Goal: Information Seeking & Learning: Learn about a topic

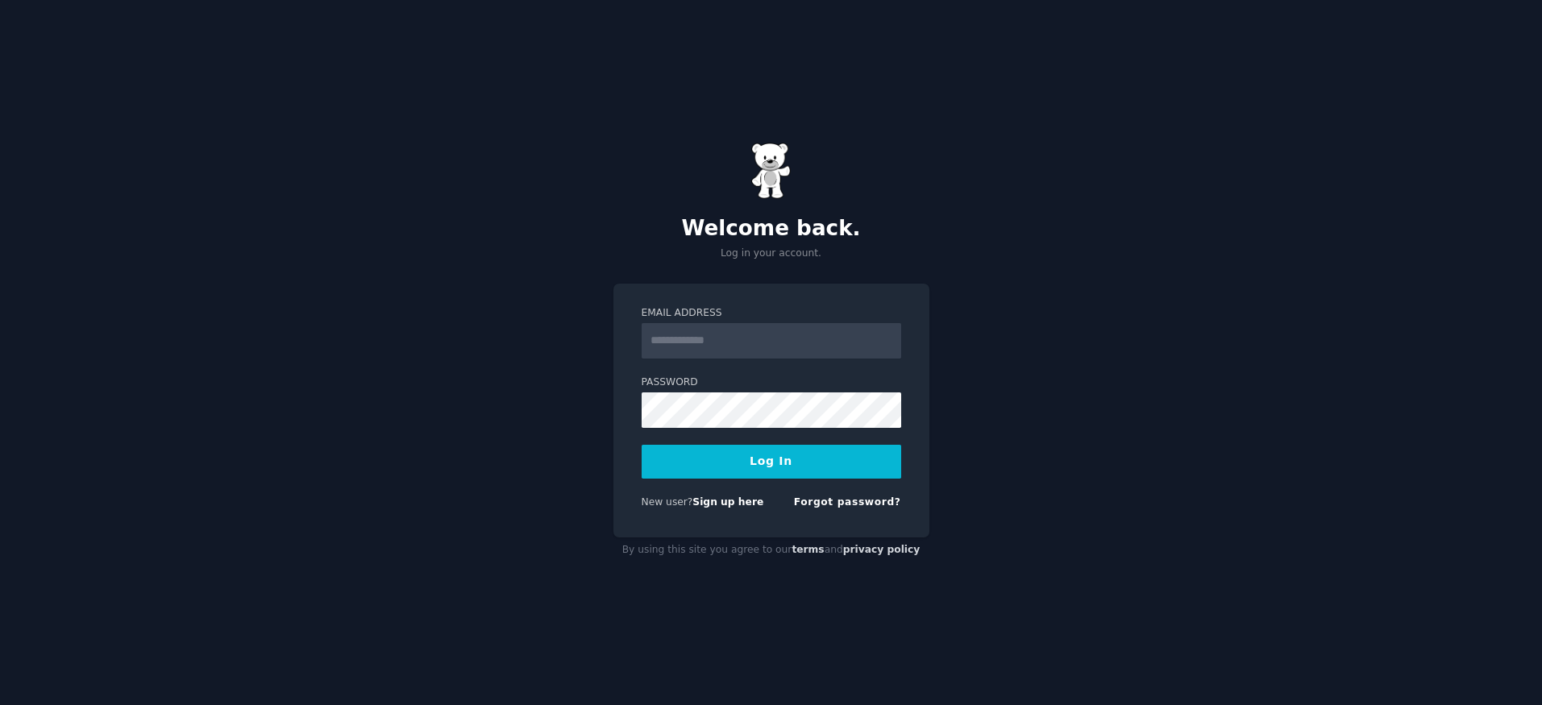
click at [741, 330] on input "Email Address" at bounding box center [772, 340] width 260 height 35
click at [790, 276] on div "Welcome back. Log in your account. Email Address Password Log In New user? Sign…" at bounding box center [771, 352] width 1542 height 705
click at [790, 349] on input "Email Address" at bounding box center [772, 340] width 260 height 35
type input "**********"
click at [792, 452] on button "Log In" at bounding box center [772, 462] width 260 height 34
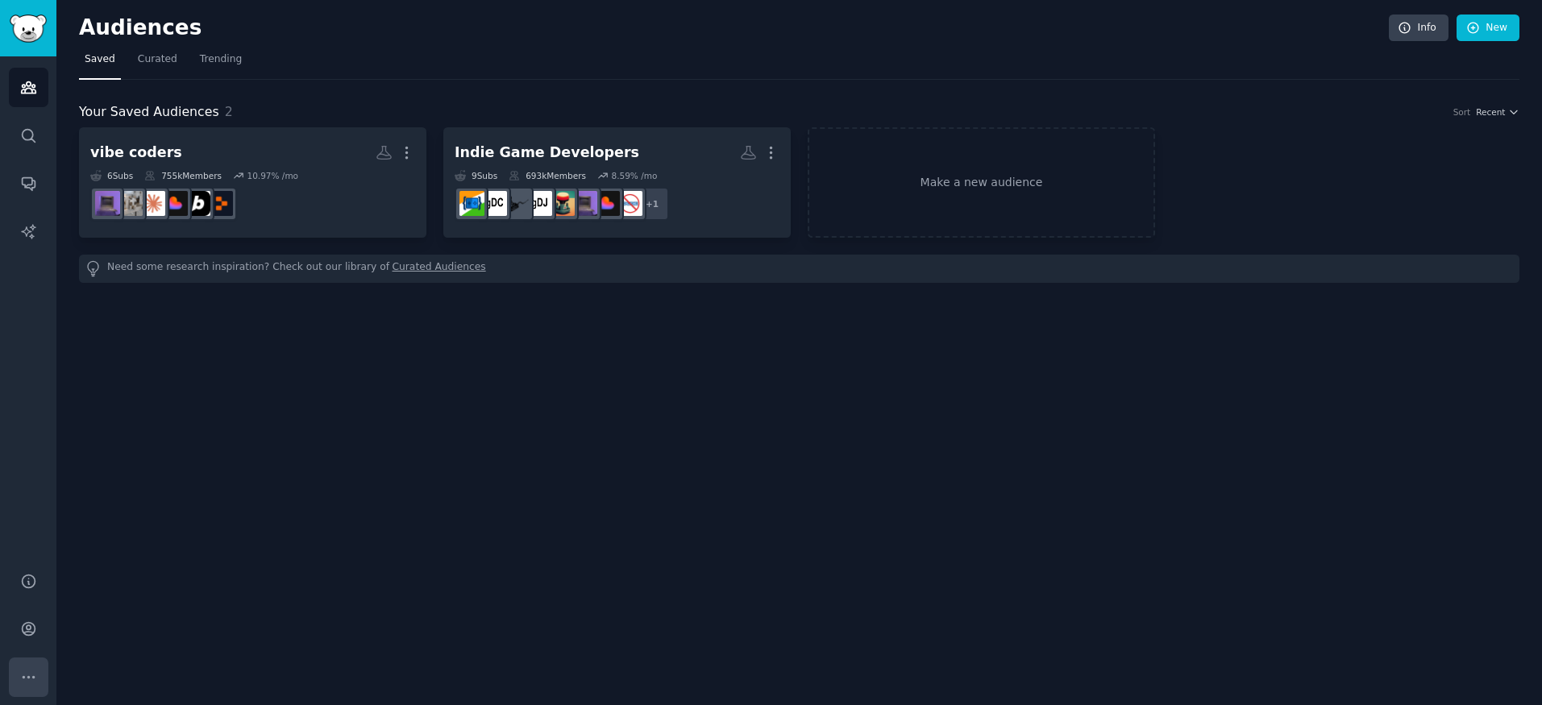
click at [26, 661] on button "More" at bounding box center [28, 677] width 39 height 39
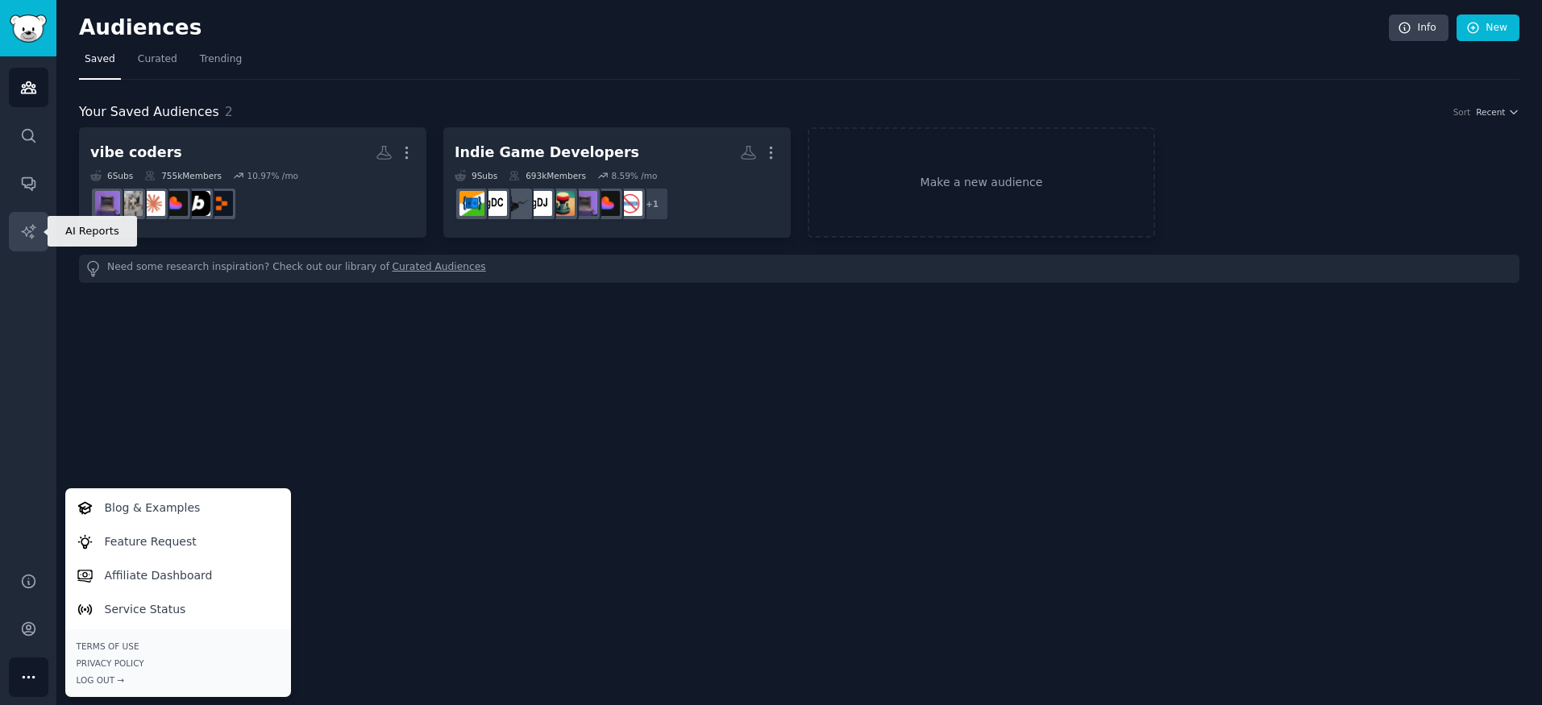
click at [35, 228] on icon "Sidebar" at bounding box center [28, 231] width 17 height 17
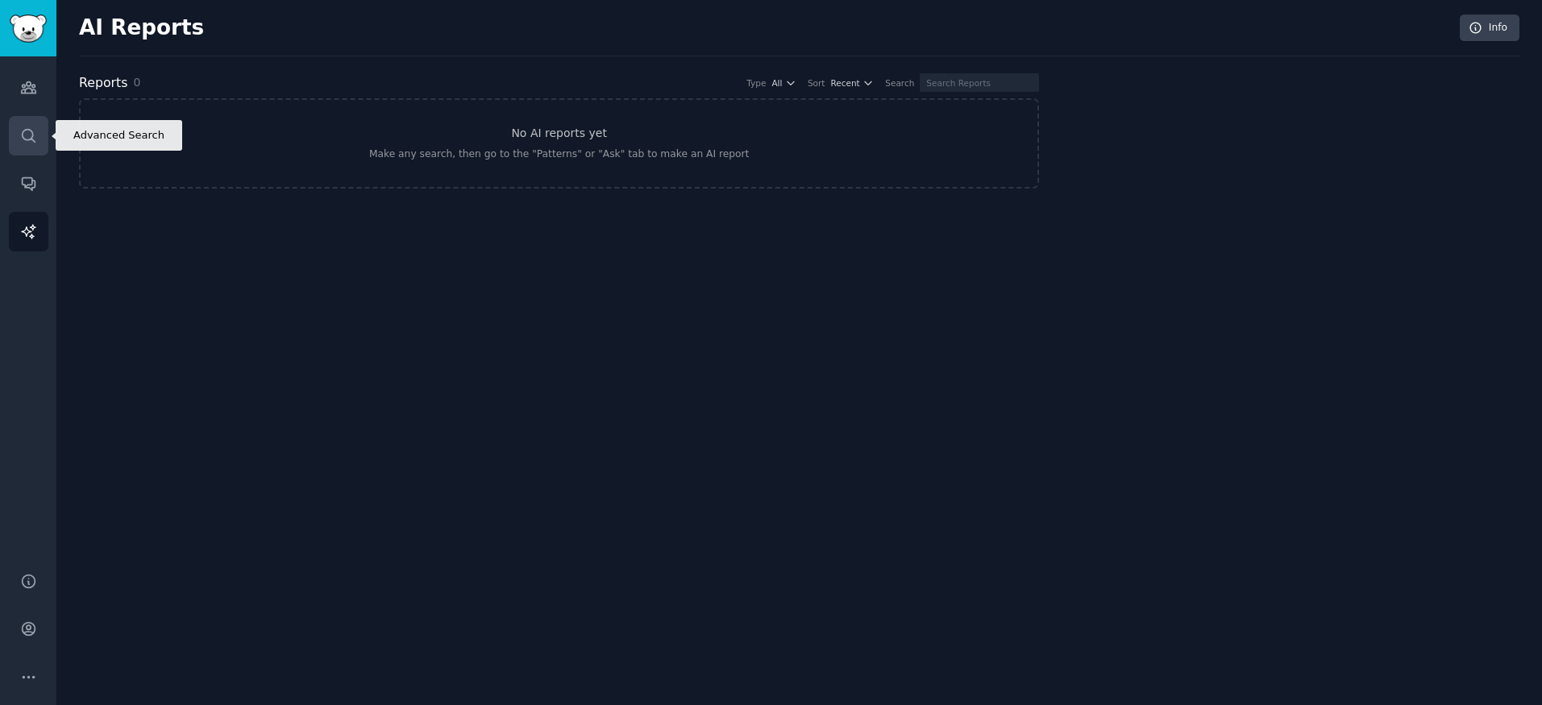
click at [33, 118] on link "Search" at bounding box center [28, 135] width 39 height 39
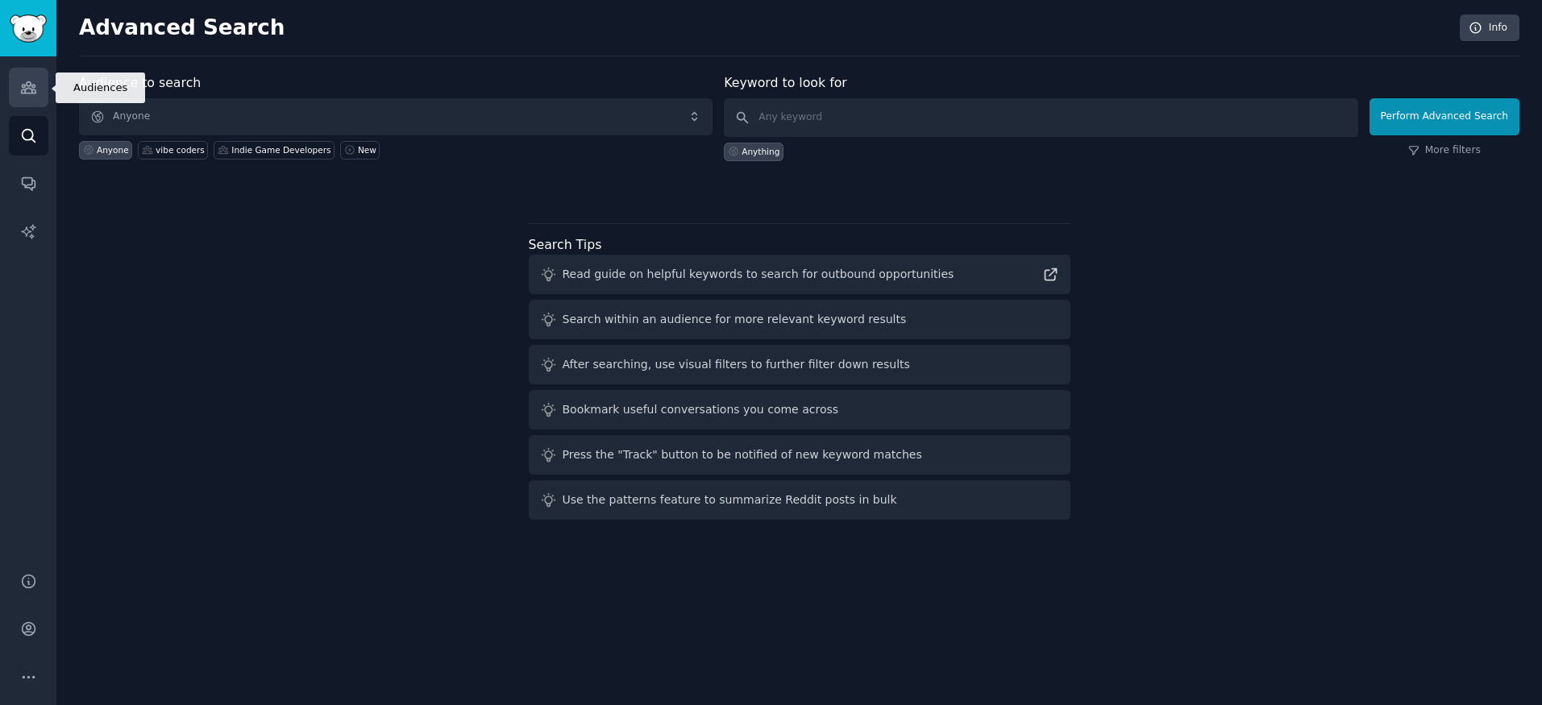
click at [31, 94] on icon "Sidebar" at bounding box center [28, 87] width 17 height 17
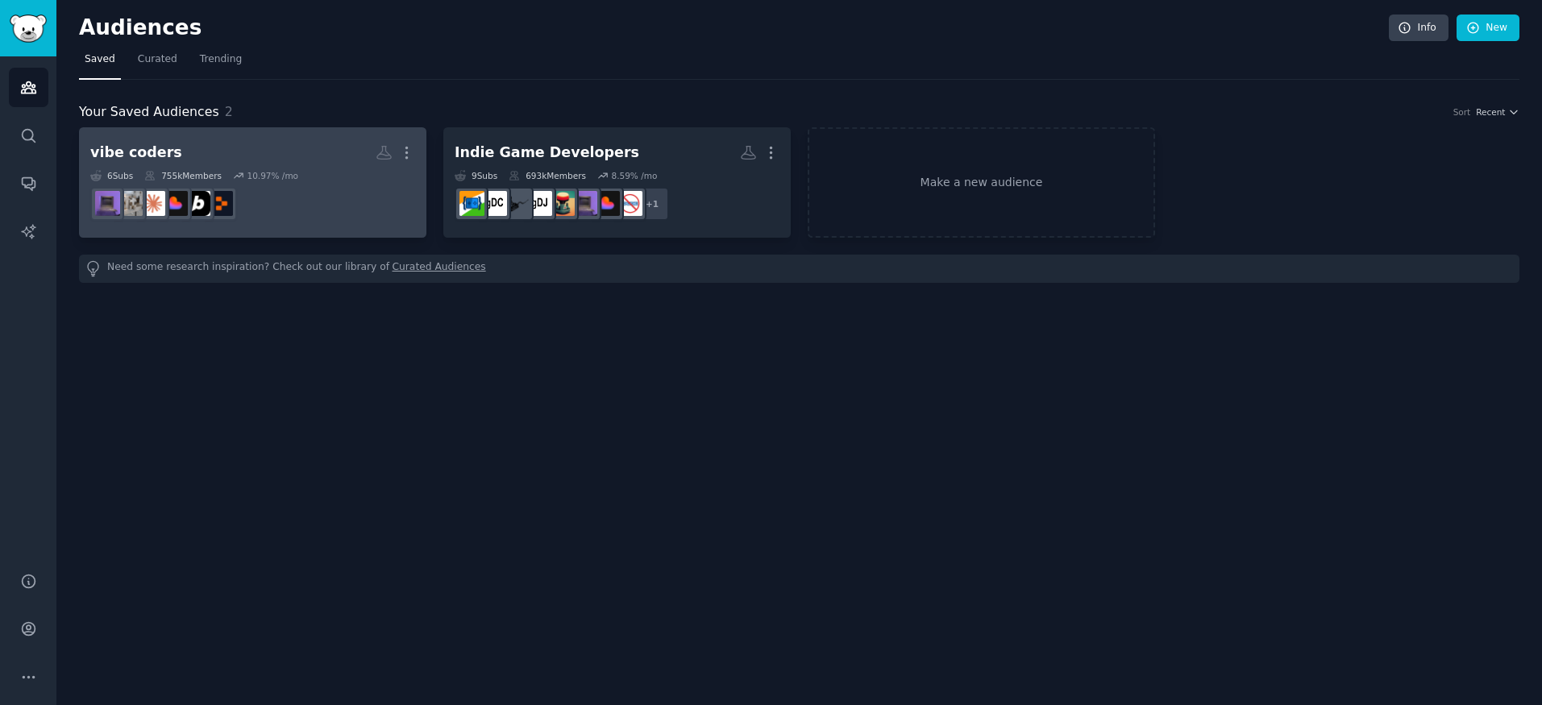
click at [359, 195] on dd at bounding box center [252, 203] width 325 height 45
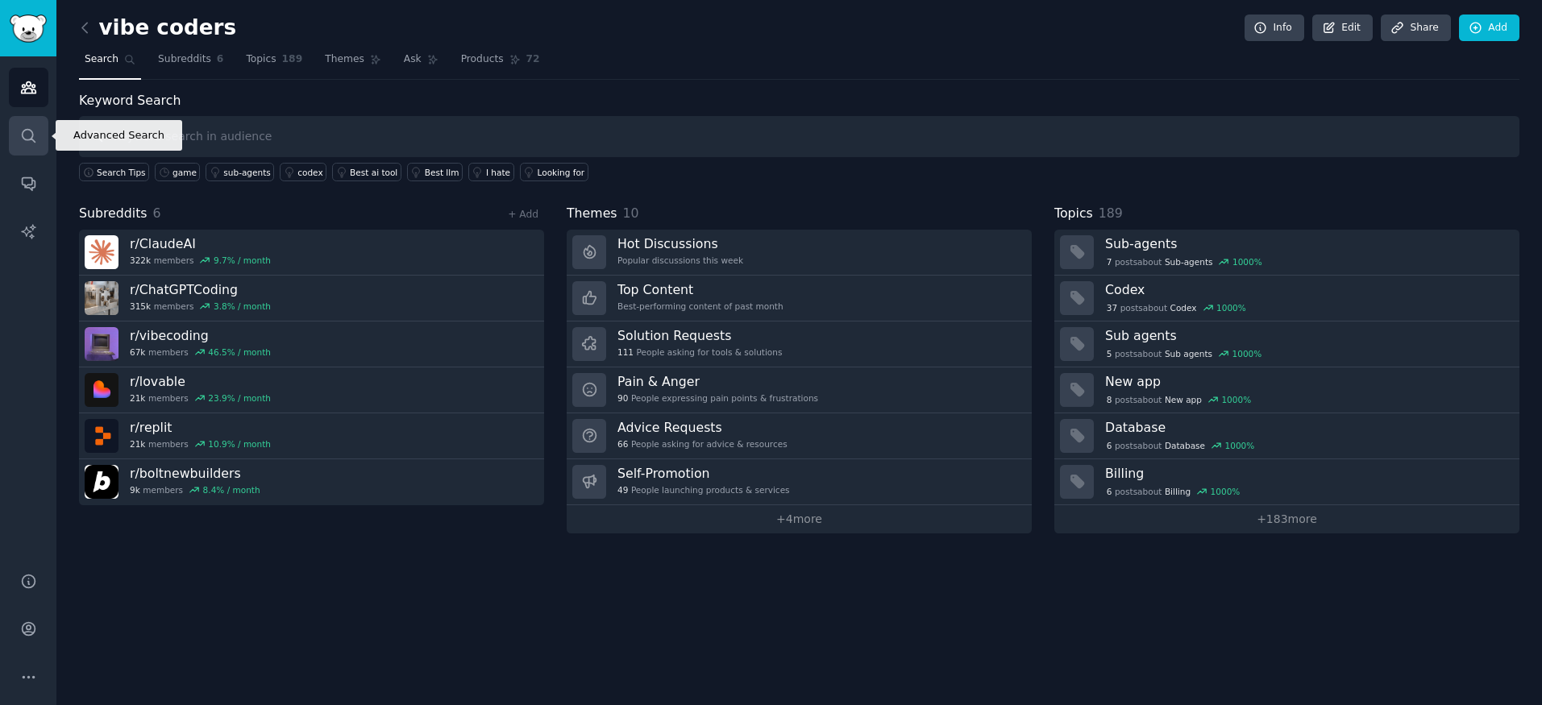
click at [37, 124] on link "Search" at bounding box center [28, 135] width 39 height 39
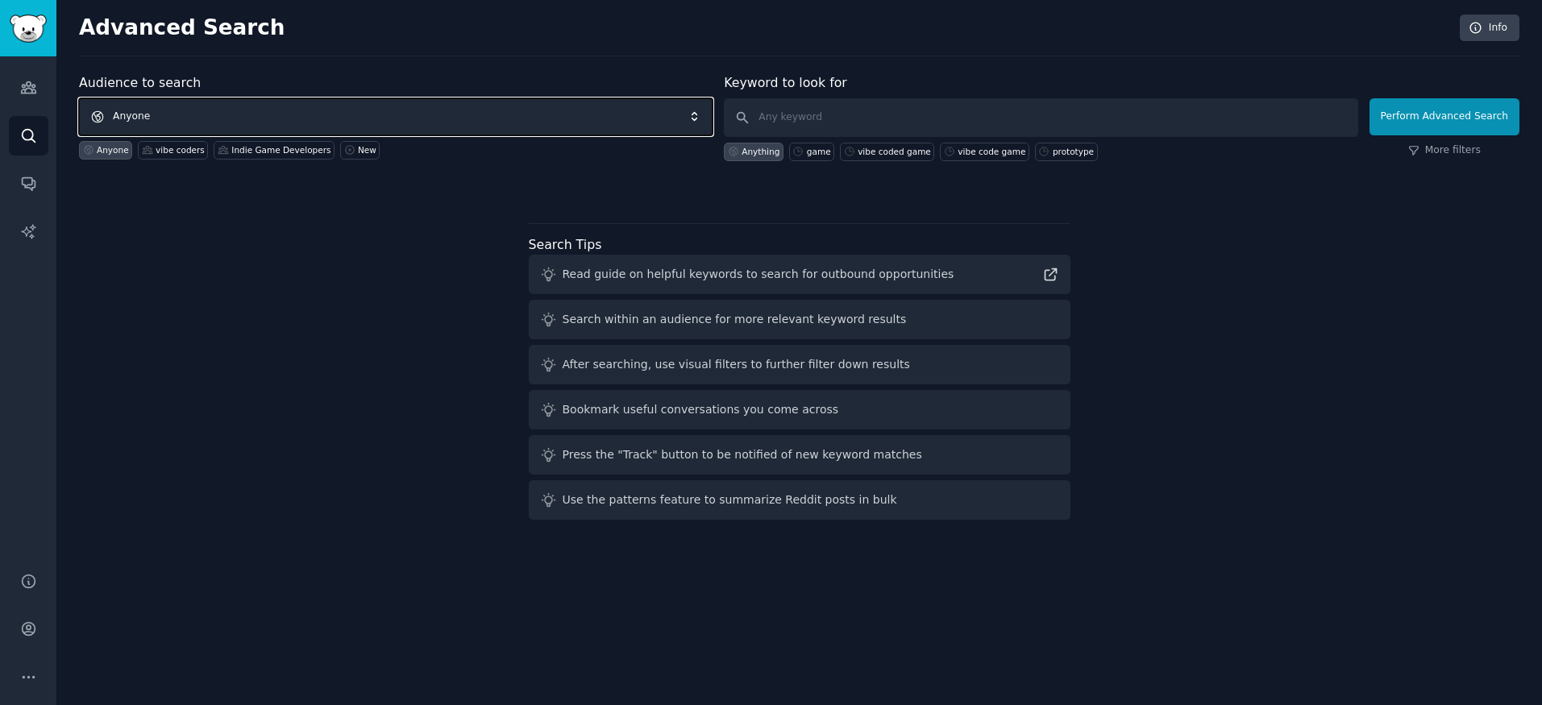
click at [360, 120] on span "Anyone" at bounding box center [396, 116] width 634 height 37
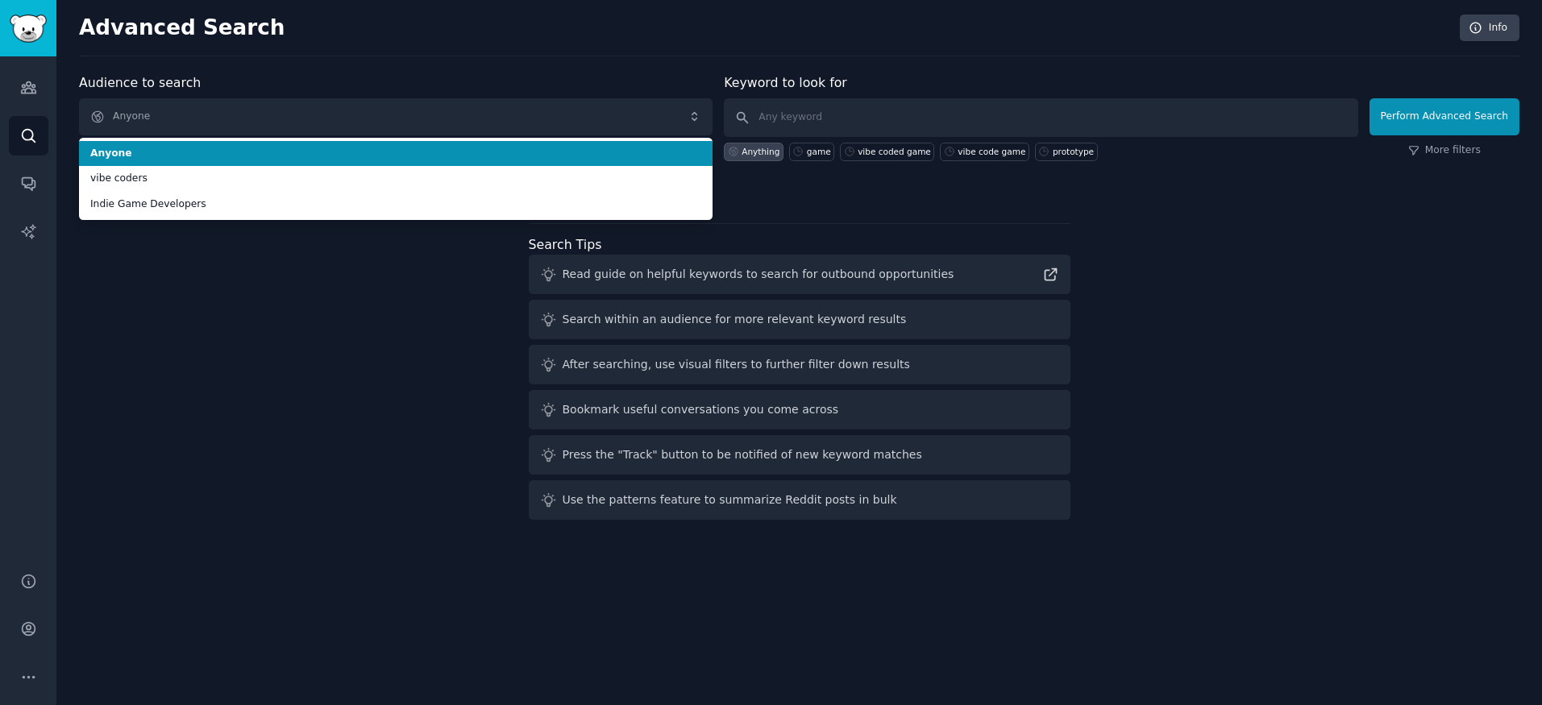
click at [356, 96] on div "Audience to search Anyone Anyone vibe coders Indie Game Developers Anyone vibe …" at bounding box center [396, 117] width 634 height 88
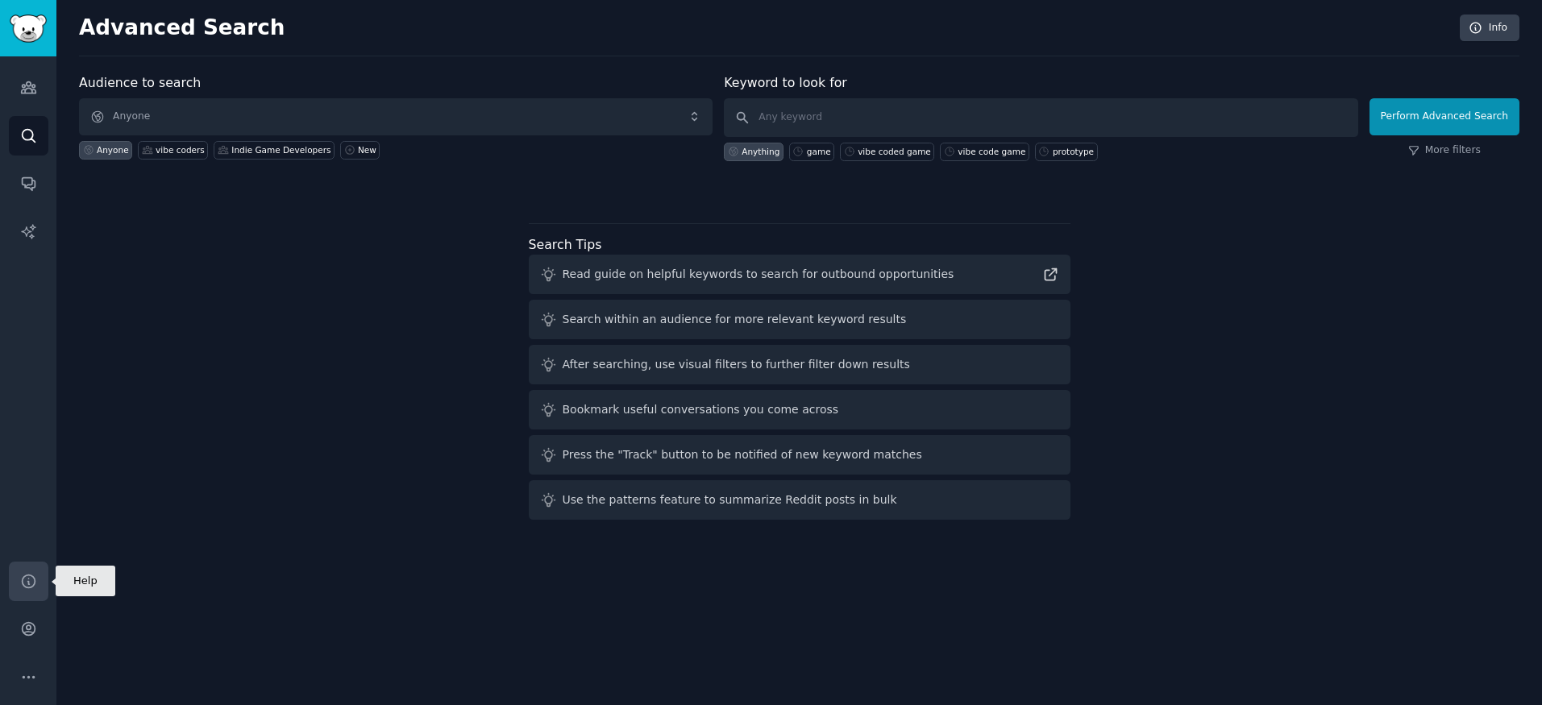
click at [25, 579] on icon "Sidebar" at bounding box center [28, 581] width 17 height 17
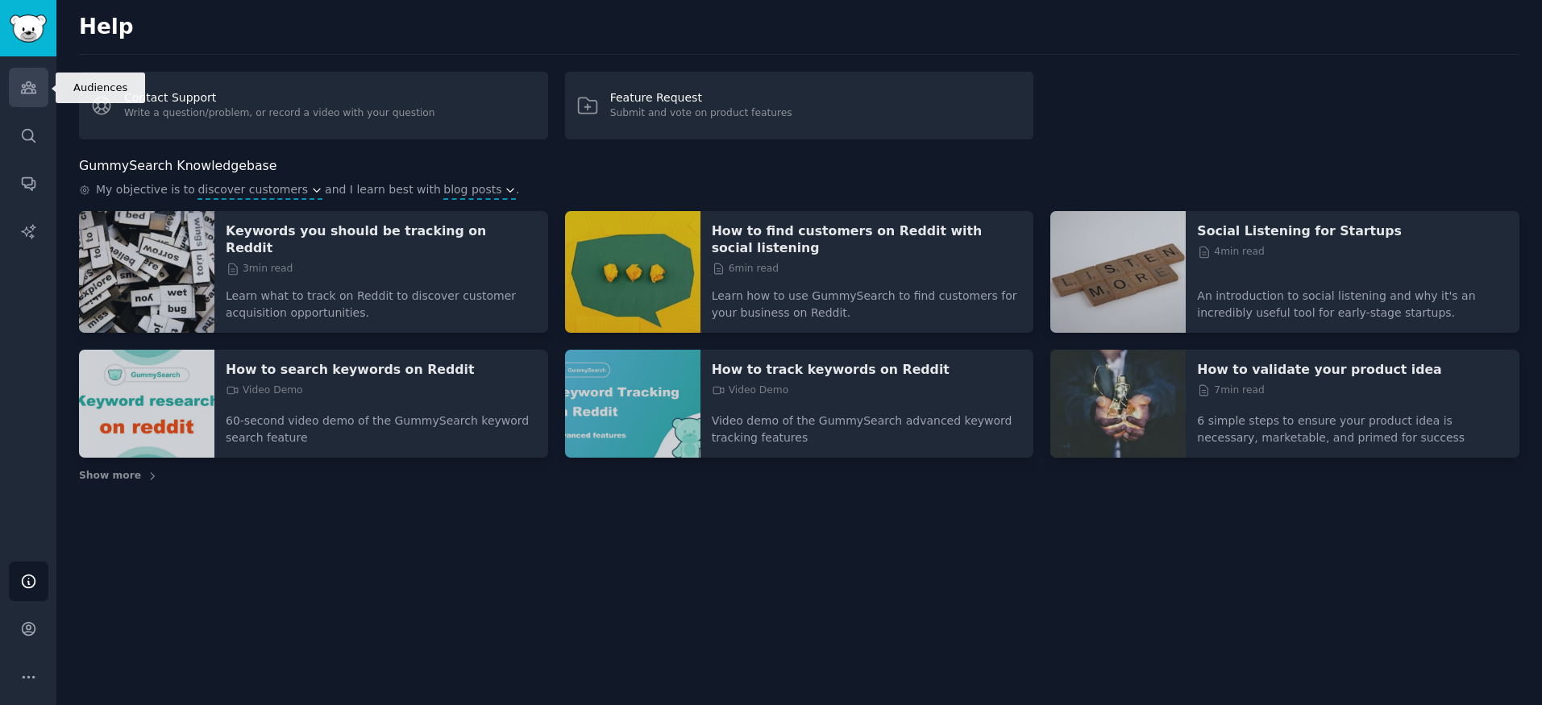
click at [14, 85] on link "Audiences" at bounding box center [28, 87] width 39 height 39
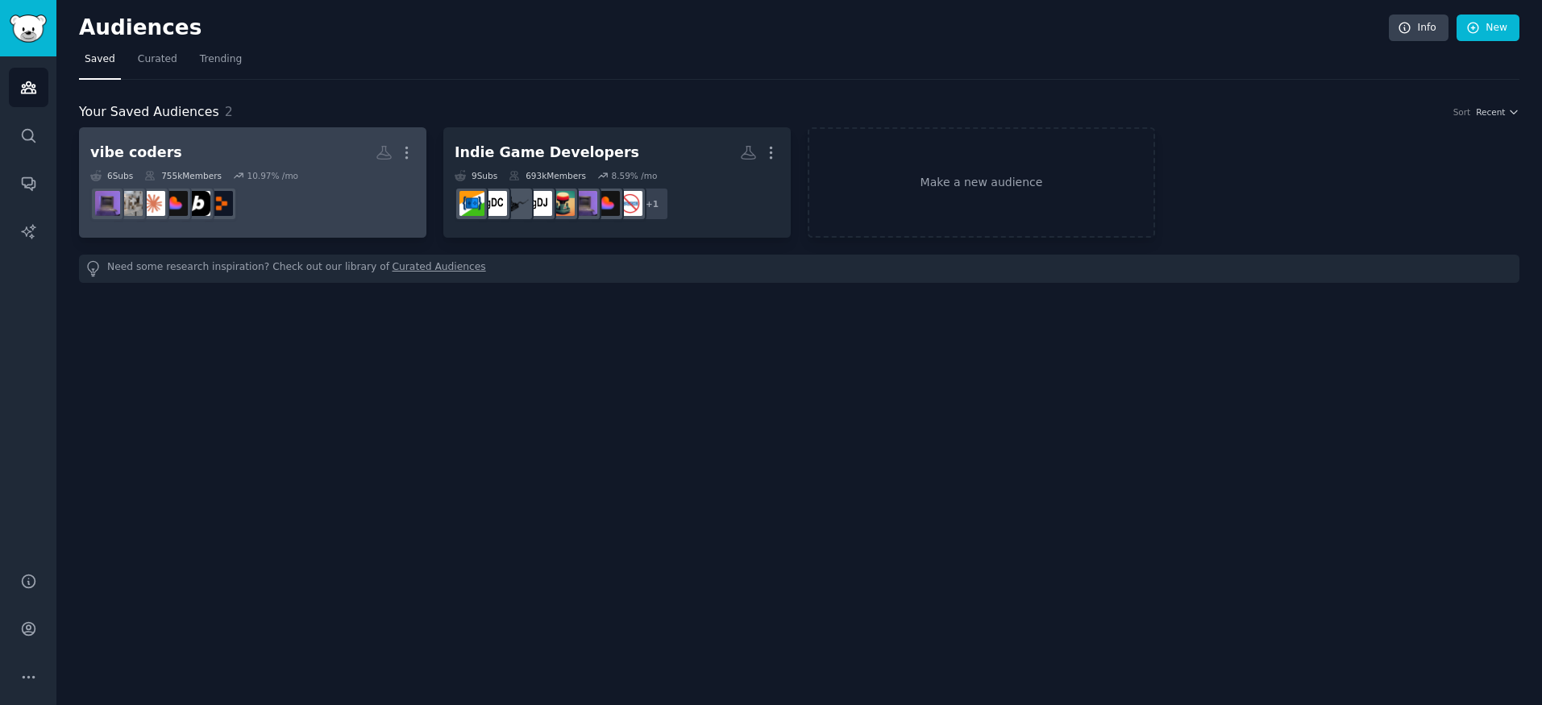
click at [209, 161] on h2 "vibe coders More" at bounding box center [252, 153] width 325 height 28
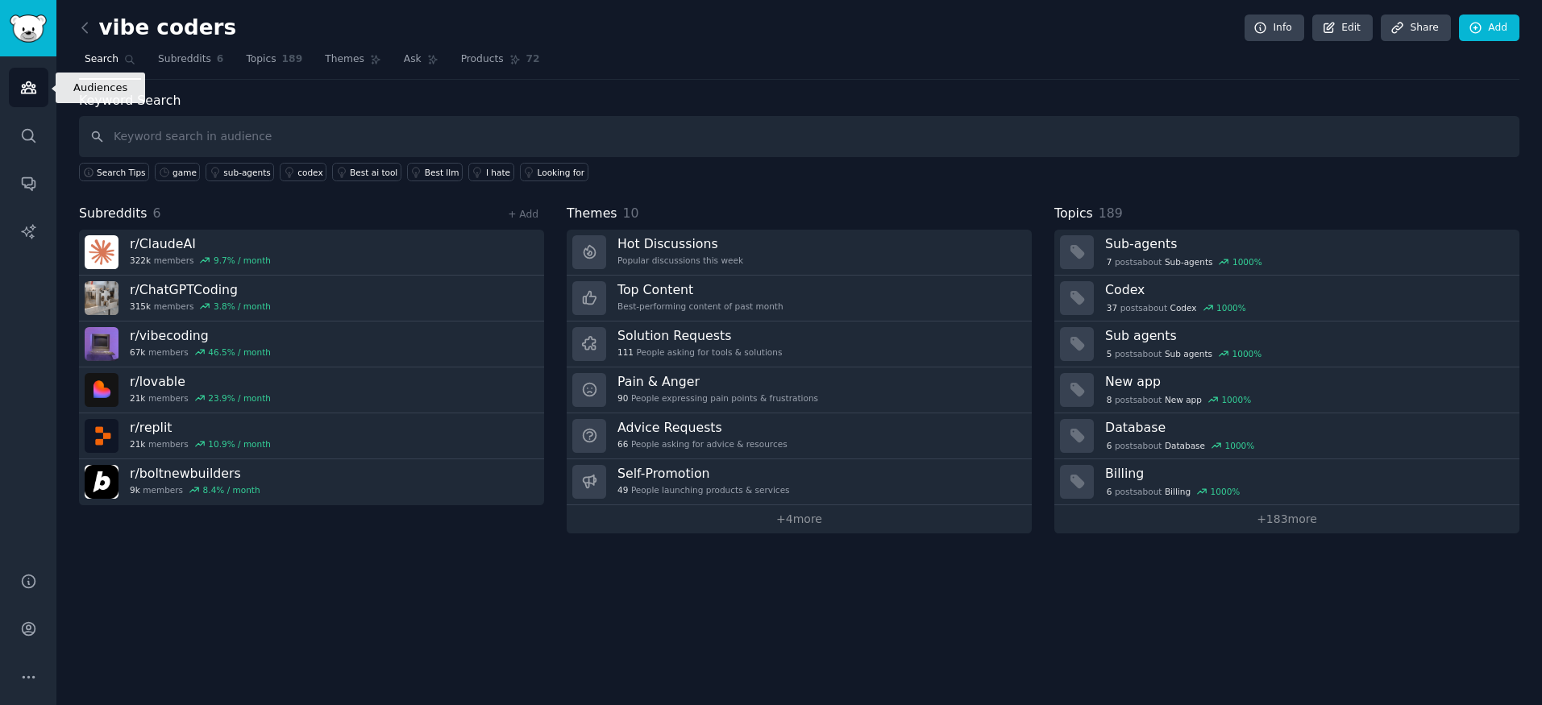
click at [38, 91] on link "Audiences" at bounding box center [28, 87] width 39 height 39
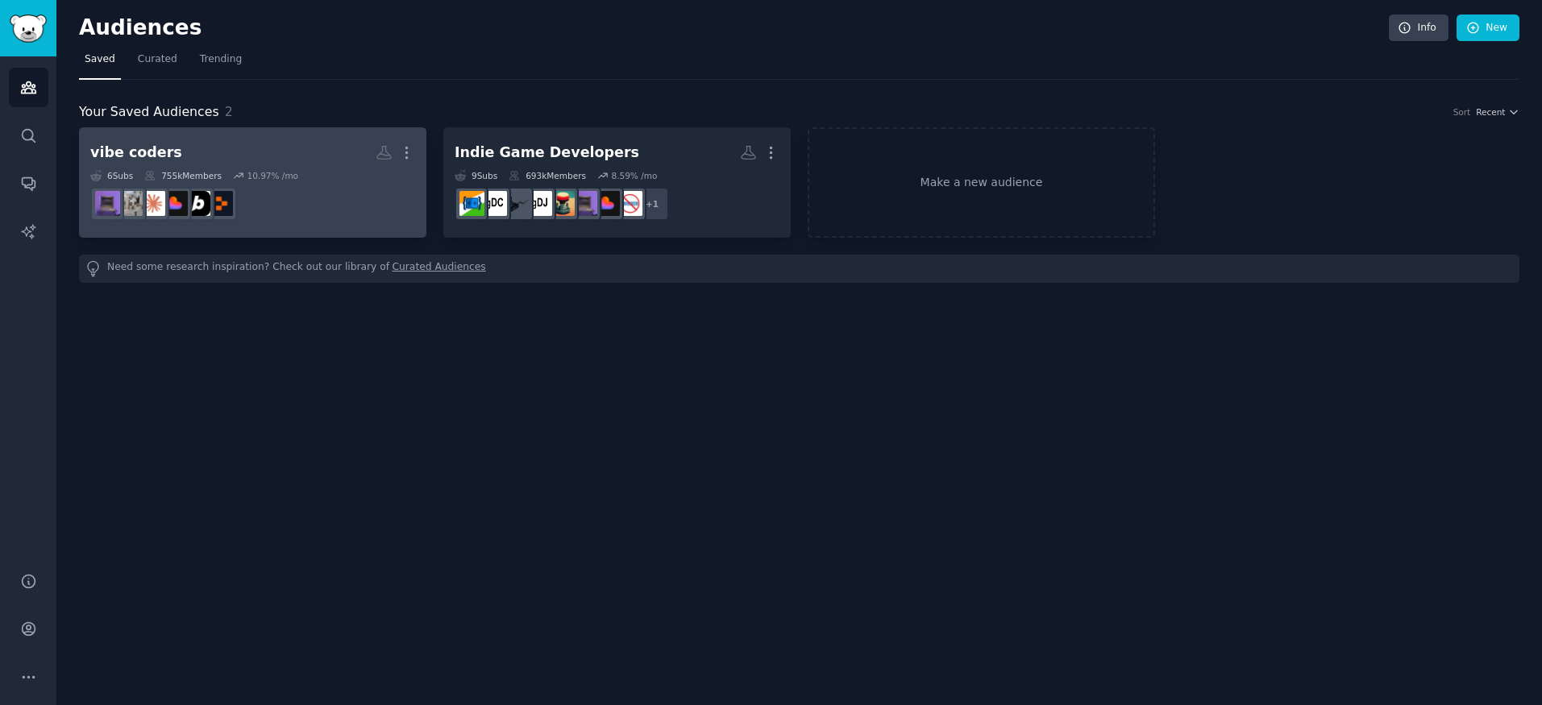
click at [281, 170] on div "10.97 % /mo" at bounding box center [273, 175] width 52 height 11
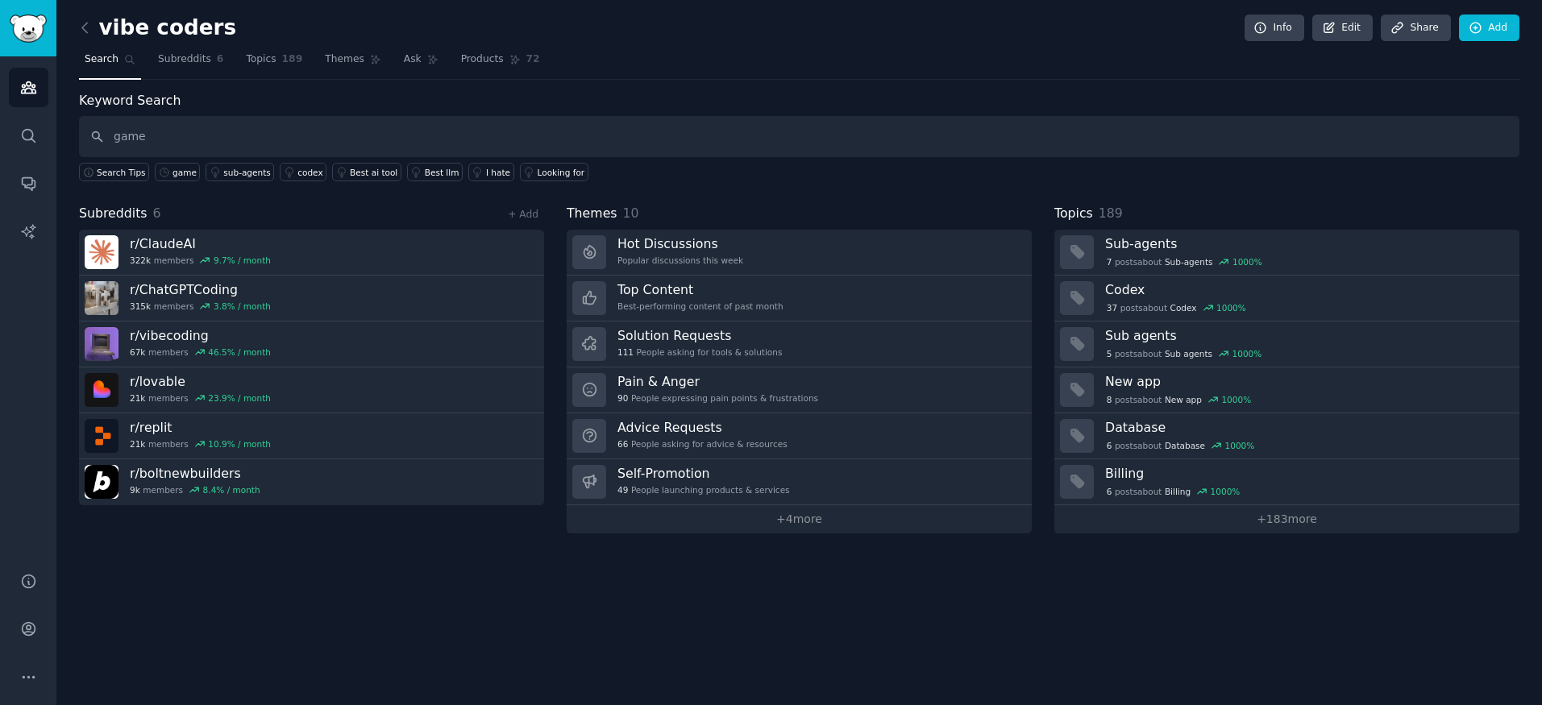
type input "game"
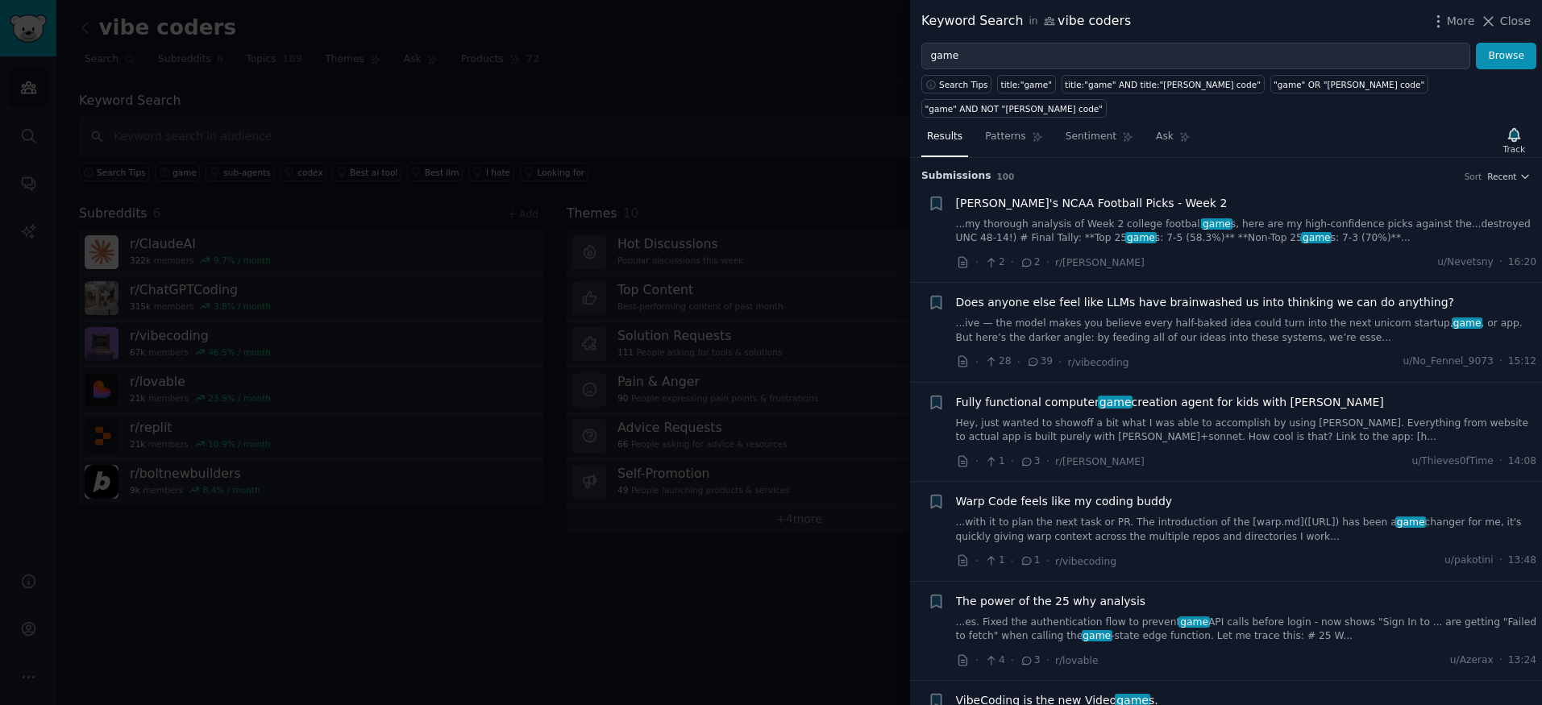
click at [1193, 394] on span "Fully functional computer game creation agent for kids with Claude Sonnet" at bounding box center [1170, 402] width 428 height 17
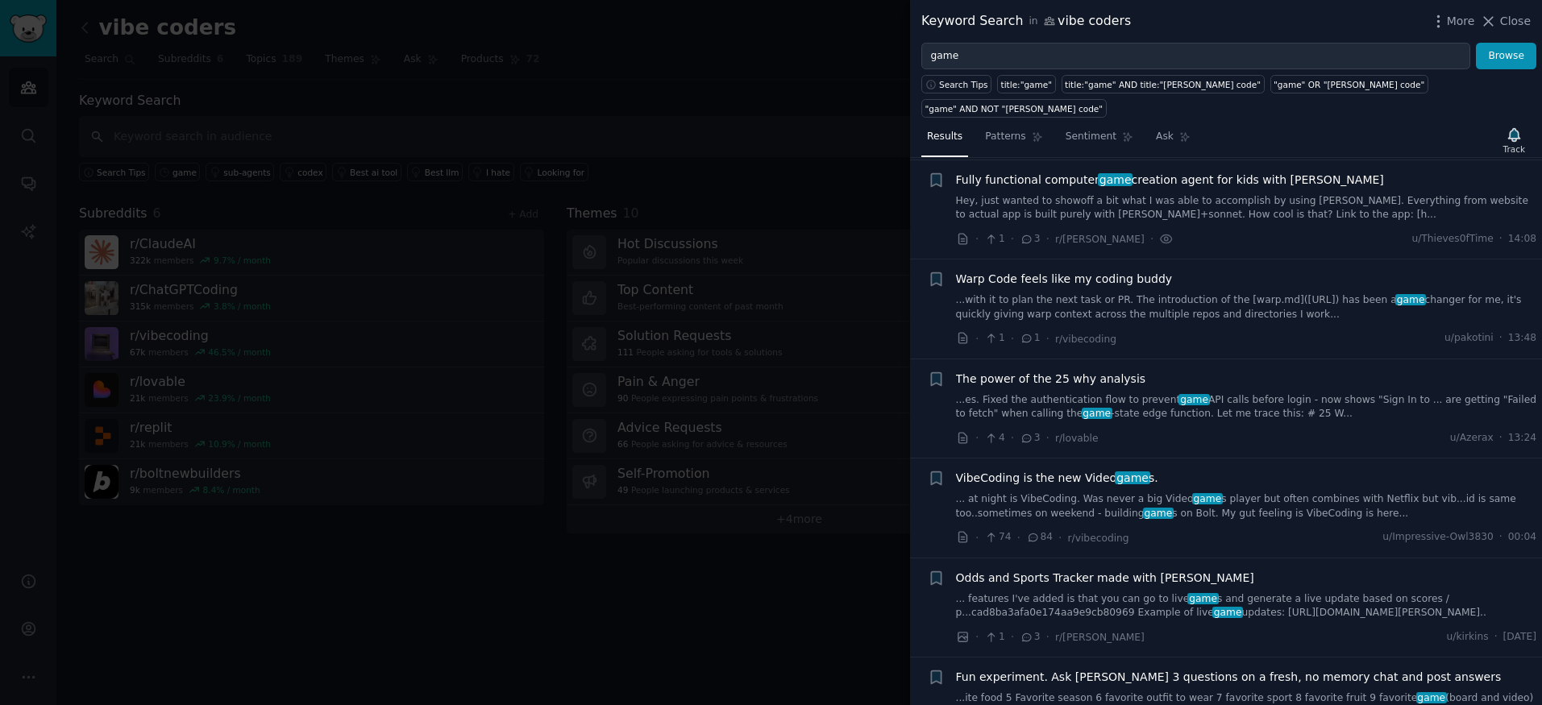
scroll to position [225, 0]
click at [1165, 235] on icon at bounding box center [1166, 236] width 3 height 3
click at [1148, 192] on link "Hey, just wanted to showoff a bit what I was able to accomplish by using Claude…" at bounding box center [1246, 206] width 581 height 28
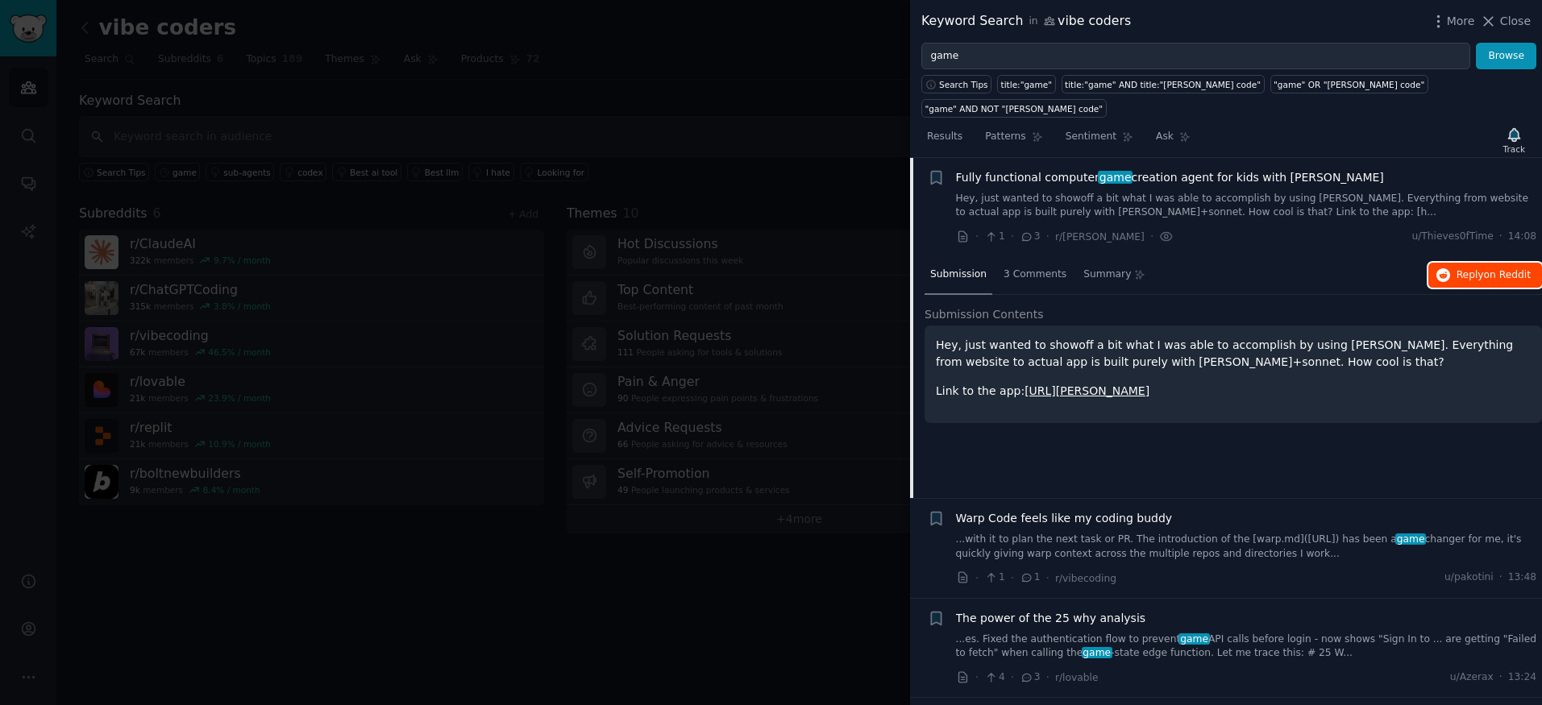
click at [1457, 268] on span "Reply on Reddit" at bounding box center [1494, 275] width 74 height 15
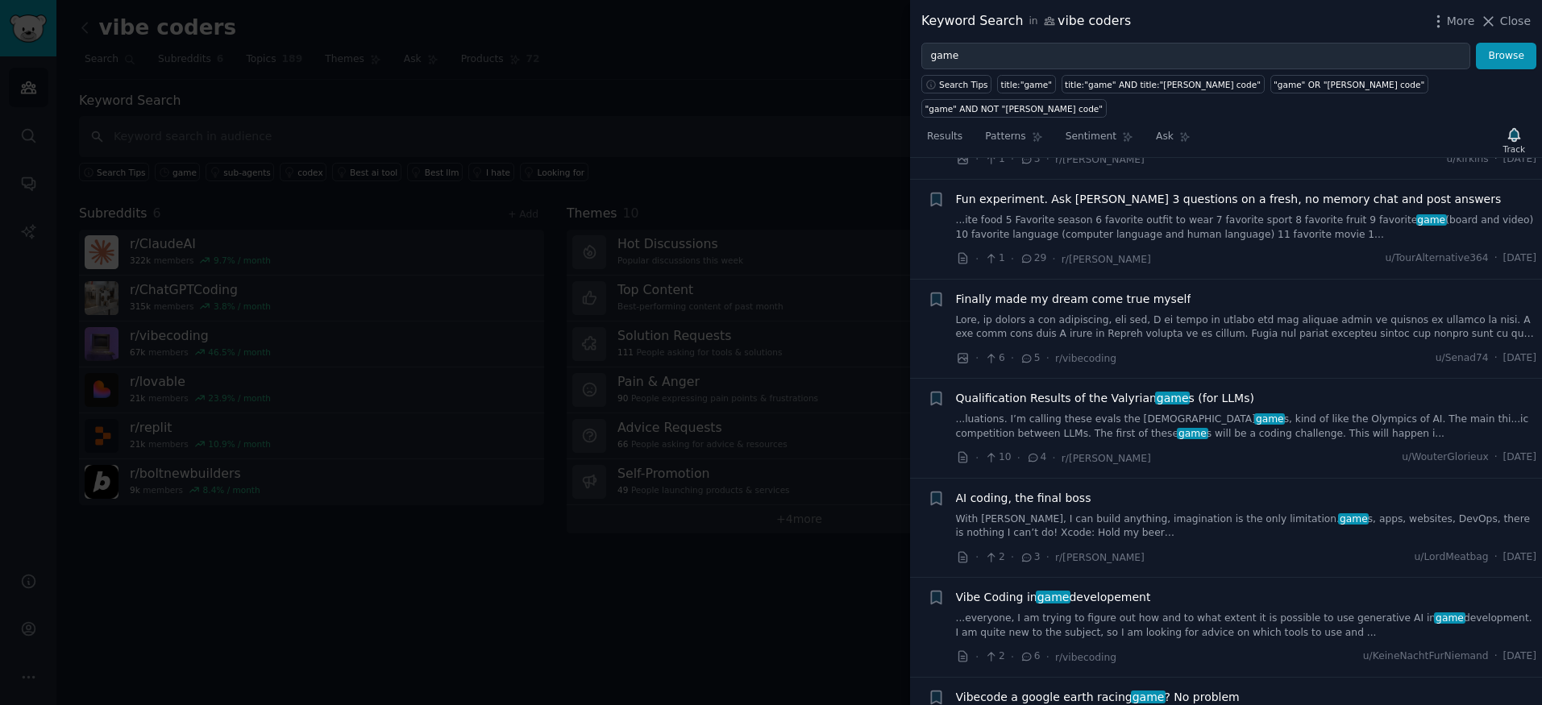
scroll to position [1137, 0]
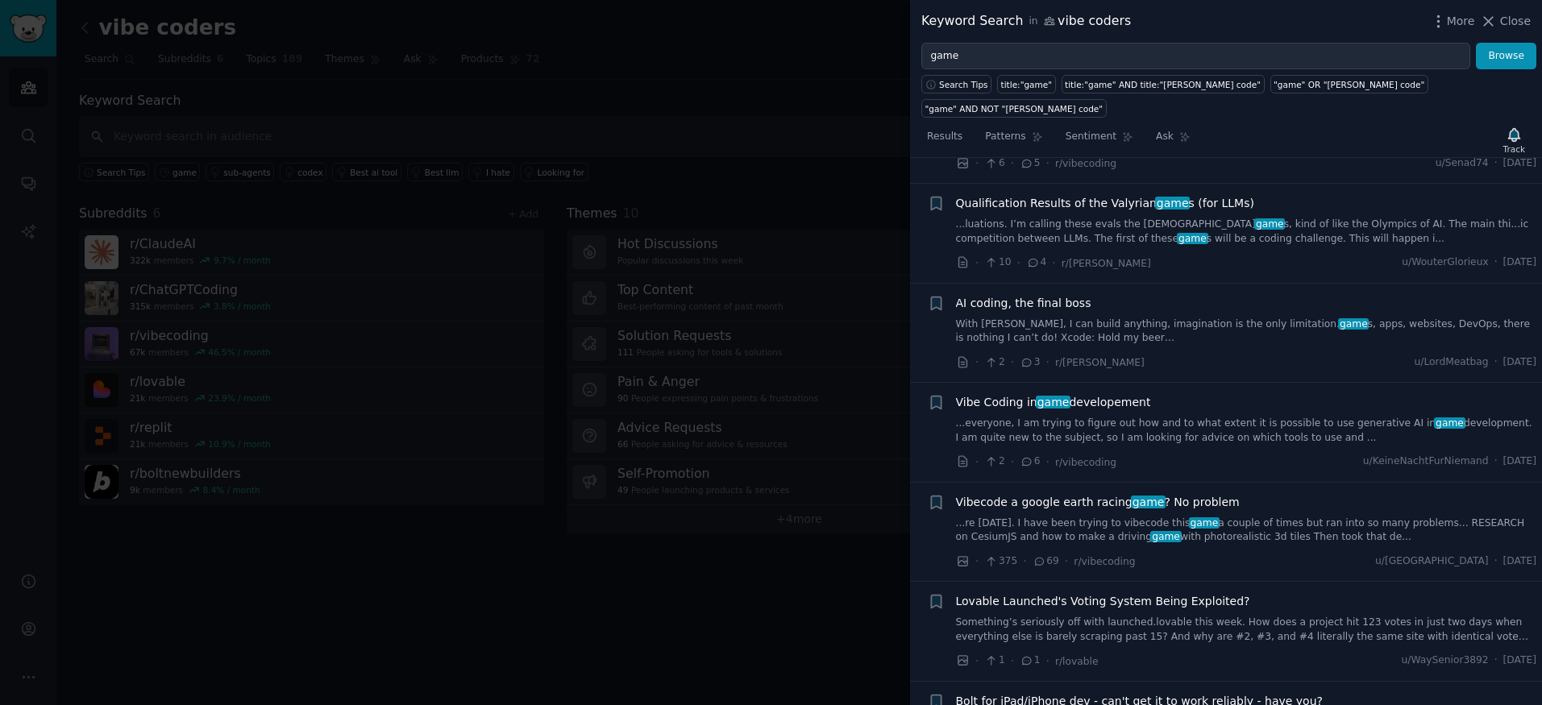
click at [1466, 417] on link "...everyone, I am trying to figure out how and to what extent it is possible to…" at bounding box center [1246, 431] width 581 height 28
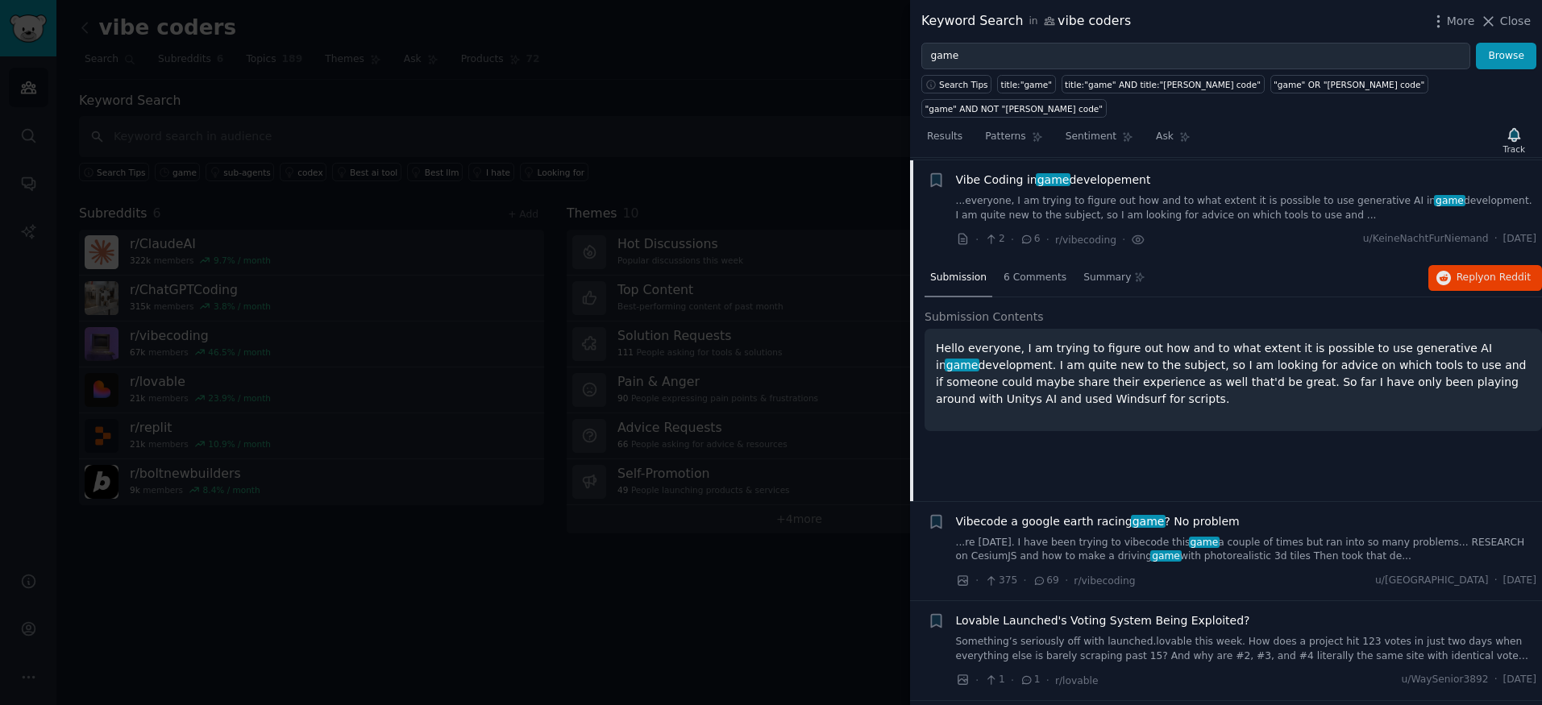
scroll to position [1120, 0]
click at [1494, 269] on span "on Reddit" at bounding box center [1507, 274] width 47 height 11
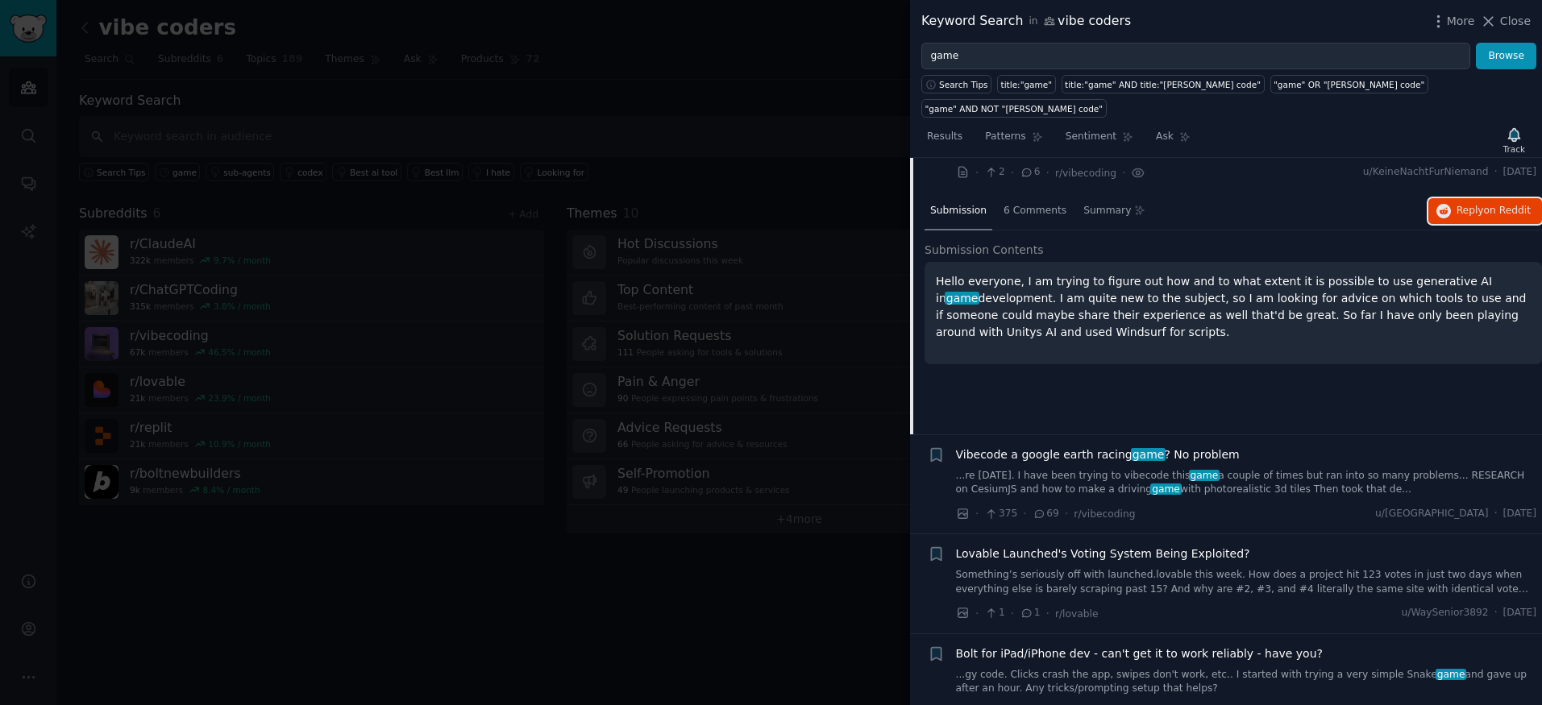
scroll to position [1258, 0]
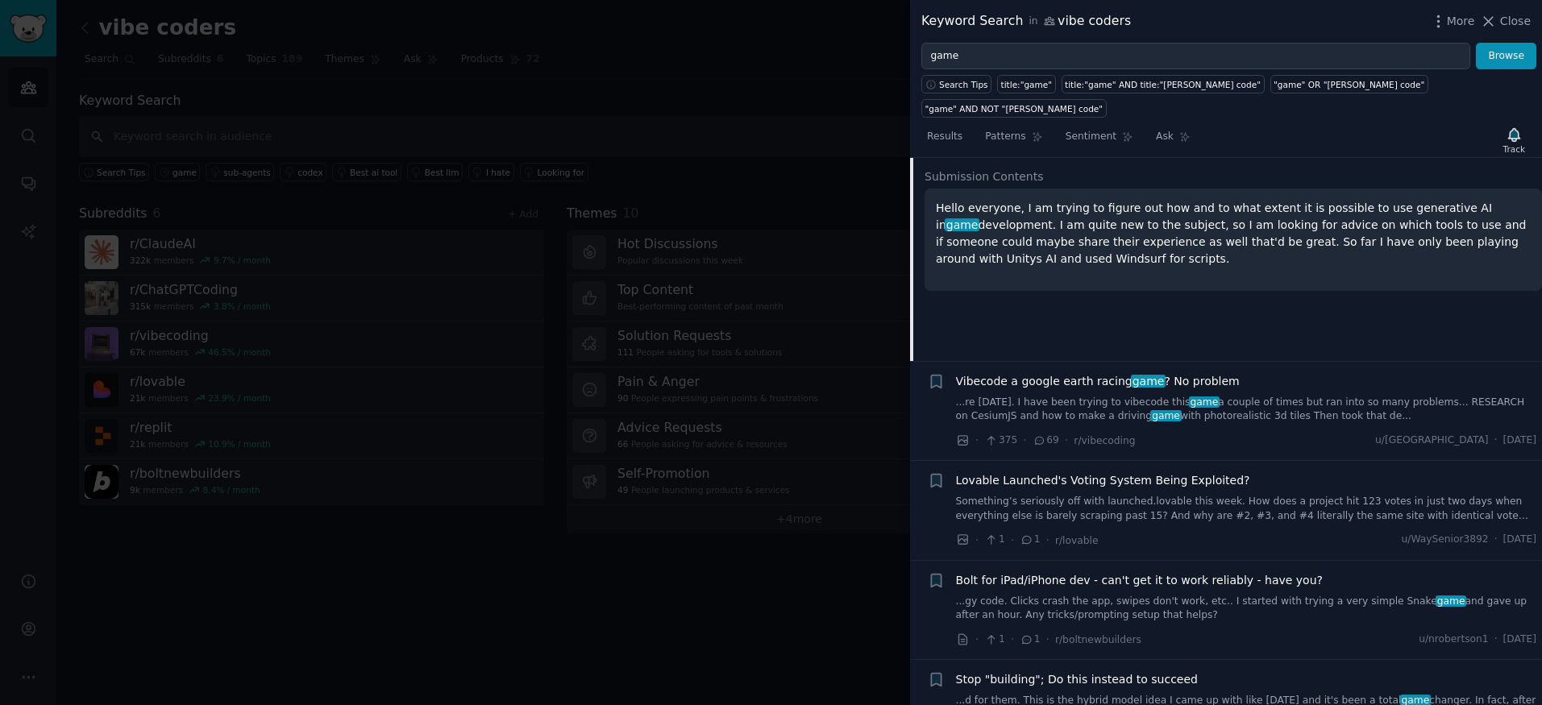
click at [1189, 472] on div "Lovable Launched's Voting System Being Exploited? Something’s seriously off wit…" at bounding box center [1246, 497] width 581 height 51
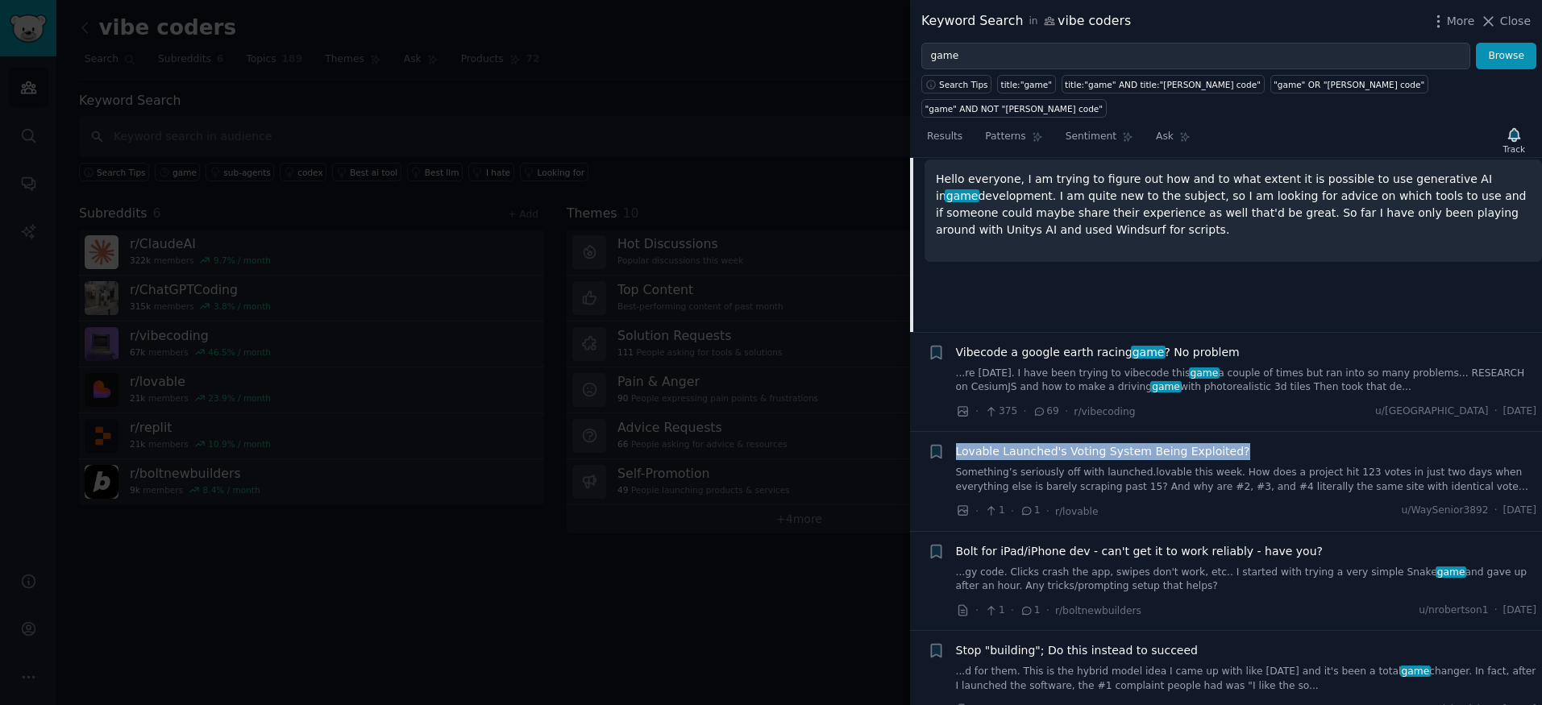
click at [1193, 443] on span "Lovable Launched's Voting System Being Exploited?" at bounding box center [1103, 451] width 294 height 17
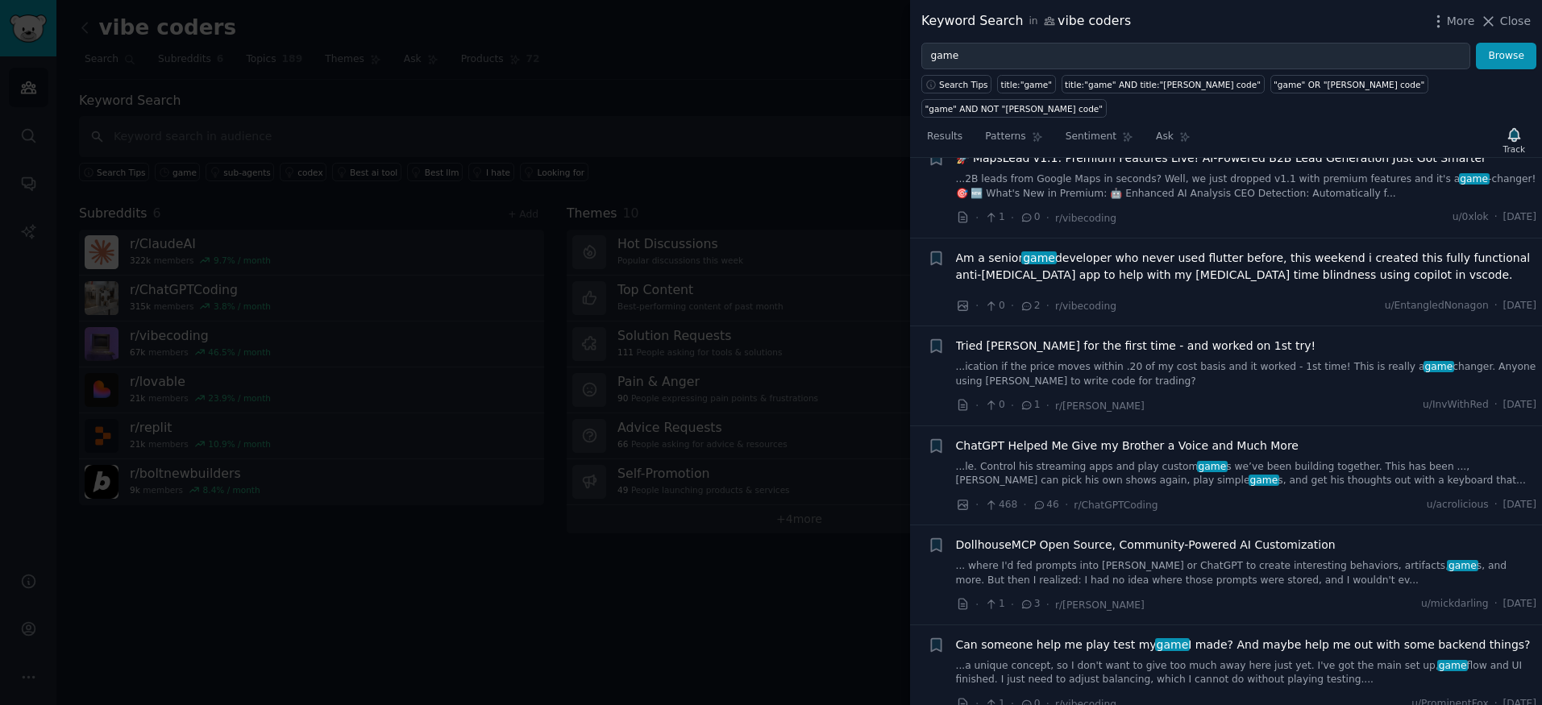
scroll to position [3535, 0]
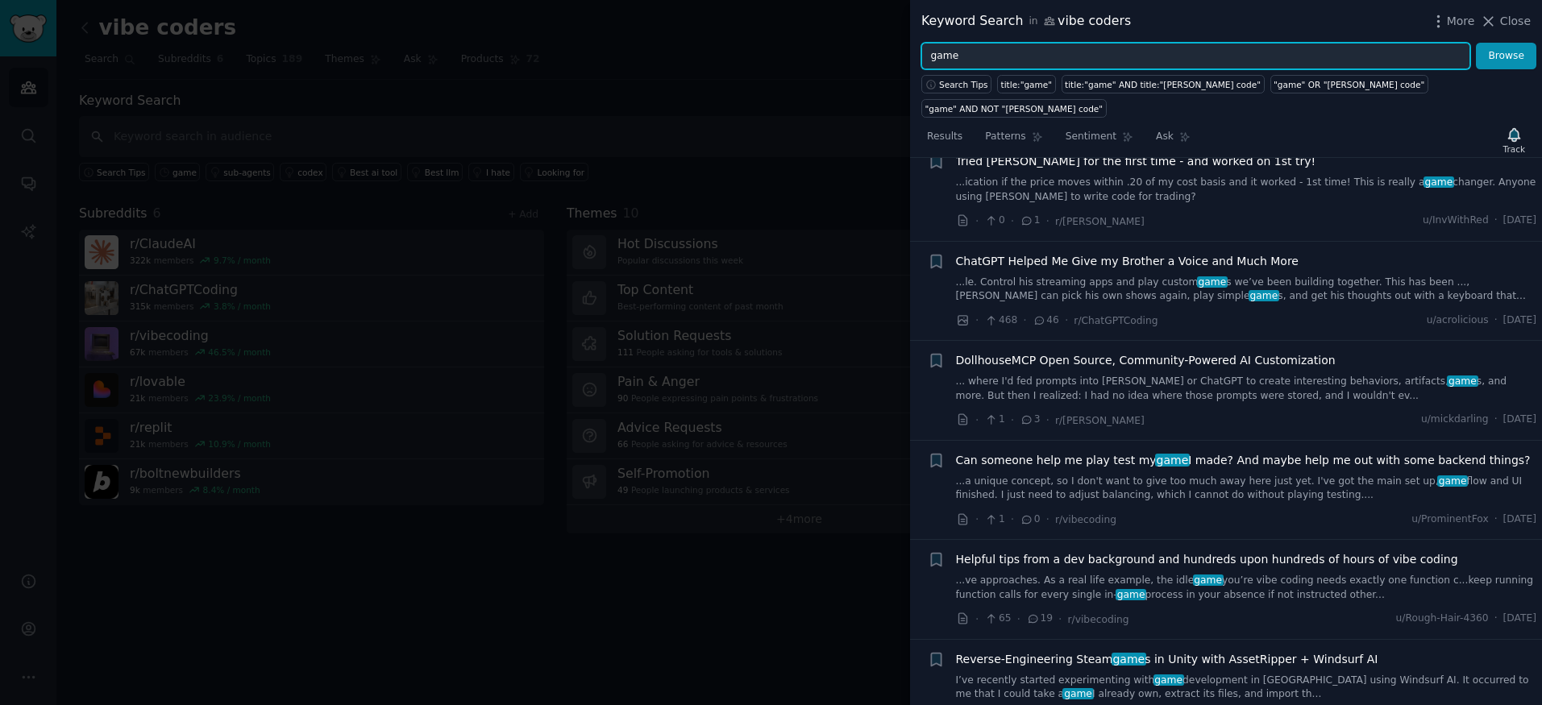
click at [1058, 61] on input "game" at bounding box center [1195, 56] width 549 height 27
type input "game dev"
click at [1476, 43] on button "Browse" at bounding box center [1506, 56] width 60 height 27
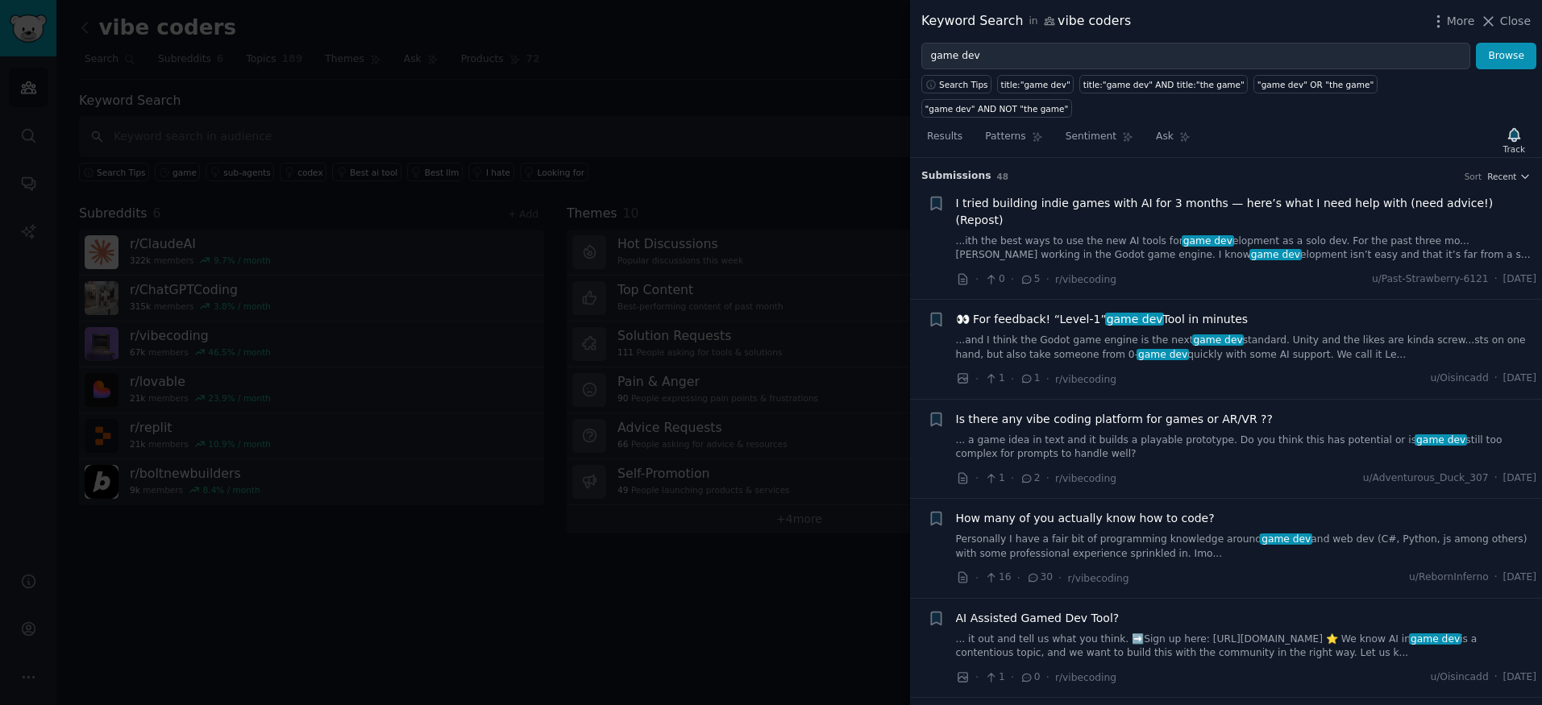
click at [1170, 311] on span "👀 For feedback! “Level-1” game dev Tool in minutes" at bounding box center [1102, 319] width 293 height 17
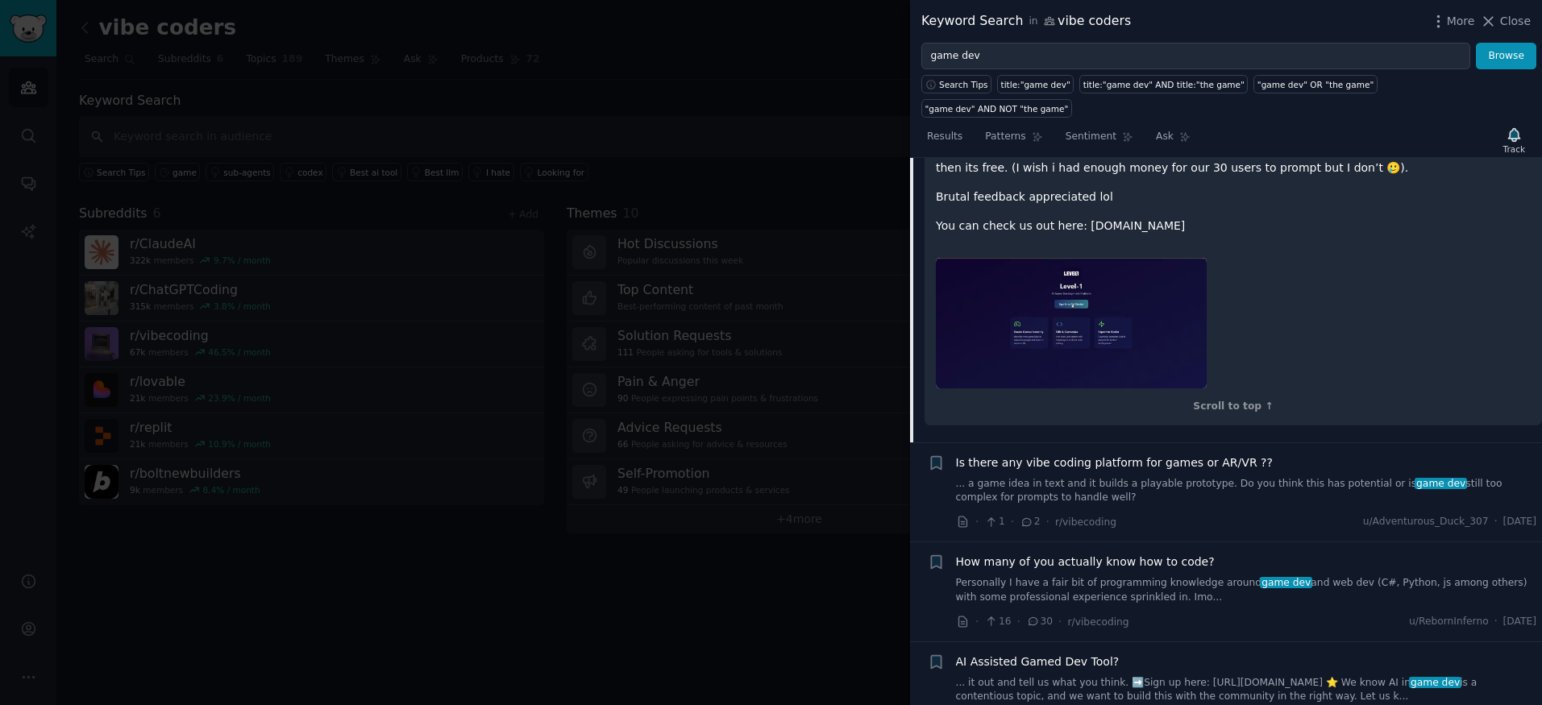
scroll to position [694, 0]
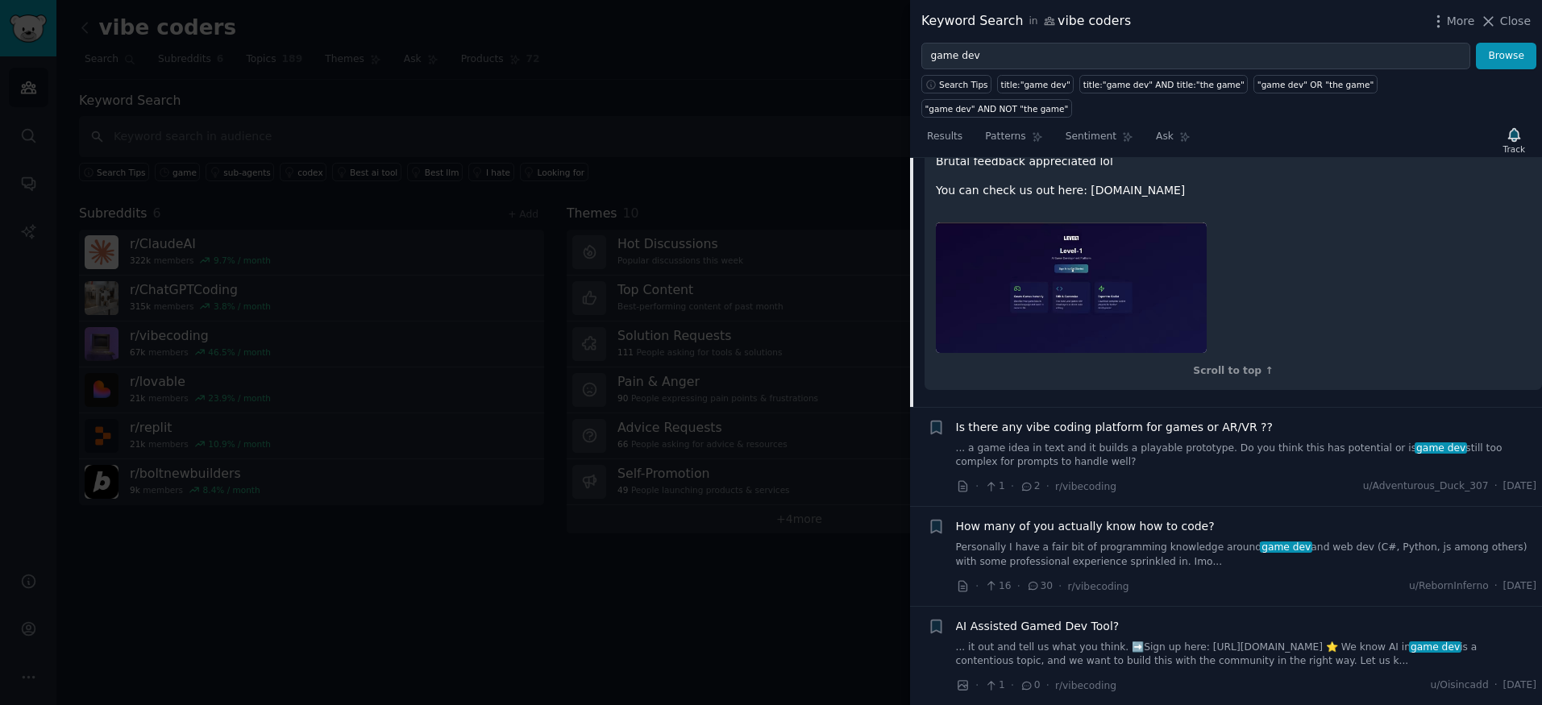
click at [1155, 541] on link "Personally I have a fair bit of programming knowledge around game dev and web d…" at bounding box center [1246, 555] width 581 height 28
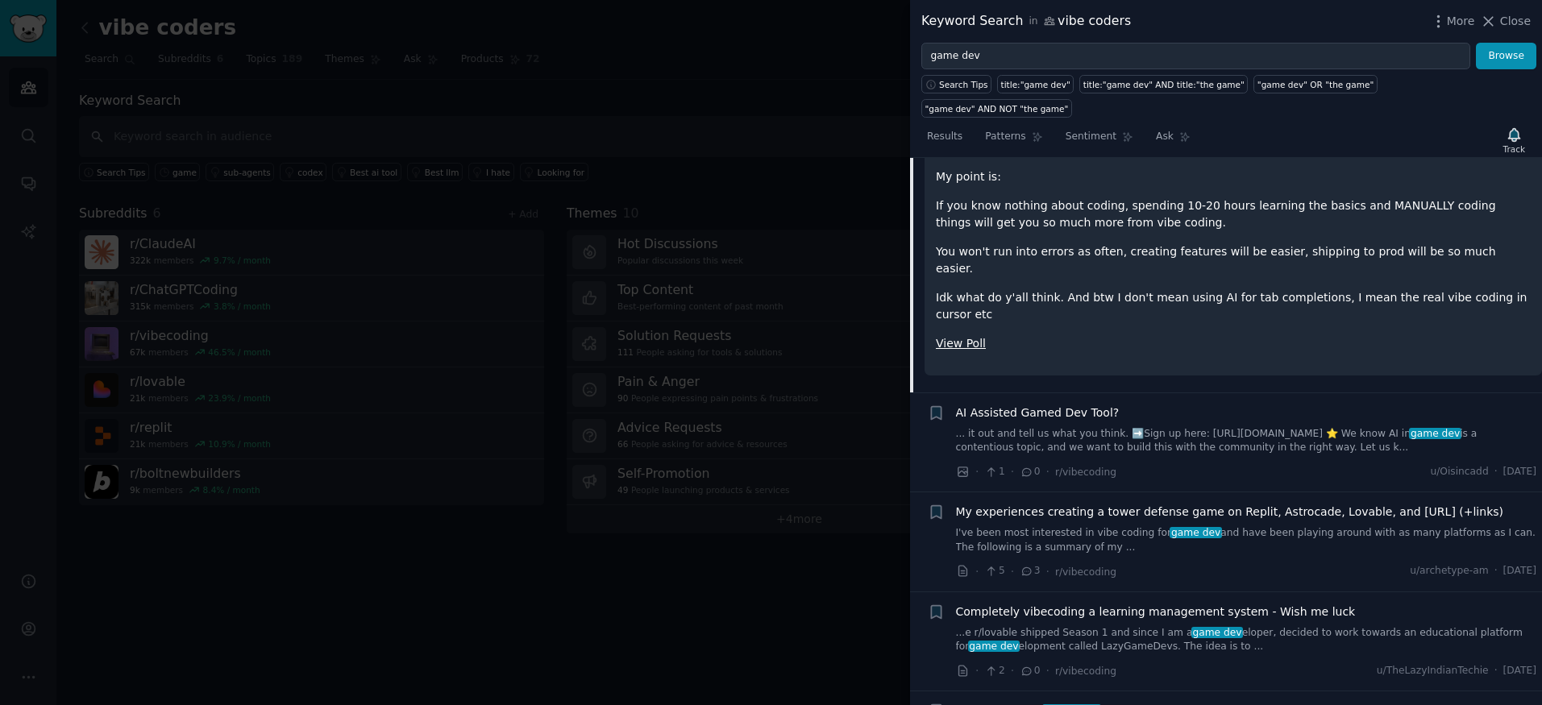
scroll to position [622, 0]
click at [1137, 523] on link "I've been most interested in vibe coding for game dev and have been playing aro…" at bounding box center [1246, 537] width 581 height 28
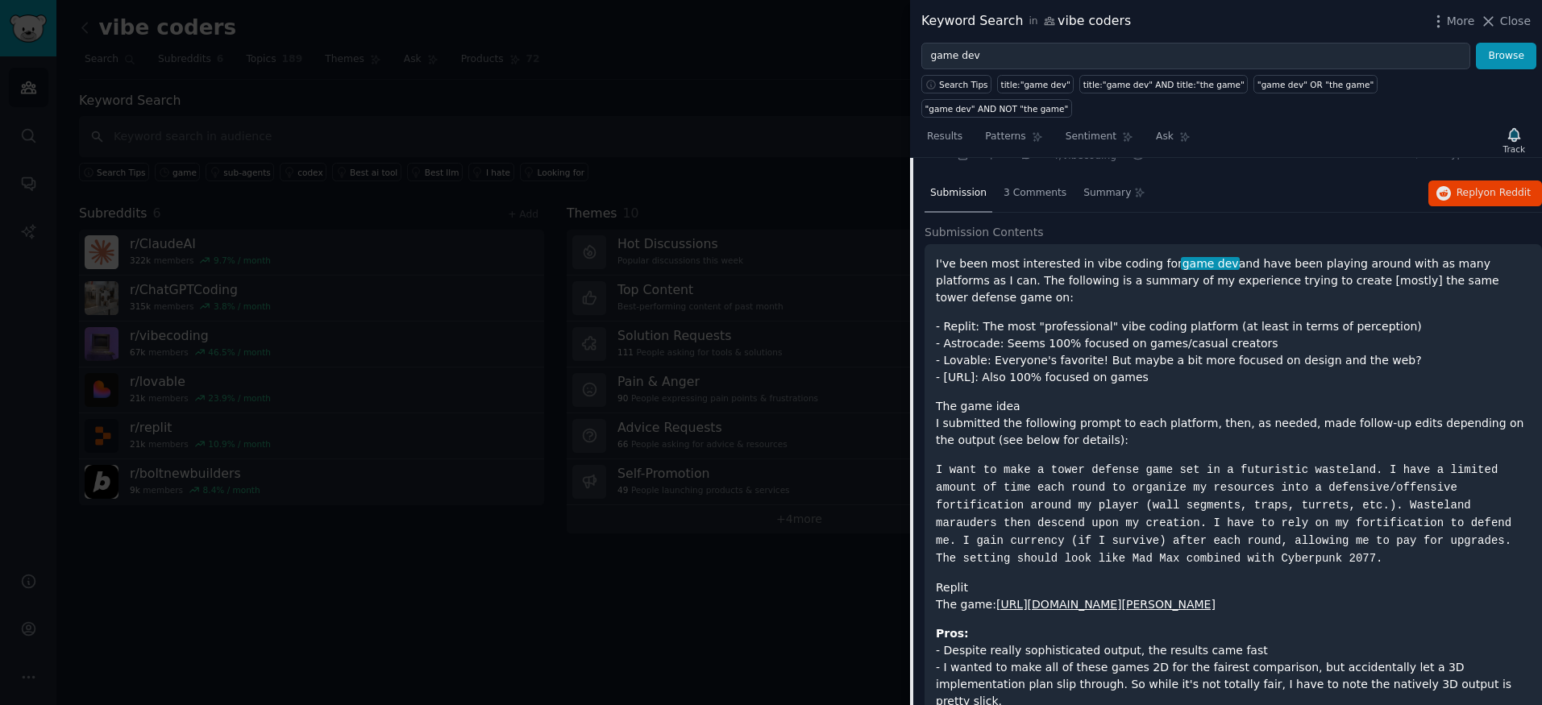
scroll to position [523, 0]
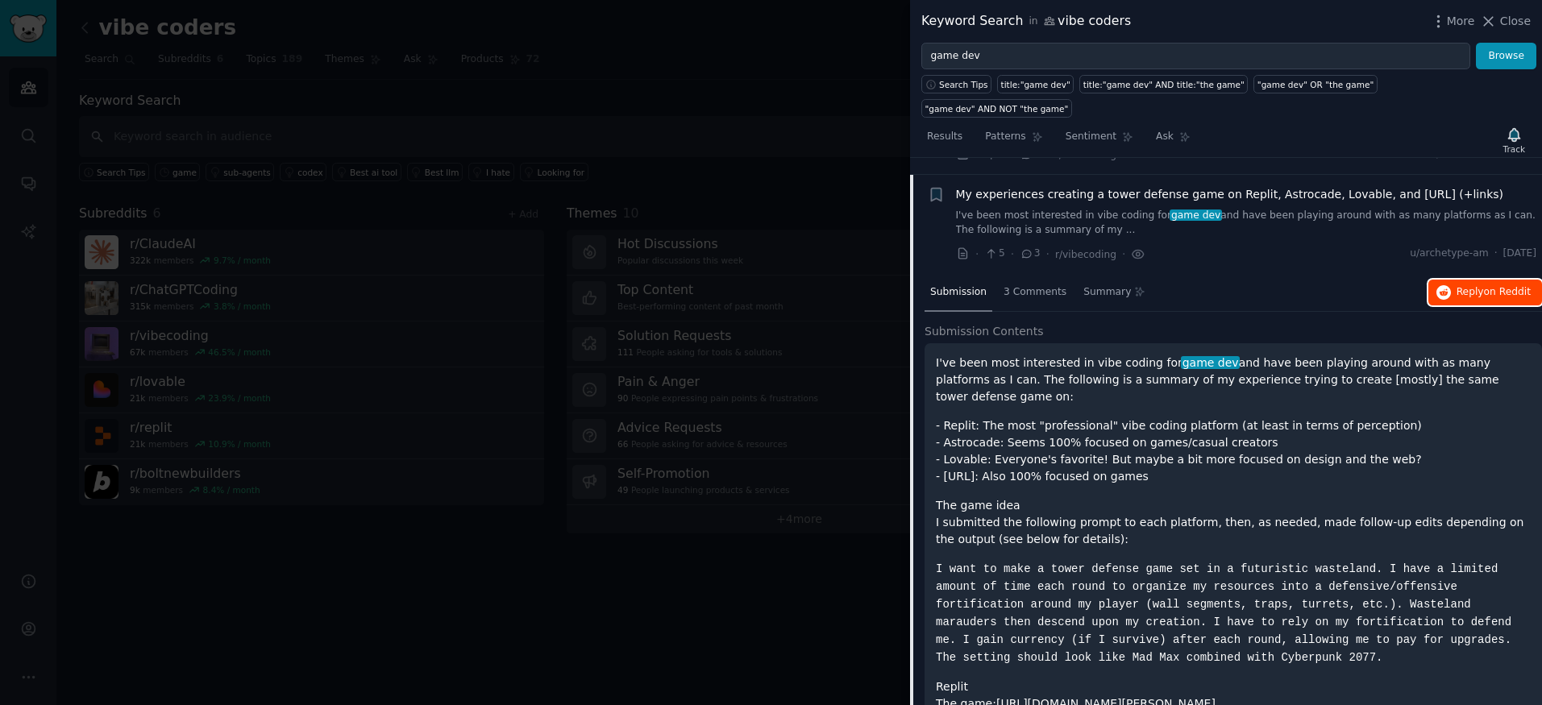
click at [1484, 286] on span "on Reddit" at bounding box center [1507, 291] width 47 height 11
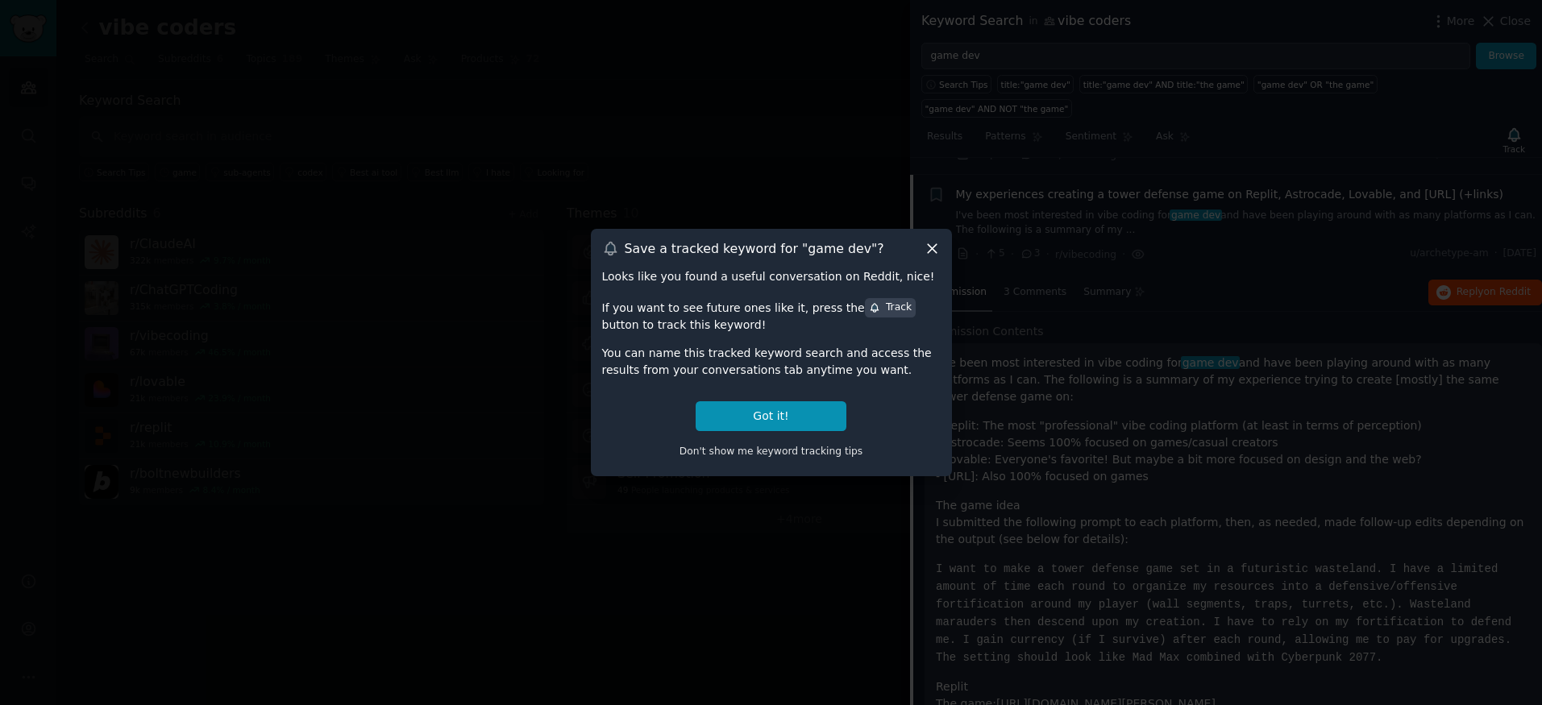
click at [933, 248] on icon at bounding box center [932, 248] width 9 height 9
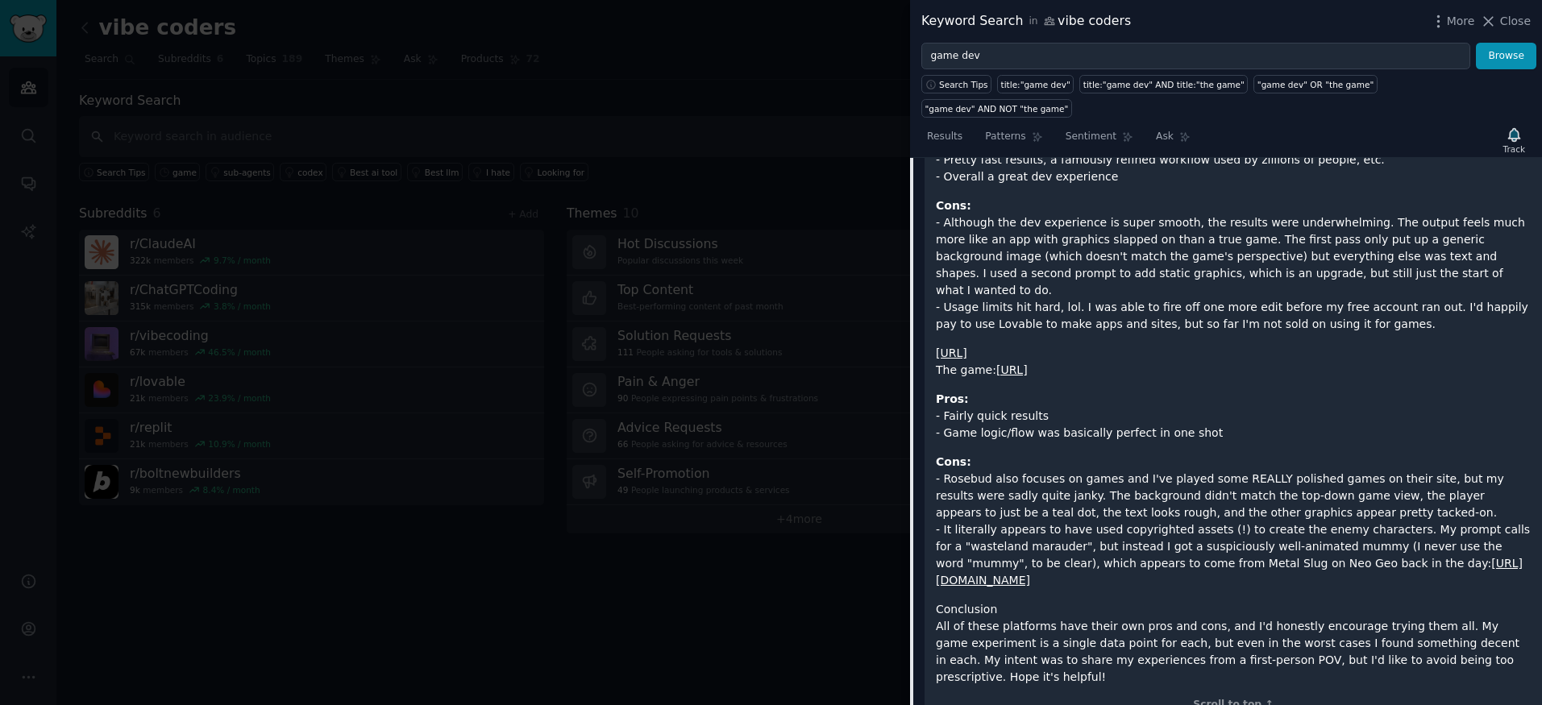
scroll to position [2187, 0]
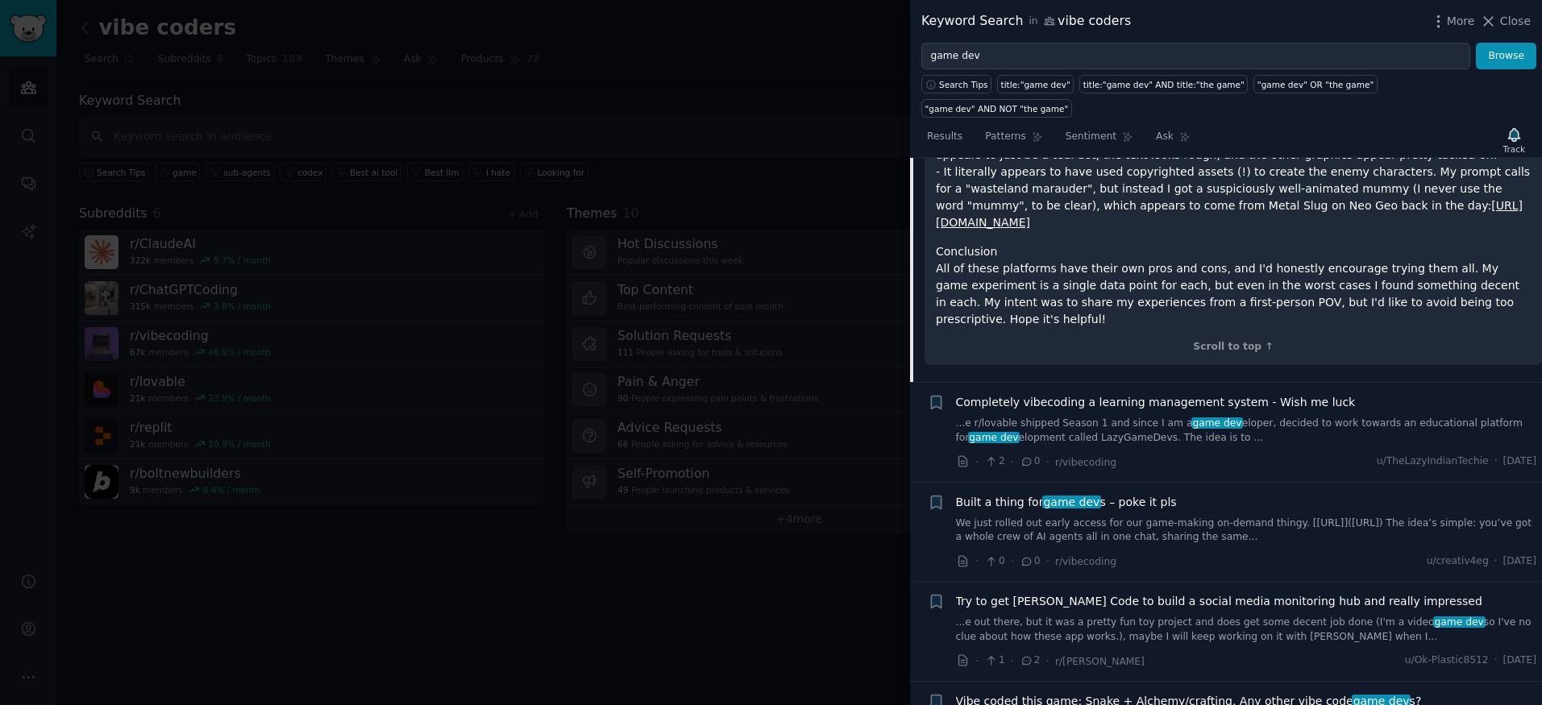
click at [1266, 517] on link "We just rolled out early access for our game-making on-demand thingy. [[URL]]([…" at bounding box center [1246, 531] width 581 height 28
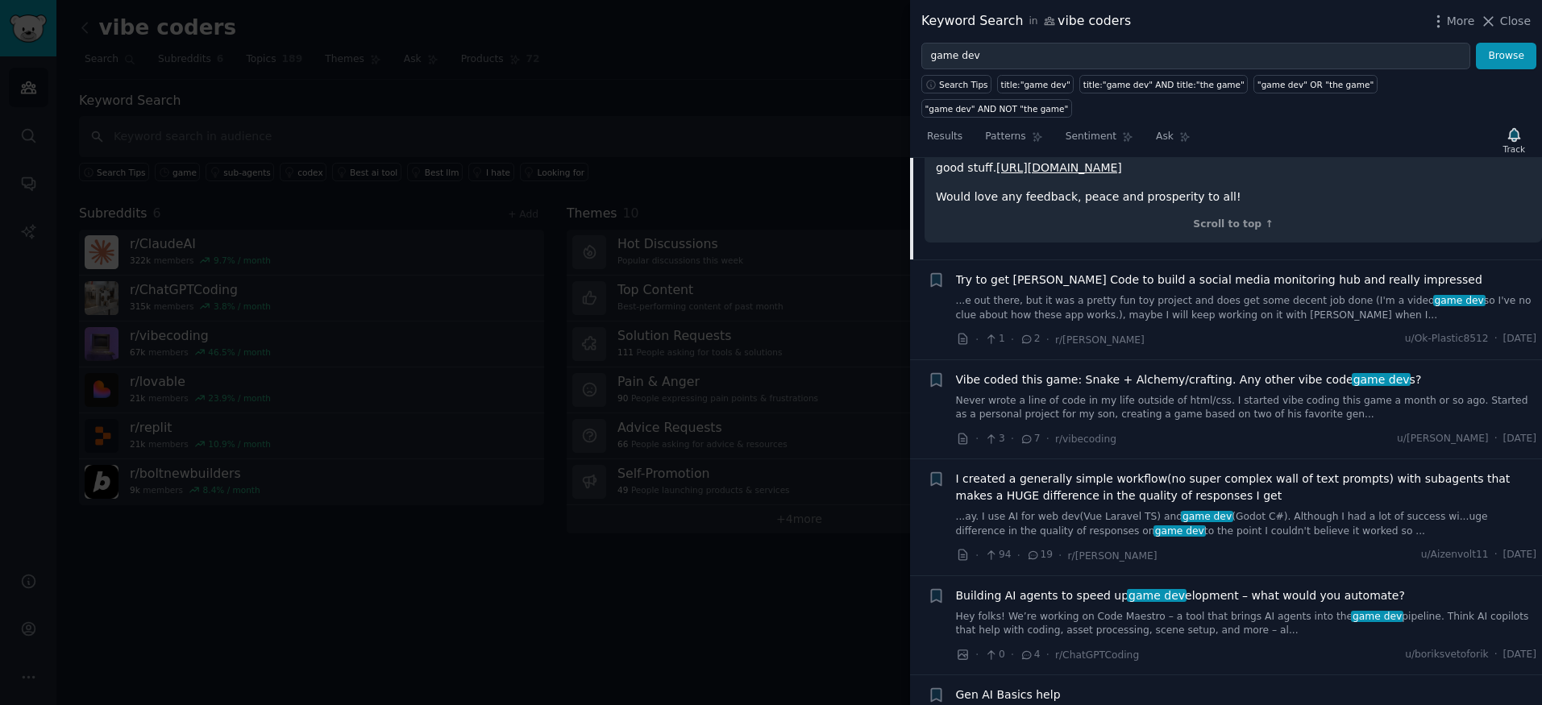
scroll to position [1184, 0]
click at [1183, 391] on link "Never wrote a line of code in my life outside of html/css. I started vibe codin…" at bounding box center [1246, 405] width 581 height 28
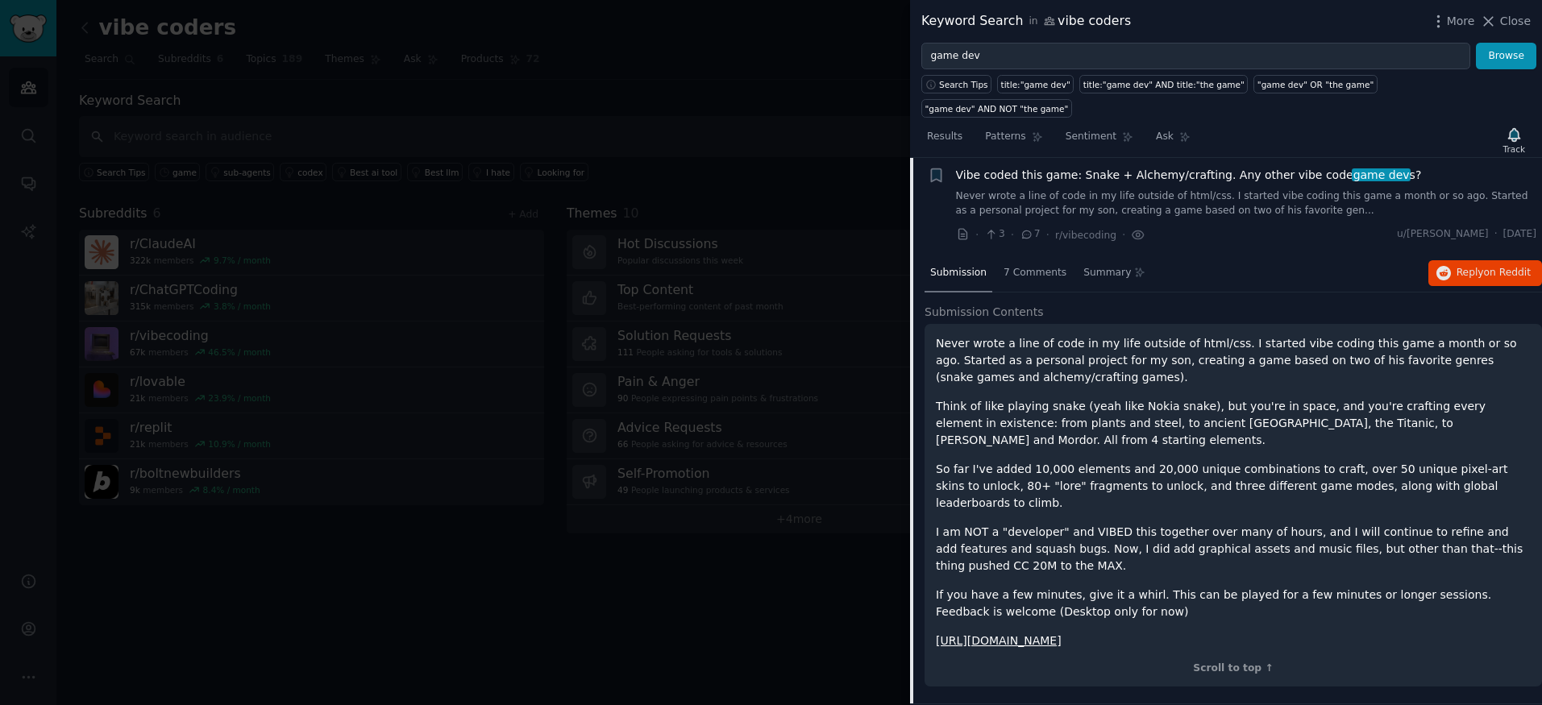
scroll to position [921, 0]
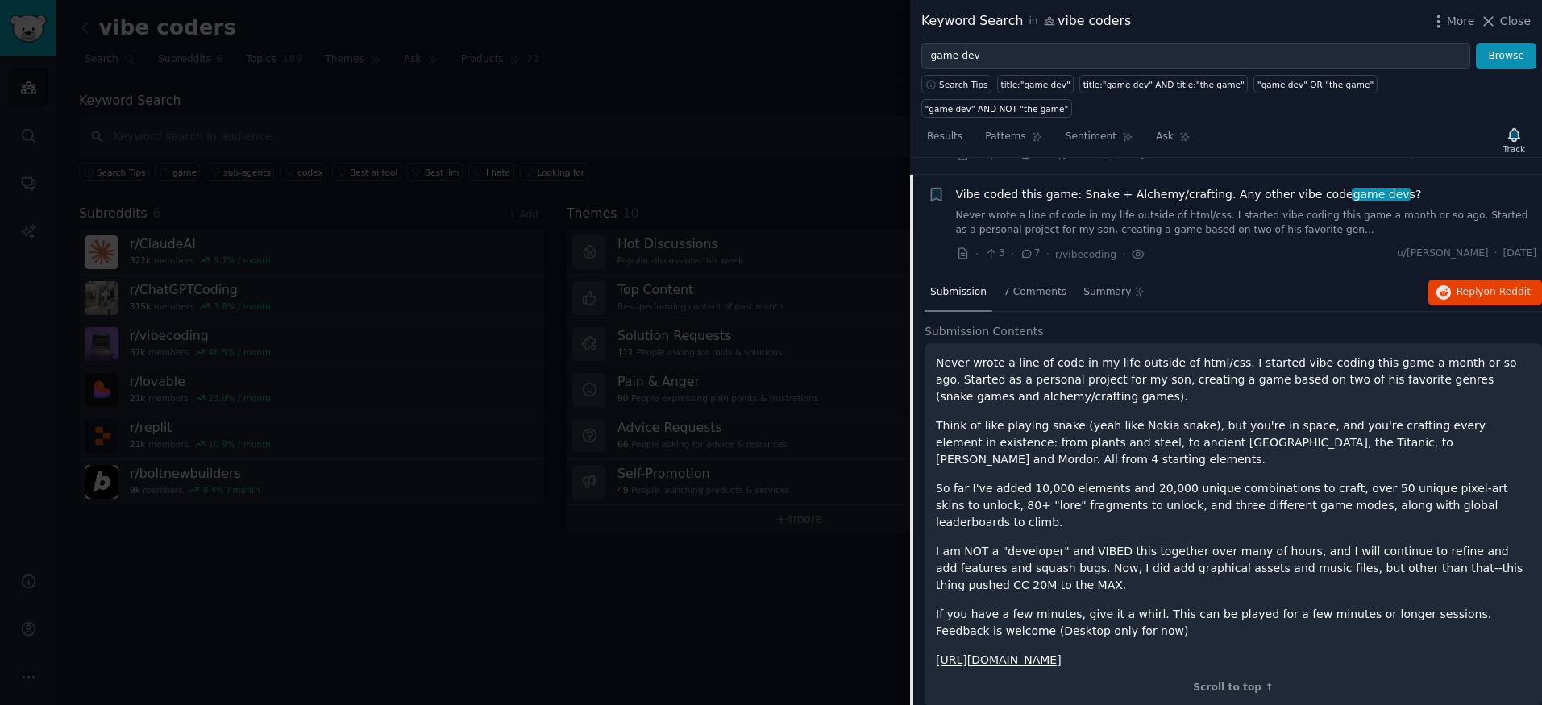
click at [1163, 371] on div "Never wrote a line of code in my life outside of html/css. I started vibe codin…" at bounding box center [1233, 512] width 595 height 314
click at [1161, 355] on p "Never wrote a line of code in my life outside of html/css. I started vibe codin…" at bounding box center [1233, 380] width 595 height 51
click at [1459, 285] on span "Reply on Reddit" at bounding box center [1494, 292] width 74 height 15
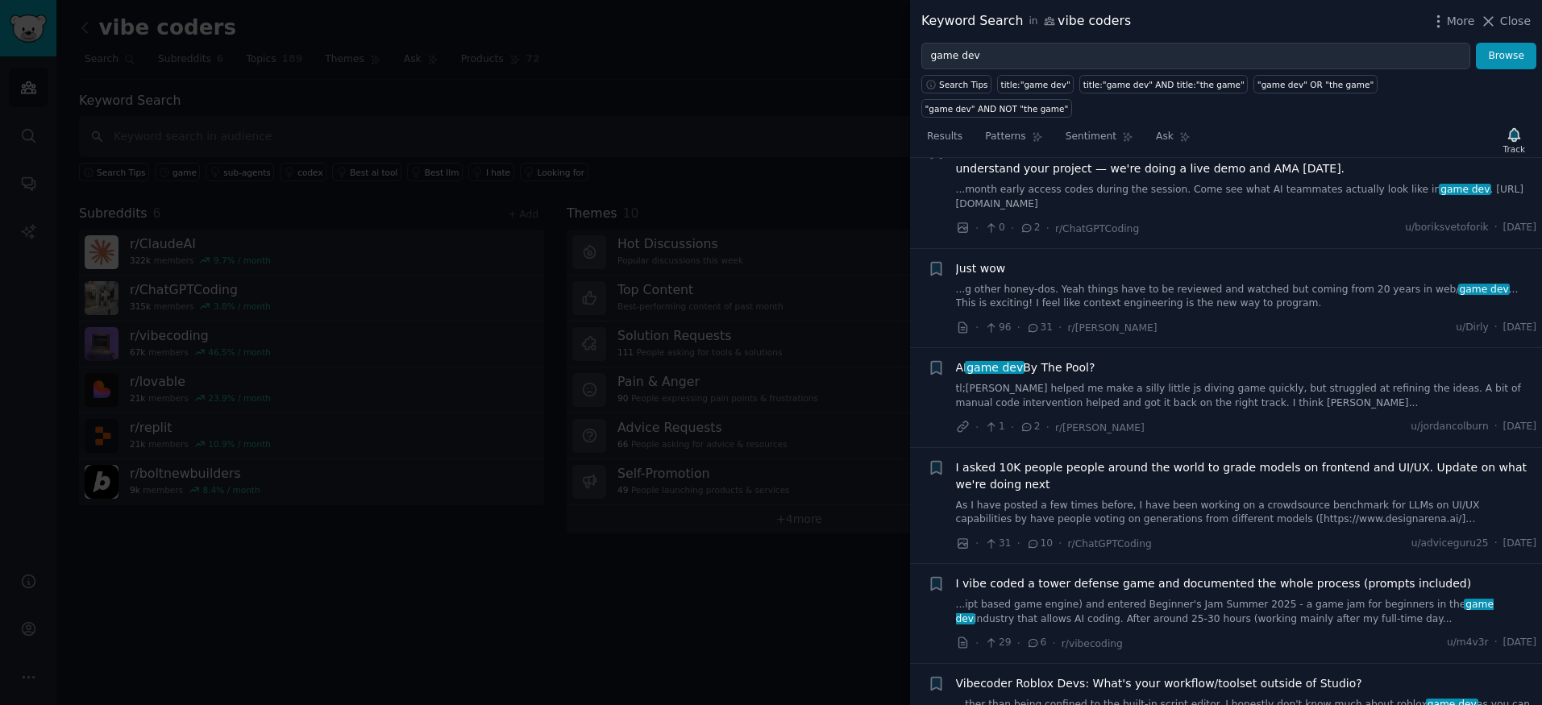
scroll to position [2018, 0]
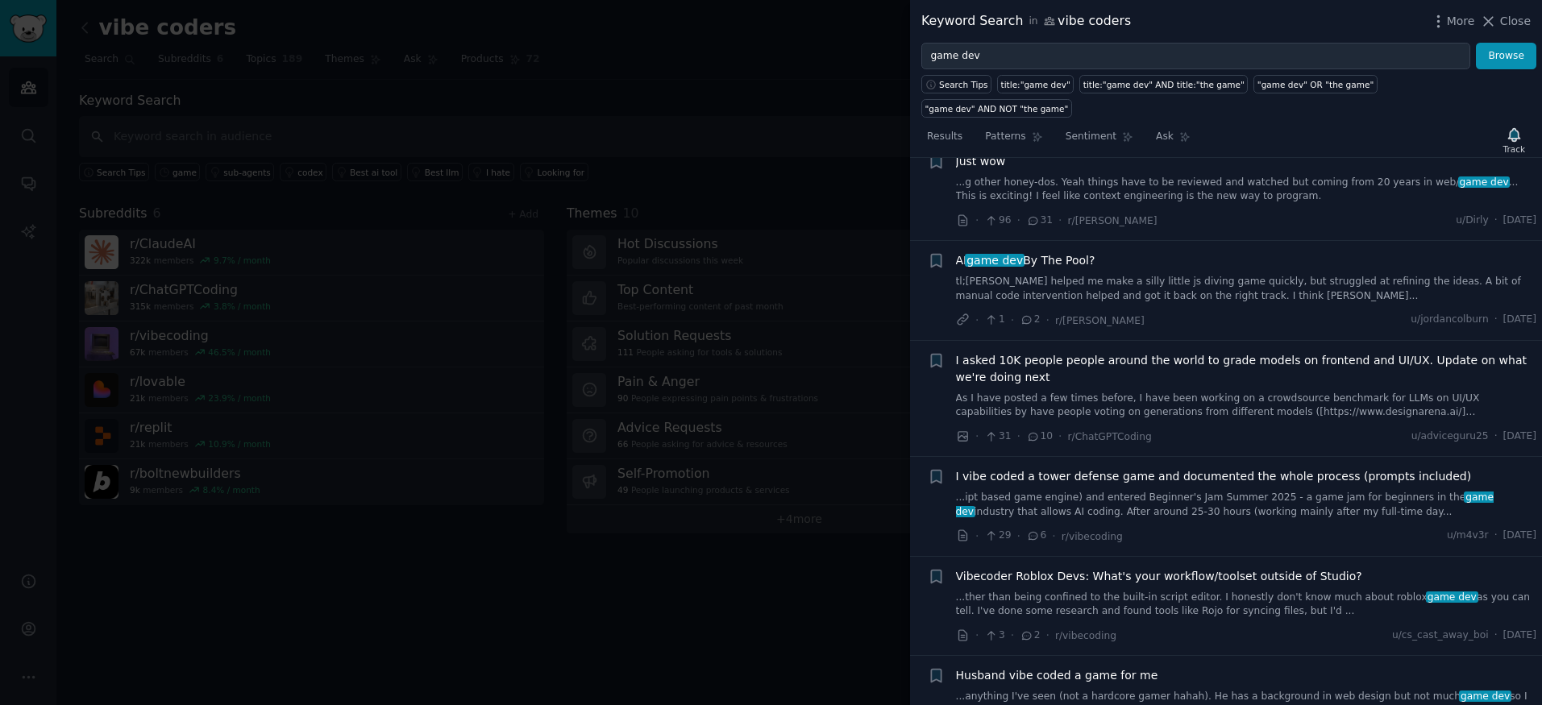
click at [1158, 468] on span "I vibe coded a tower defense game and documented the whole process (prompts inc…" at bounding box center [1214, 476] width 516 height 17
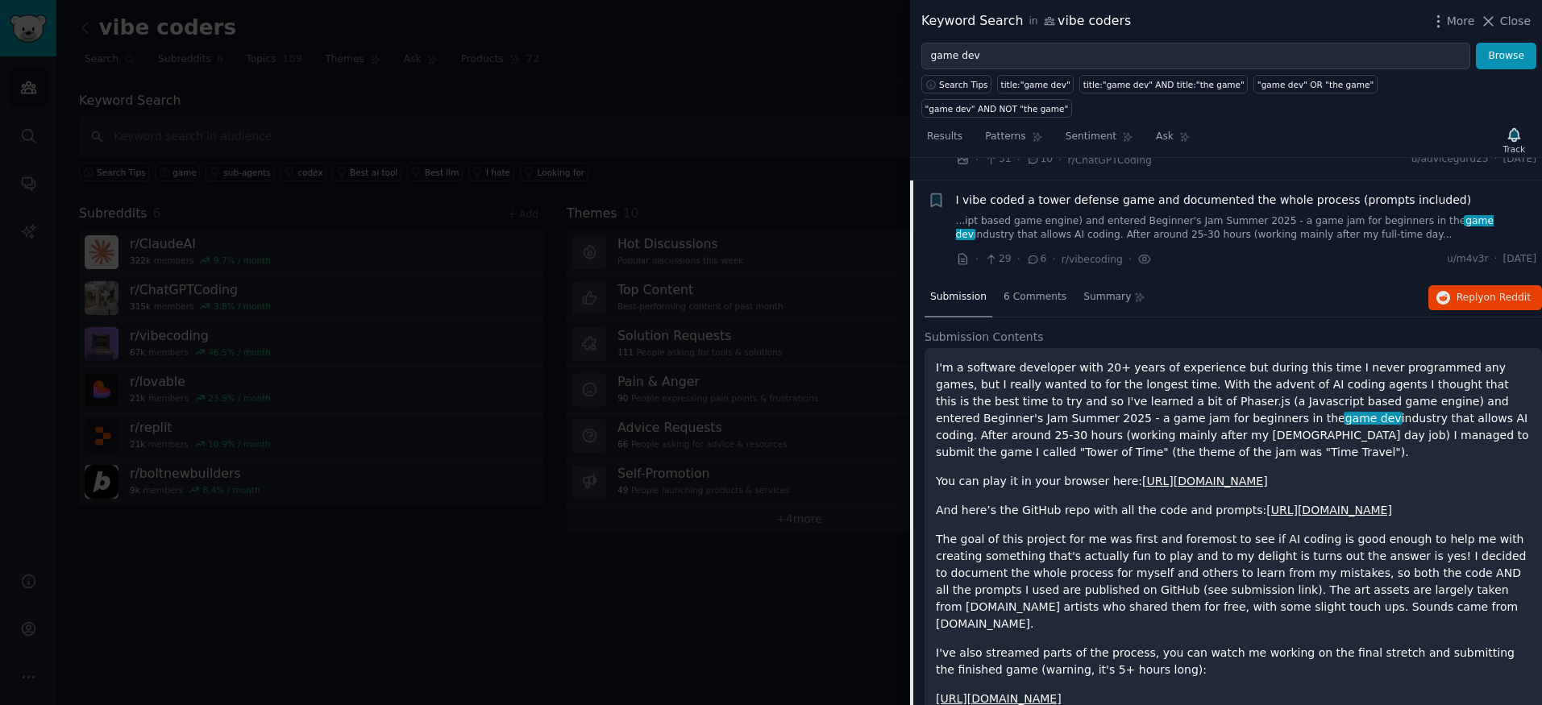
scroll to position [1868, 0]
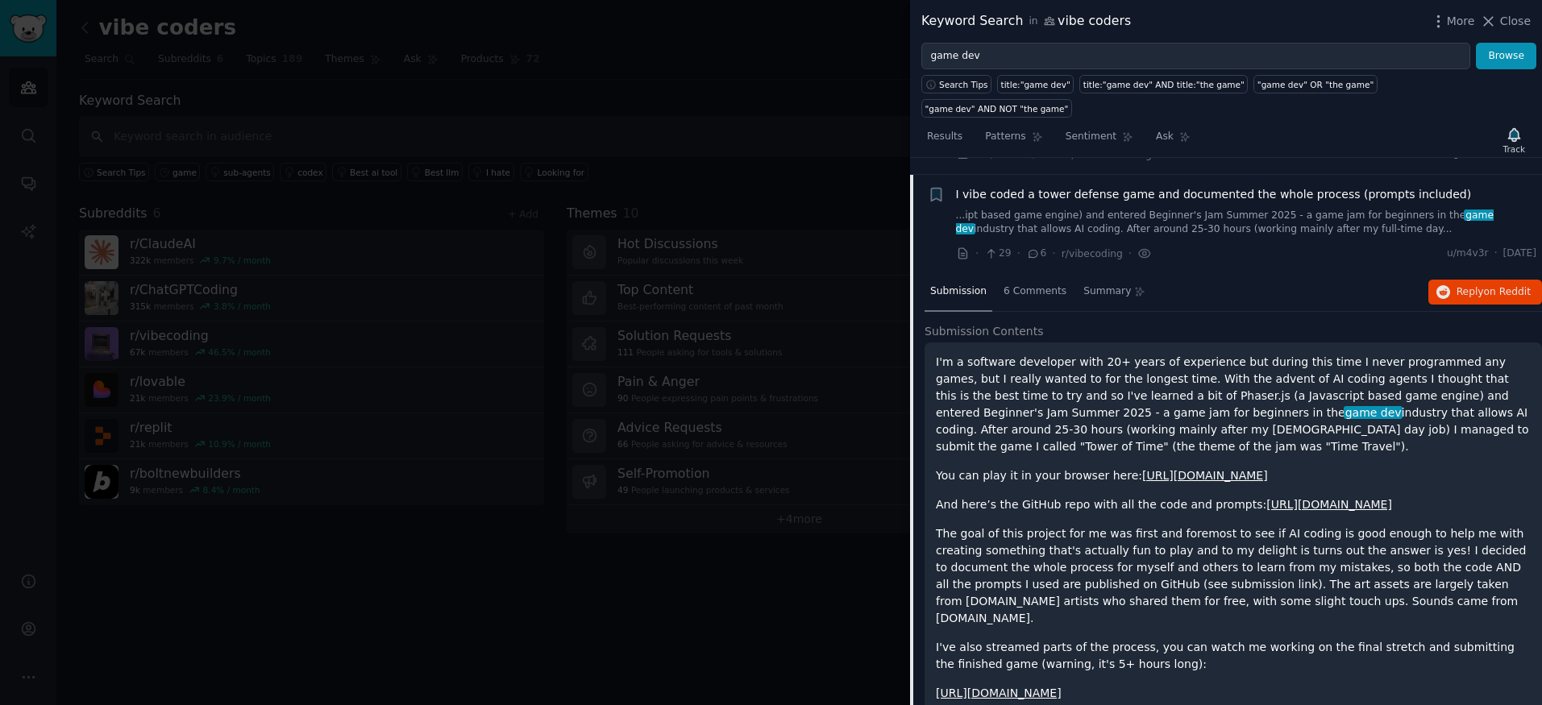
click at [1148, 526] on p "The goal of this project for me was first and foremost to see if AI coding is g…" at bounding box center [1233, 577] width 595 height 102
click at [1054, 687] on link "https://www.twitch.tv/videos/2503428478" at bounding box center [999, 693] width 126 height 13
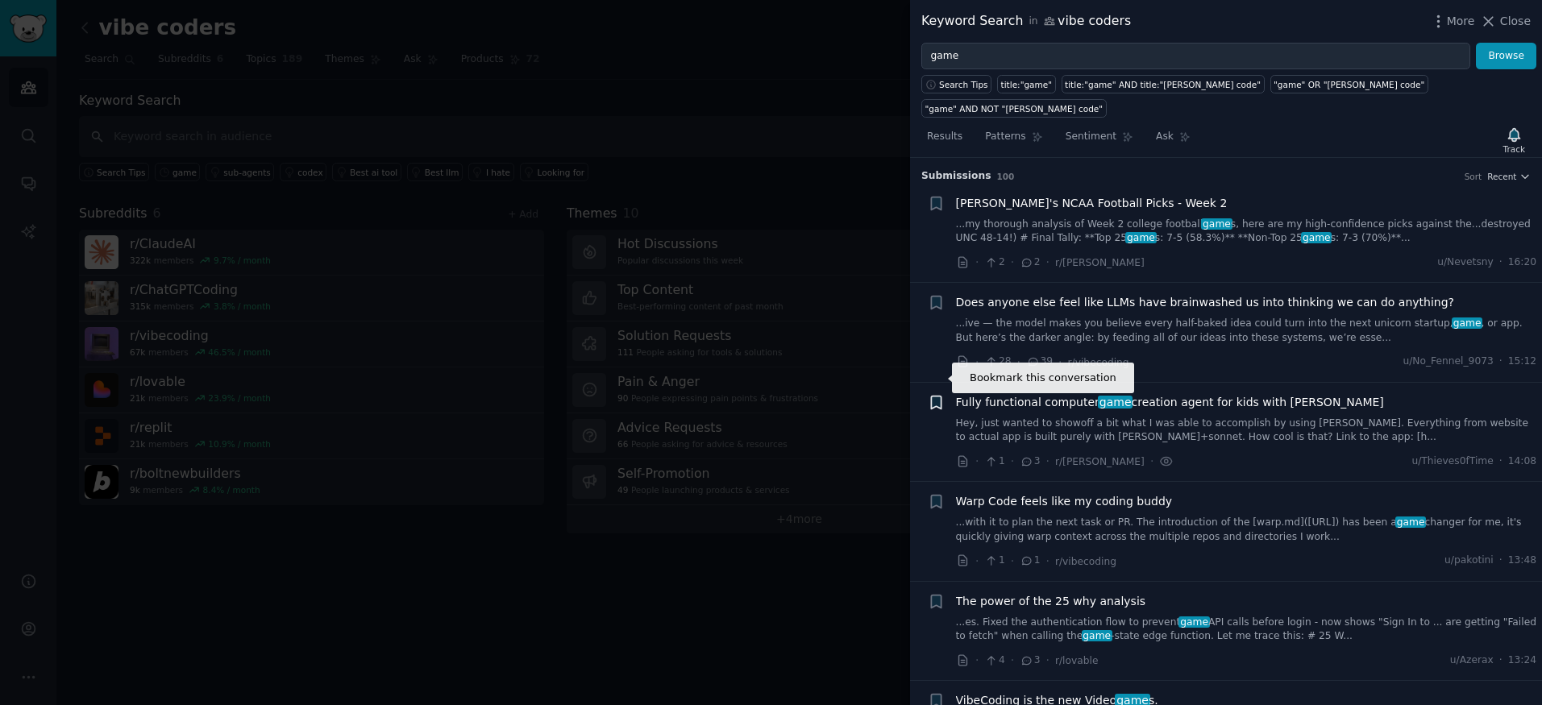
click at [940, 396] on icon "button" at bounding box center [936, 402] width 10 height 13
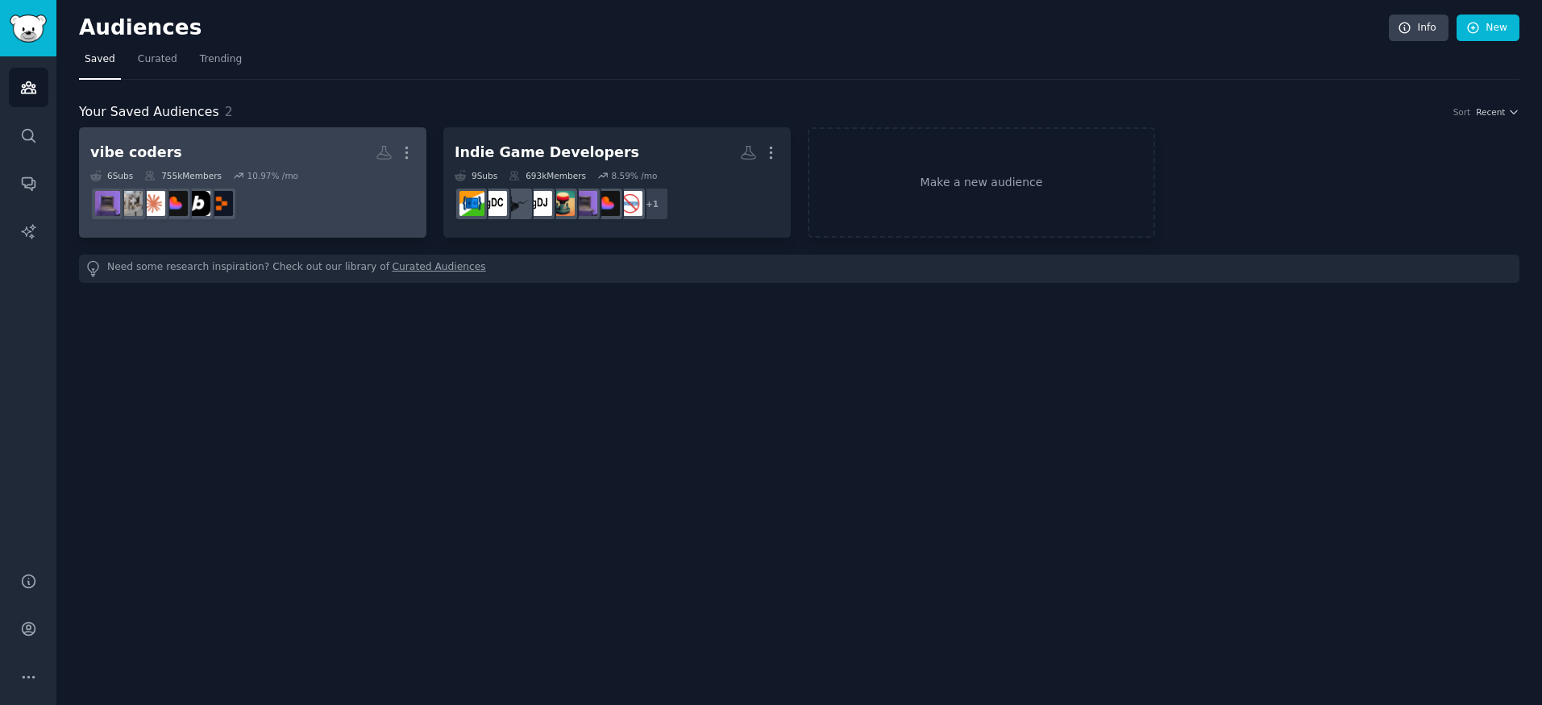
click at [305, 170] on div "6 Sub s 755k Members 10.97 % /mo" at bounding box center [252, 175] width 325 height 11
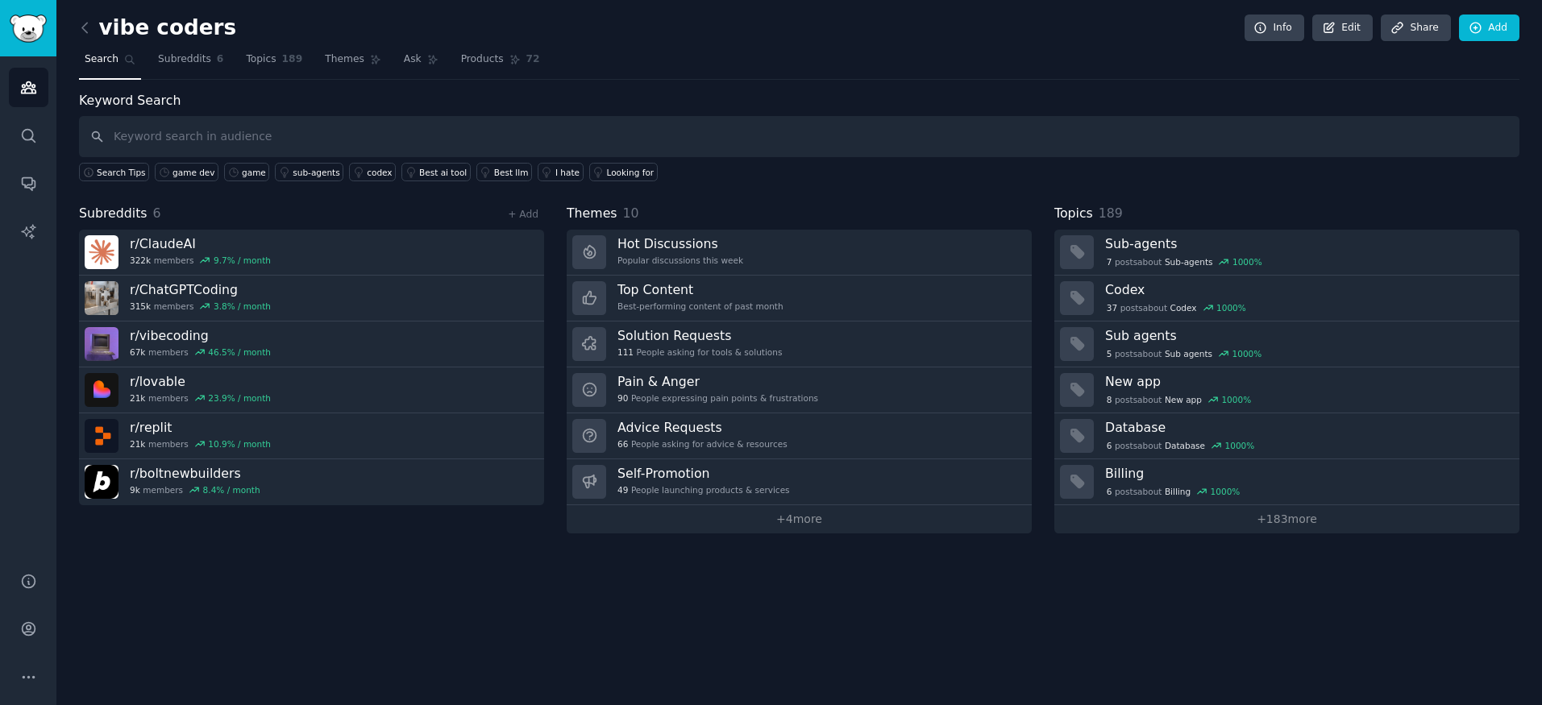
click at [465, 116] on input "text" at bounding box center [799, 136] width 1440 height 41
type input "game dev"
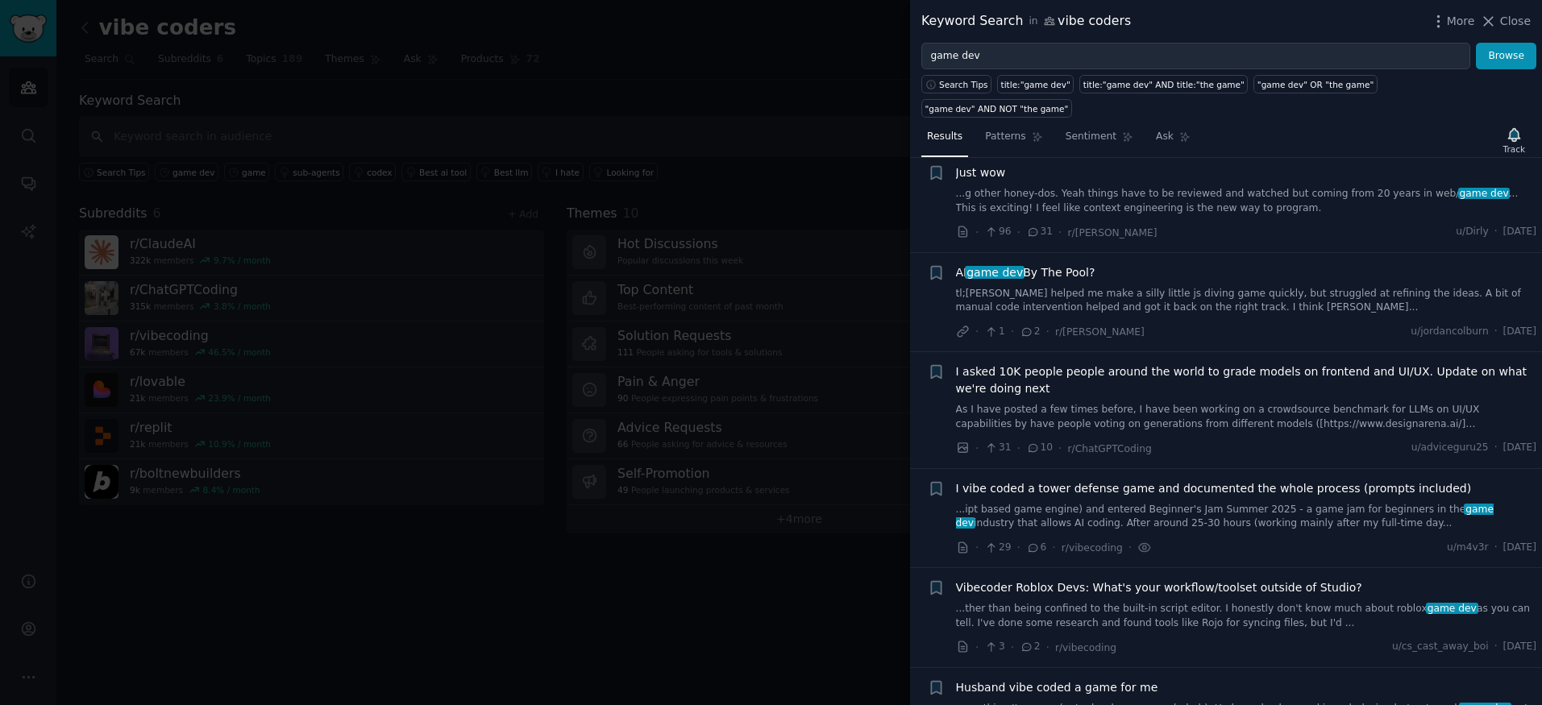
scroll to position [1740, 0]
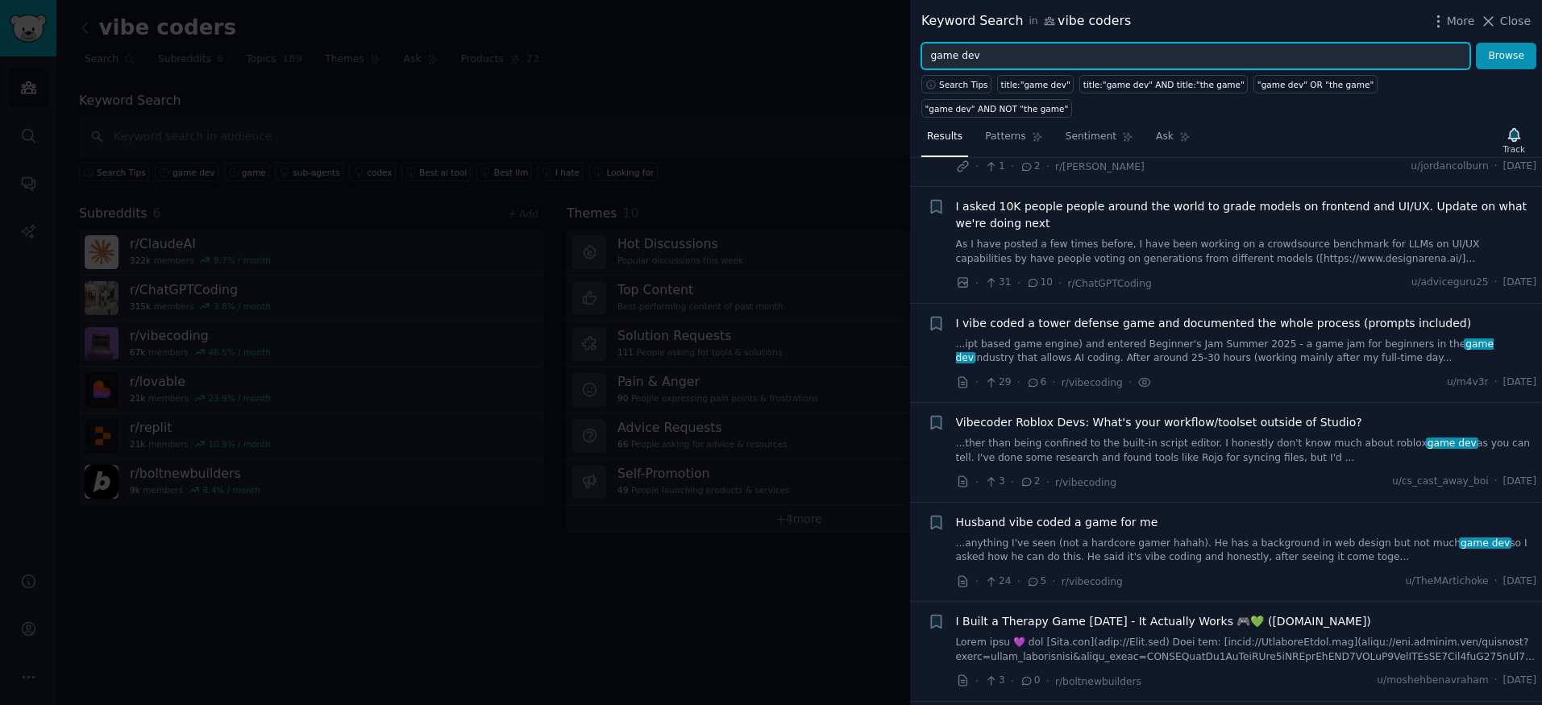
click at [1025, 52] on input "game dev" at bounding box center [1195, 56] width 549 height 27
click at [1476, 43] on button "Browse" at bounding box center [1506, 56] width 60 height 27
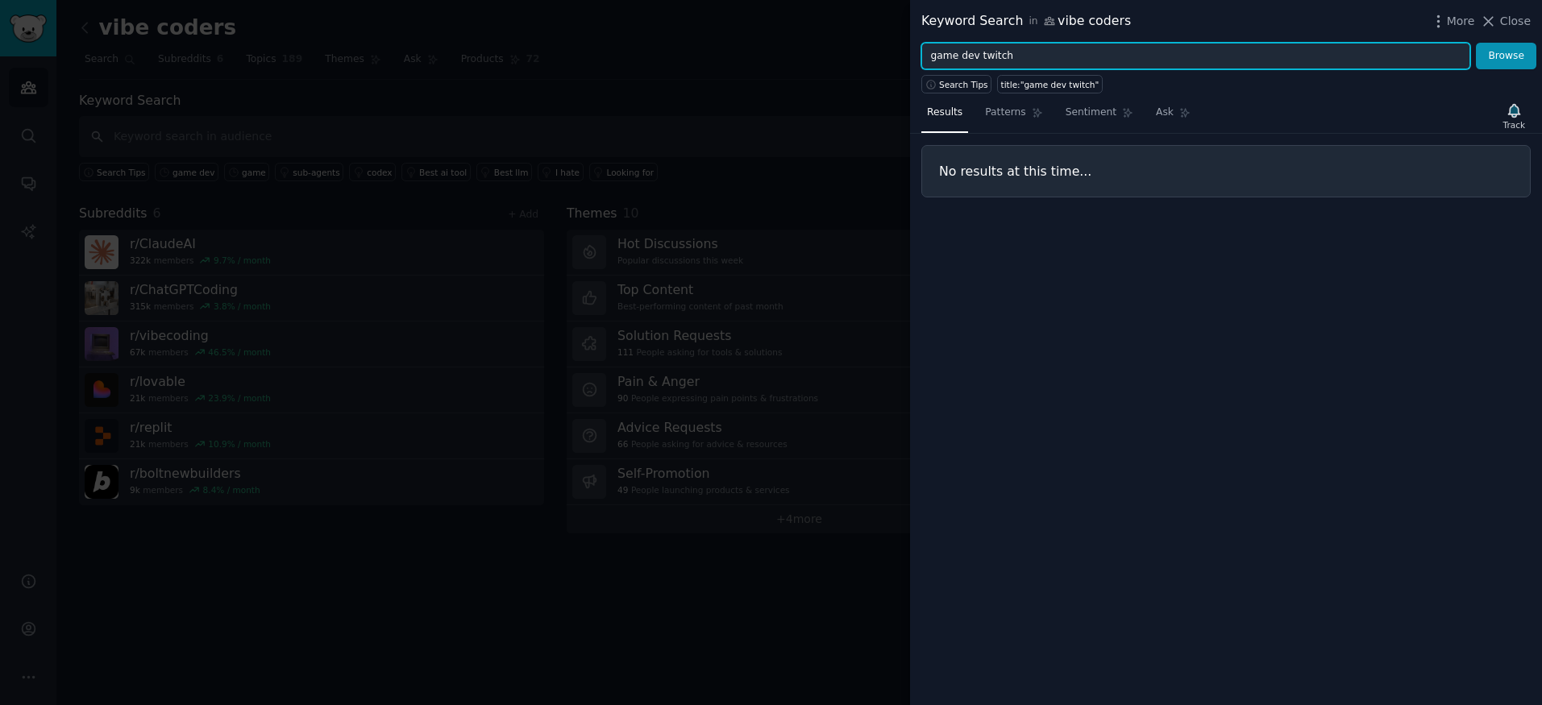
click at [994, 56] on input "game dev twitch" at bounding box center [1195, 56] width 549 height 27
click at [984, 60] on input "game dev twitch" at bounding box center [1195, 56] width 549 height 27
click at [979, 56] on input "game dev twitch" at bounding box center [1195, 56] width 549 height 27
drag, startPoint x: 979, startPoint y: 56, endPoint x: 1075, endPoint y: 60, distance: 95.2
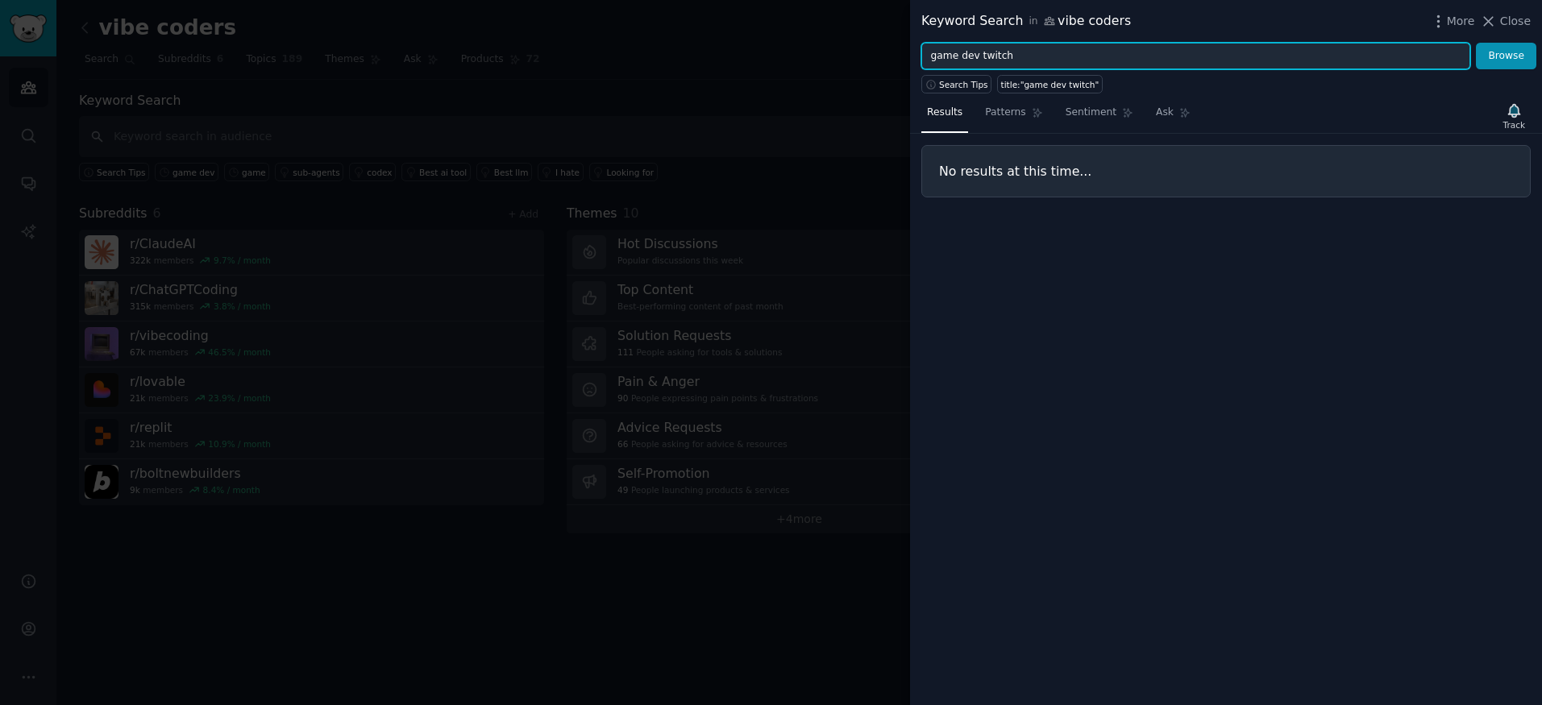
click at [1075, 60] on input "game dev twitch" at bounding box center [1195, 56] width 549 height 27
type input "game dev"
click at [1476, 43] on button "Browse" at bounding box center [1506, 56] width 60 height 27
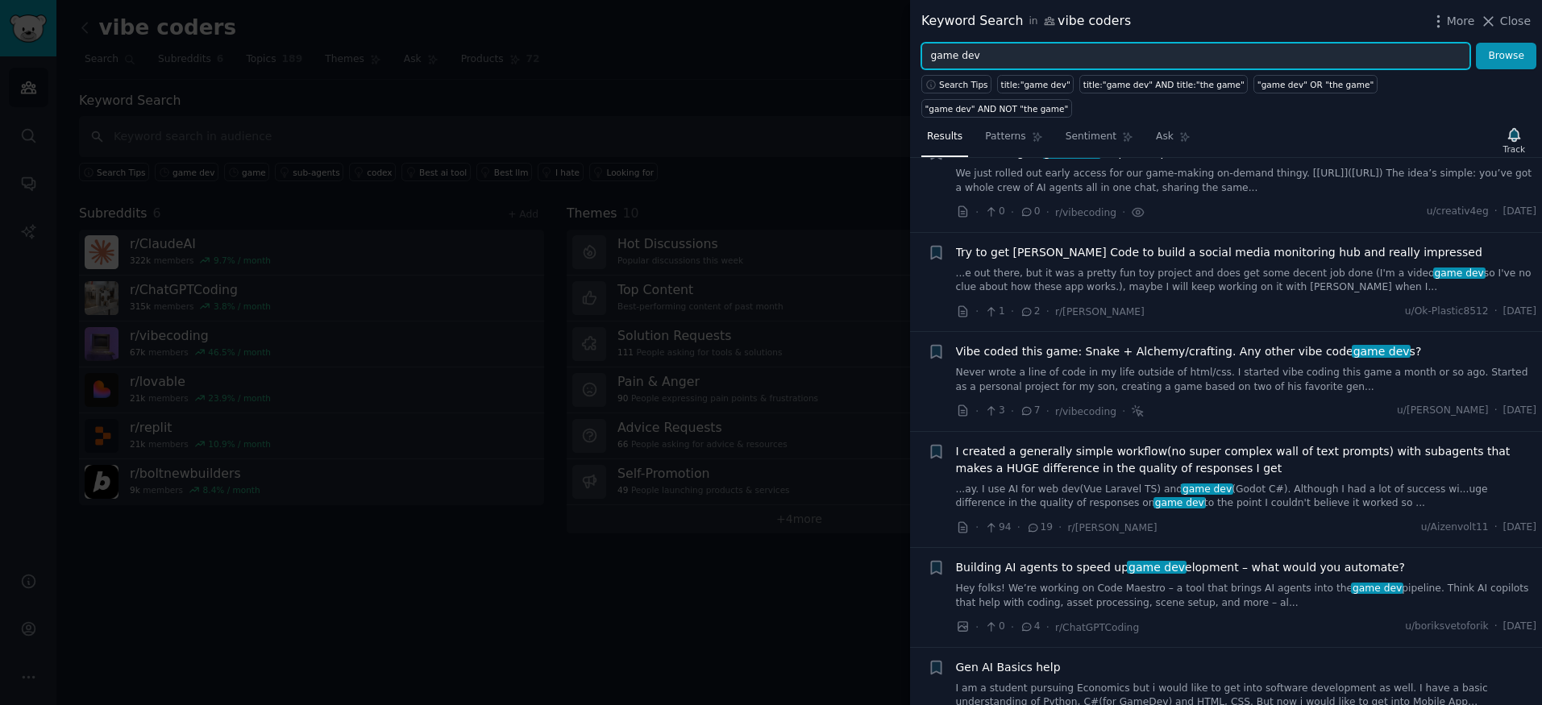
scroll to position [639, 0]
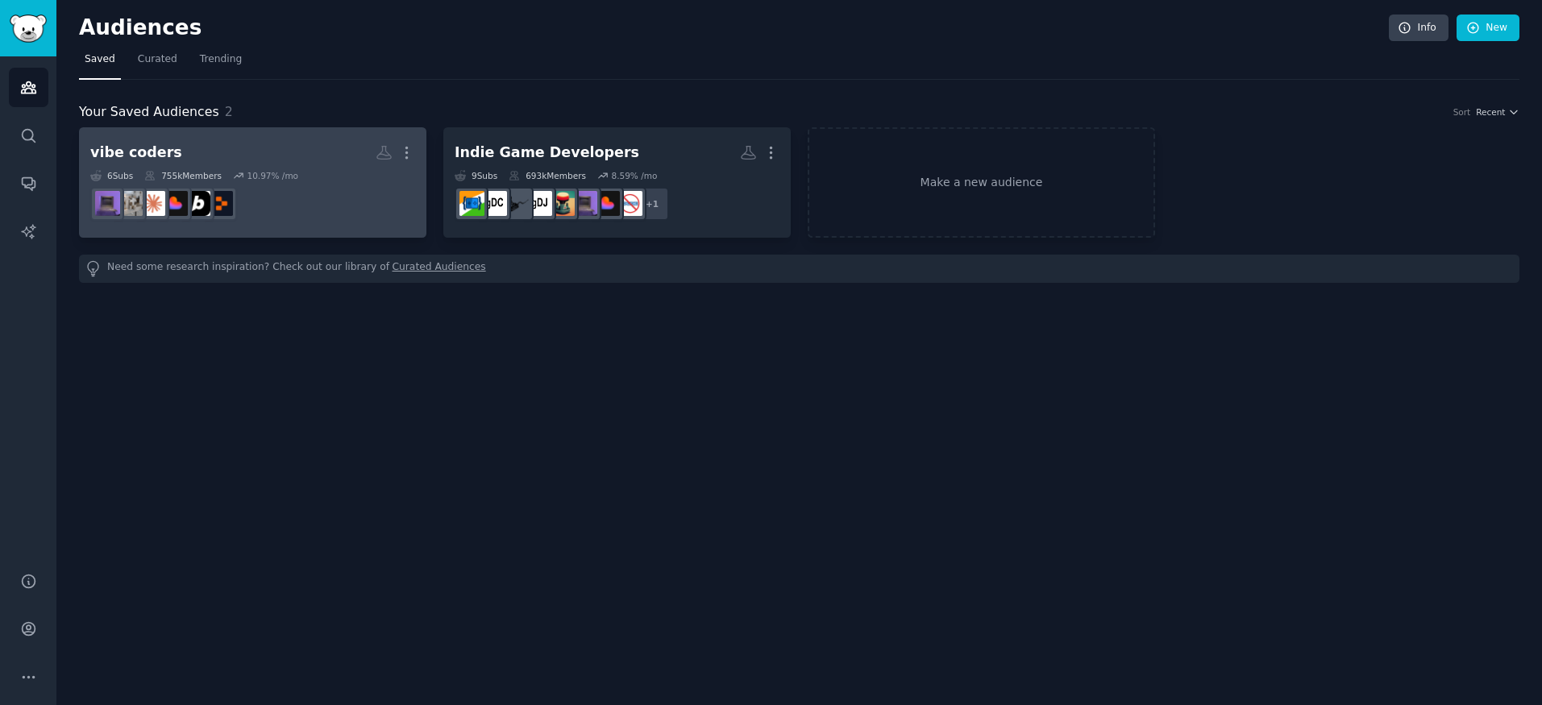
click at [369, 177] on div "6 Sub s 755k Members 10.97 % /mo" at bounding box center [252, 175] width 325 height 11
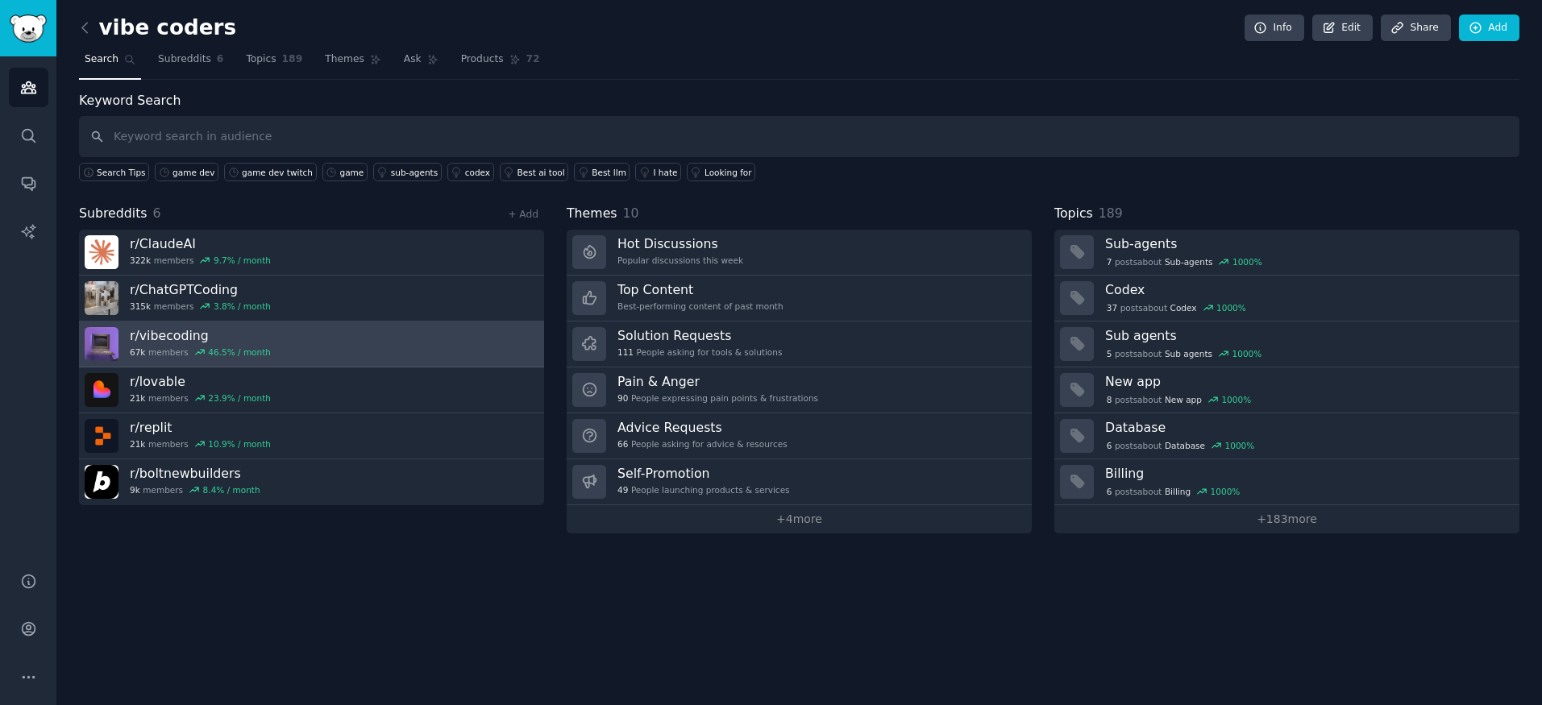
click at [168, 335] on h3 "r/ vibecoding" at bounding box center [200, 335] width 141 height 17
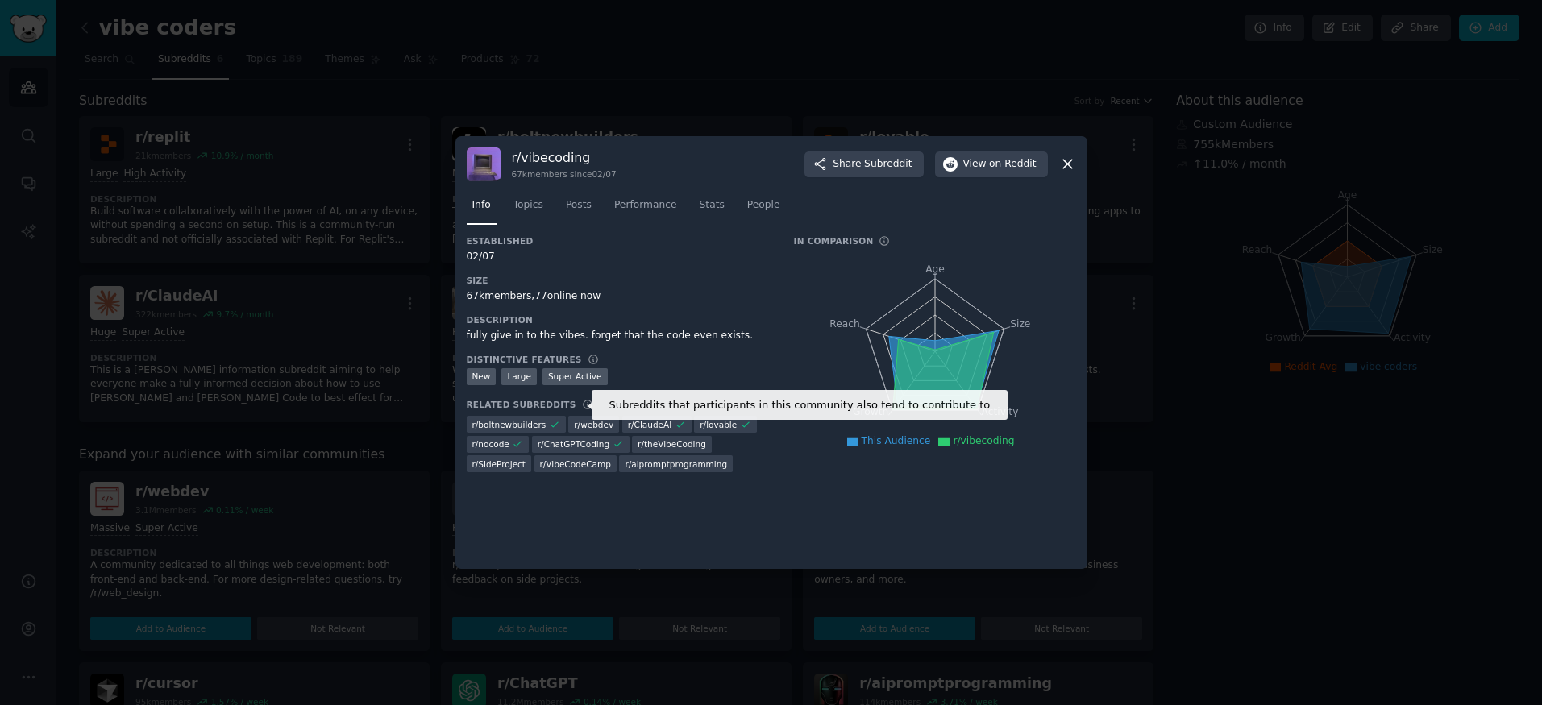
click at [582, 405] on icon at bounding box center [587, 404] width 11 height 11
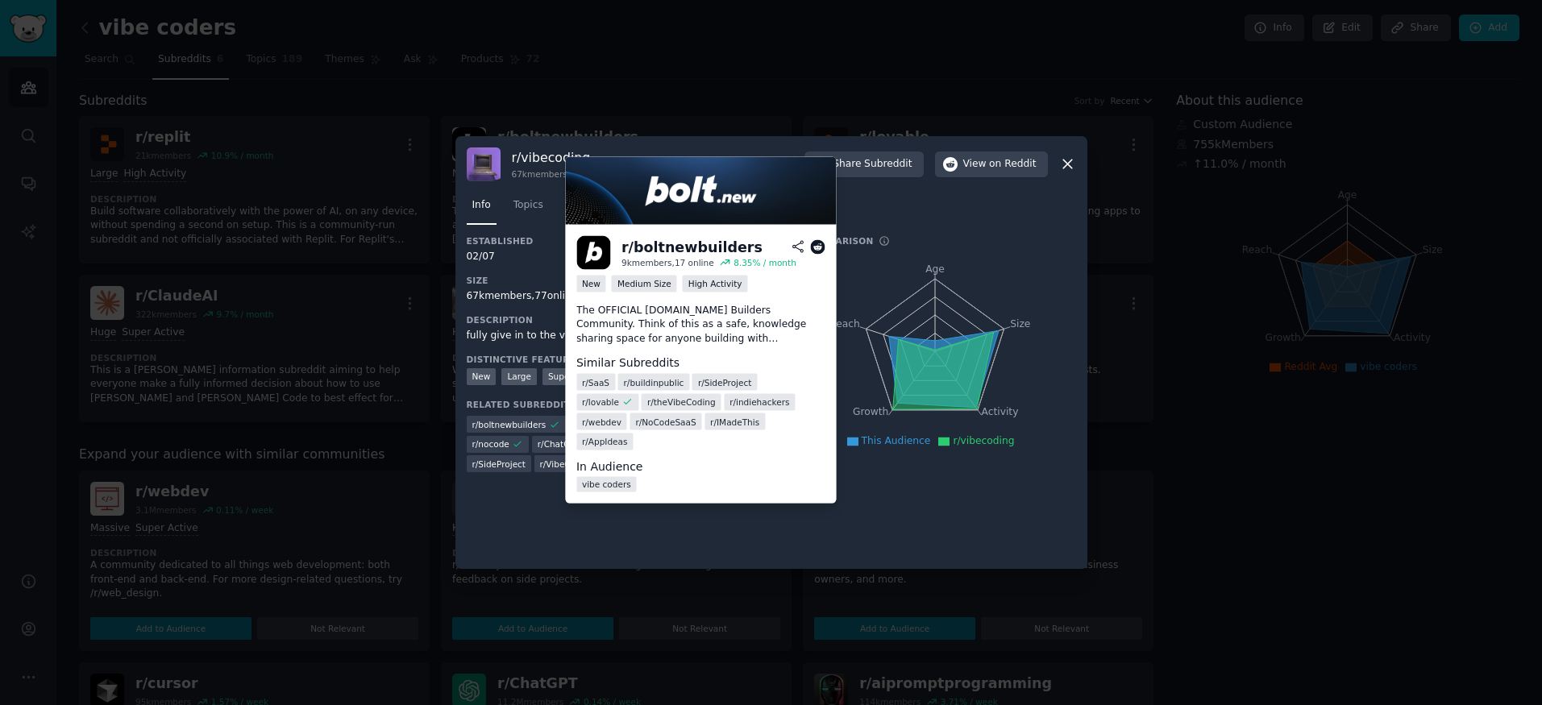
click at [490, 424] on span "r/ boltnewbuilders" at bounding box center [509, 424] width 74 height 11
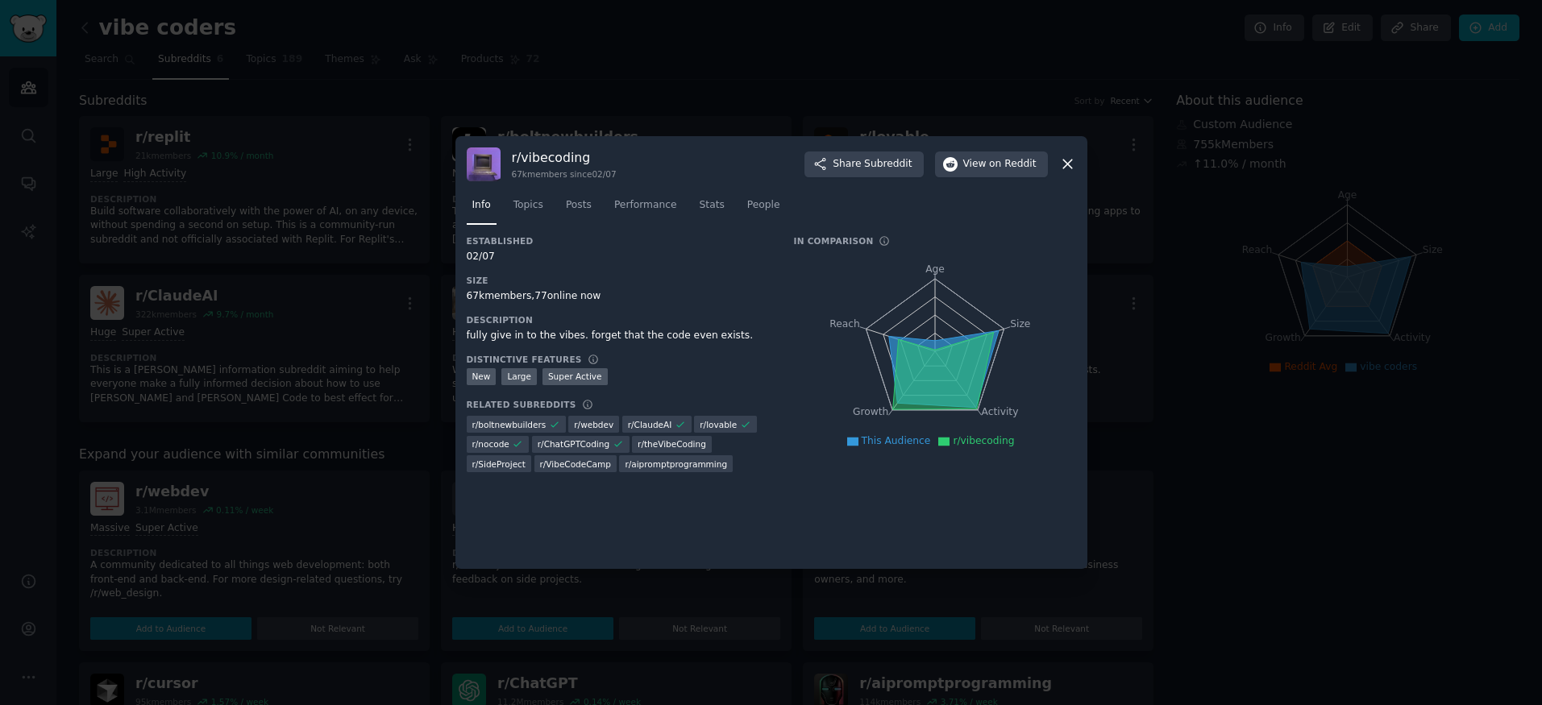
click at [383, 131] on div at bounding box center [771, 352] width 1542 height 705
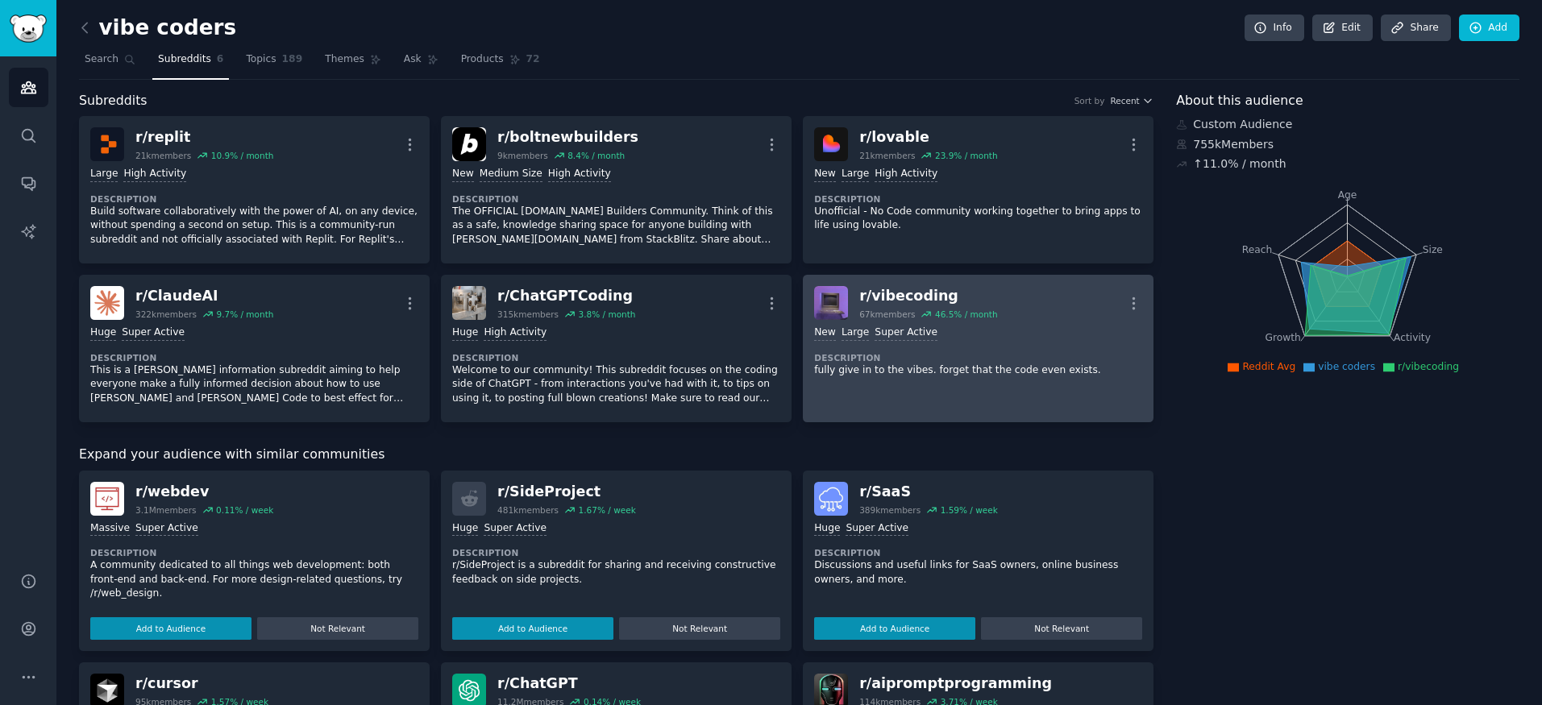
click at [907, 300] on div "r/ vibecoding" at bounding box center [928, 296] width 138 height 20
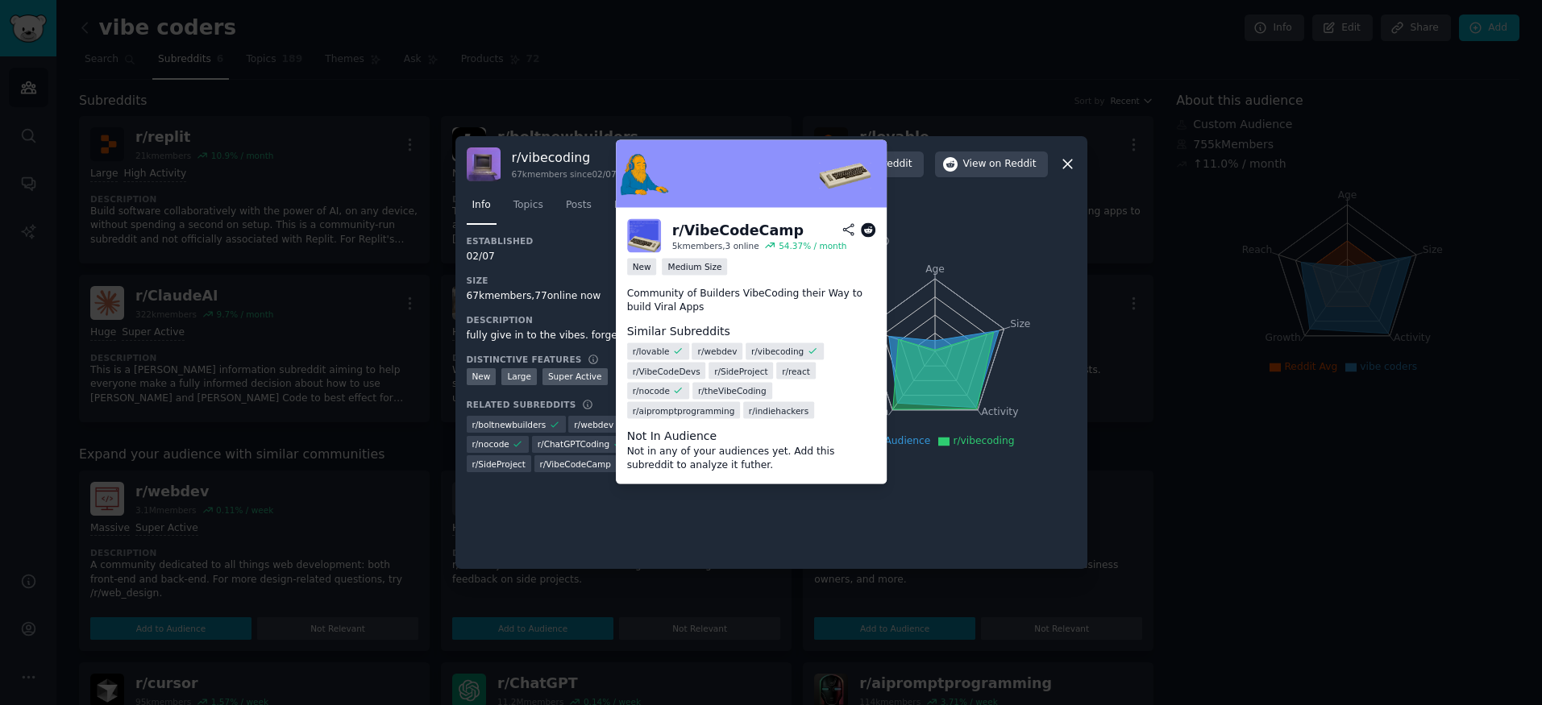
click at [580, 469] on div "r/ VibeCodeCamp" at bounding box center [575, 463] width 82 height 17
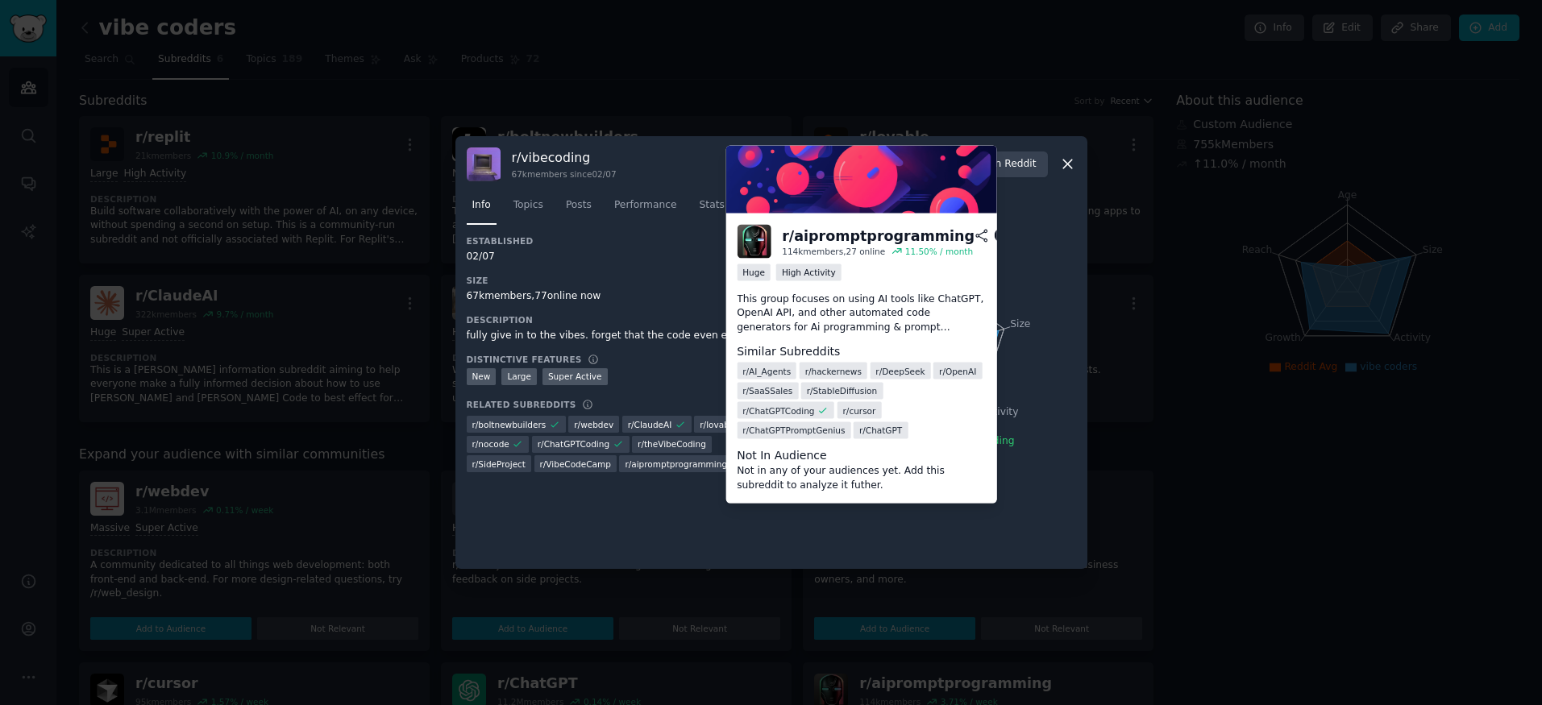
click at [994, 236] on icon at bounding box center [1001, 236] width 15 height 15
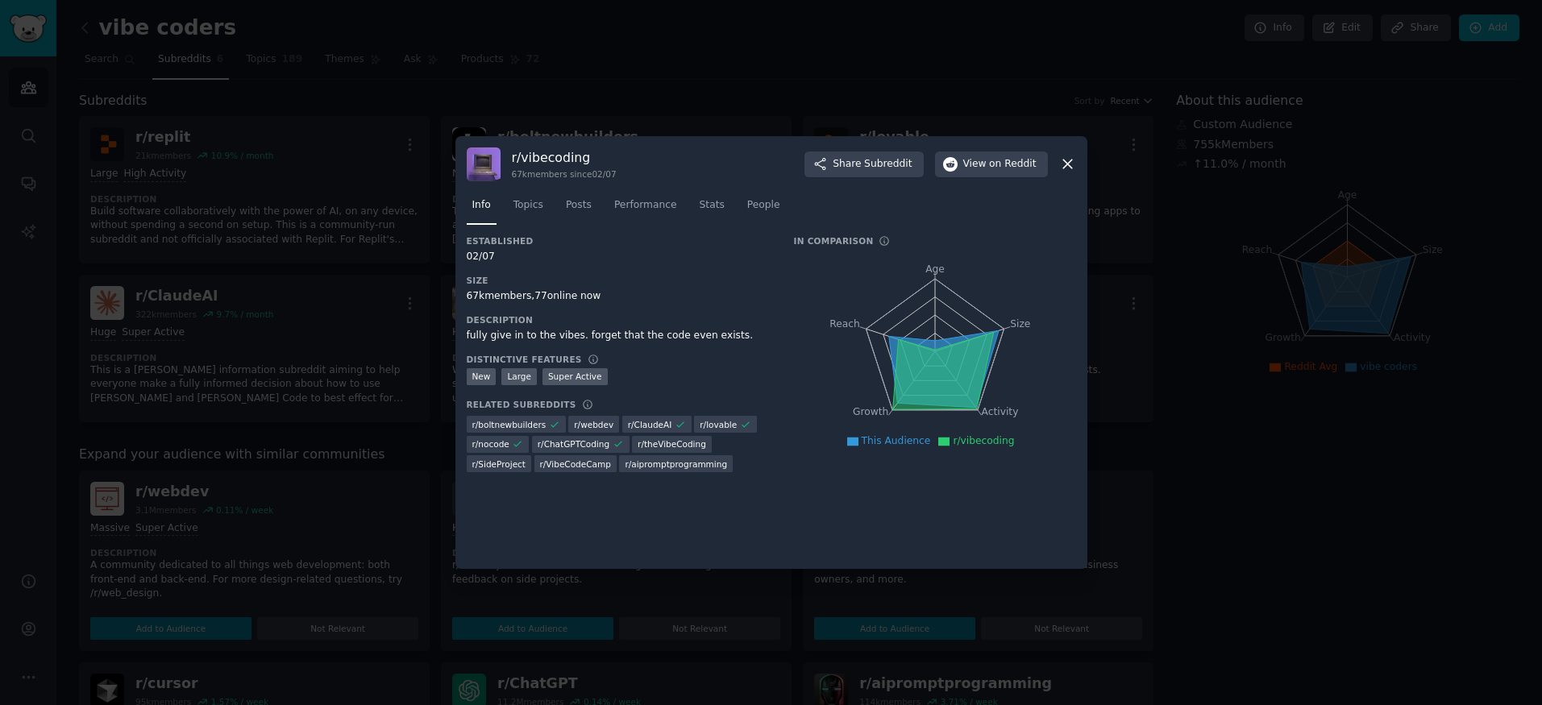
click at [680, 471] on div "r/ aipromptprogramming" at bounding box center [676, 463] width 114 height 17
click at [355, 281] on div at bounding box center [771, 352] width 1542 height 705
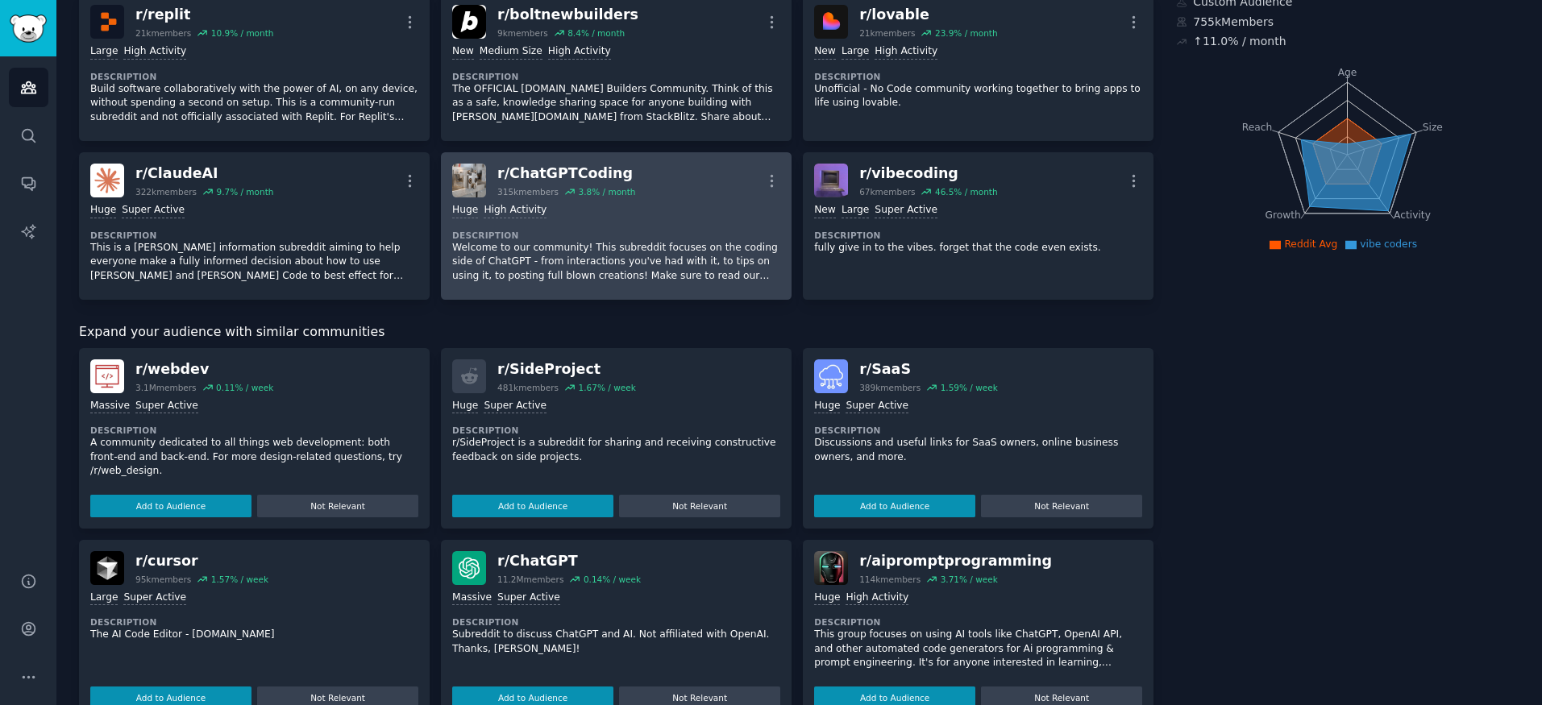
scroll to position [478, 0]
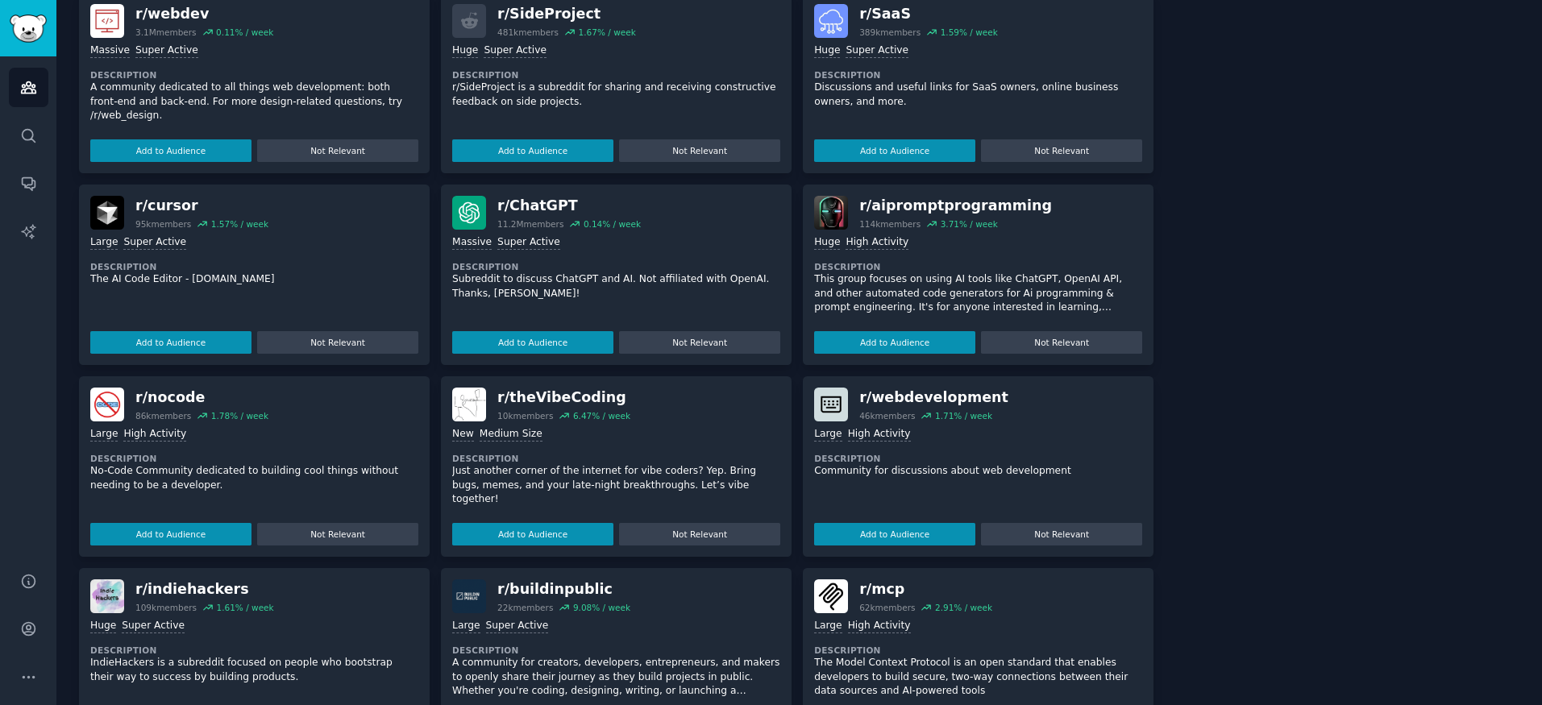
click at [912, 210] on div "r/ aipromptprogramming" at bounding box center [955, 206] width 193 height 20
click at [897, 339] on button "Add to Audience" at bounding box center [894, 342] width 161 height 23
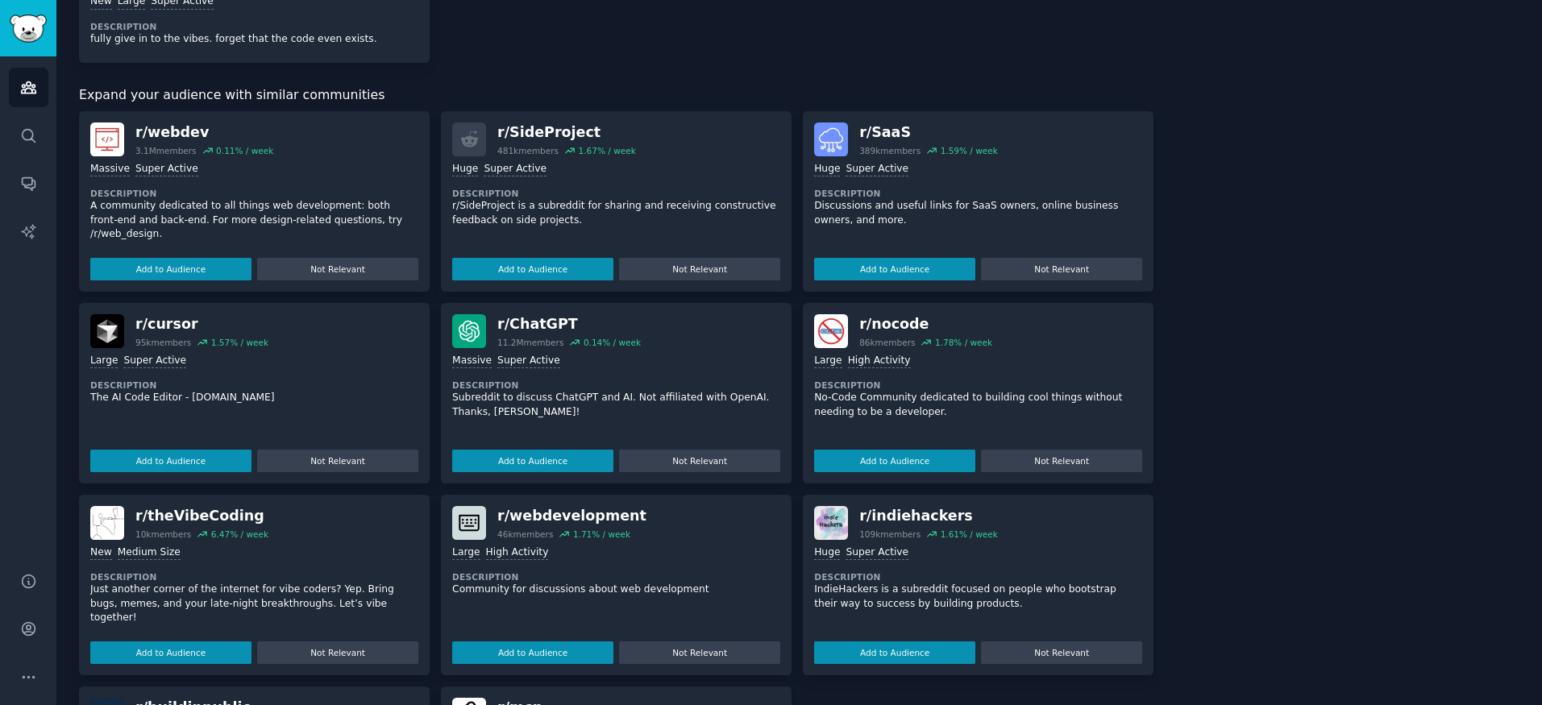
scroll to position [497, 0]
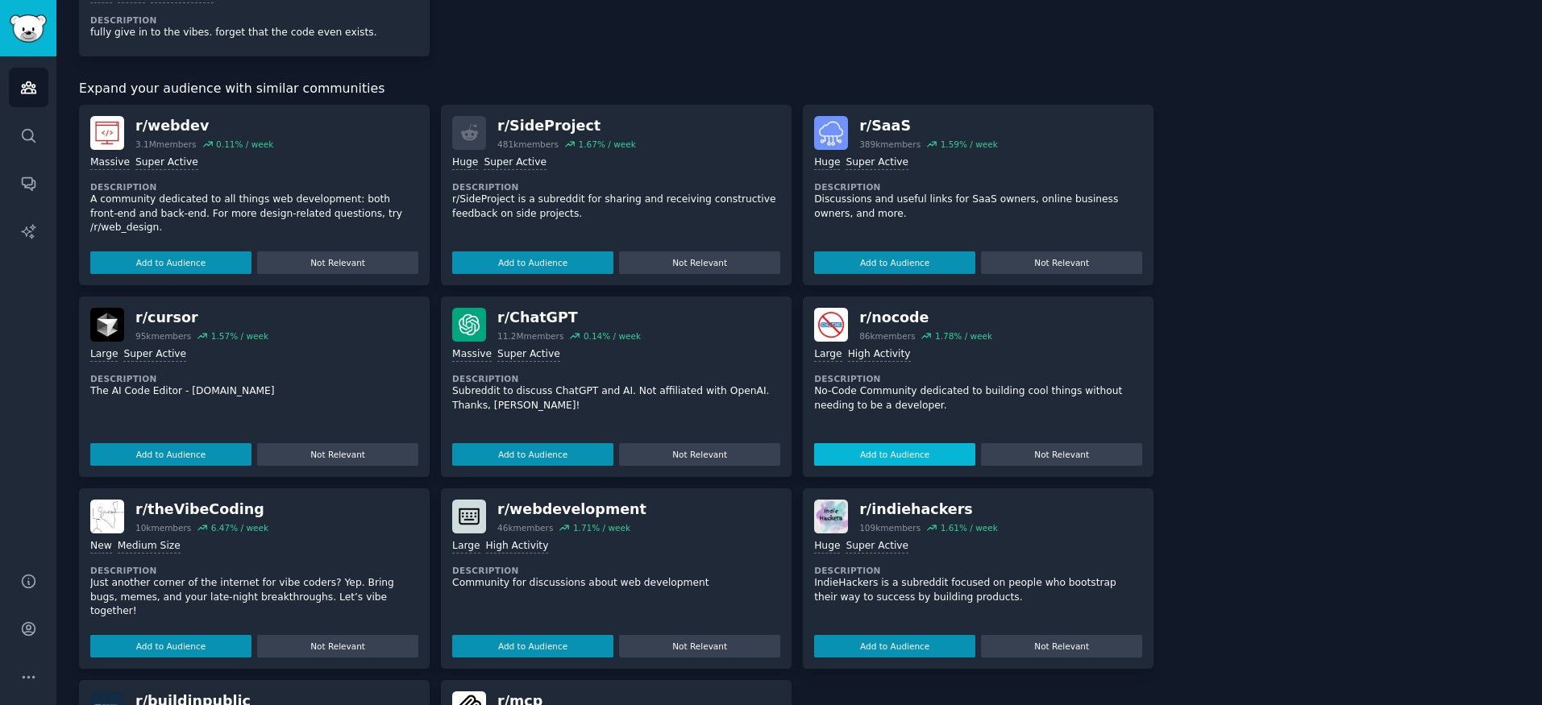
click at [900, 451] on button "Add to Audience" at bounding box center [894, 454] width 161 height 23
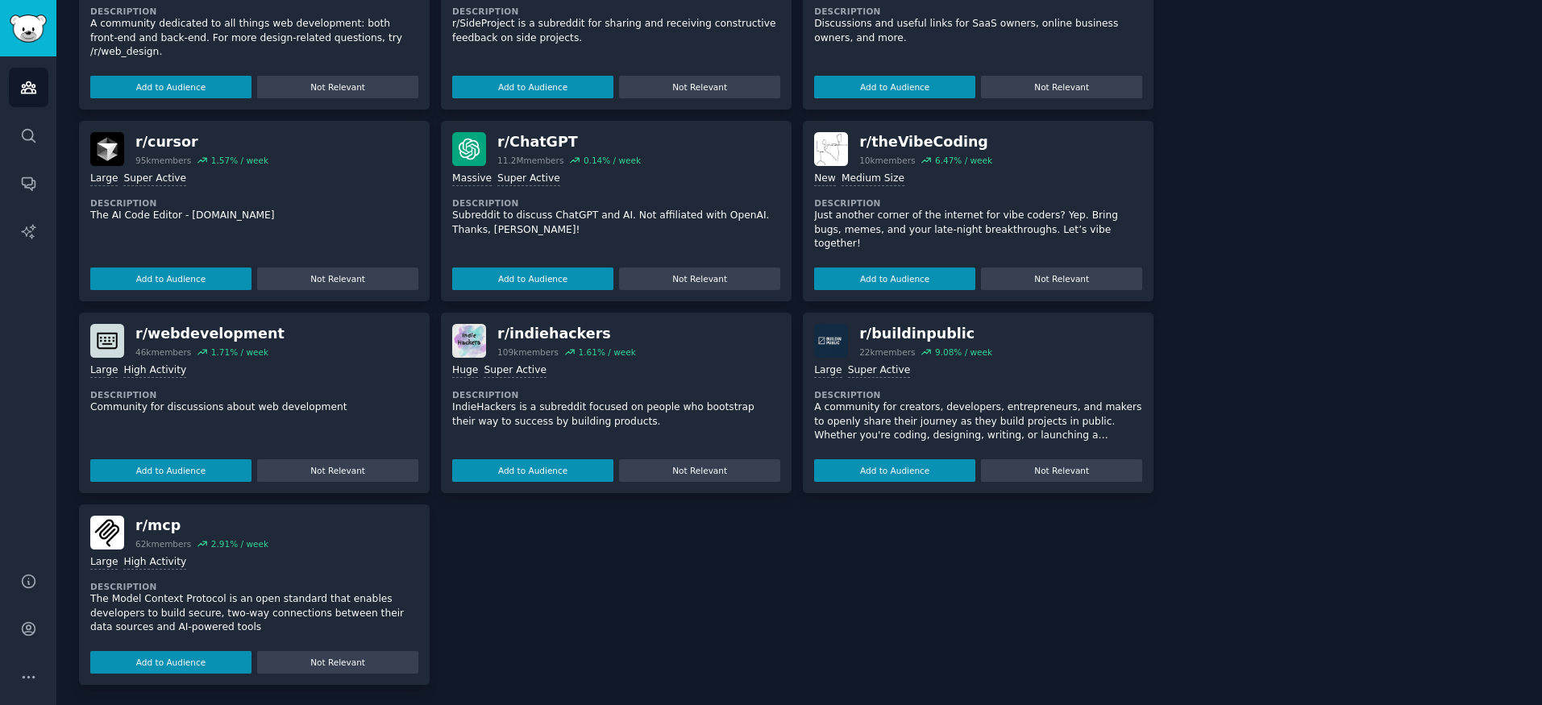
scroll to position [703, 0]
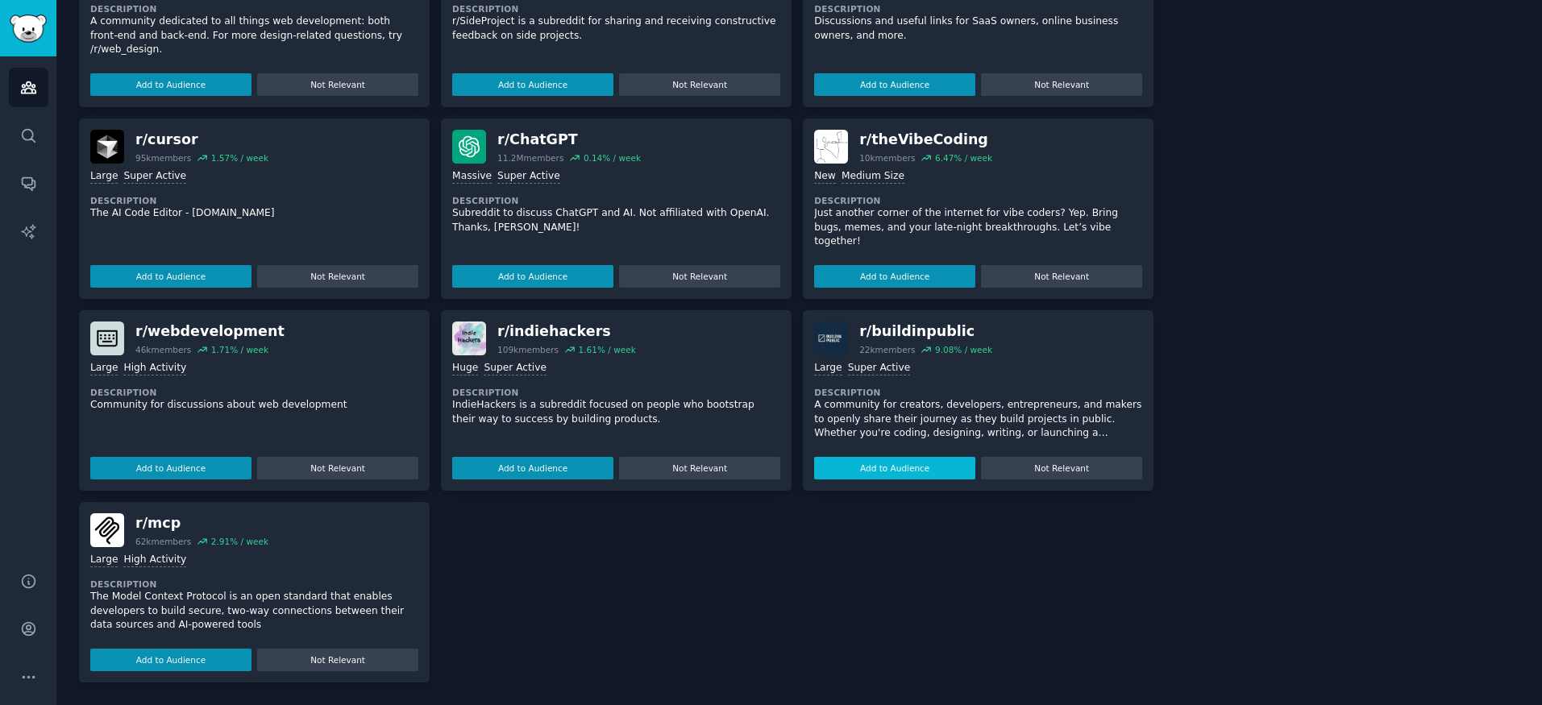
click at [867, 467] on button "Add to Audience" at bounding box center [894, 468] width 161 height 23
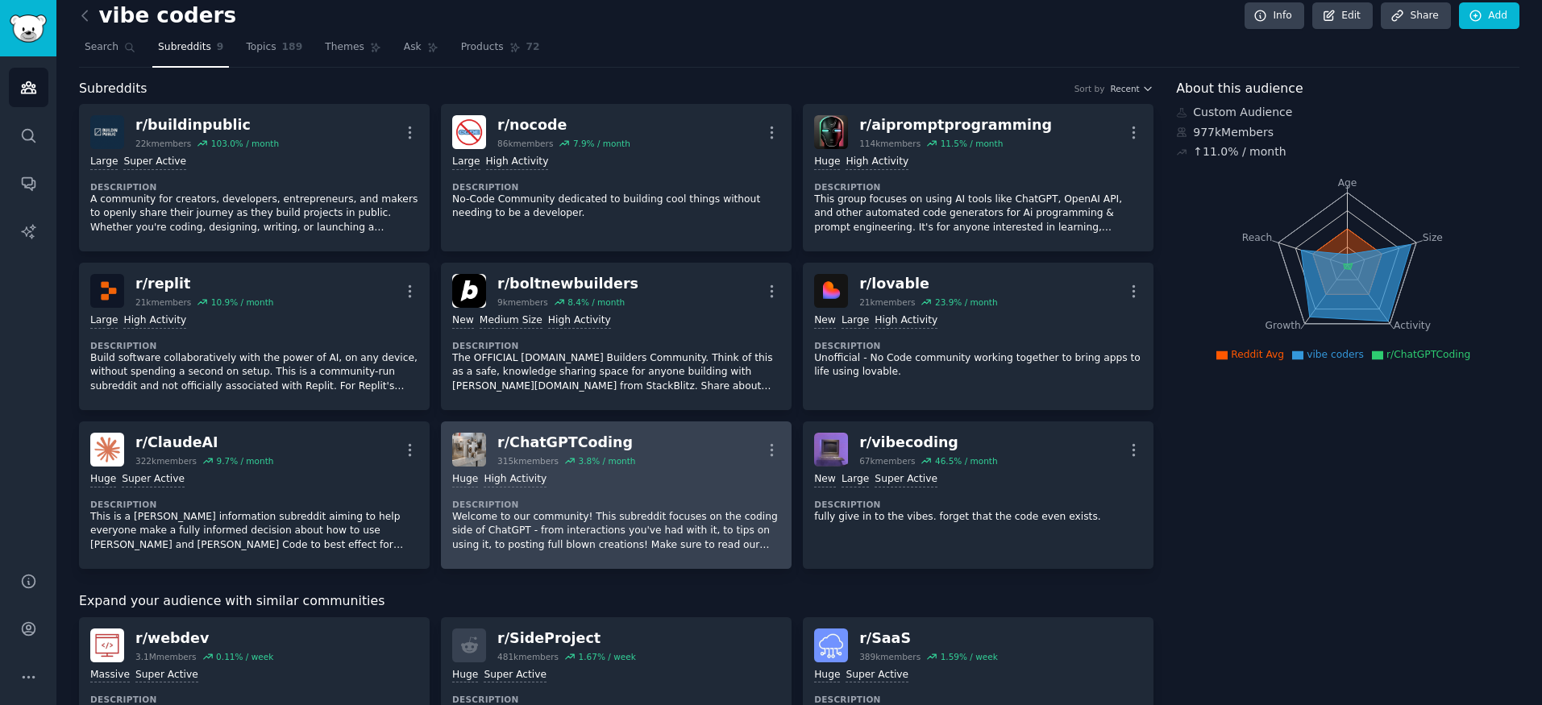
scroll to position [15, 0]
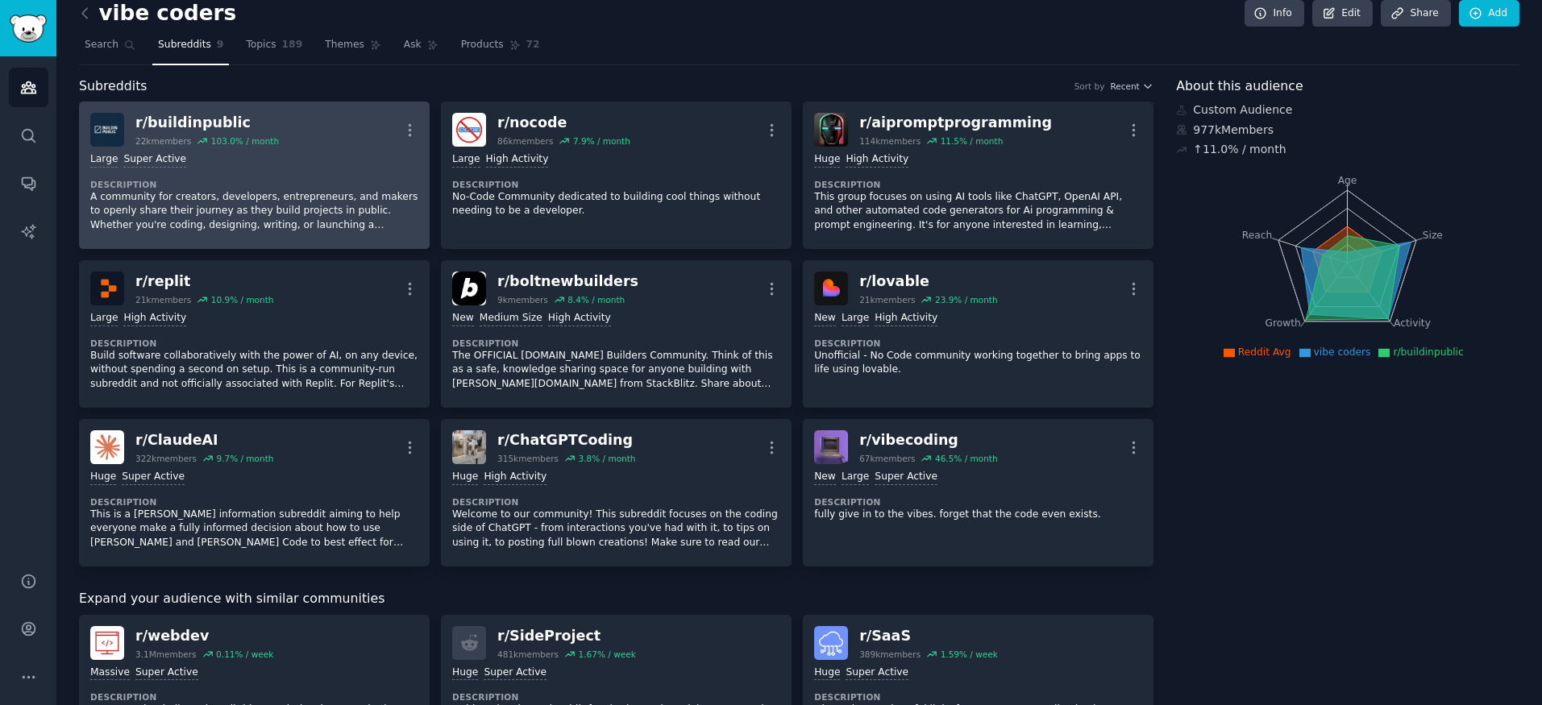
click at [198, 121] on div "r/ buildinpublic" at bounding box center [206, 123] width 143 height 20
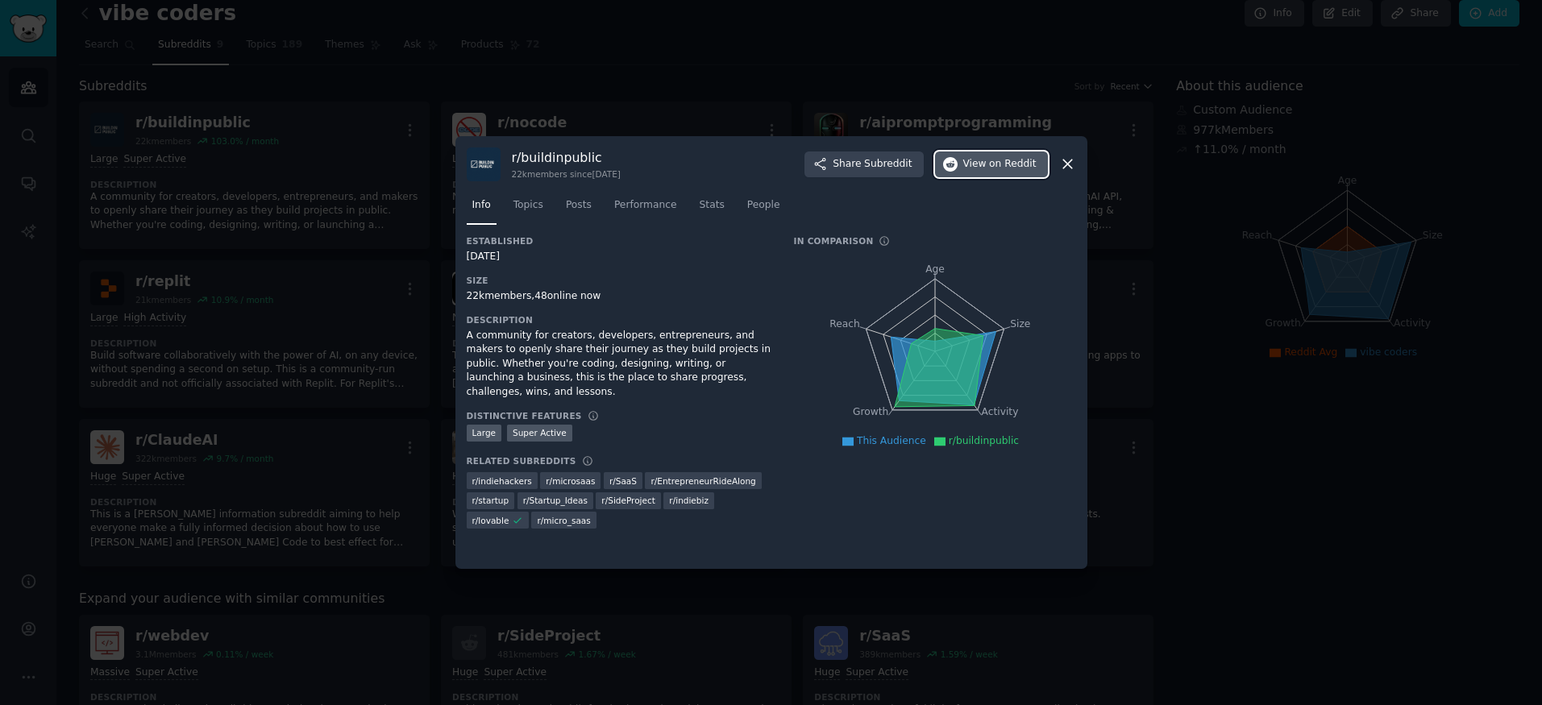
click at [993, 169] on span "on Reddit" at bounding box center [1012, 164] width 47 height 15
click at [327, 244] on div at bounding box center [771, 352] width 1542 height 705
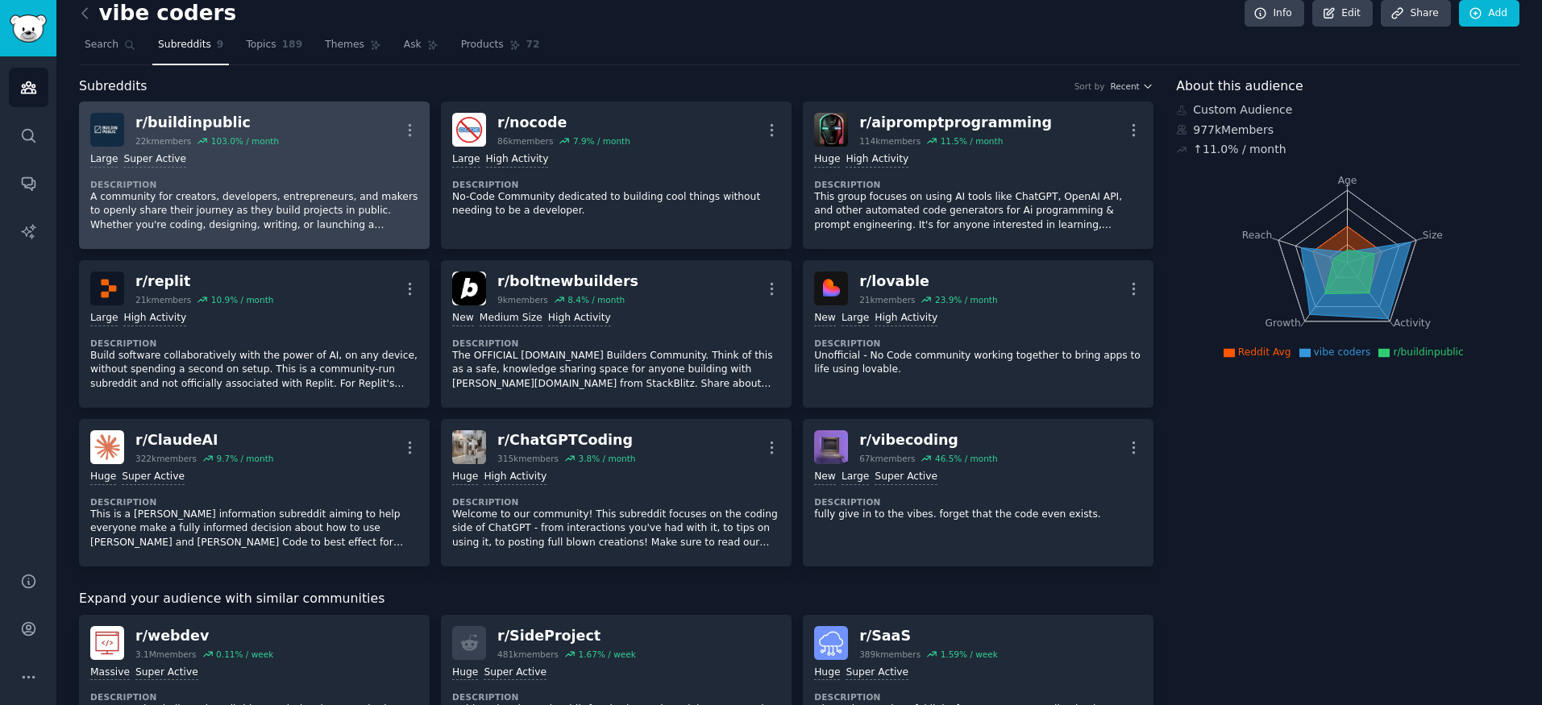
click at [219, 124] on div "r/ buildinpublic" at bounding box center [206, 123] width 143 height 20
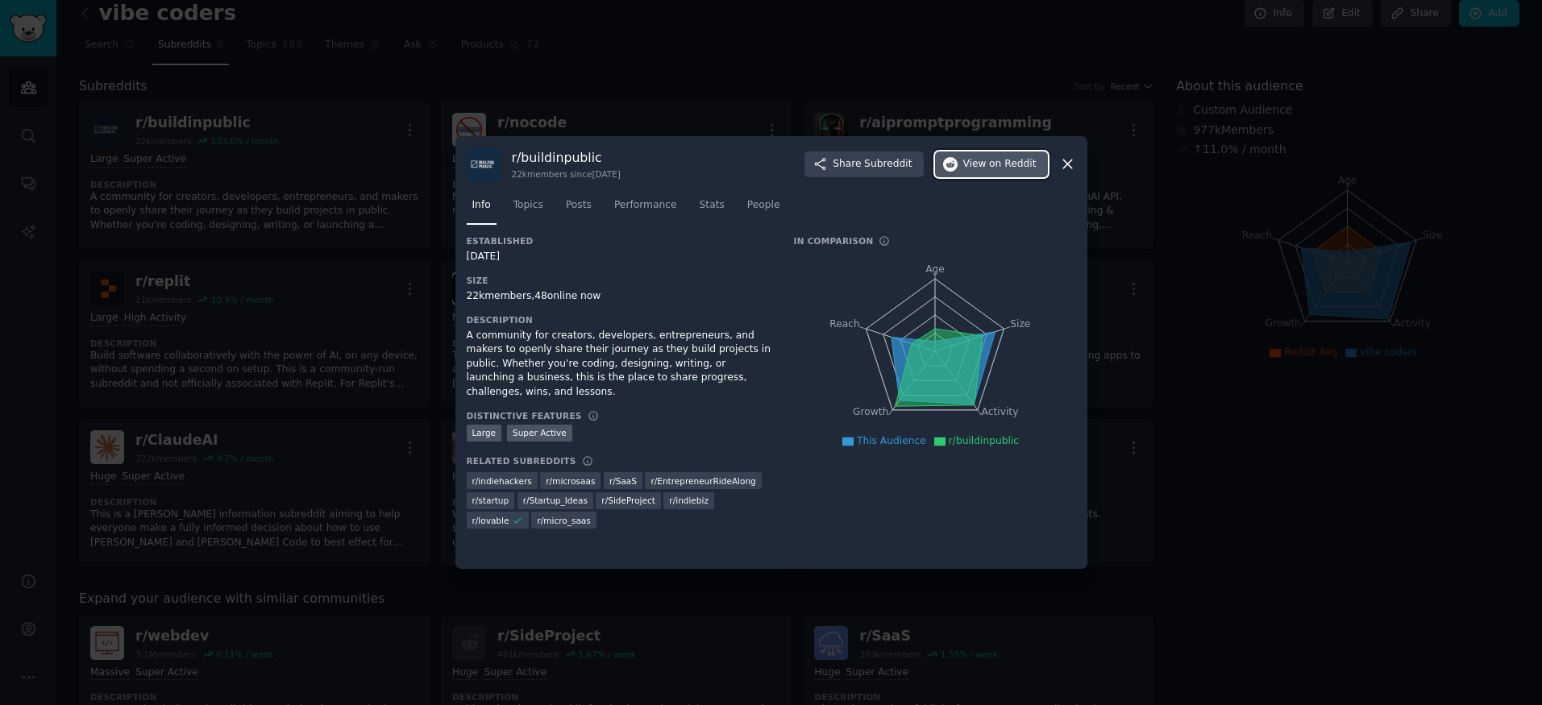
click at [974, 157] on span "View on Reddit" at bounding box center [999, 164] width 73 height 15
click at [415, 134] on div at bounding box center [771, 352] width 1542 height 705
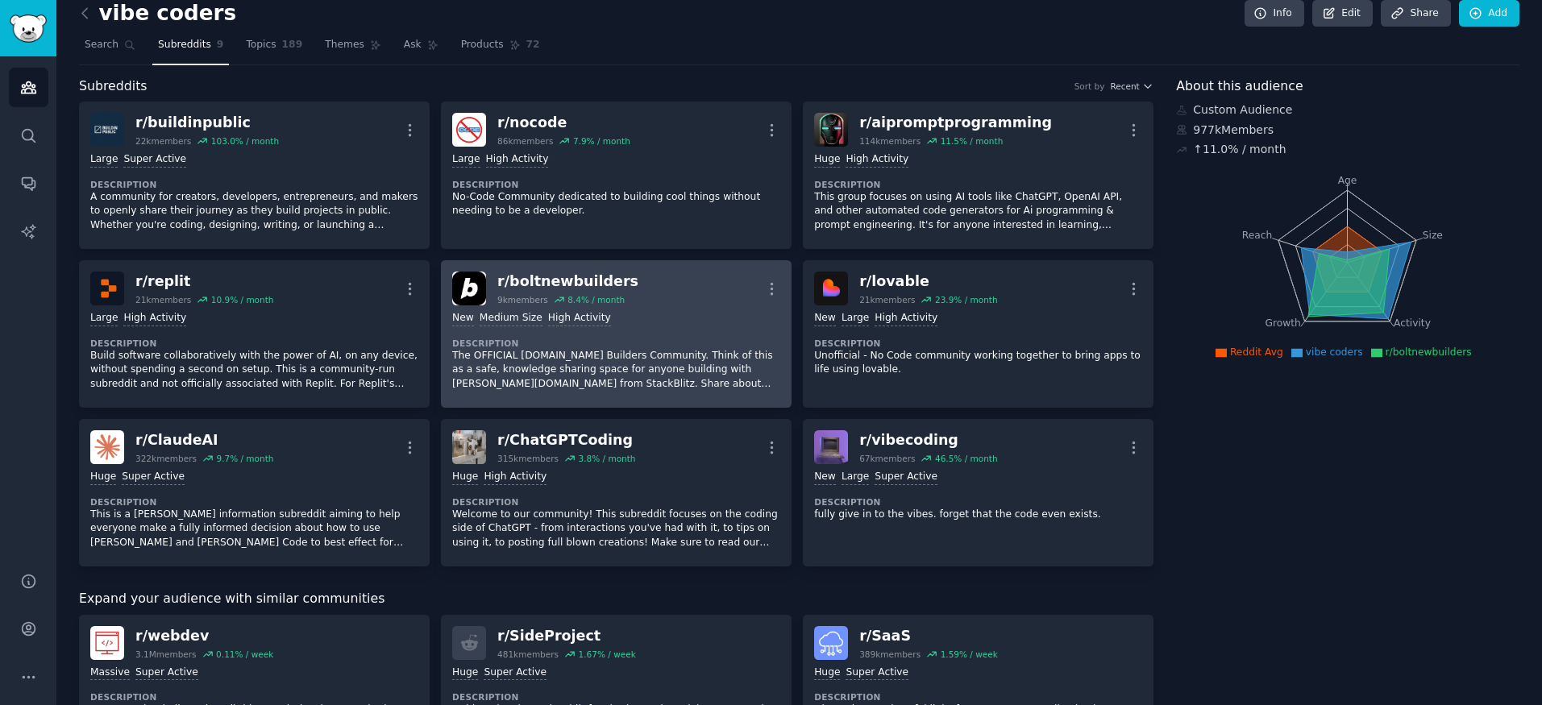
click at [594, 279] on div "r/ boltnewbuilders" at bounding box center [567, 282] width 141 height 20
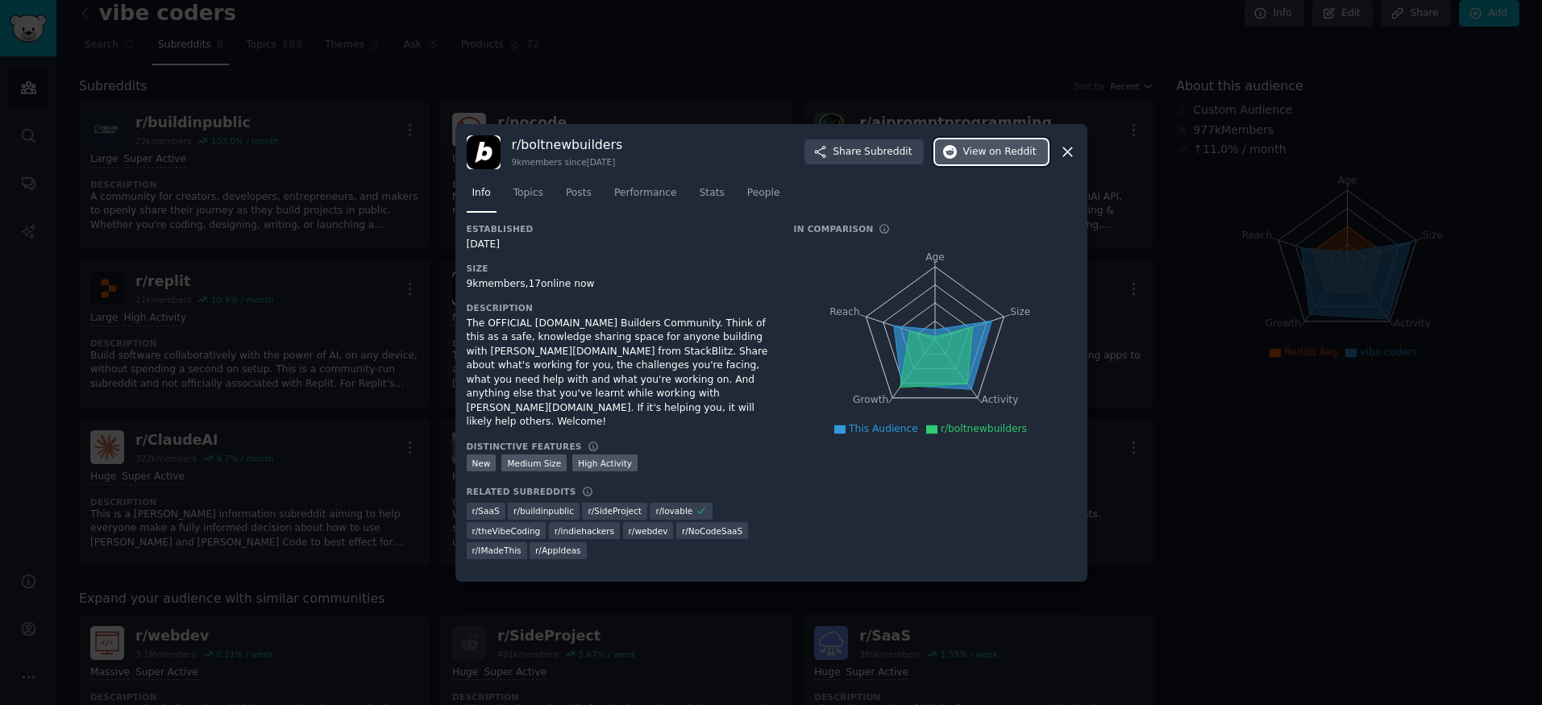
click at [993, 160] on span "on Reddit" at bounding box center [1012, 152] width 47 height 15
drag, startPoint x: 232, startPoint y: 310, endPoint x: 206, endPoint y: 297, distance: 29.6
click at [231, 310] on div at bounding box center [771, 352] width 1542 height 705
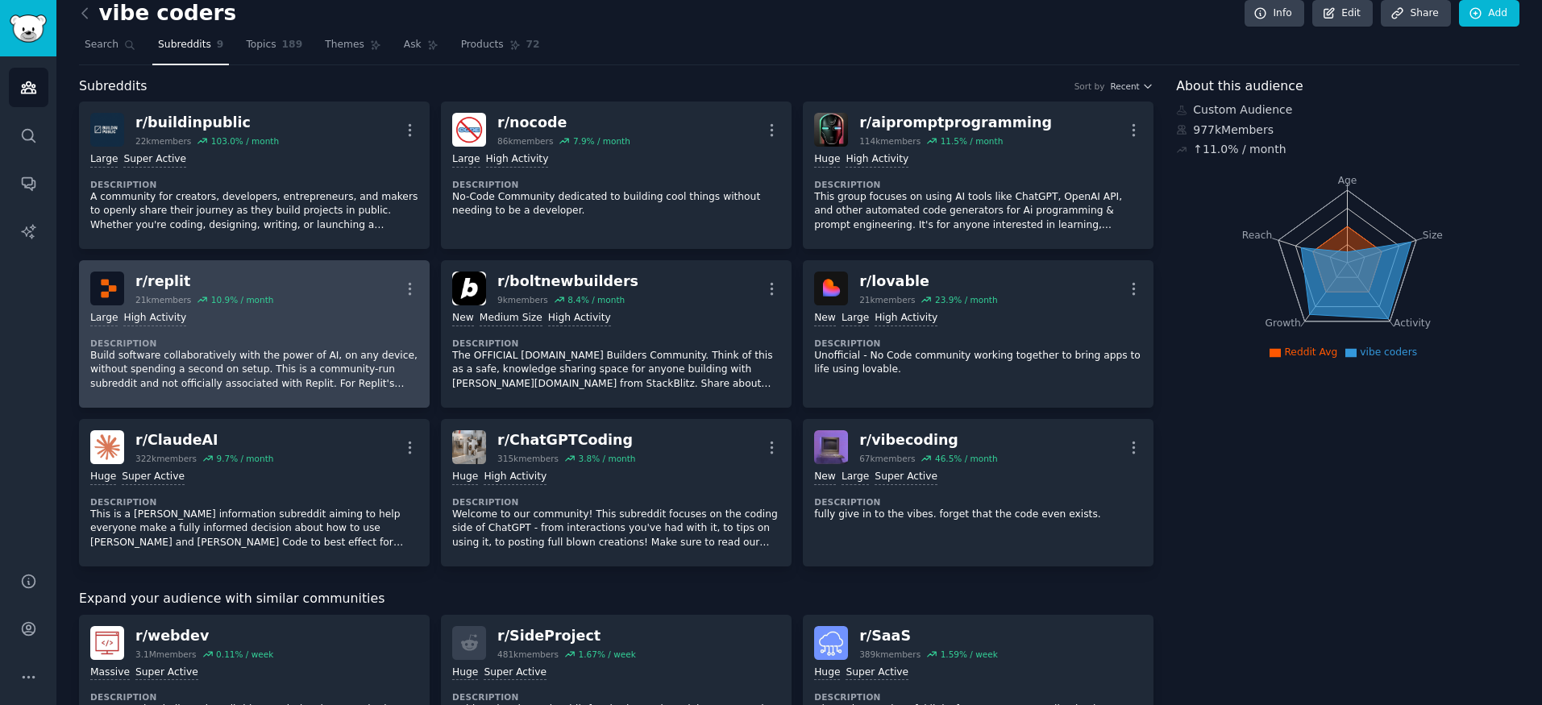
click at [165, 261] on link "r/ replit 21k members 10.9 % / month More Large High Activity Description Build…" at bounding box center [254, 334] width 351 height 148
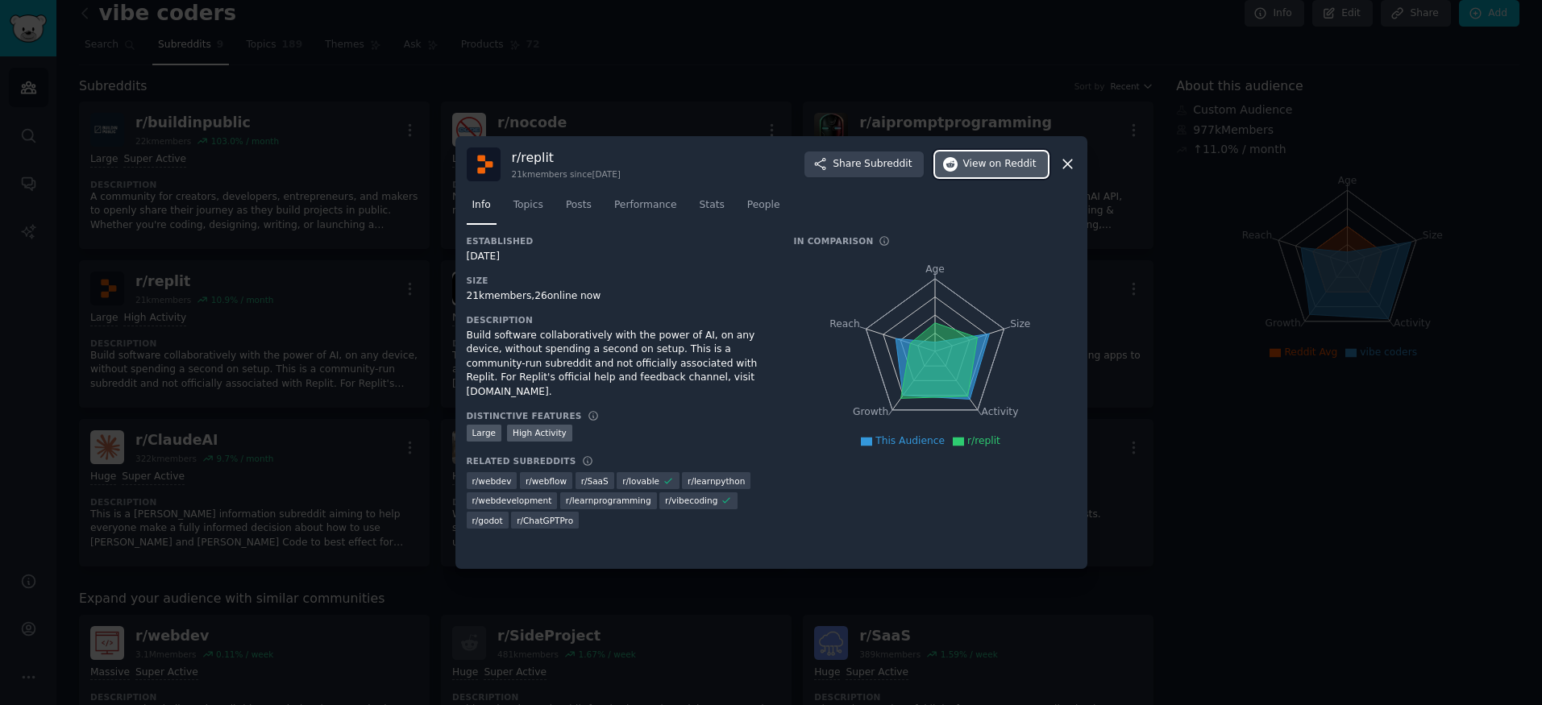
click at [989, 157] on span "View on Reddit" at bounding box center [999, 164] width 73 height 15
click at [351, 210] on div at bounding box center [771, 352] width 1542 height 705
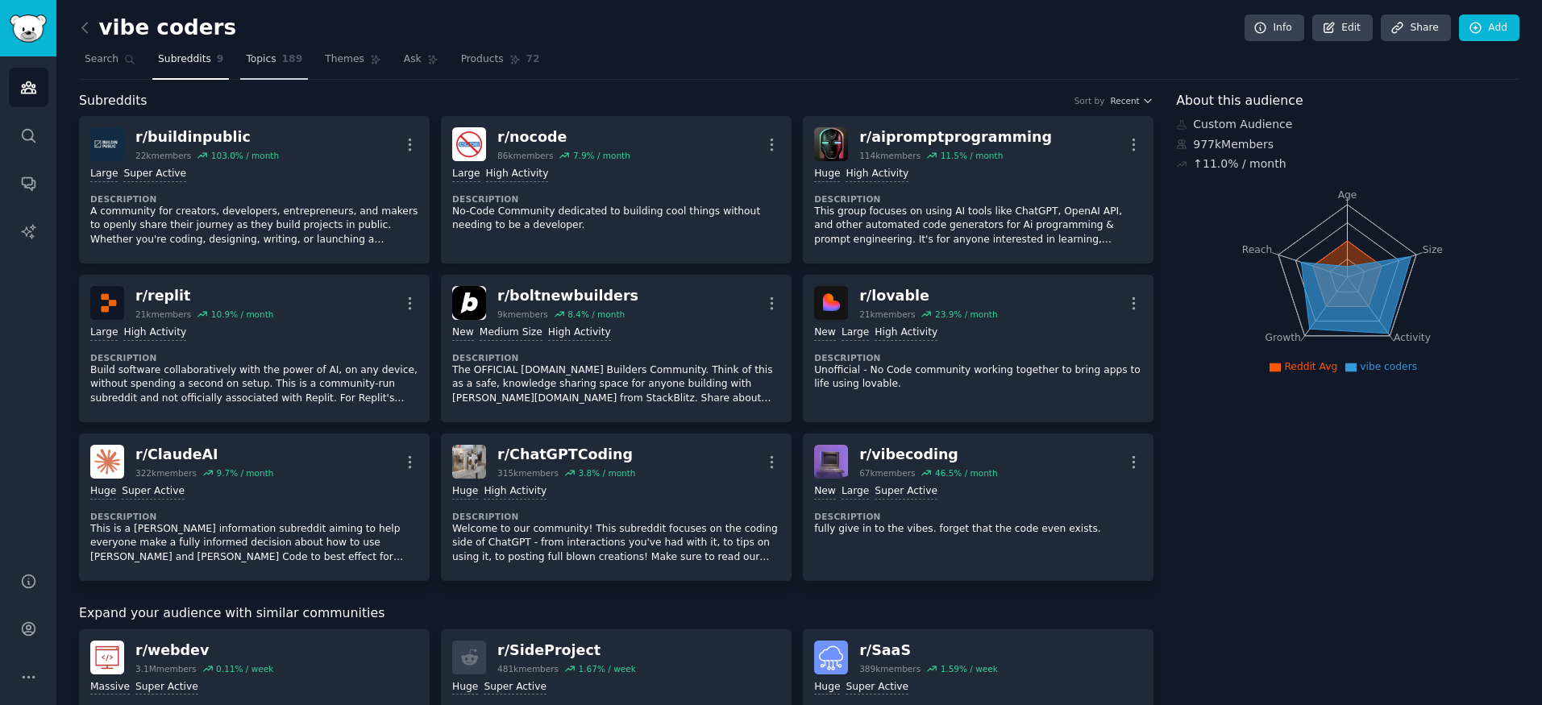
click at [240, 71] on link "Topics 189" at bounding box center [274, 63] width 68 height 33
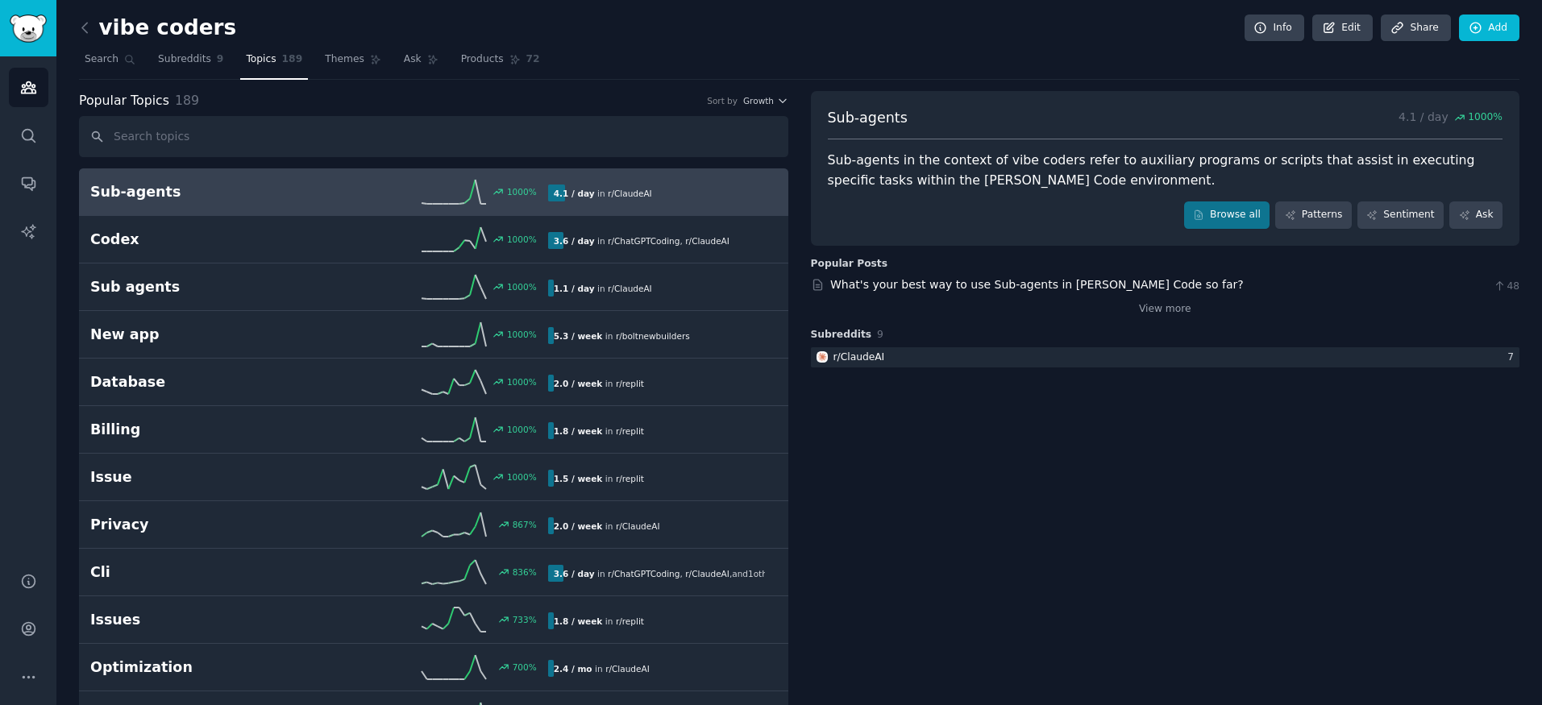
type input "i"
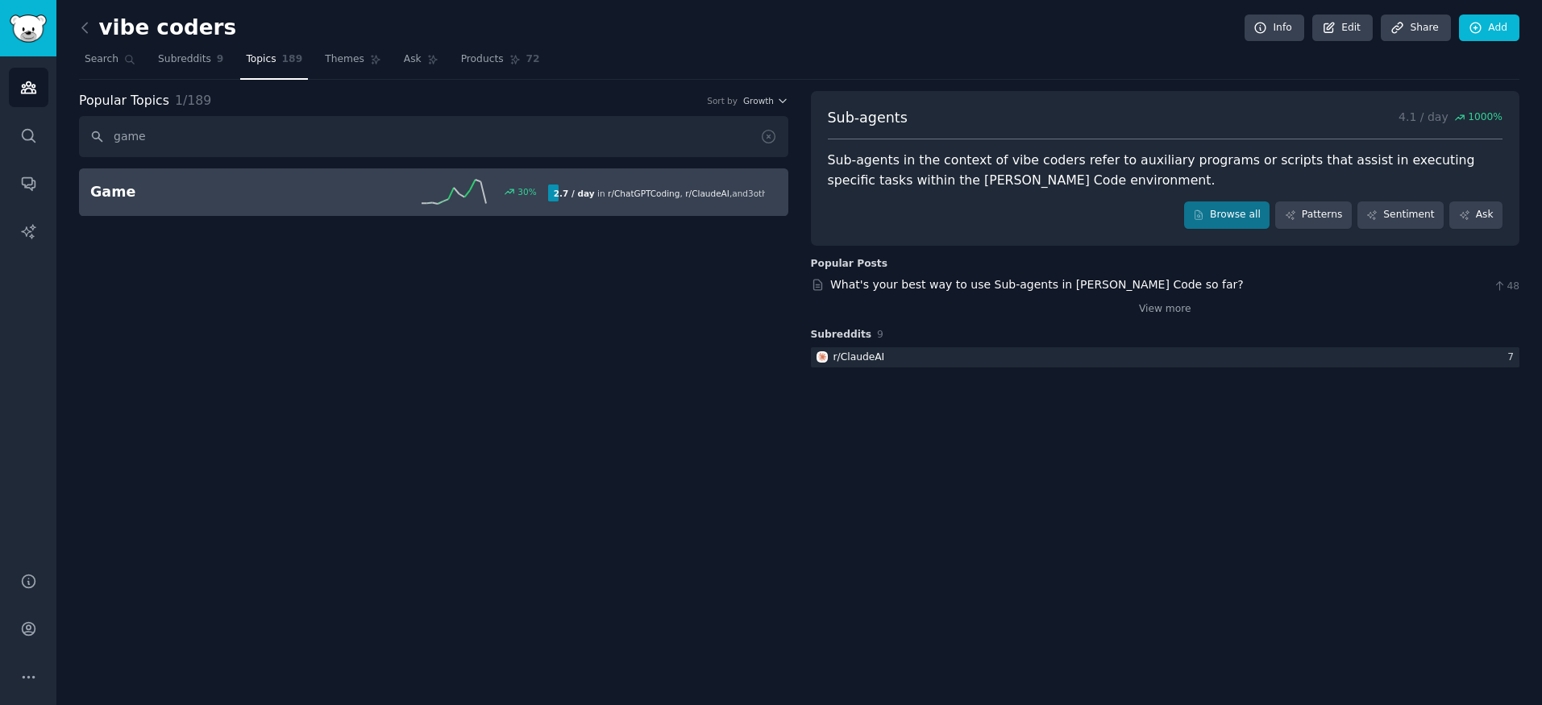
type input "game"
click at [597, 191] on div "2.7 / day in r/ ChatGPTCoding , r/ [PERSON_NAME] , and 3 other s" at bounding box center [657, 193] width 218 height 17
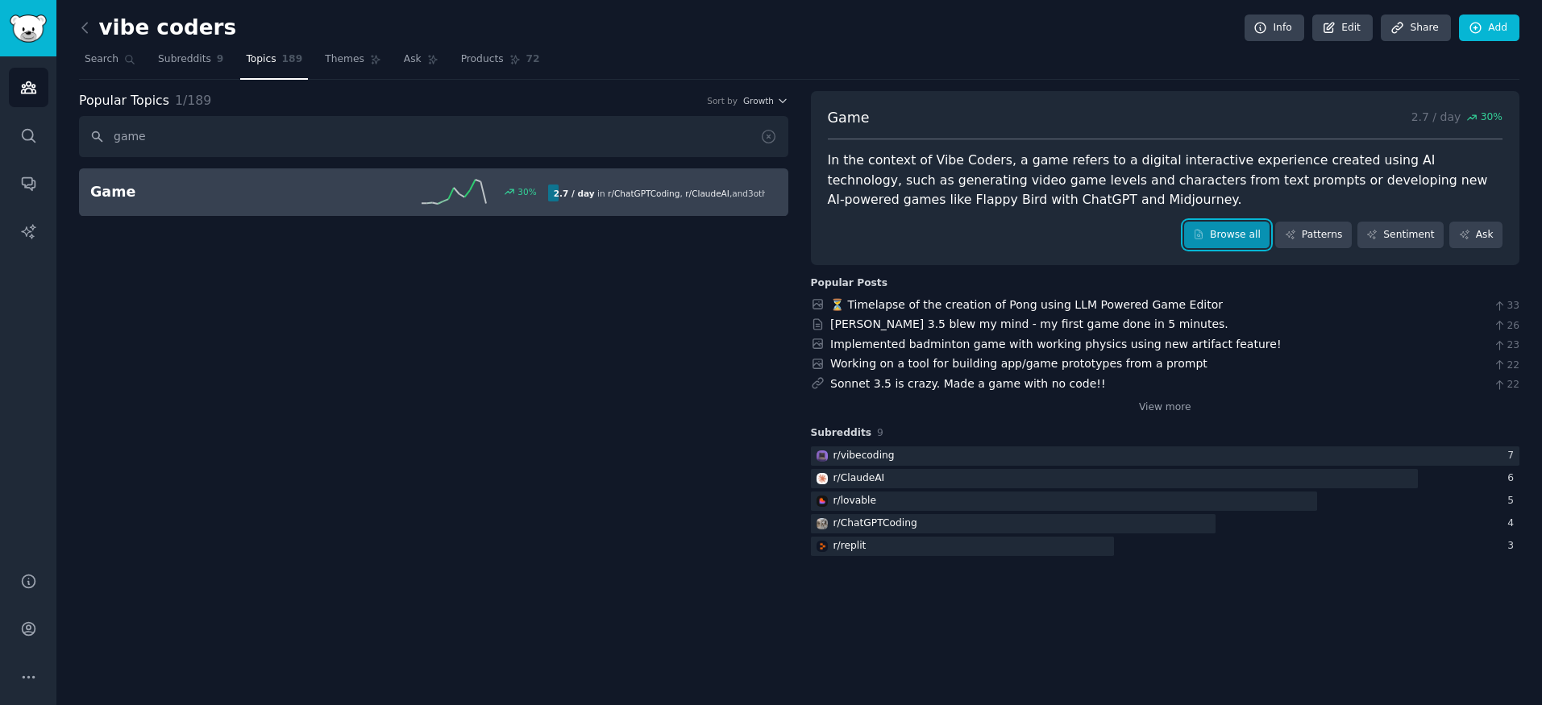
click at [1237, 242] on link "Browse all" at bounding box center [1227, 235] width 86 height 27
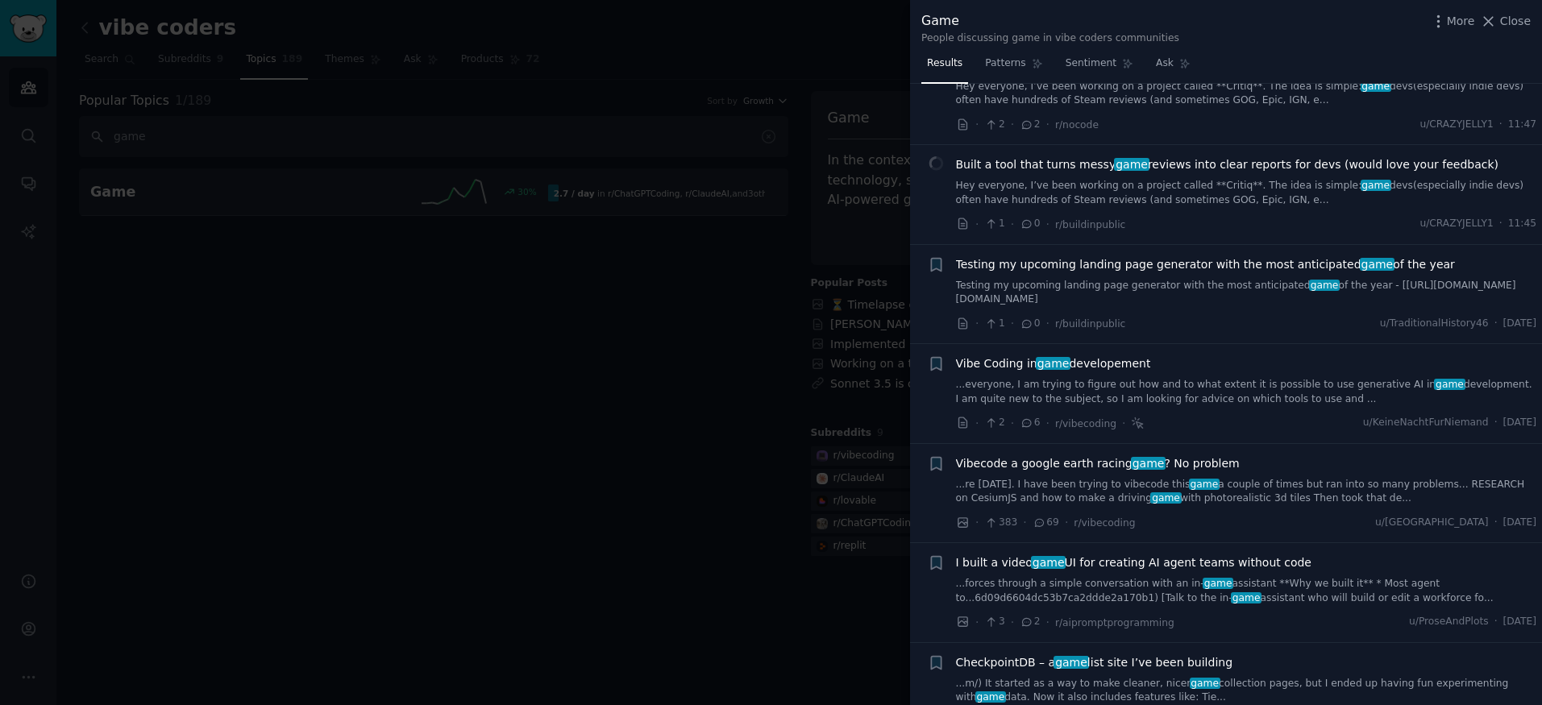
scroll to position [486, 0]
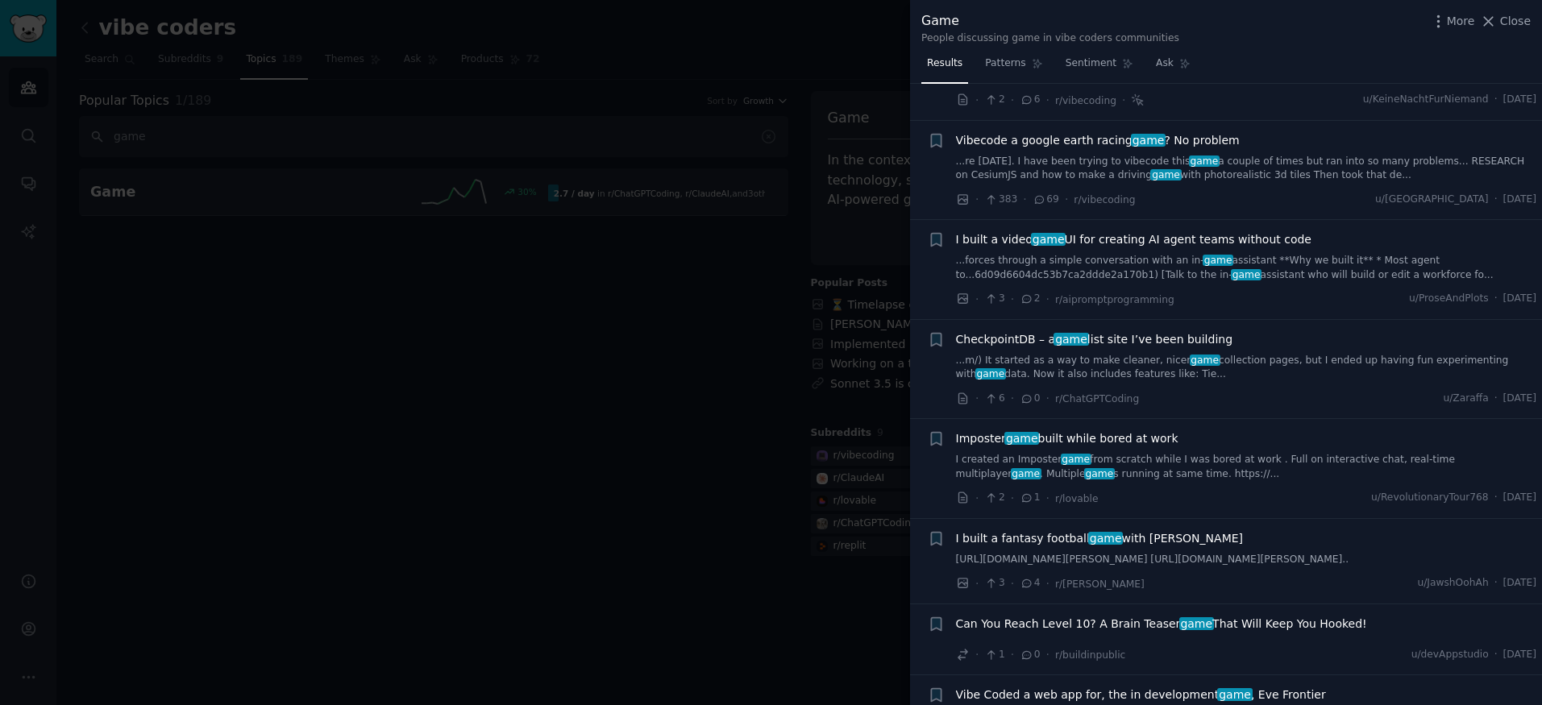
click at [766, 339] on div at bounding box center [771, 352] width 1542 height 705
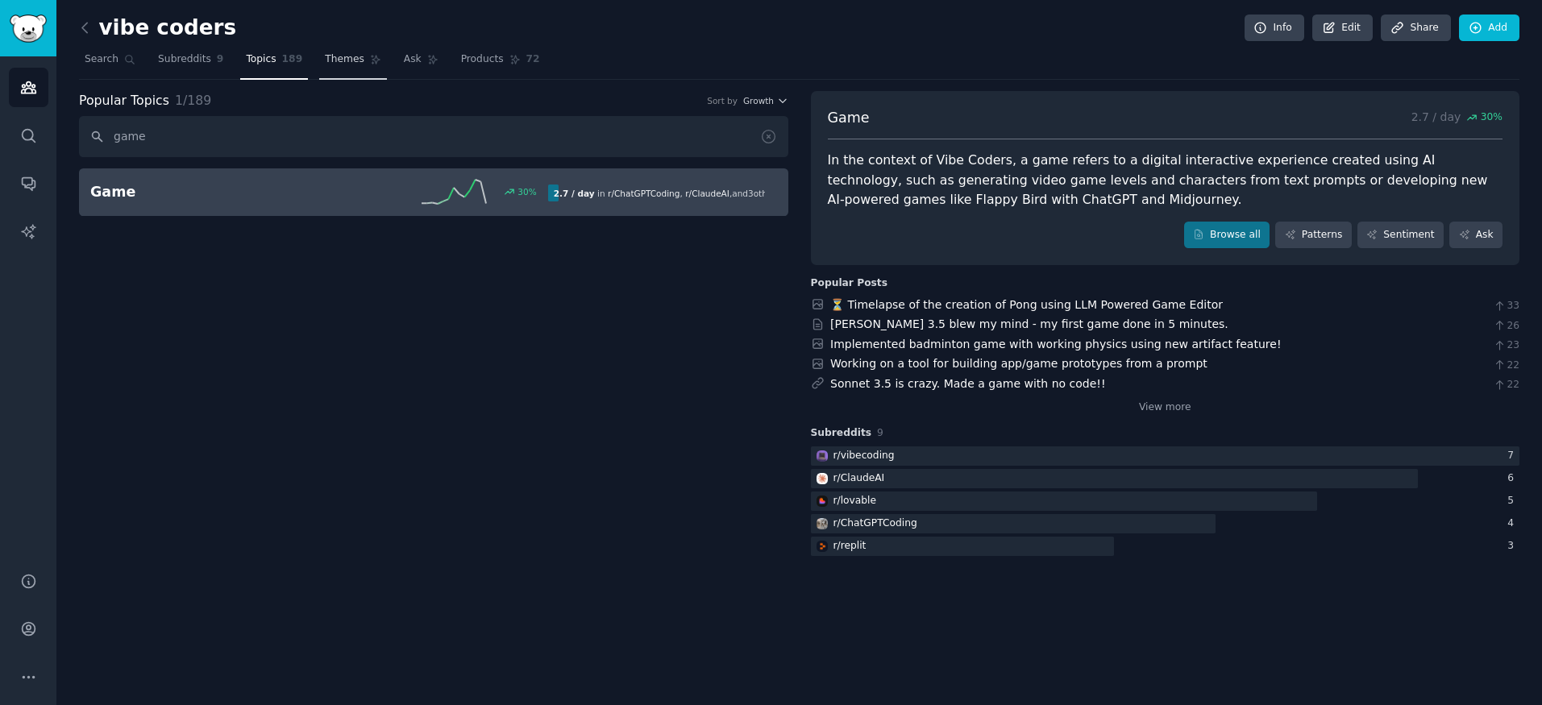
click at [341, 71] on link "Themes" at bounding box center [353, 63] width 68 height 33
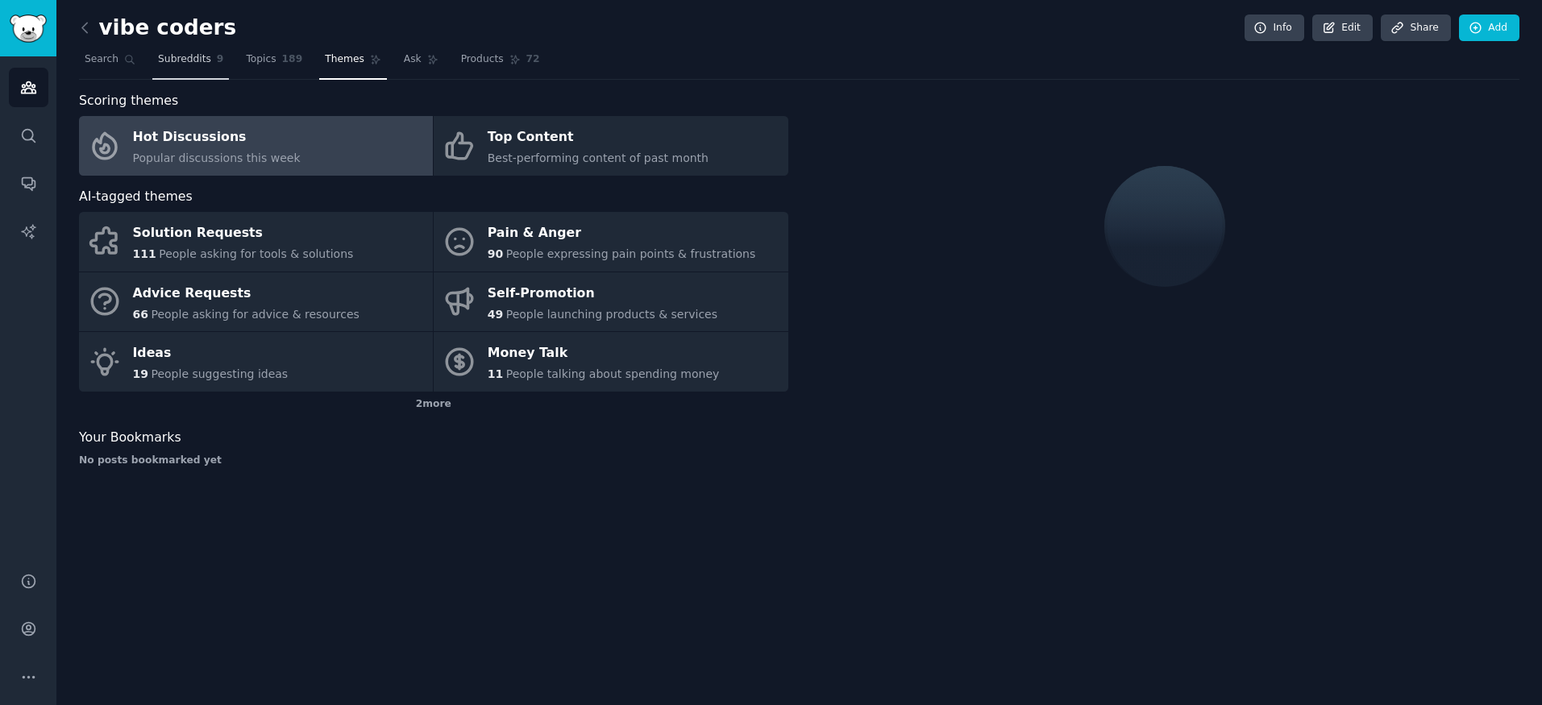
click at [187, 53] on span "Subreddits" at bounding box center [184, 59] width 53 height 15
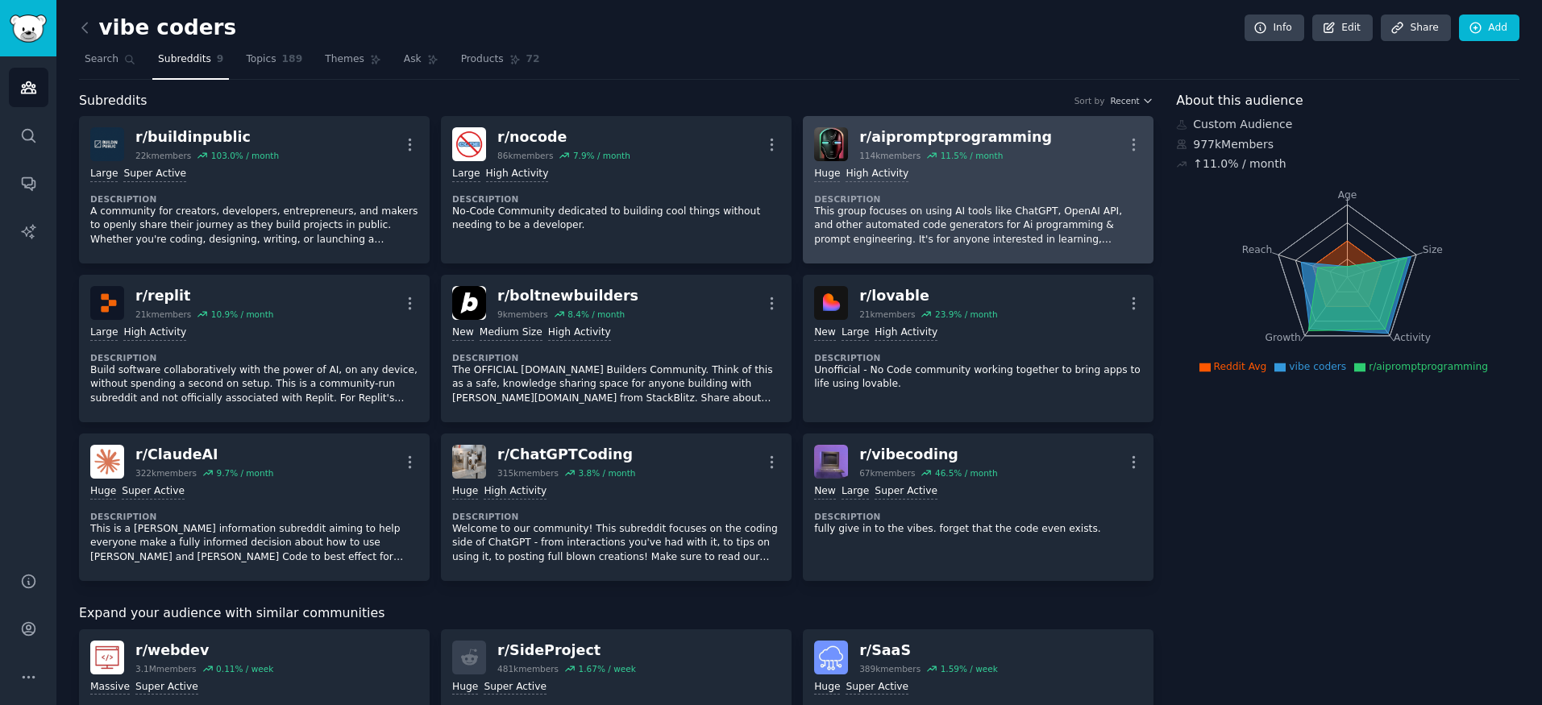
click at [867, 139] on div "r/ aipromptprogramming" at bounding box center [955, 137] width 193 height 20
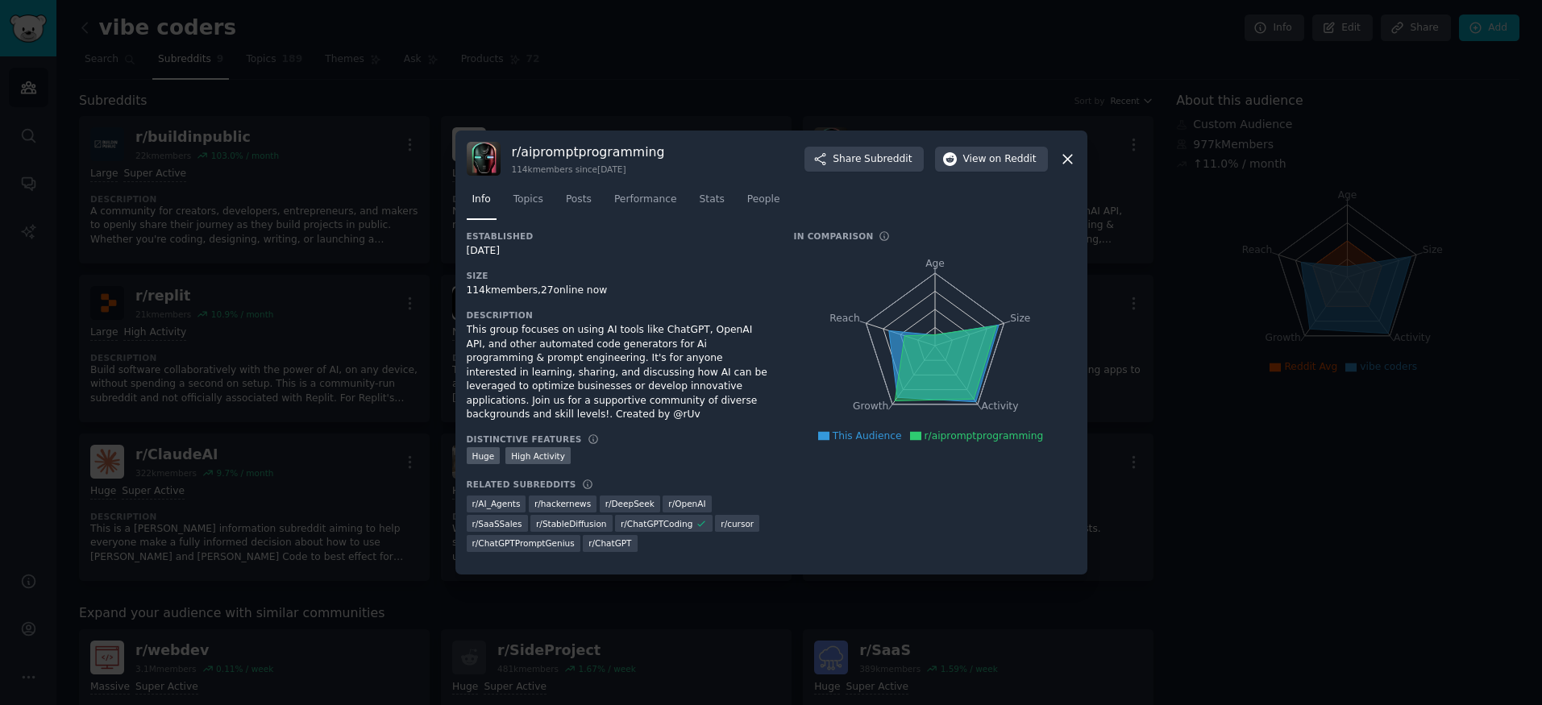
click at [337, 390] on div at bounding box center [771, 352] width 1542 height 705
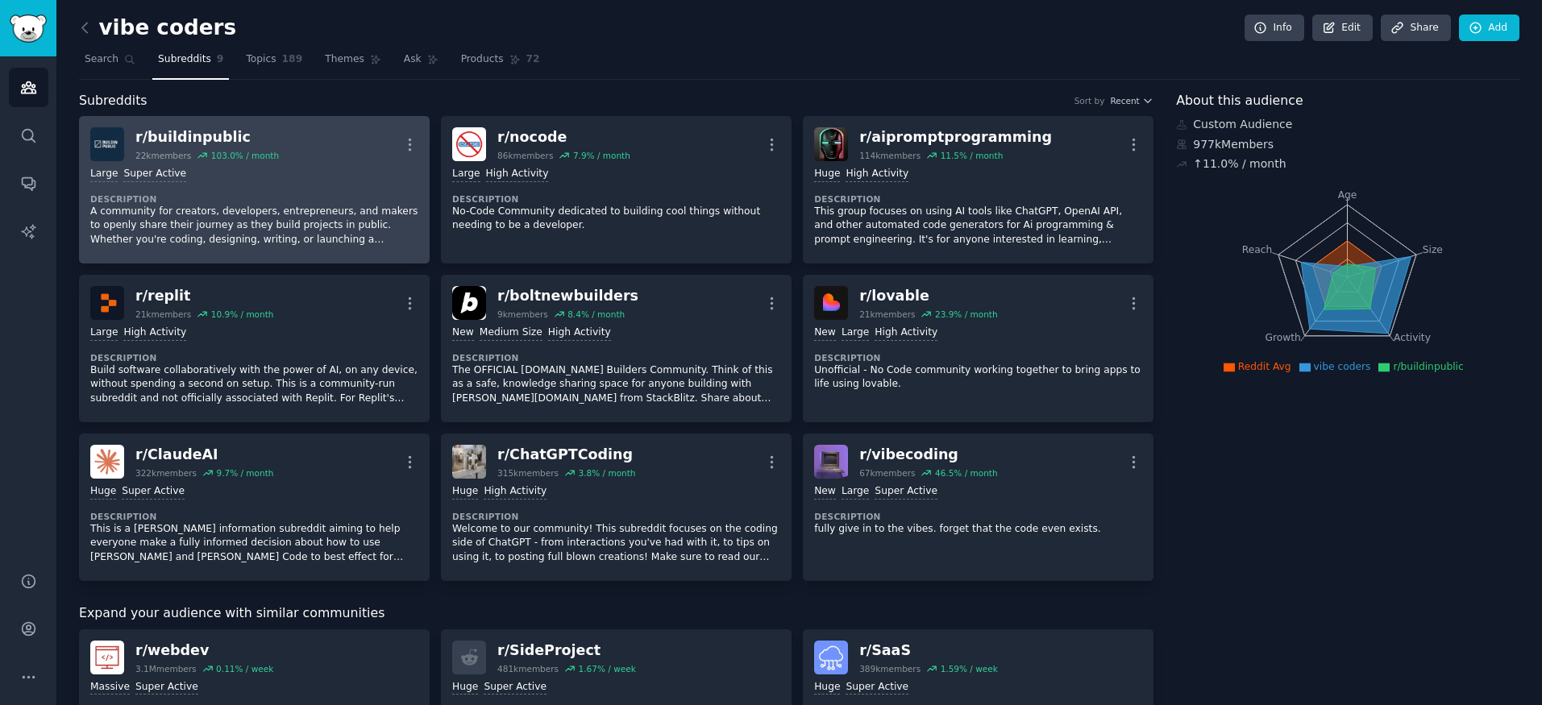
click at [225, 131] on div "r/ buildinpublic" at bounding box center [206, 137] width 143 height 20
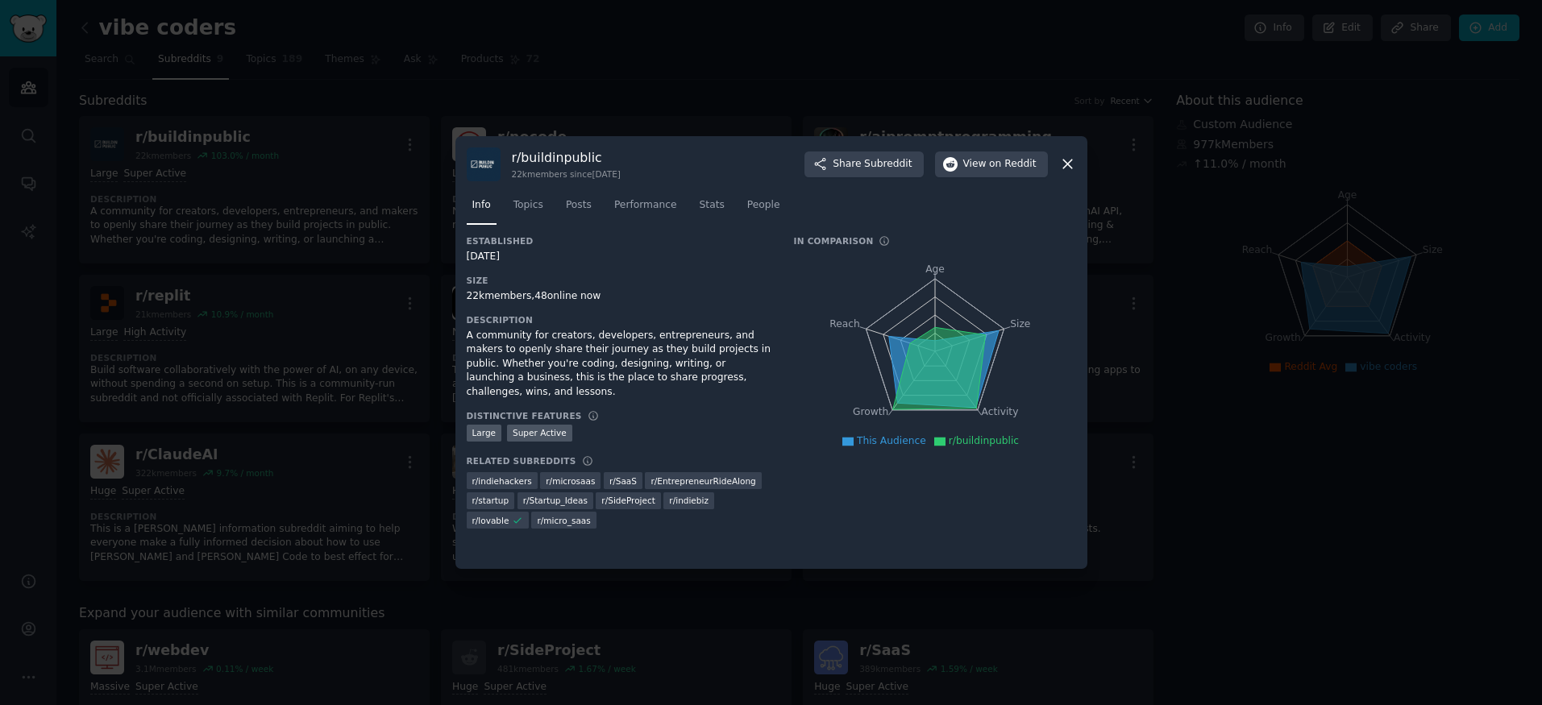
click at [291, 389] on div at bounding box center [771, 352] width 1542 height 705
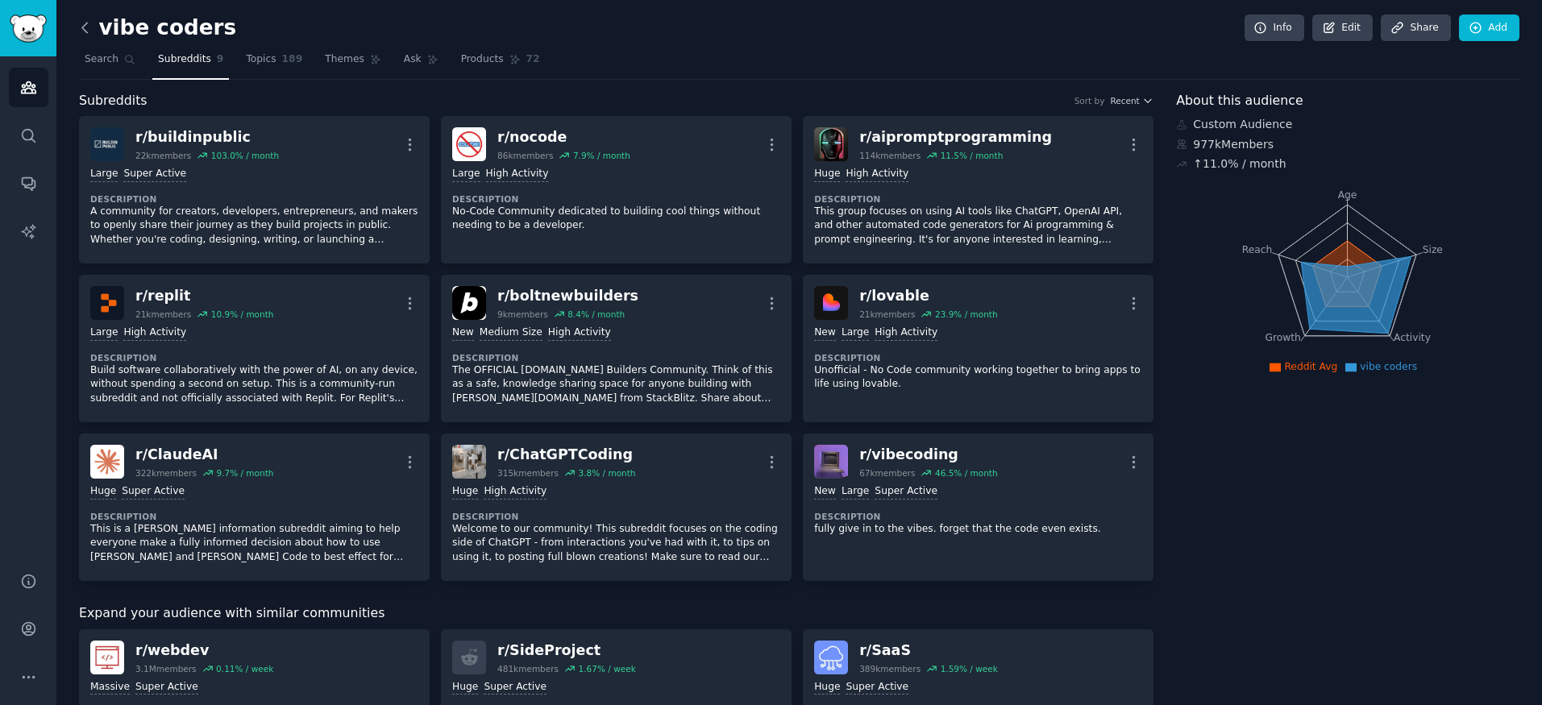
click at [90, 27] on icon at bounding box center [85, 27] width 17 height 17
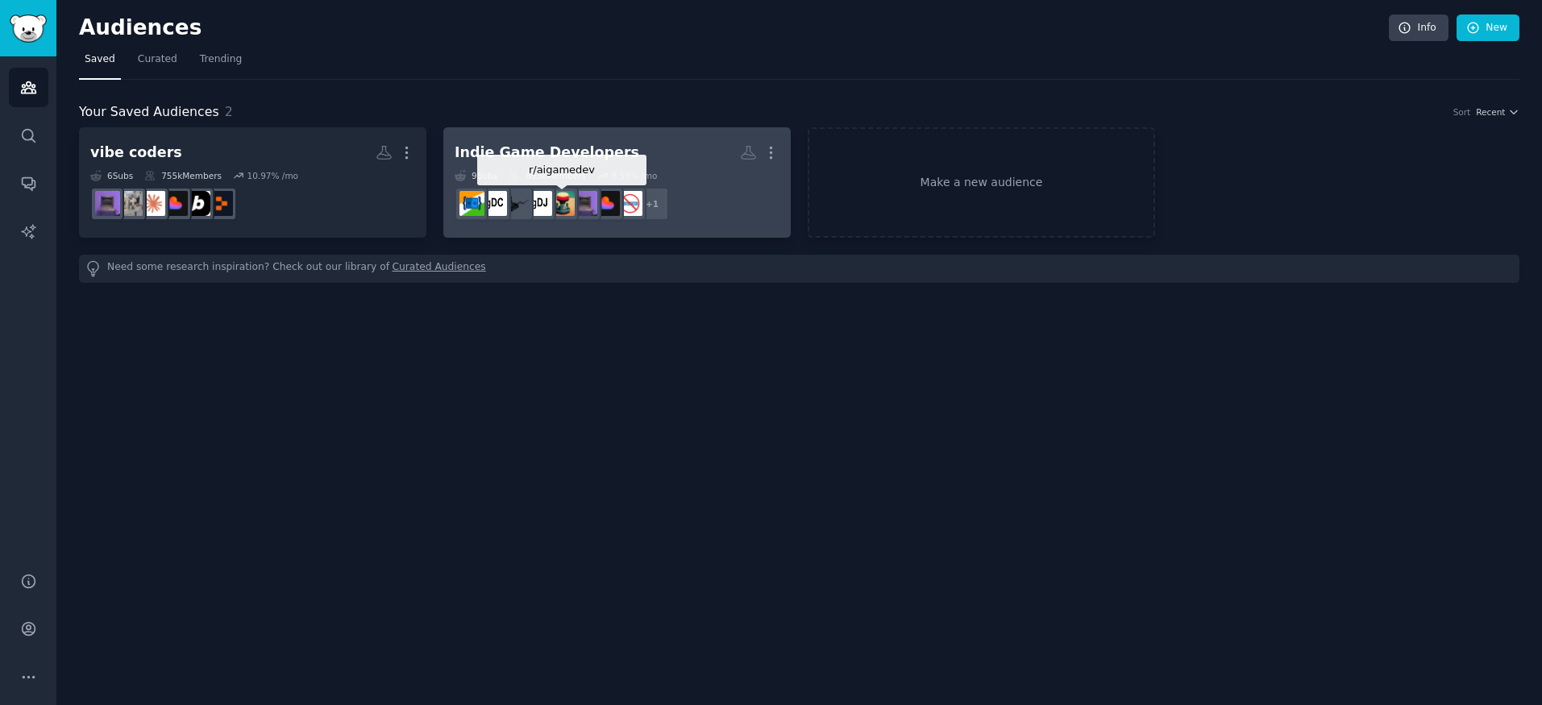
click at [575, 188] on div at bounding box center [562, 204] width 34 height 34
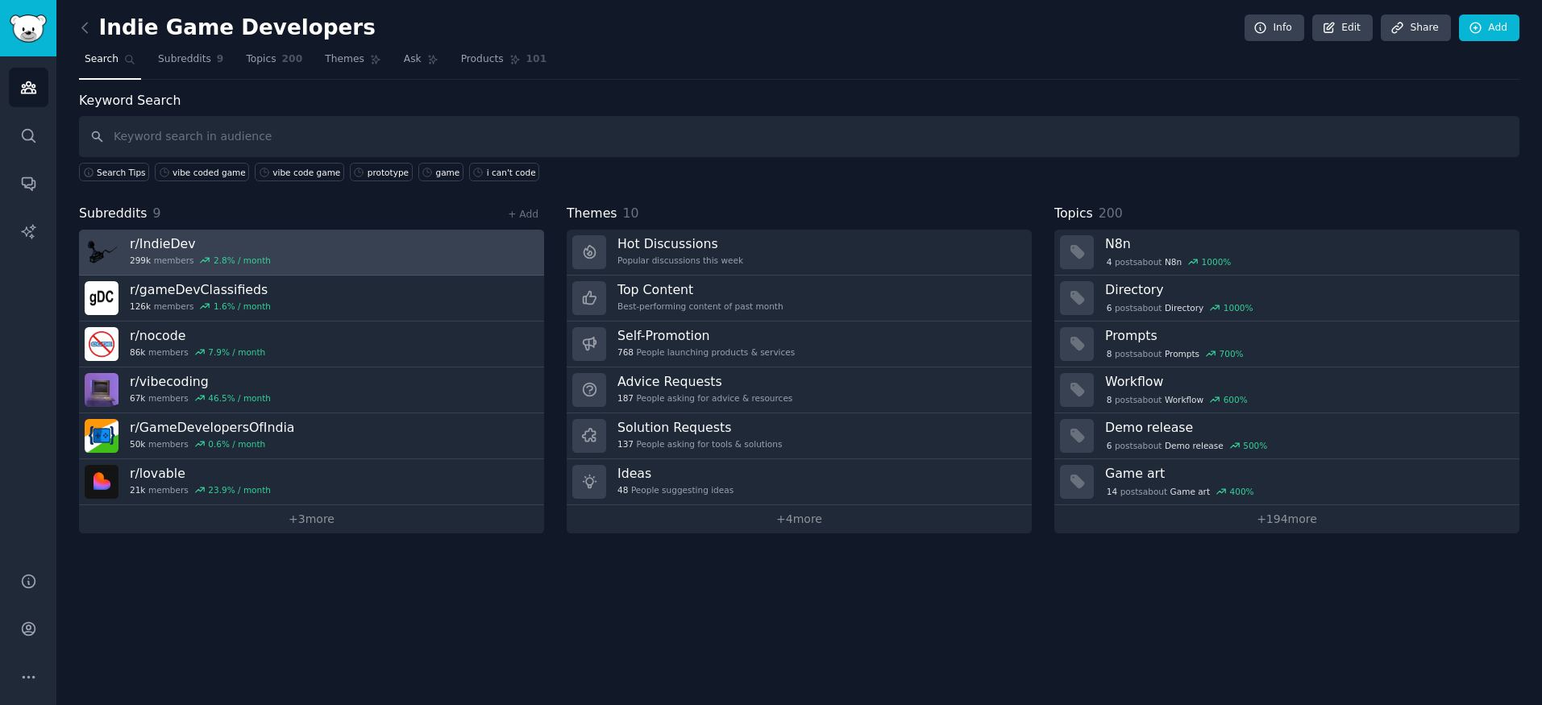
click at [326, 245] on link "r/ IndieDev 299k members 2.8 % / month" at bounding box center [311, 253] width 465 height 46
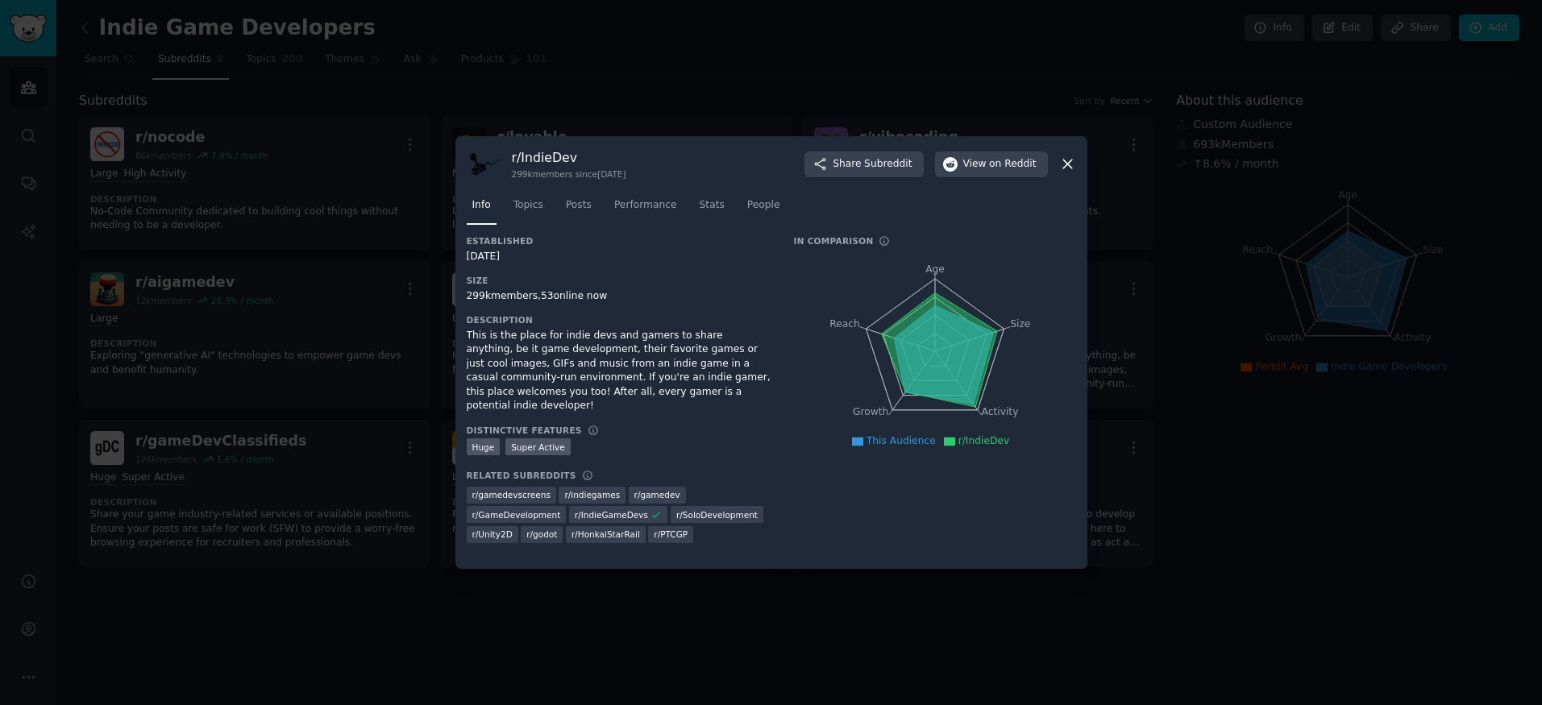
click at [330, 111] on div at bounding box center [771, 352] width 1542 height 705
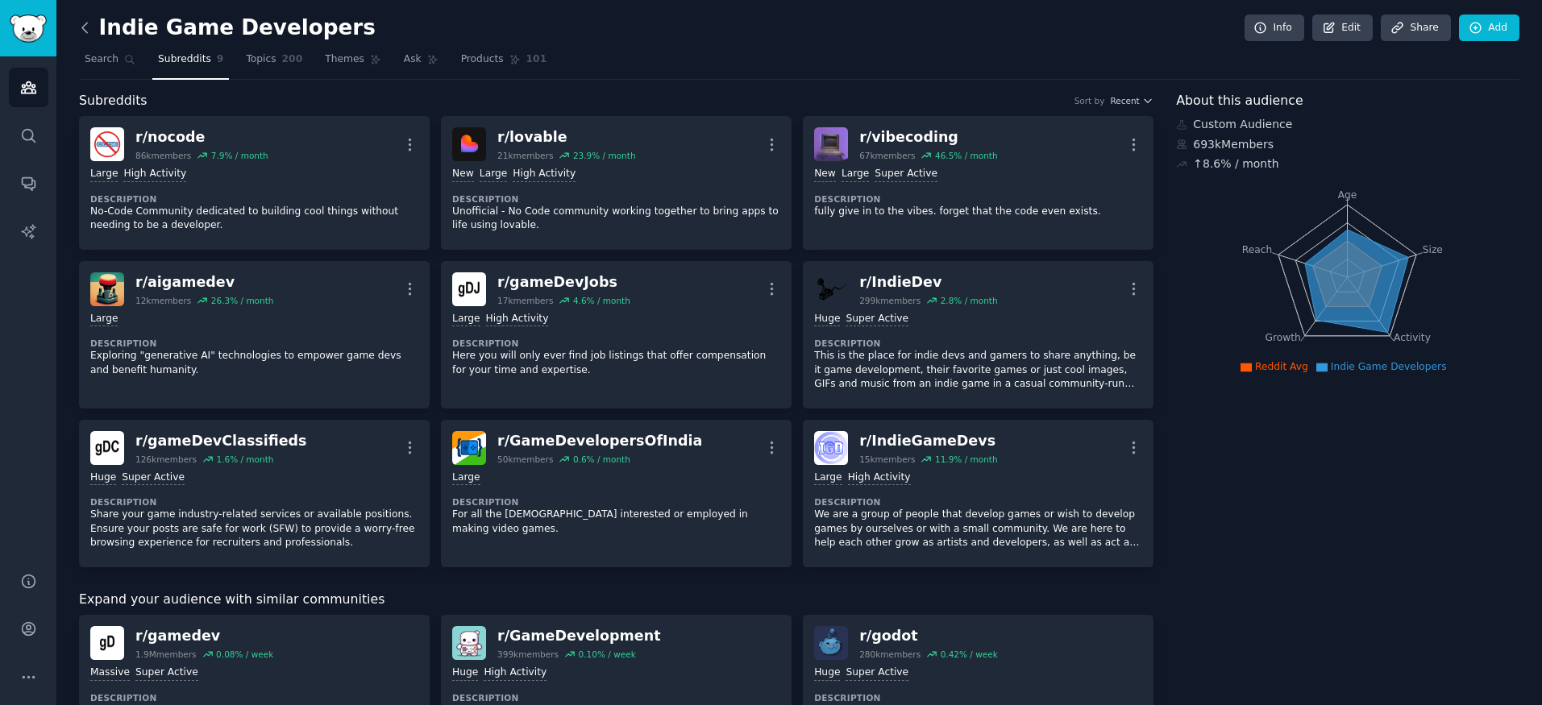
click at [79, 27] on icon at bounding box center [85, 27] width 17 height 17
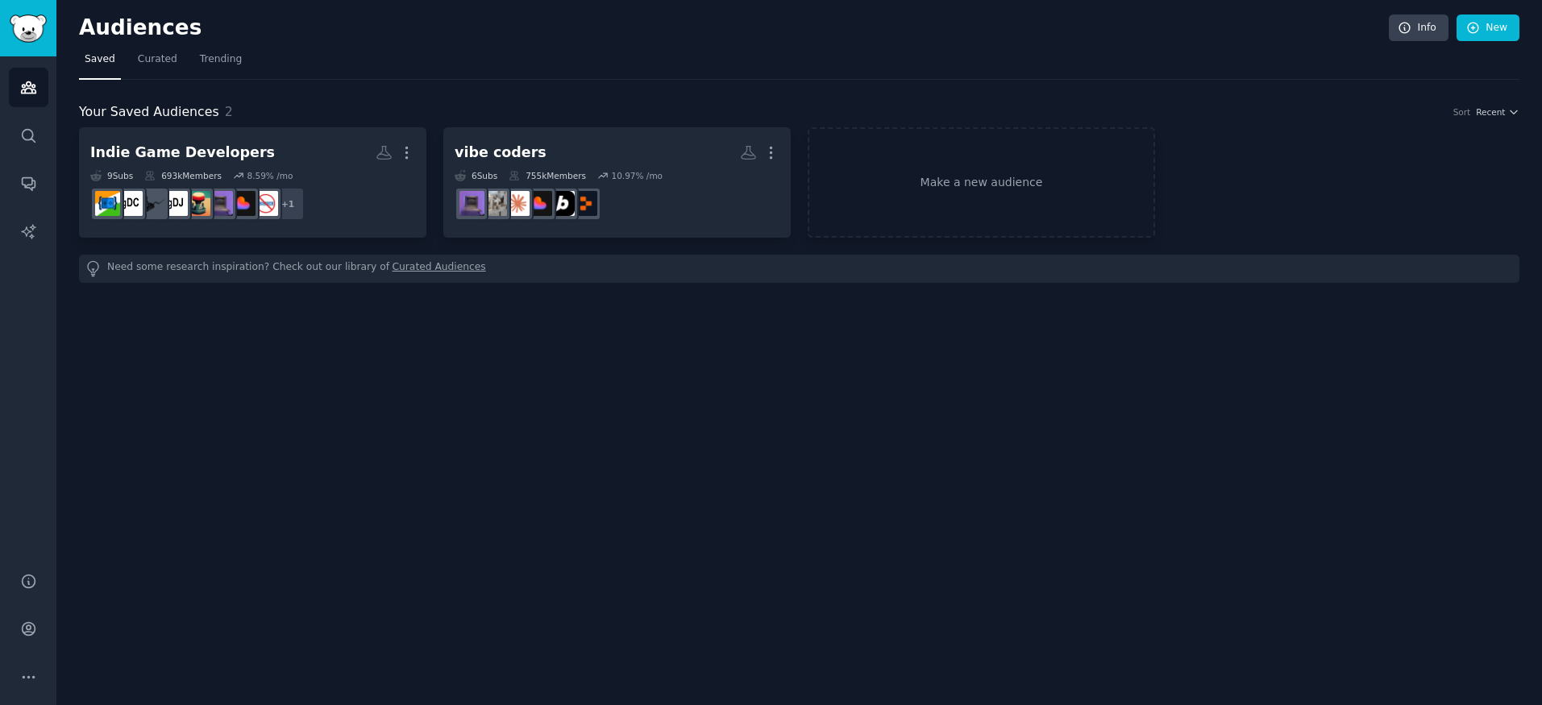
click at [79, 27] on h2 "Audiences" at bounding box center [734, 28] width 1310 height 26
click at [31, 146] on link "Search" at bounding box center [28, 135] width 39 height 39
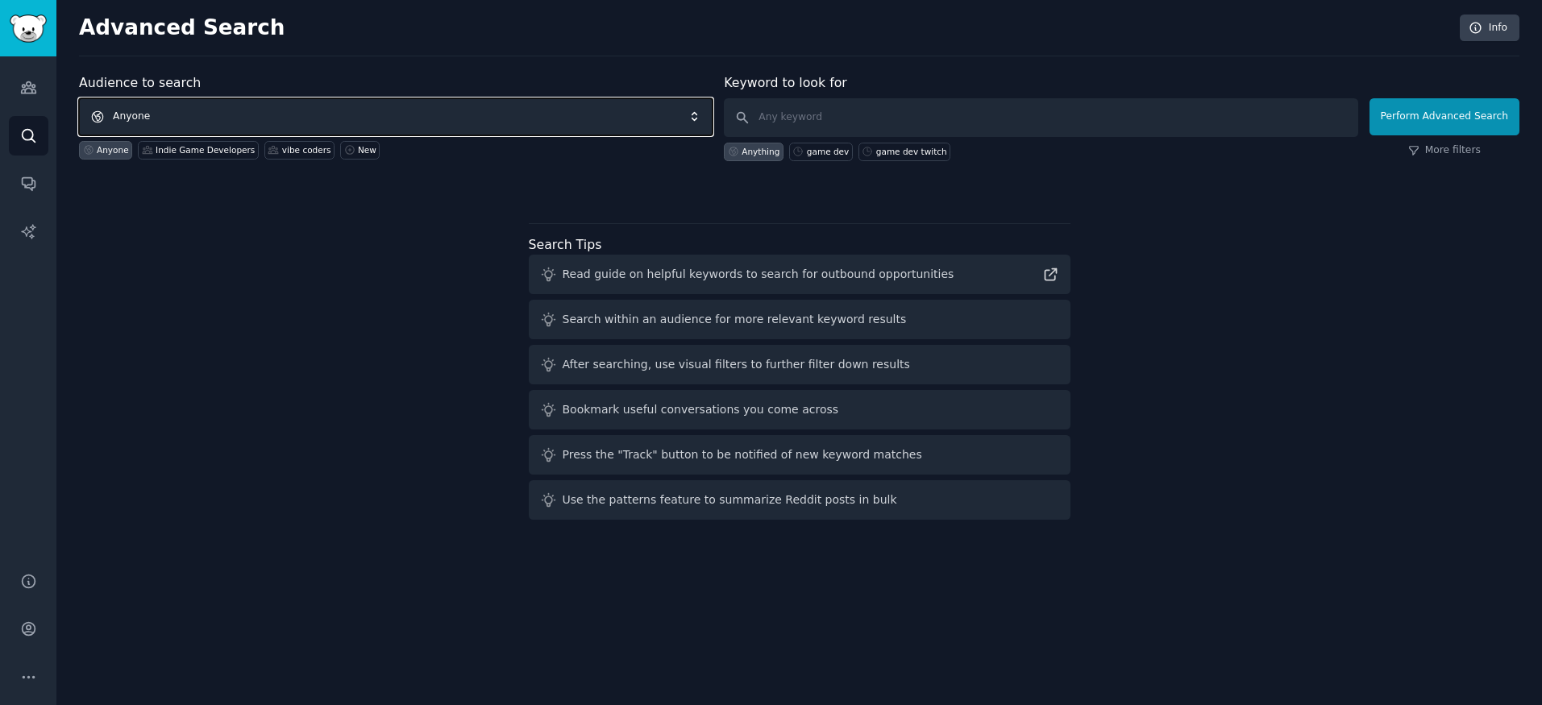
click at [306, 114] on span "Anyone" at bounding box center [396, 116] width 634 height 37
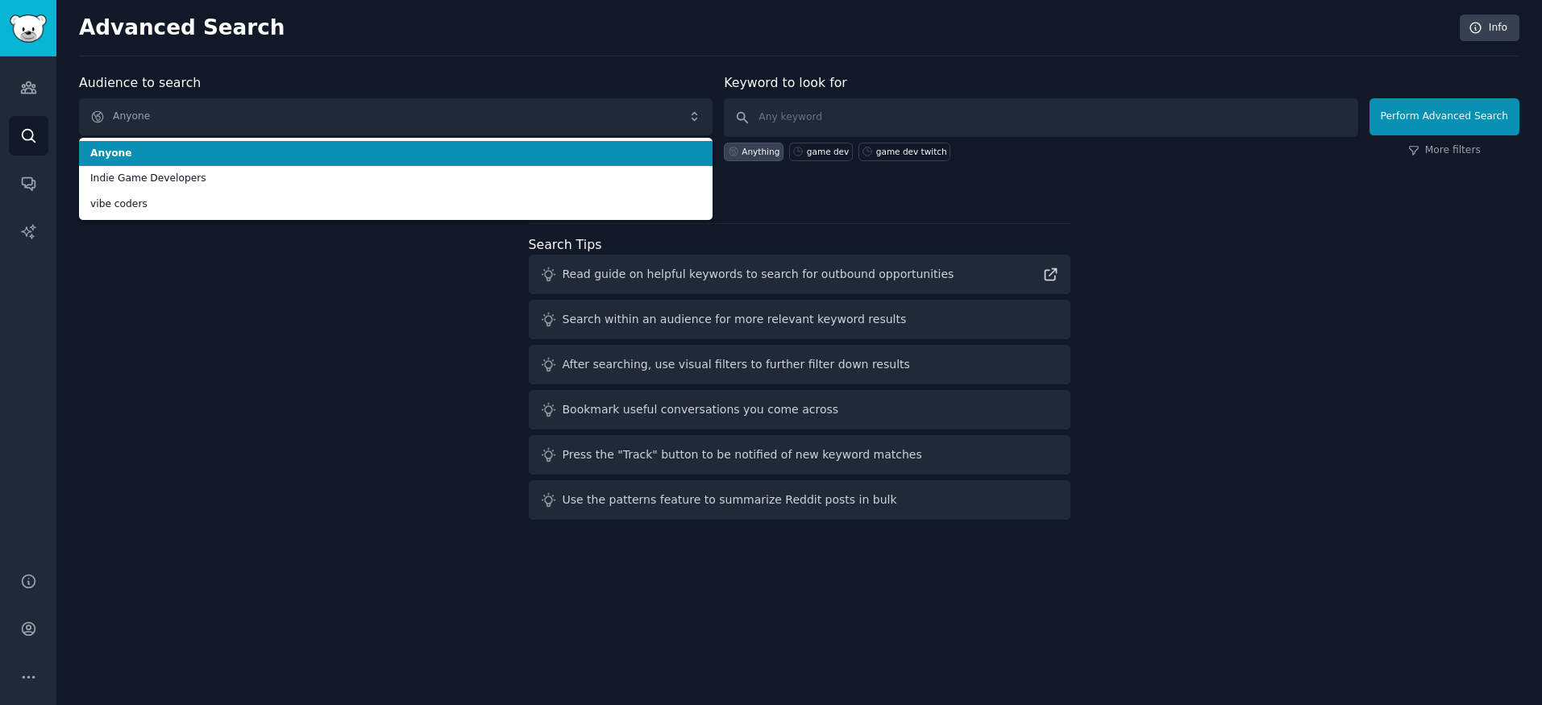
click at [326, 148] on span "Anyone" at bounding box center [395, 154] width 611 height 15
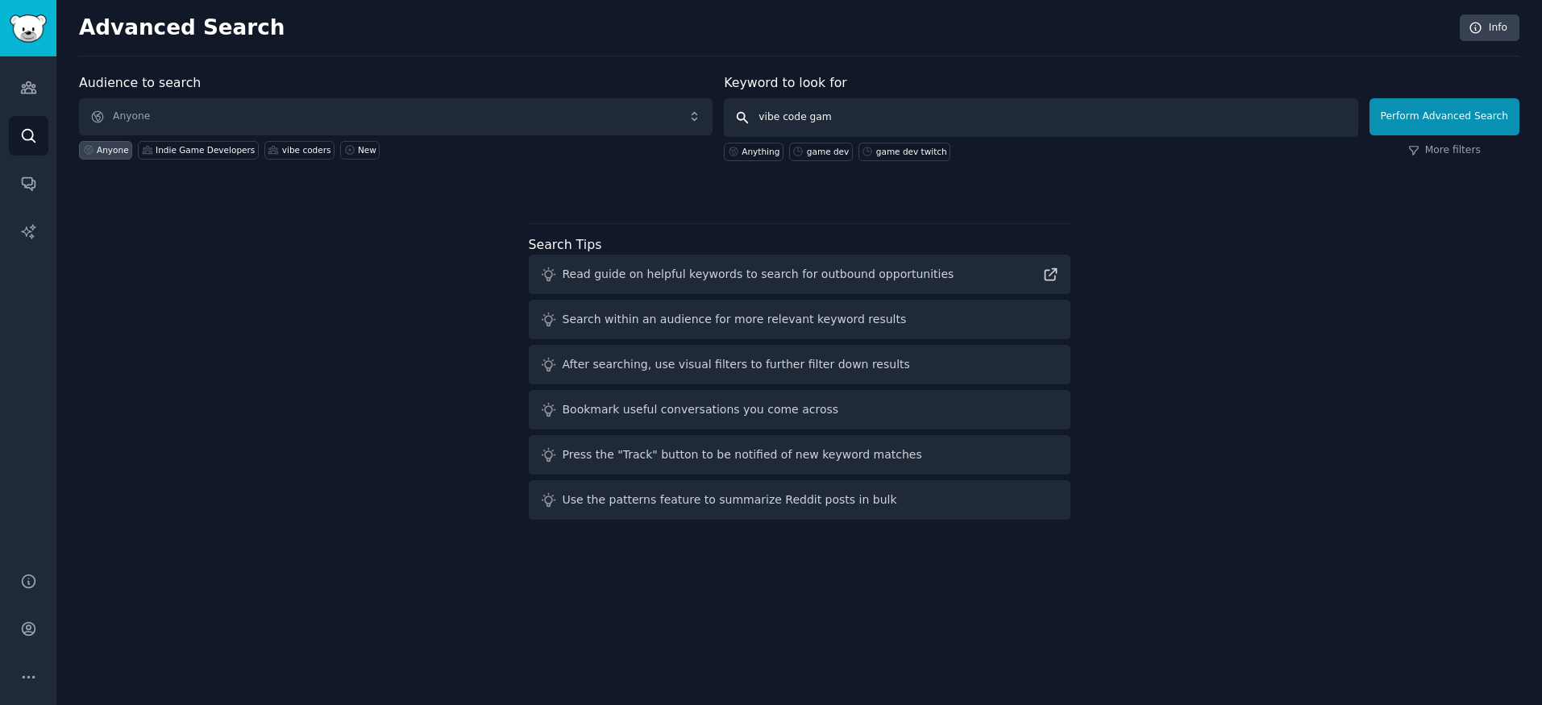
type input "vibe code game"
click button "Perform Advanced Search" at bounding box center [1445, 116] width 150 height 37
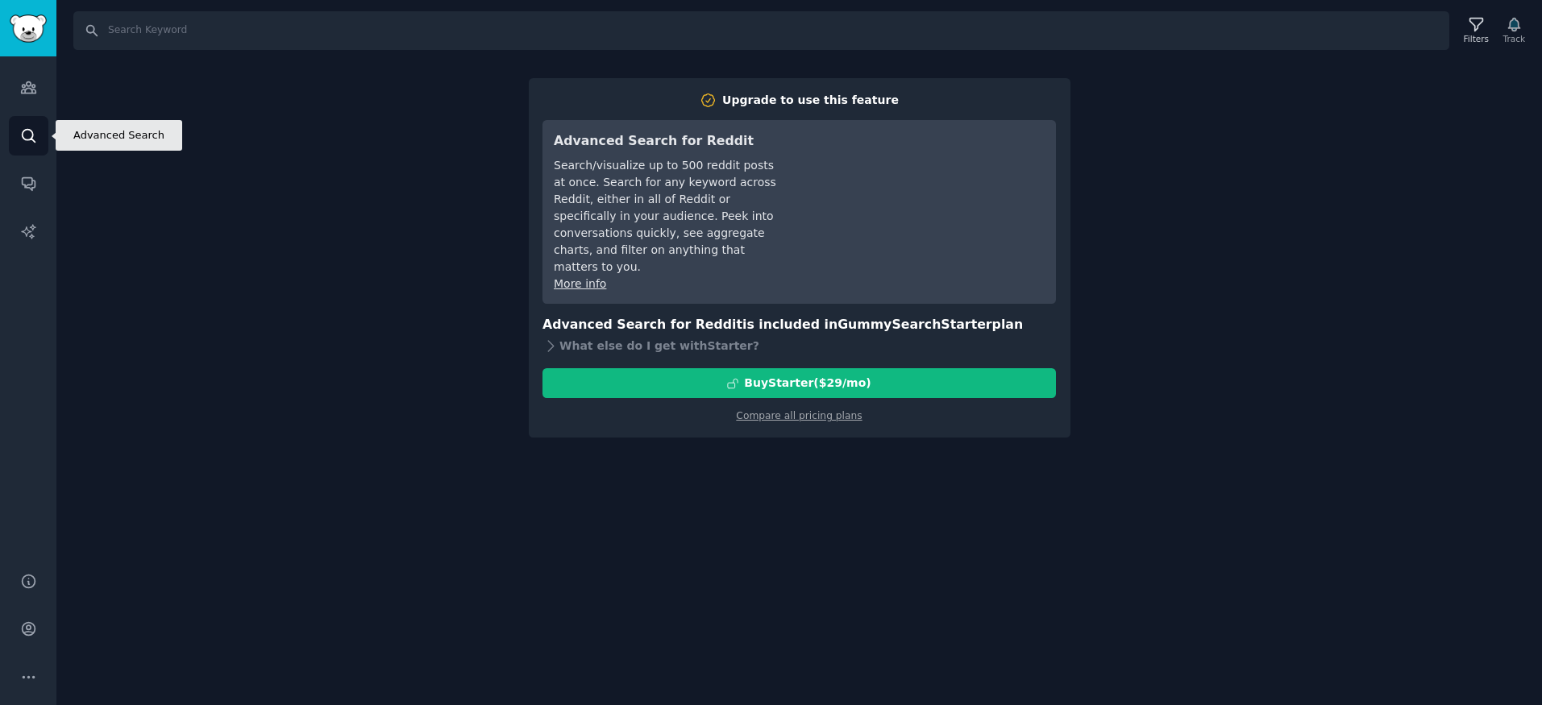
click at [33, 151] on link "Search" at bounding box center [28, 135] width 39 height 39
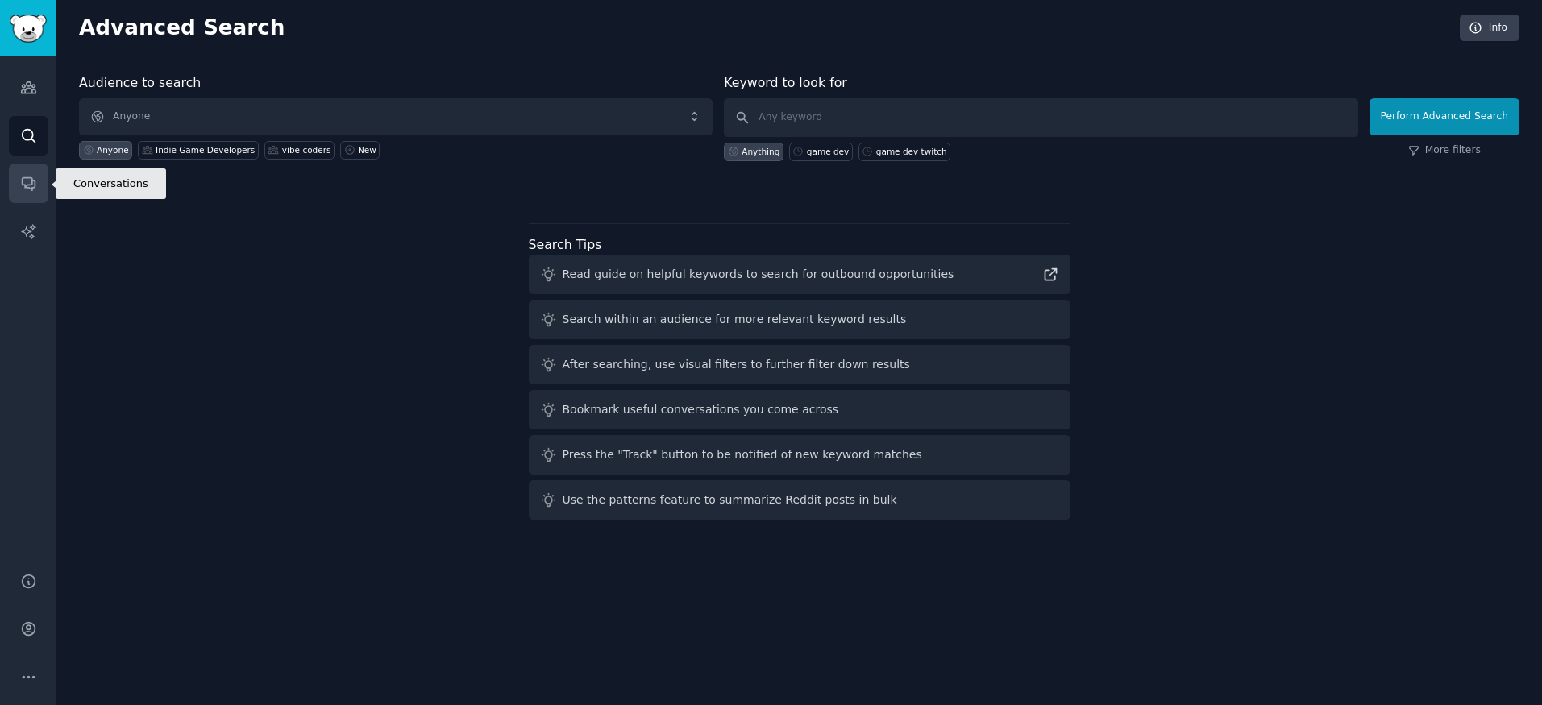
click at [35, 173] on link "Conversations" at bounding box center [28, 183] width 39 height 39
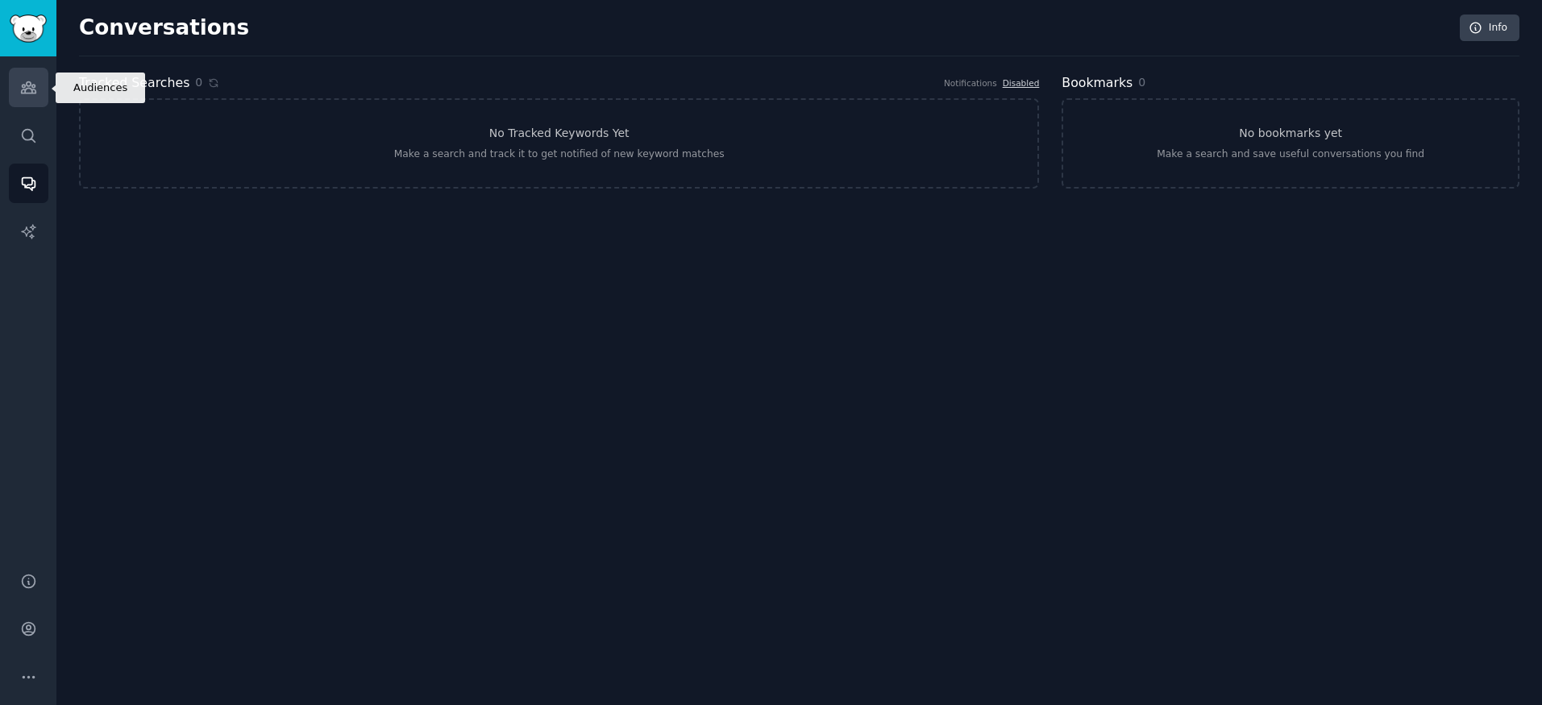
click at [32, 81] on icon "Sidebar" at bounding box center [28, 87] width 17 height 17
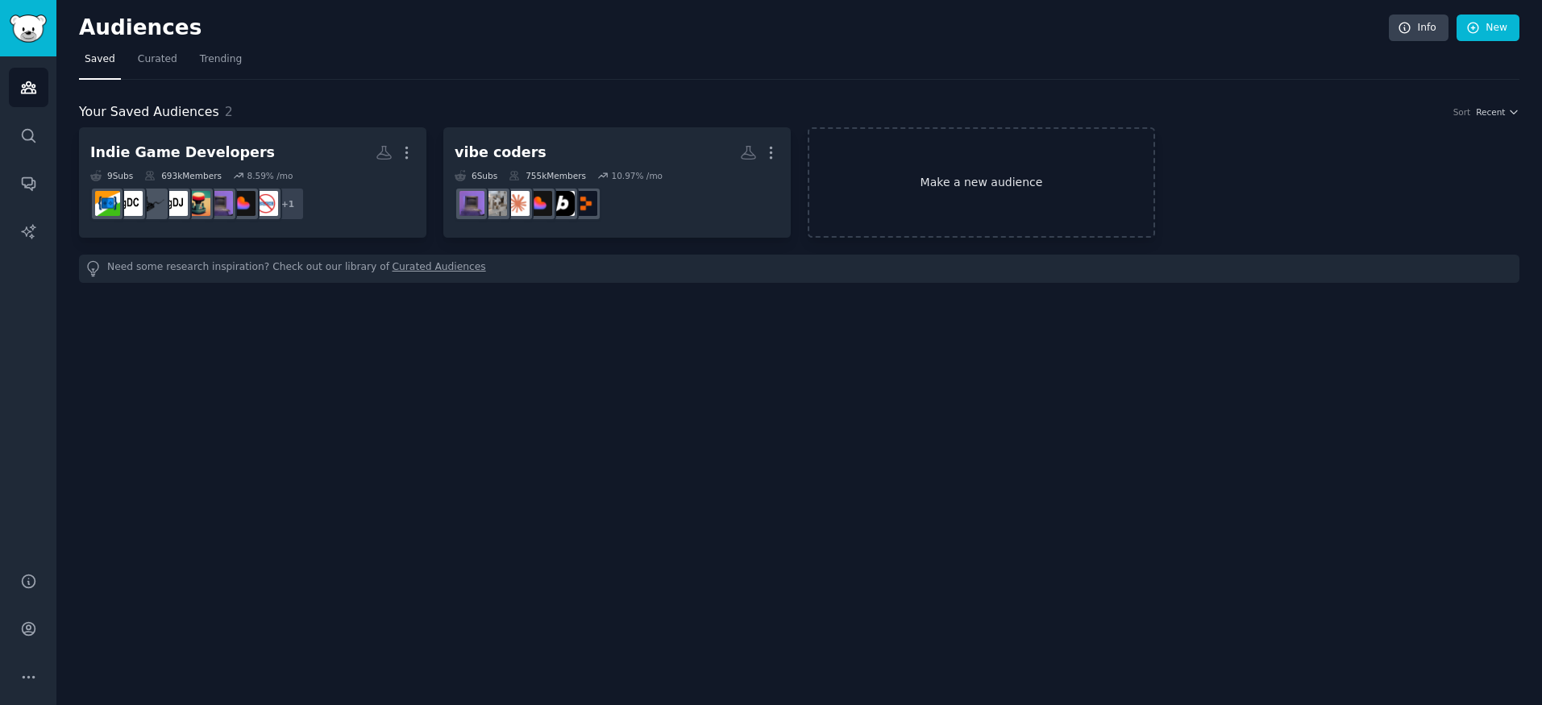
click at [954, 175] on link "Make a new audience" at bounding box center [981, 182] width 347 height 110
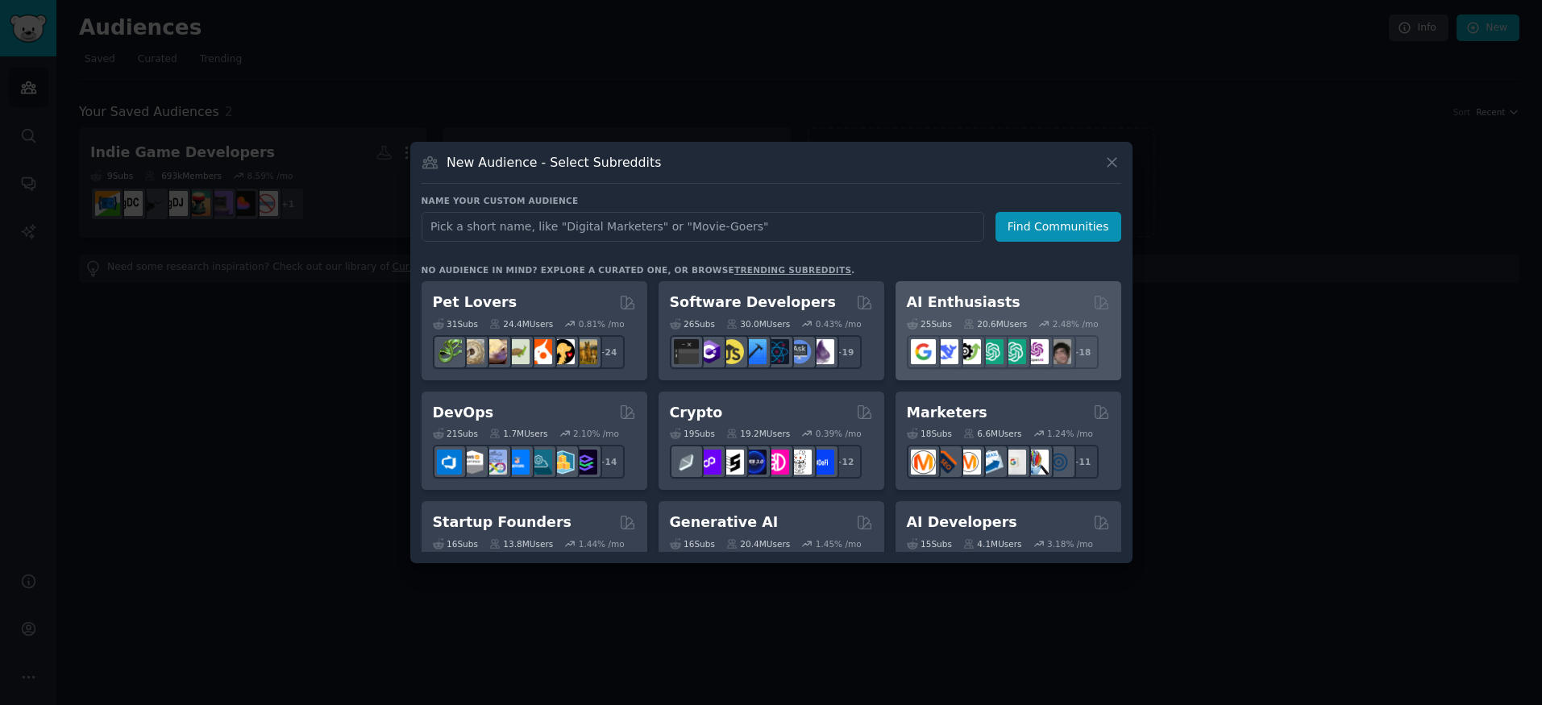
click at [976, 309] on h2 "AI Enthusiasts" at bounding box center [964, 303] width 114 height 20
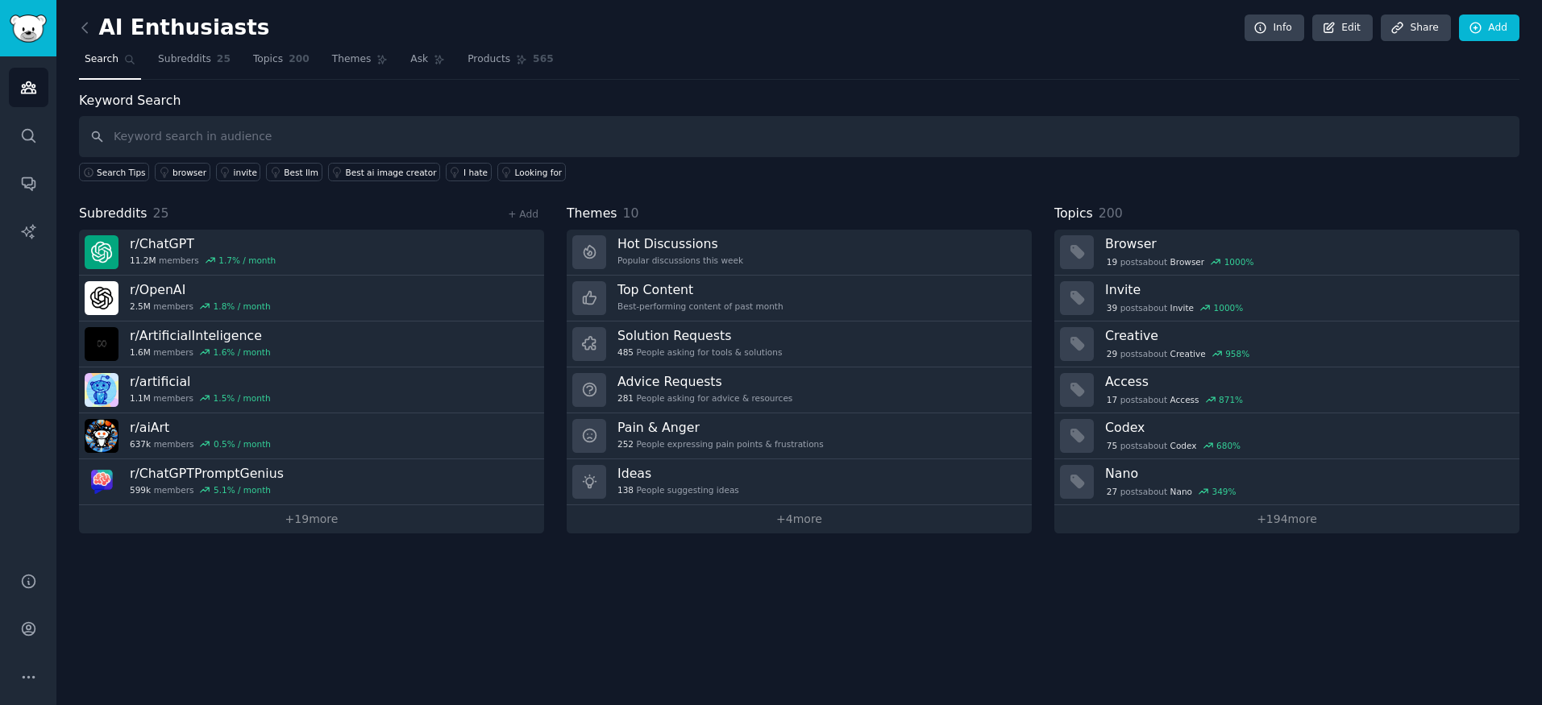
click at [94, 24] on link at bounding box center [89, 28] width 20 height 26
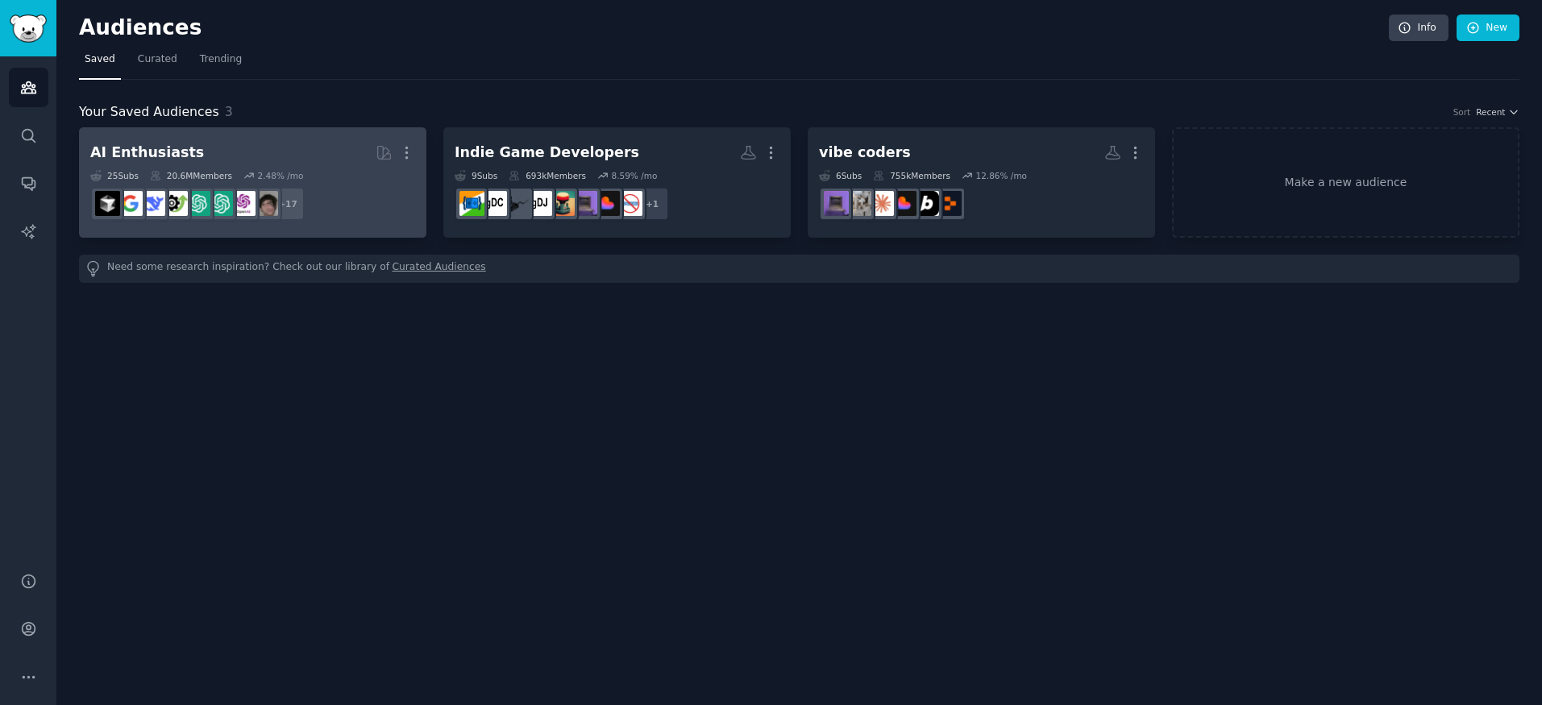
click at [351, 163] on h2 "AI Enthusiasts More" at bounding box center [252, 153] width 325 height 28
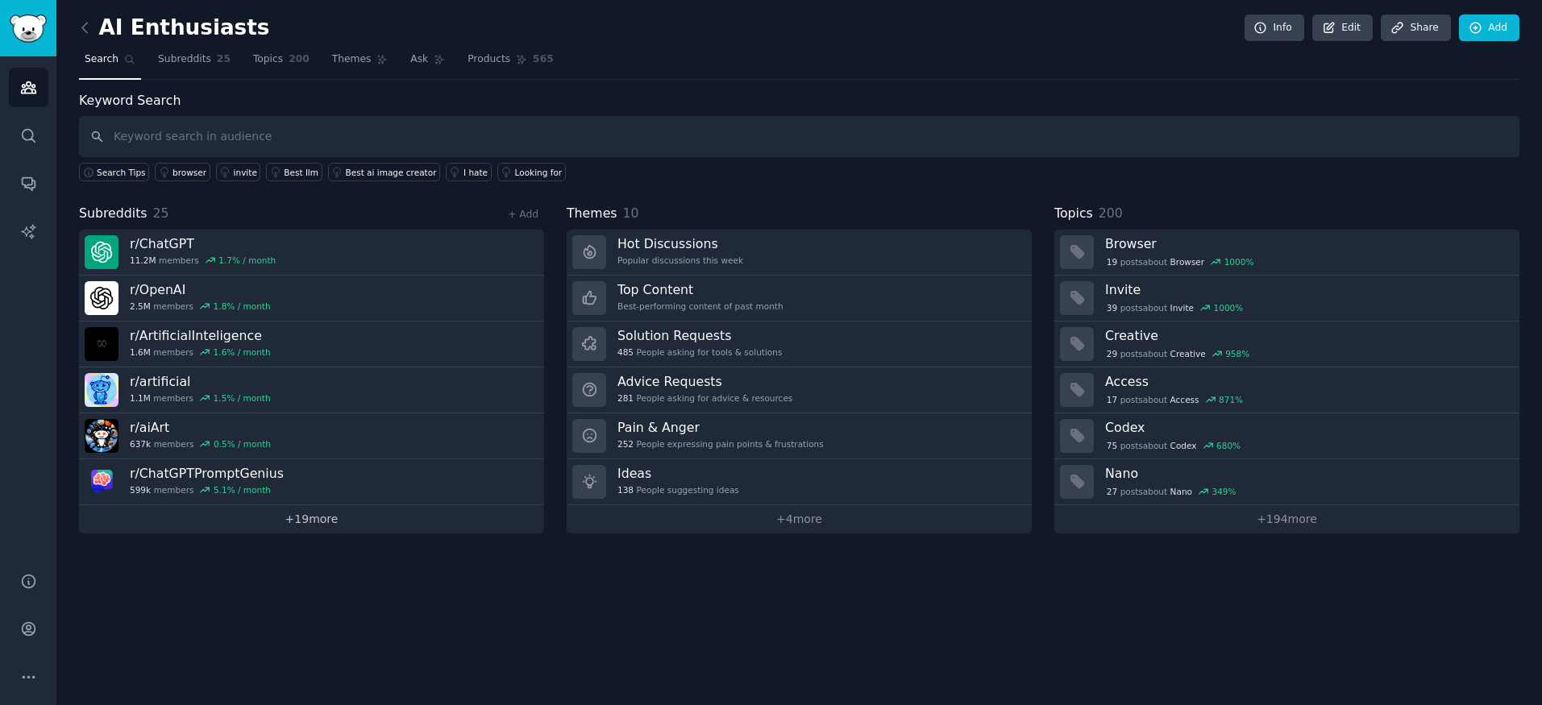
click at [342, 517] on link "+ 19 more" at bounding box center [311, 519] width 465 height 28
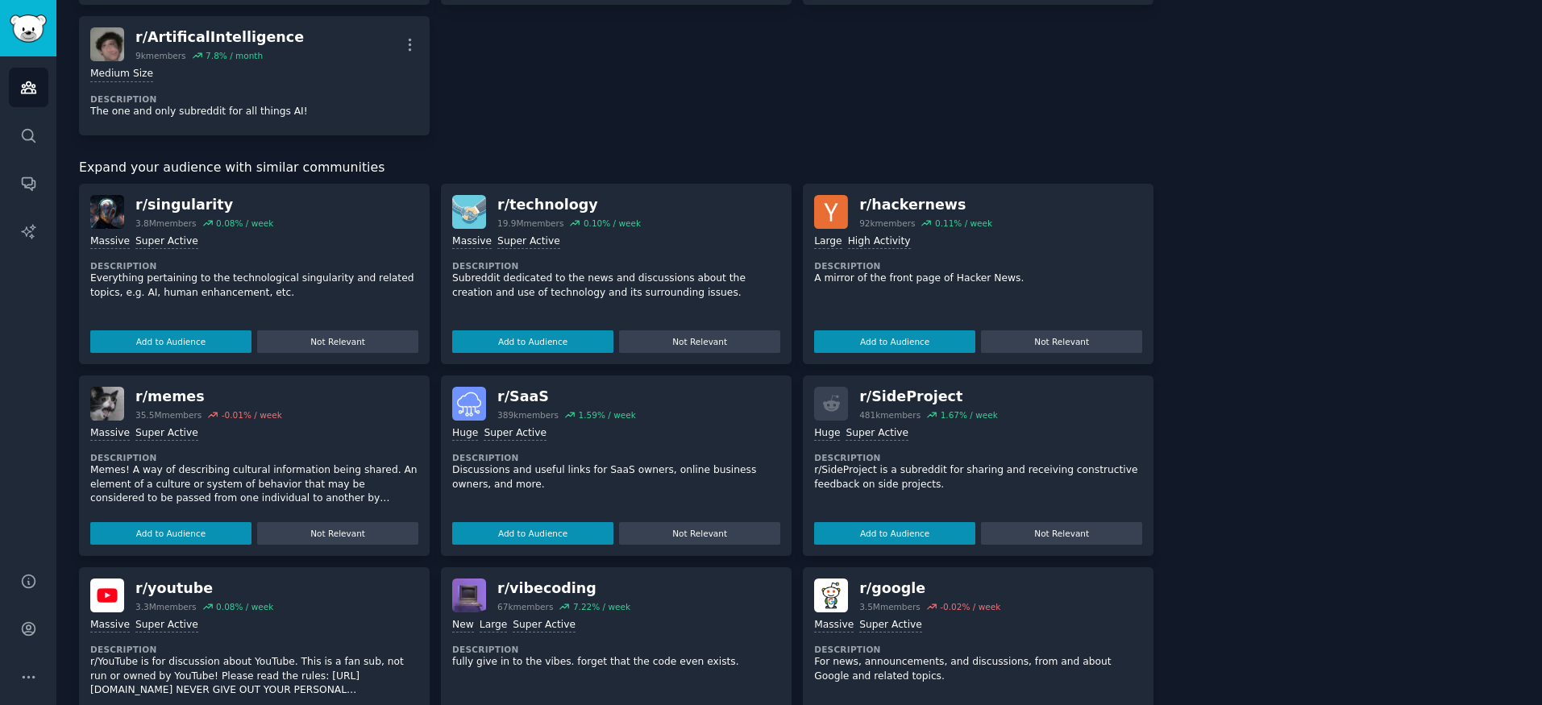
scroll to position [1399, 0]
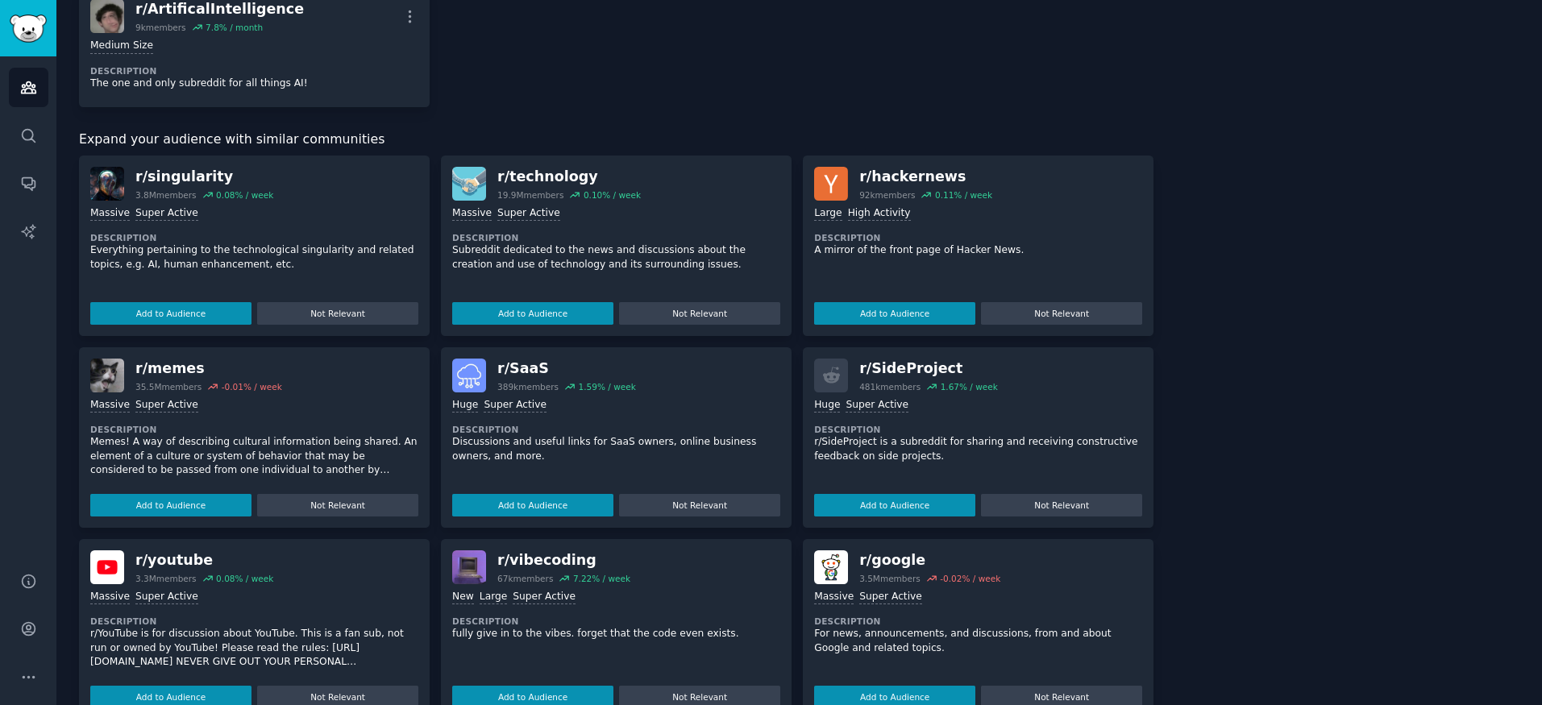
click at [892, 177] on div "r/ hackernews" at bounding box center [925, 177] width 133 height 20
click at [951, 227] on div ">= 80th percentile for submissions / day Large High Activity Description A mirr…" at bounding box center [978, 263] width 328 height 124
click at [919, 260] on div ">= 80th percentile for submissions / day Large High Activity Description A mirr…" at bounding box center [978, 263] width 328 height 124
click at [828, 185] on img at bounding box center [831, 184] width 34 height 34
click at [929, 178] on div "r/ hackernews" at bounding box center [925, 177] width 133 height 20
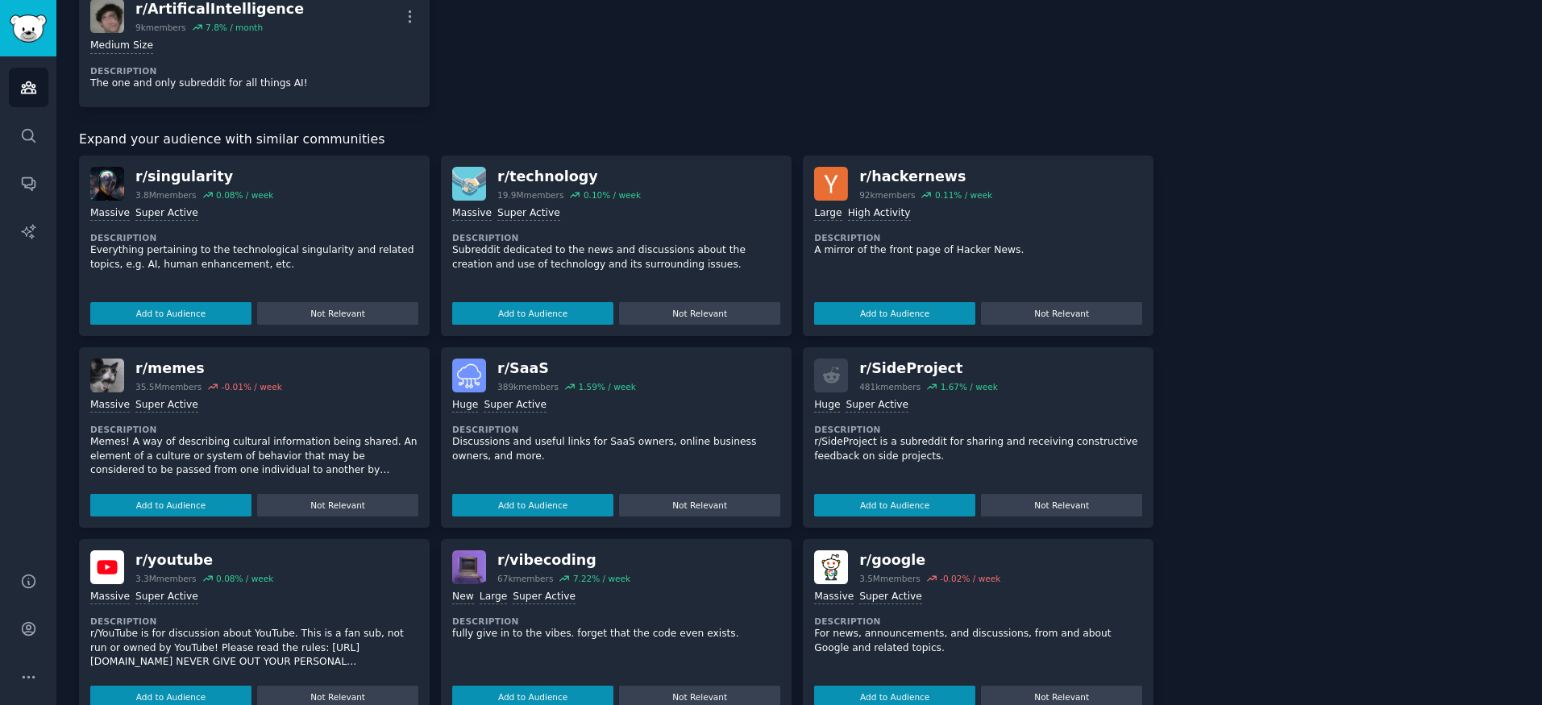
click at [937, 250] on p "A mirror of the front page of Hacker News." at bounding box center [978, 250] width 328 height 15
click at [820, 193] on img at bounding box center [831, 184] width 34 height 34
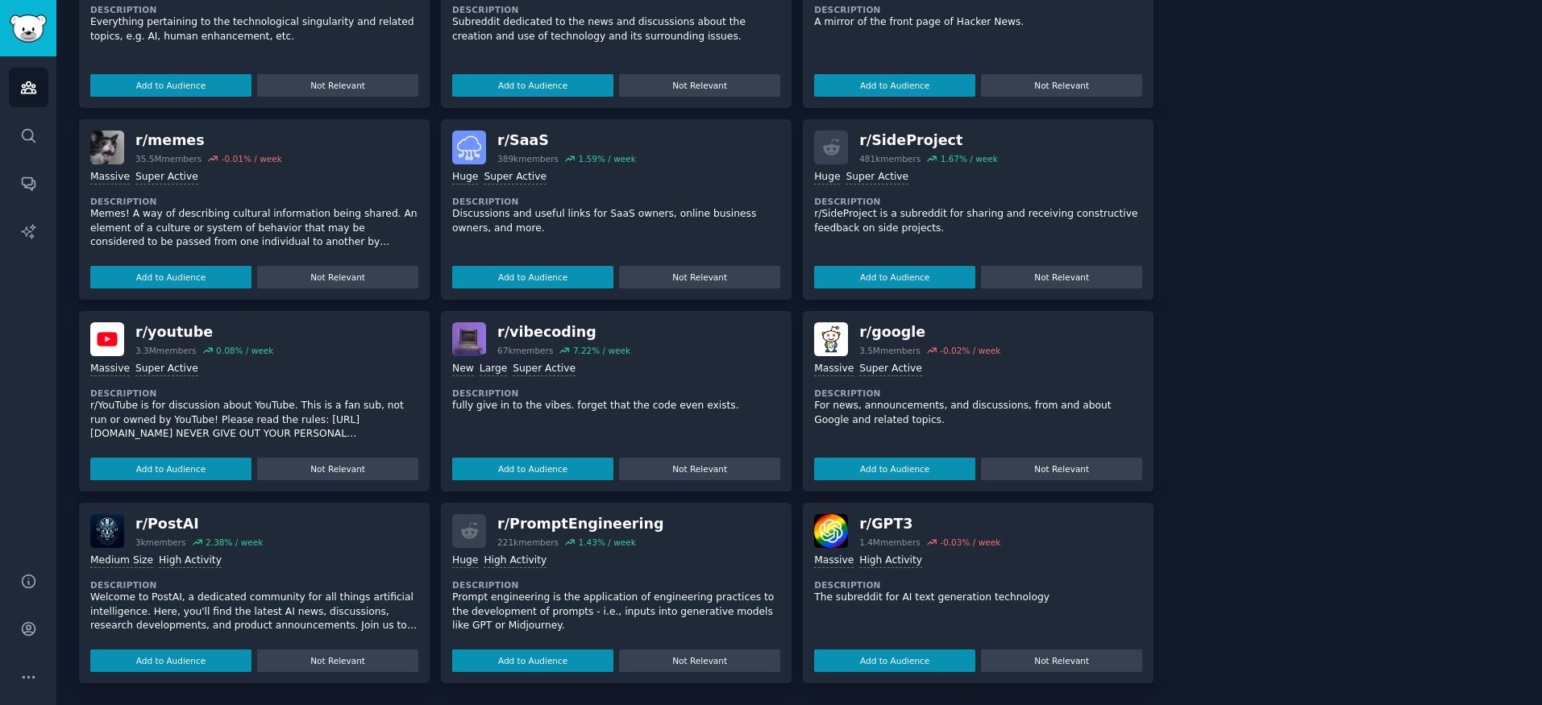
scroll to position [1627, 0]
click at [552, 523] on div "r/ PromptEngineering" at bounding box center [580, 523] width 166 height 20
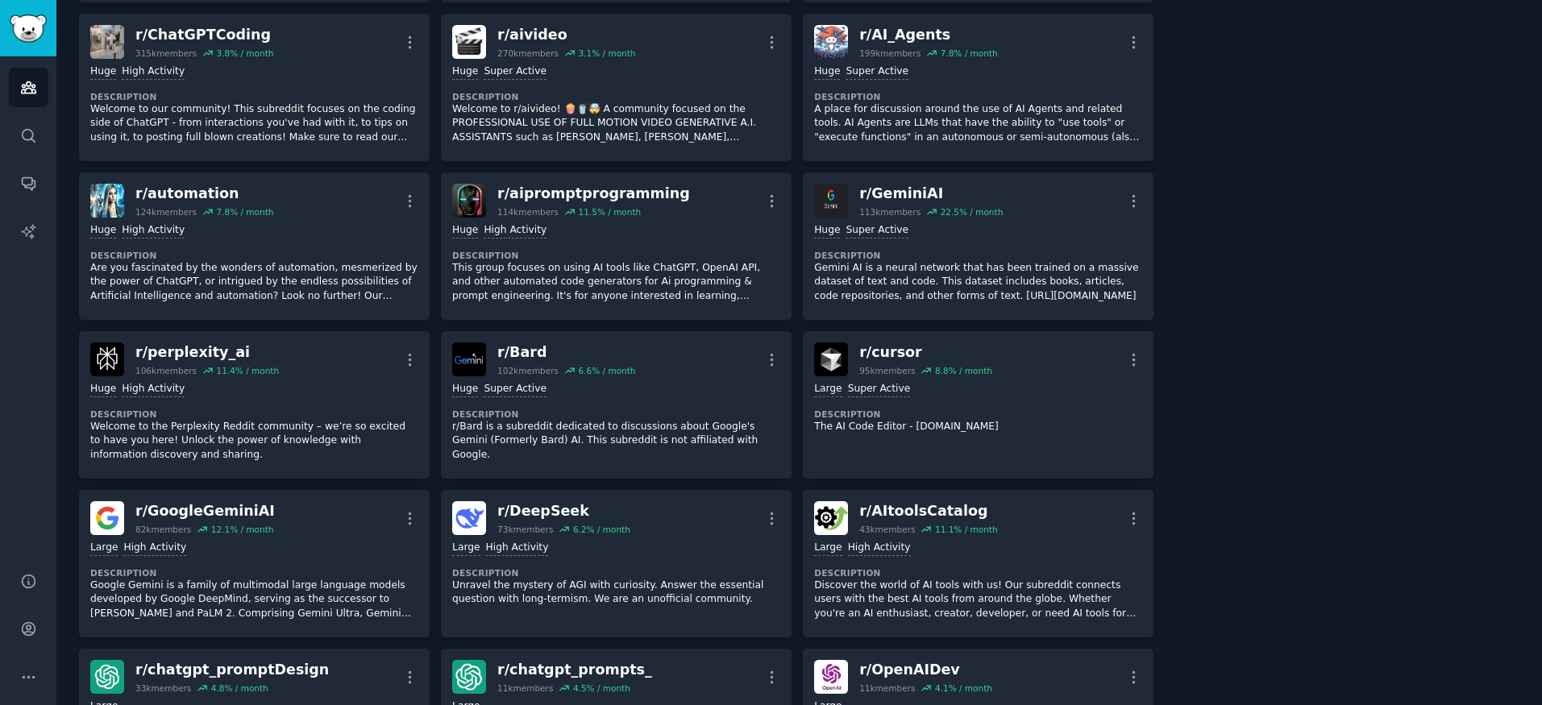
scroll to position [607, 0]
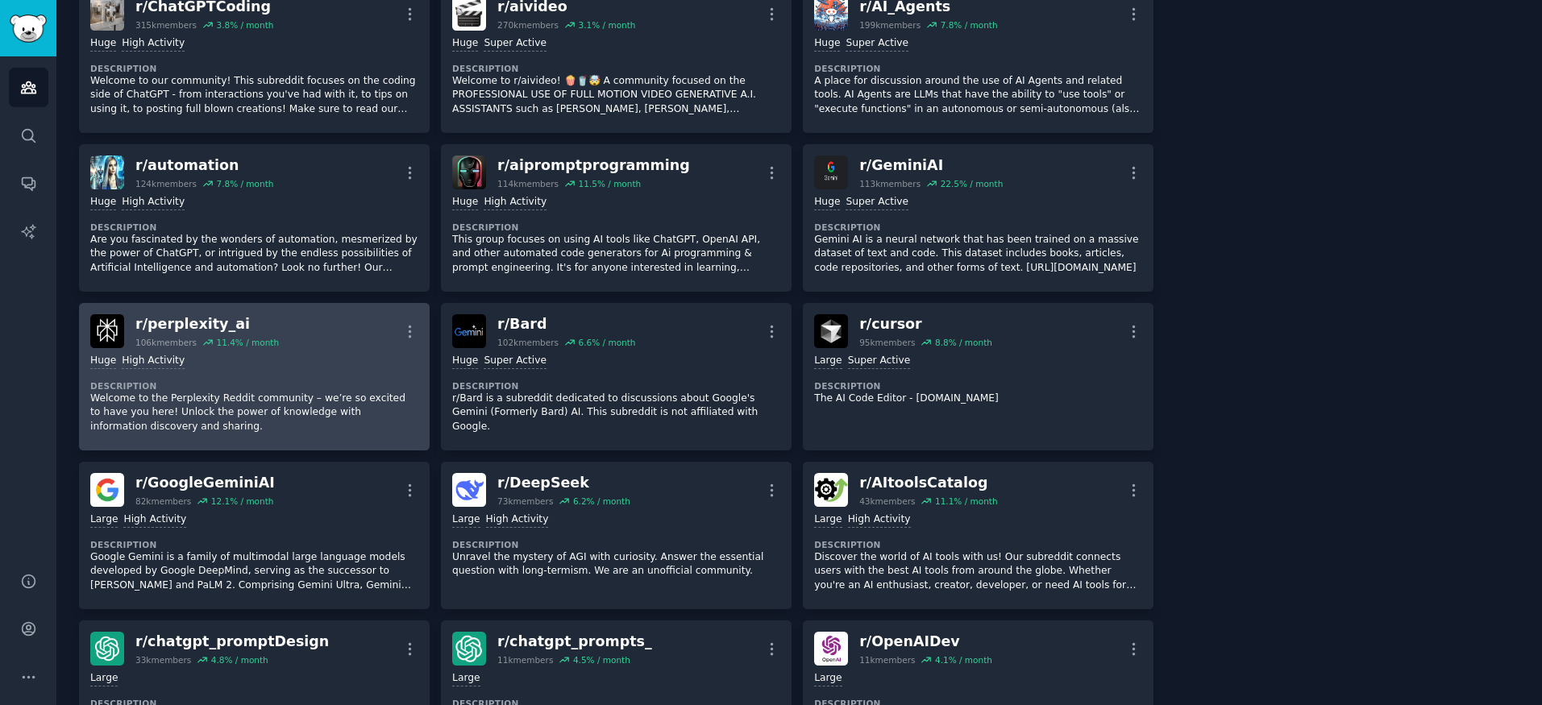
click at [160, 408] on p "Welcome to the Perplexity Reddit community – we’re so excited to have you here!…" at bounding box center [254, 413] width 328 height 43
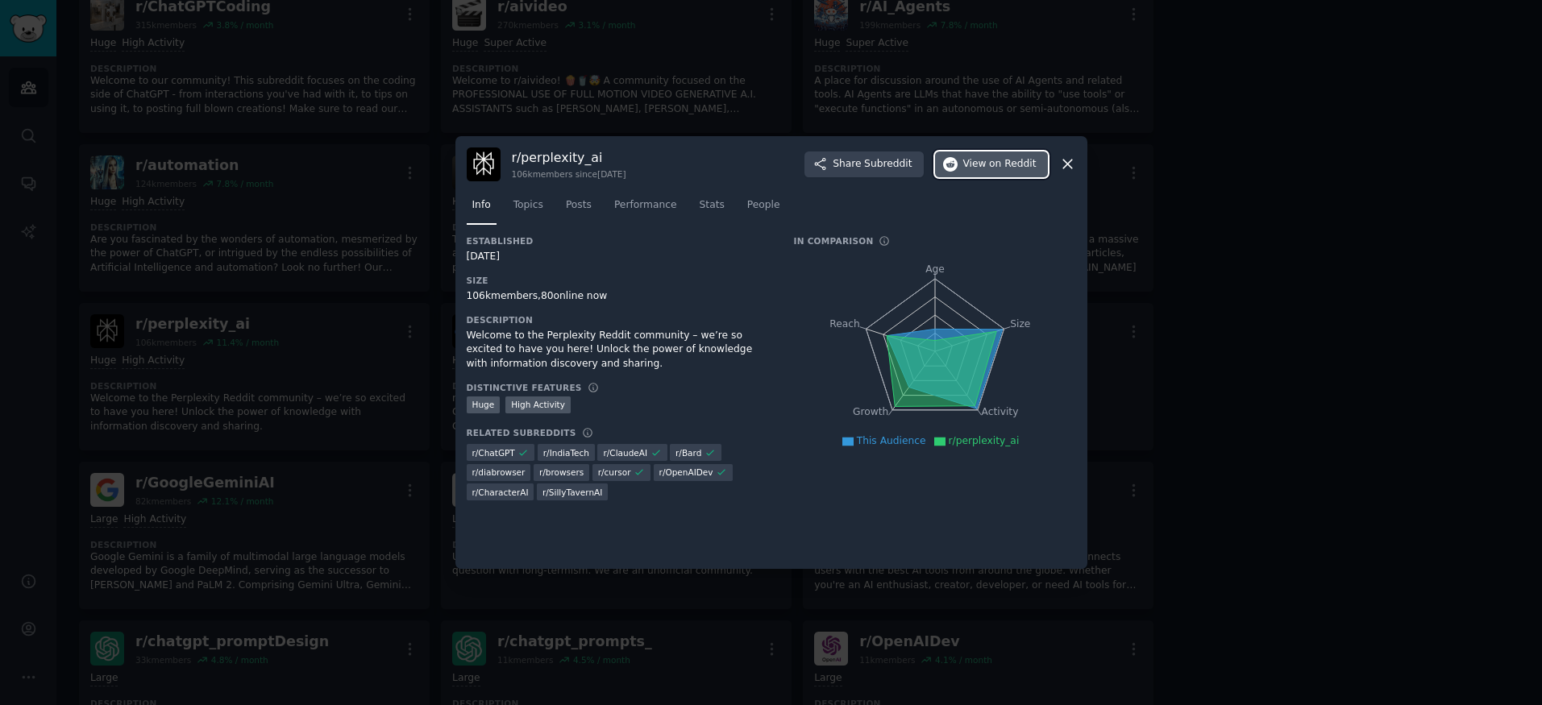
click at [1002, 157] on span "on Reddit" at bounding box center [1012, 164] width 47 height 15
click at [335, 167] on div at bounding box center [771, 352] width 1542 height 705
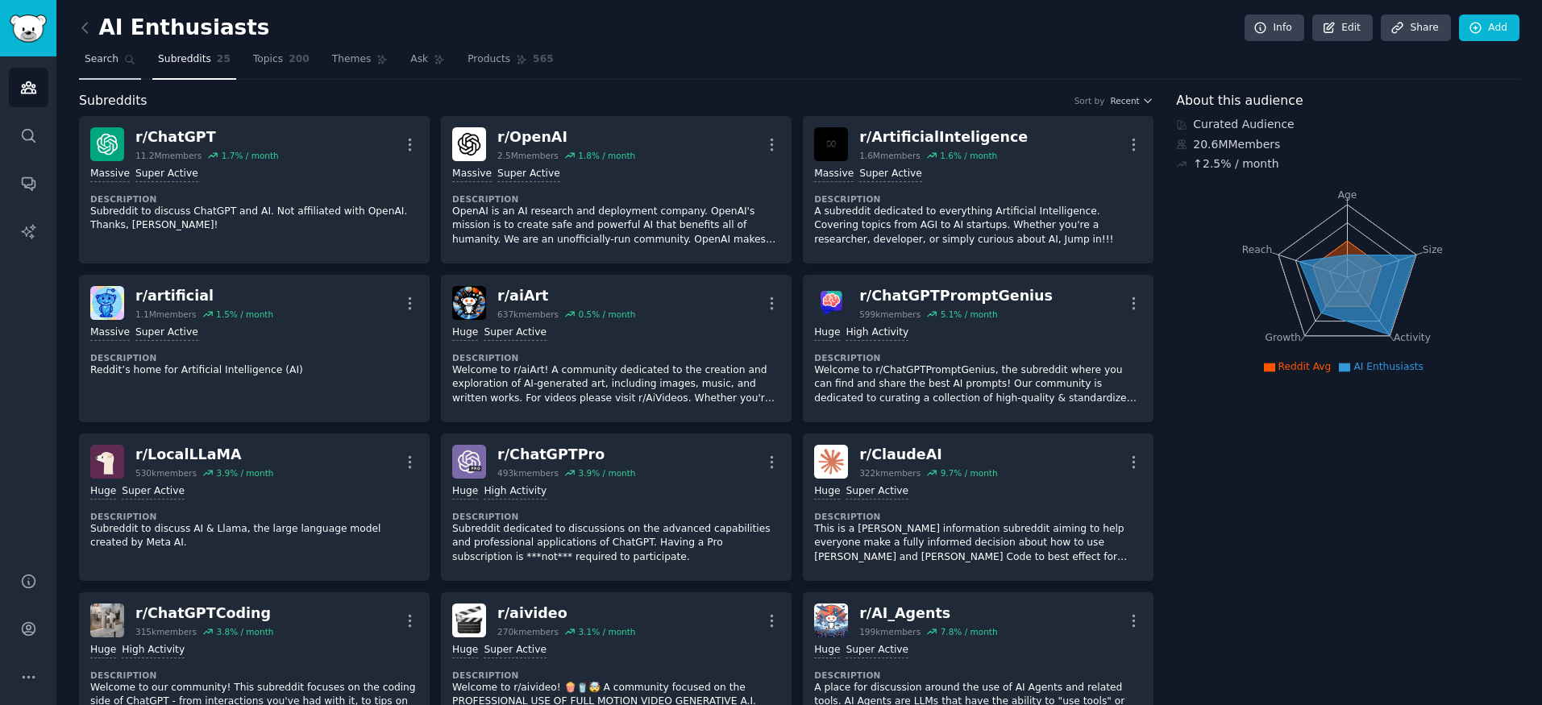
click at [93, 73] on link "Search" at bounding box center [110, 63] width 62 height 33
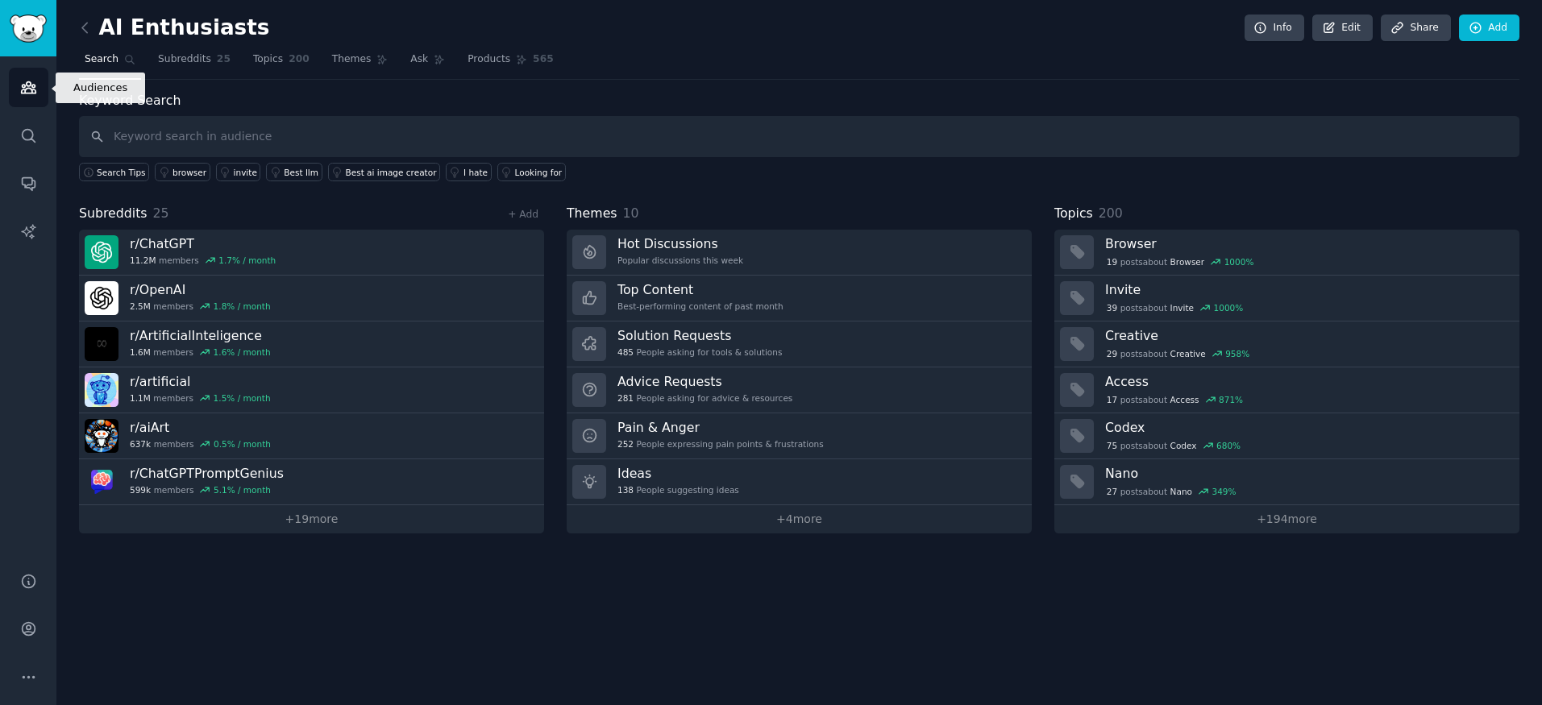
click at [13, 81] on link "Audiences" at bounding box center [28, 87] width 39 height 39
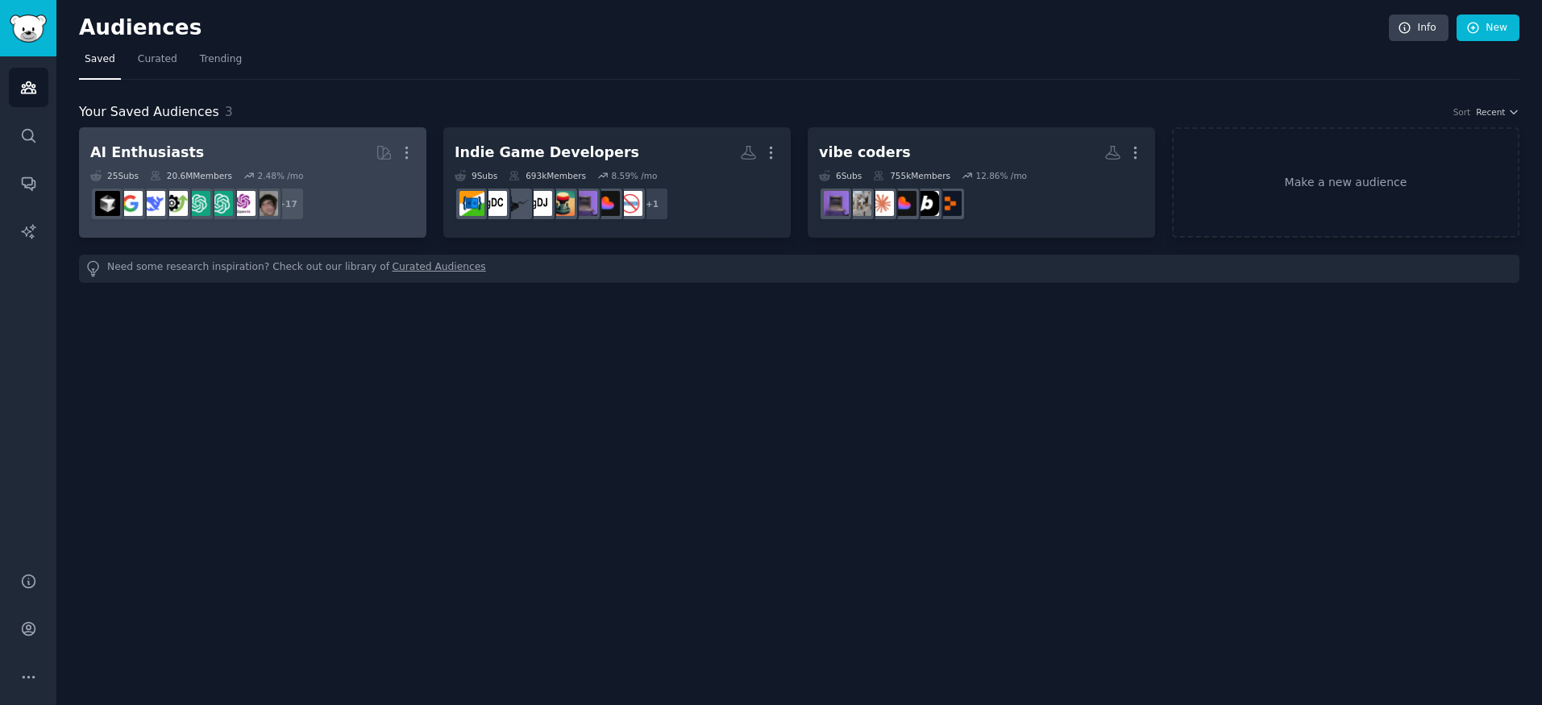
click at [419, 146] on link "AI Enthusiasts More 25 Sub s 20.6M Members 2.48 % /mo + 17" at bounding box center [252, 182] width 347 height 110
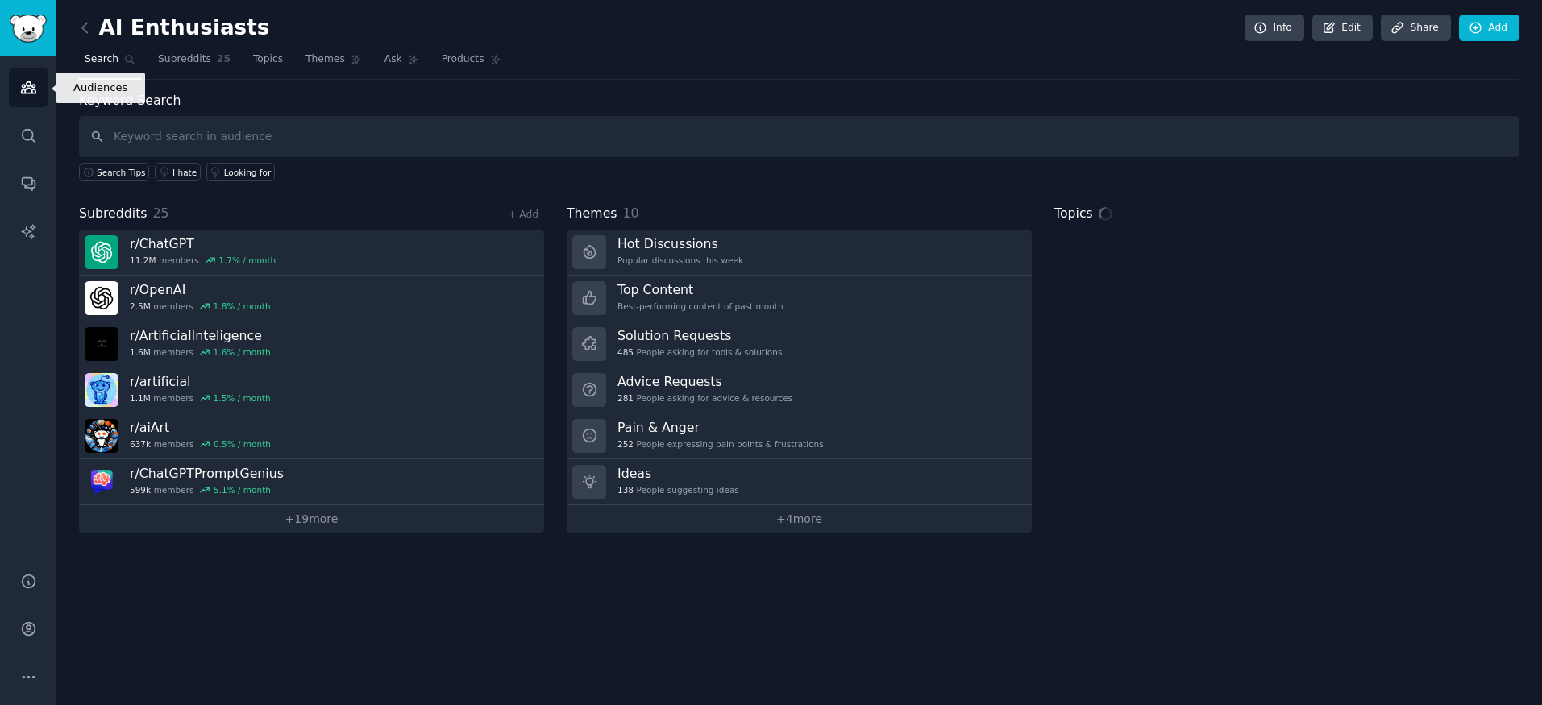
click at [30, 91] on icon "Sidebar" at bounding box center [28, 87] width 17 height 17
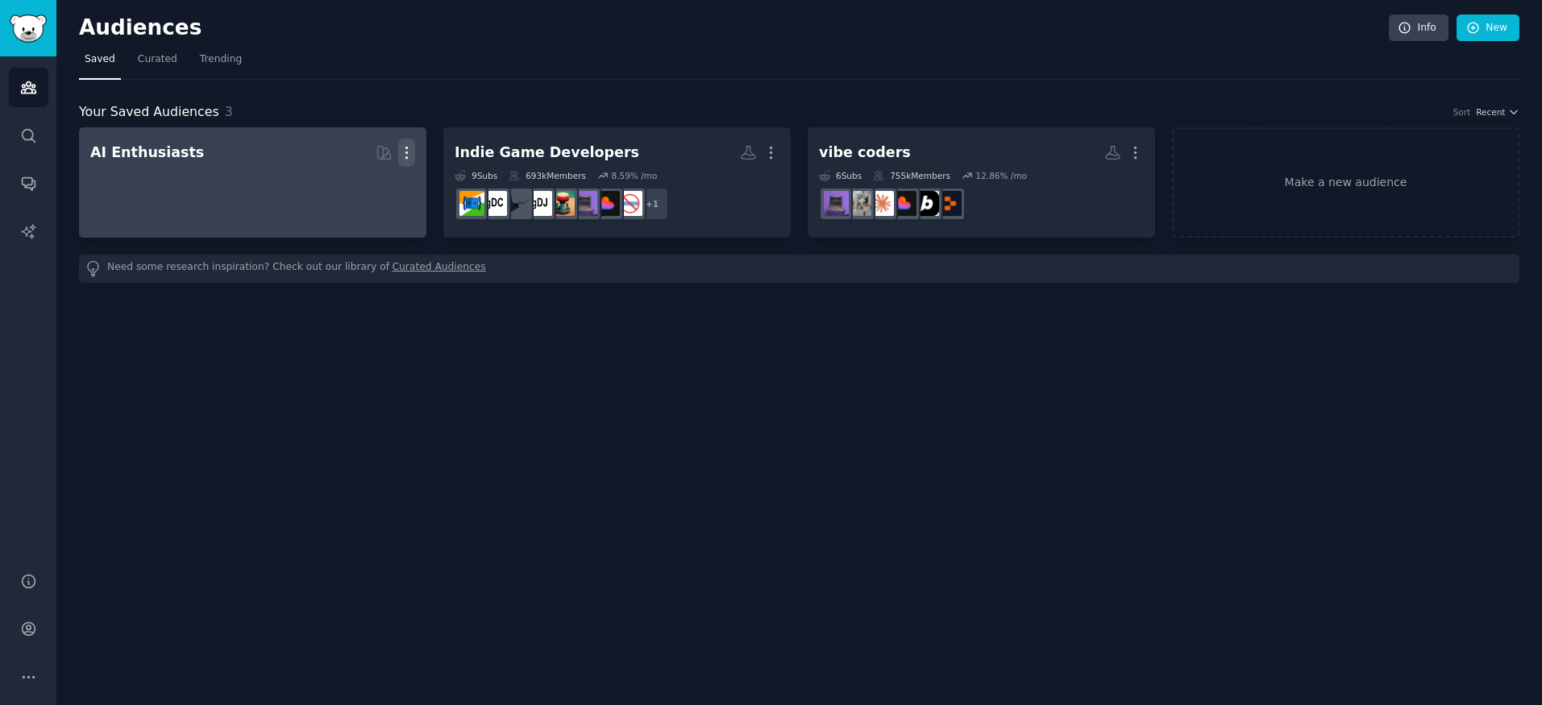
click at [402, 144] on icon "button" at bounding box center [406, 152] width 17 height 17
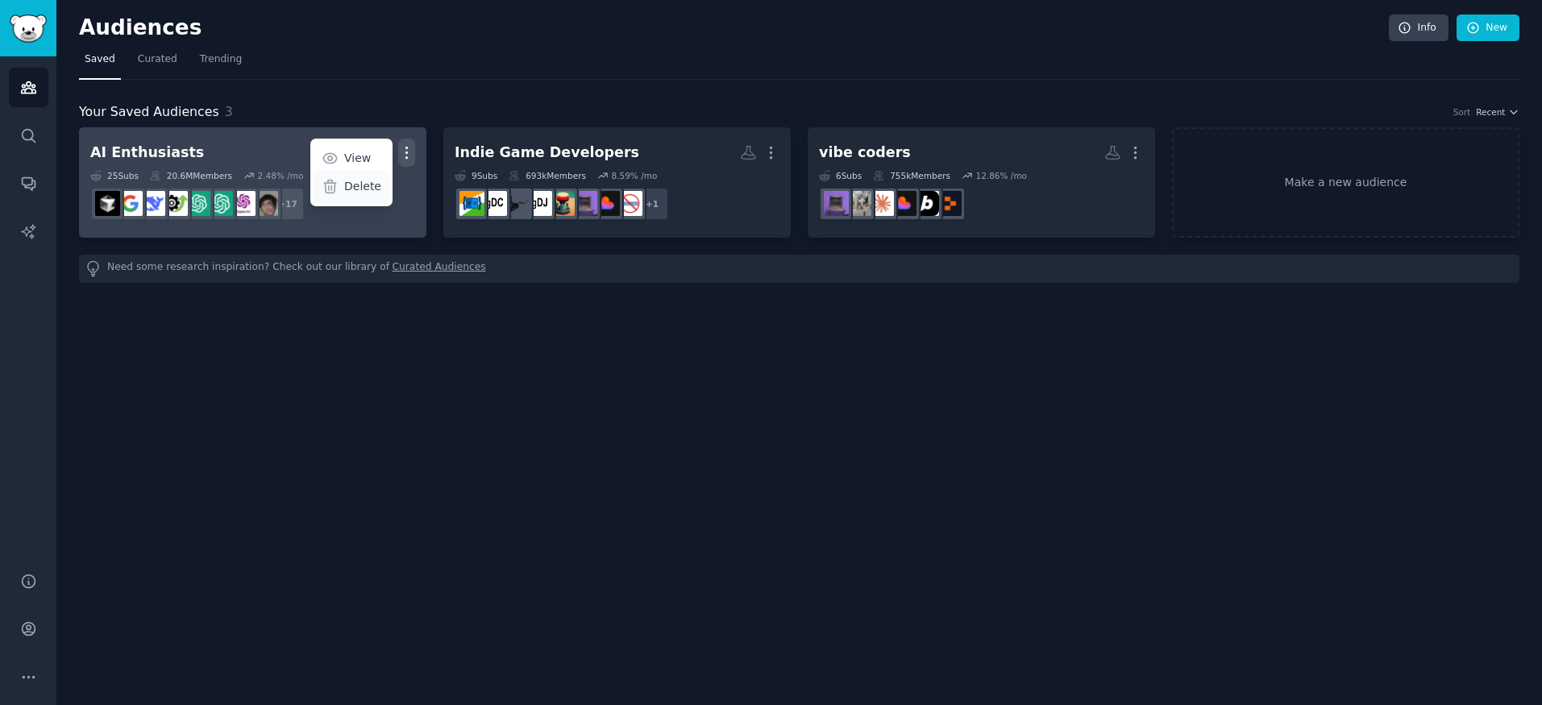
click at [370, 179] on p "Delete" at bounding box center [362, 186] width 37 height 17
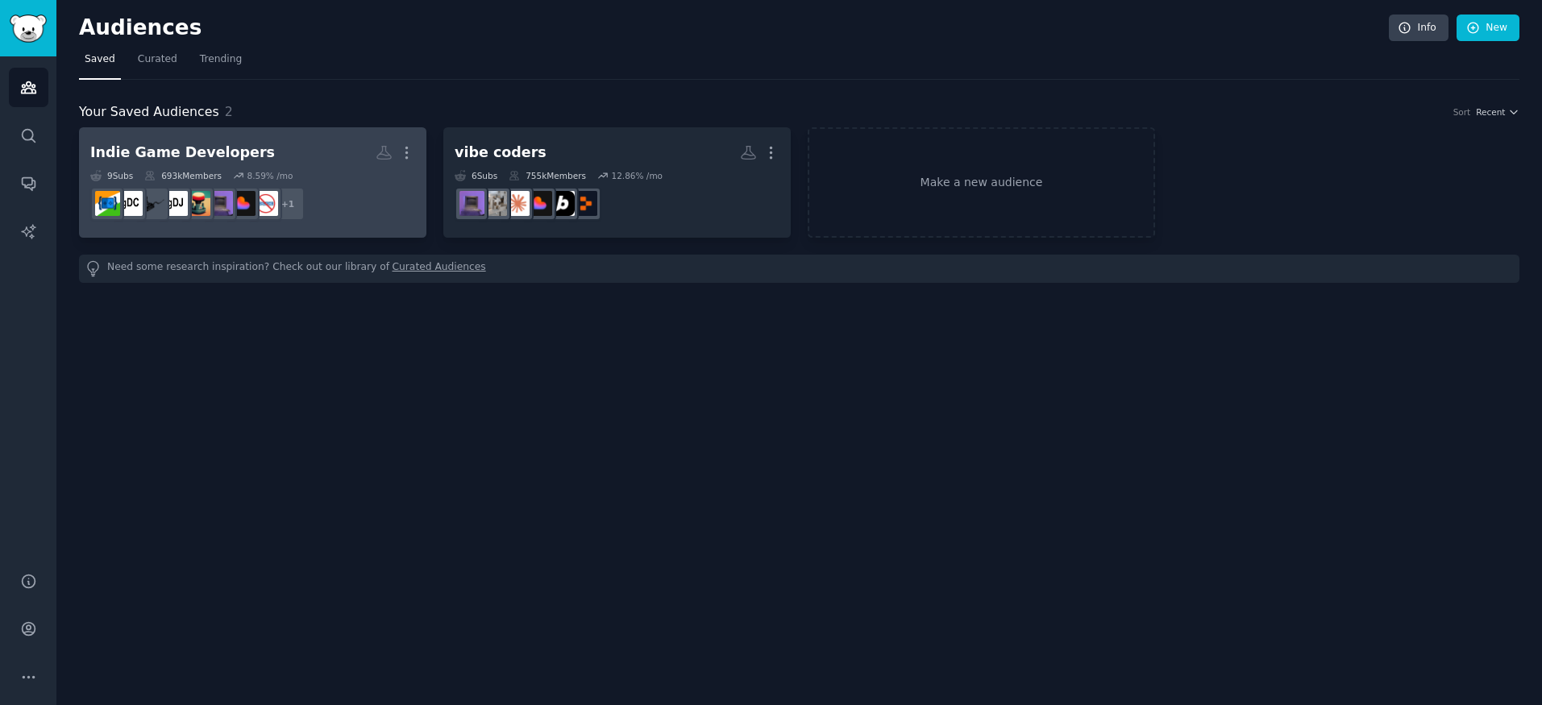
click at [286, 155] on h2 "Indie Game Developers More" at bounding box center [252, 153] width 325 height 28
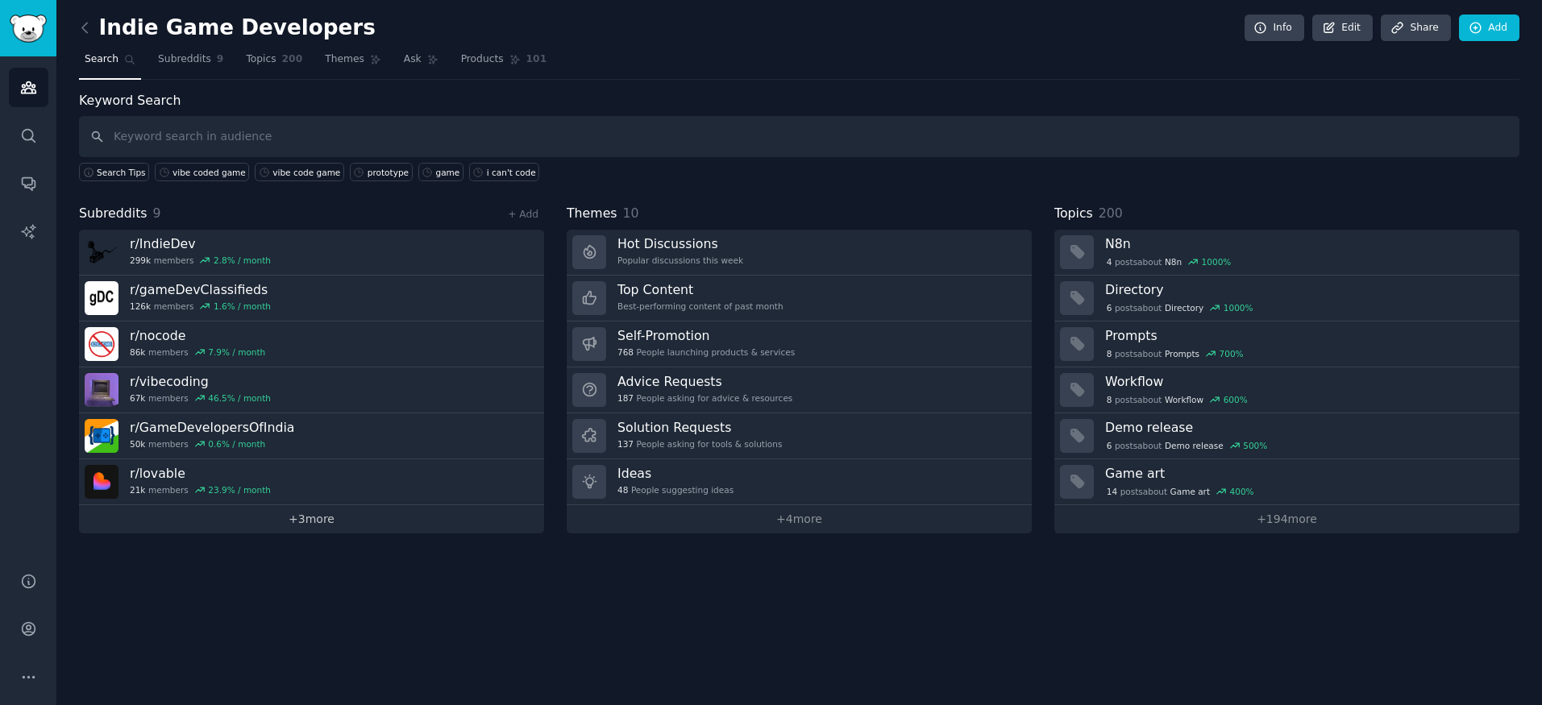
click at [347, 511] on link "+ 3 more" at bounding box center [311, 519] width 465 height 28
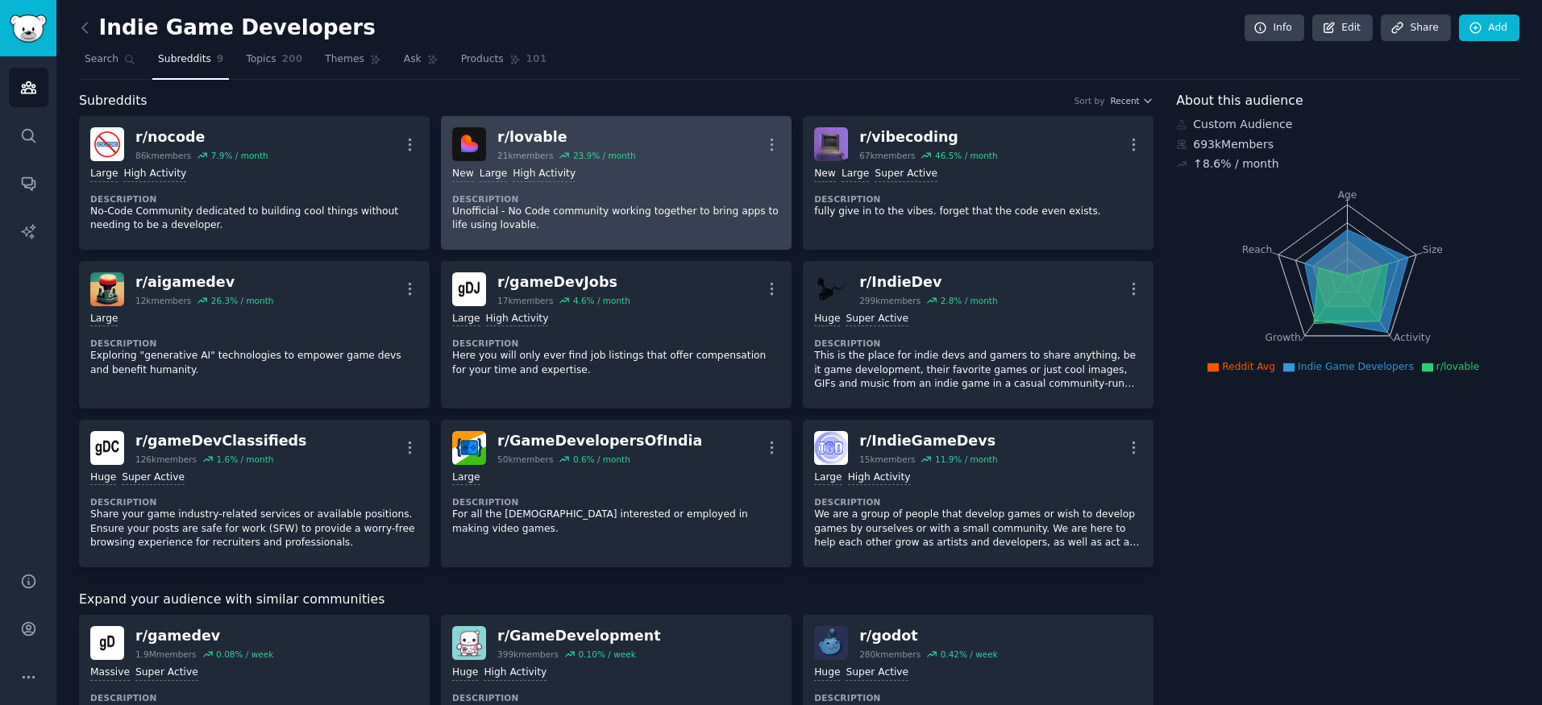
click at [591, 135] on div "r/ lovable" at bounding box center [566, 137] width 138 height 20
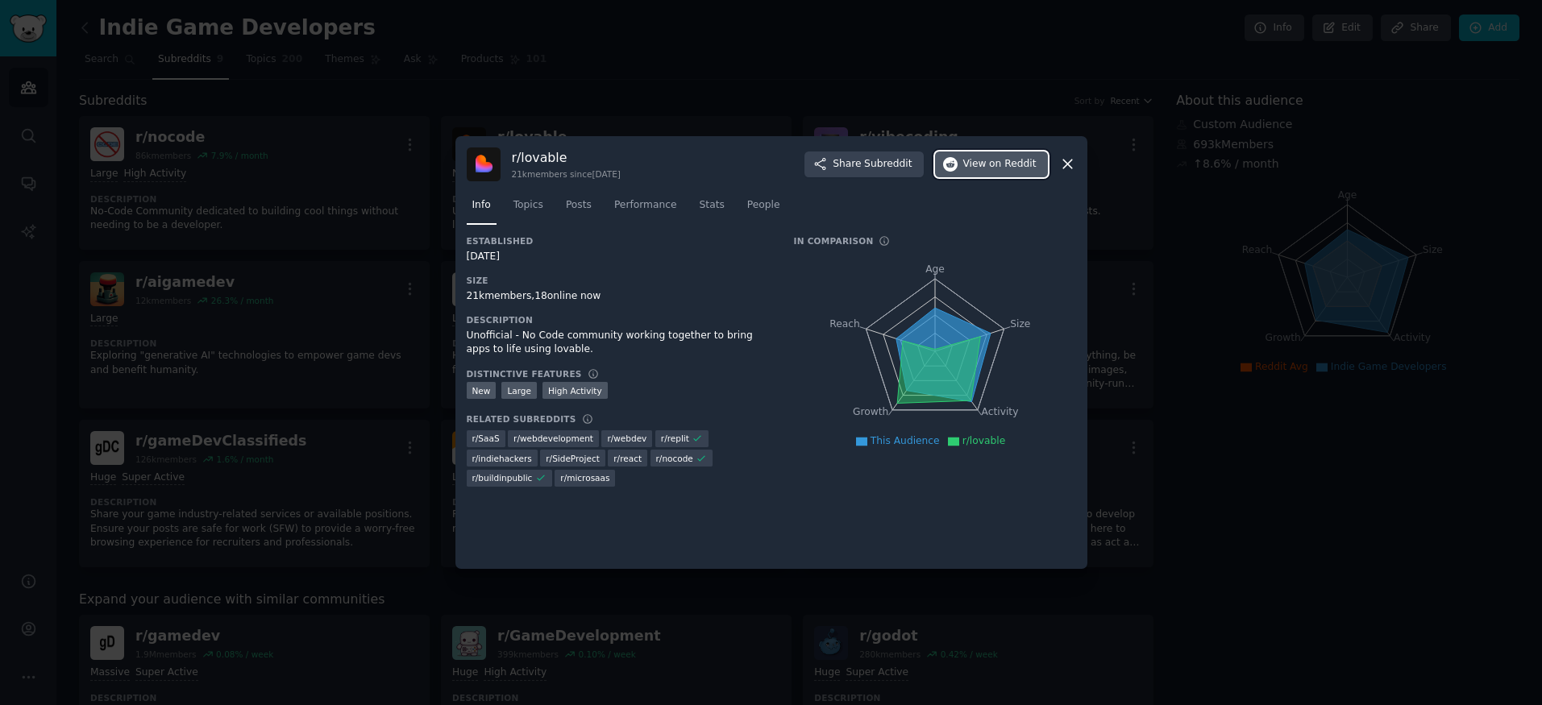
click at [957, 157] on icon "button" at bounding box center [950, 164] width 15 height 15
click at [879, 126] on div at bounding box center [771, 352] width 1542 height 705
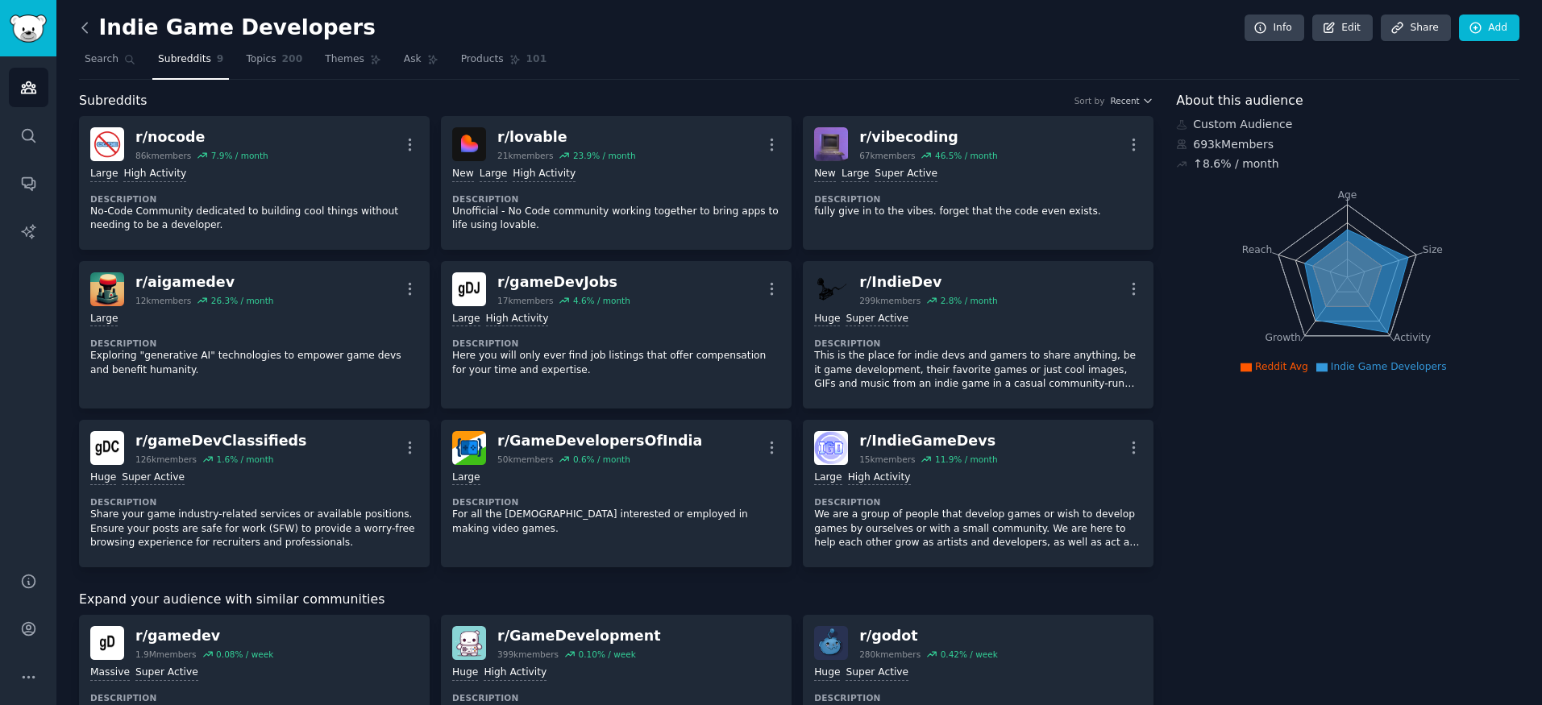
click at [89, 27] on icon at bounding box center [85, 27] width 17 height 17
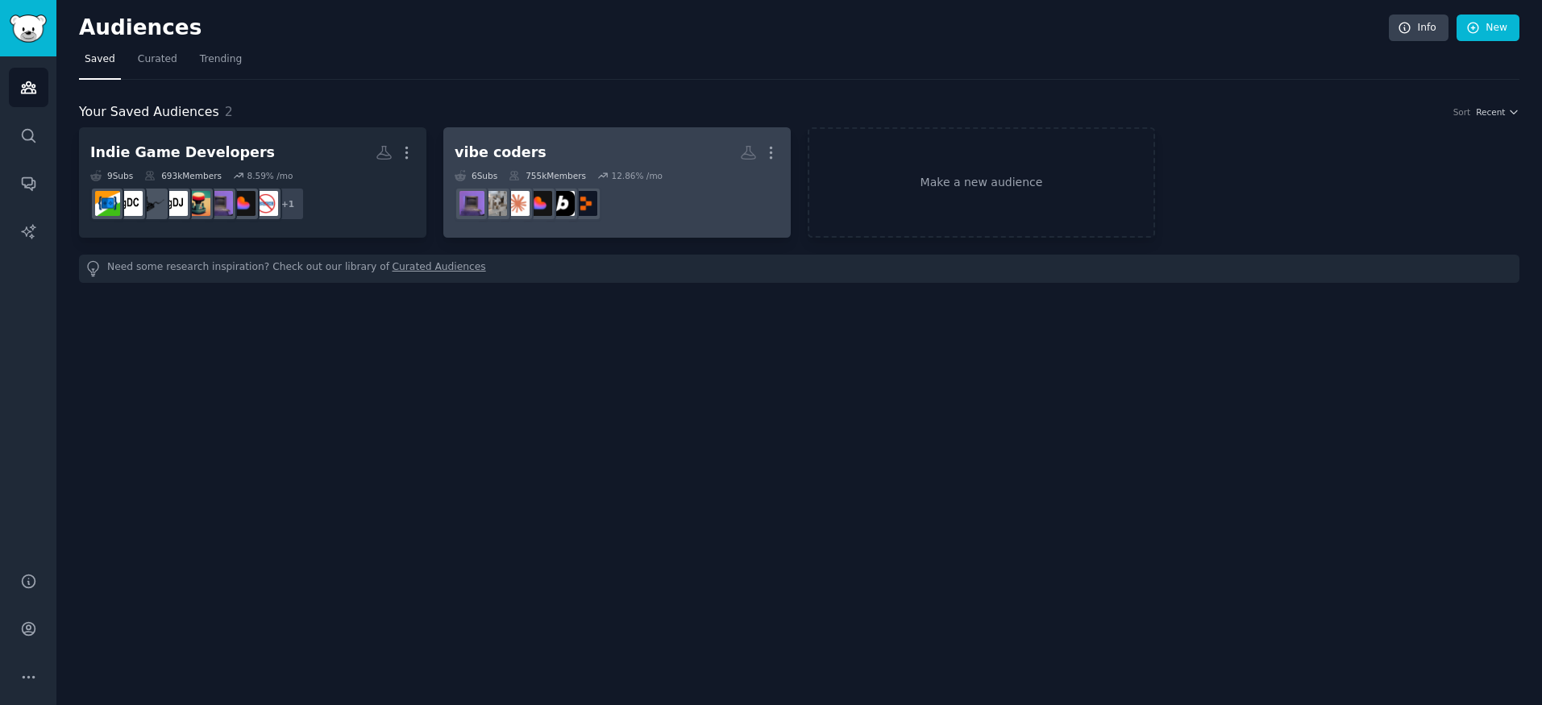
click at [567, 142] on h2 "vibe coders More" at bounding box center [617, 153] width 325 height 28
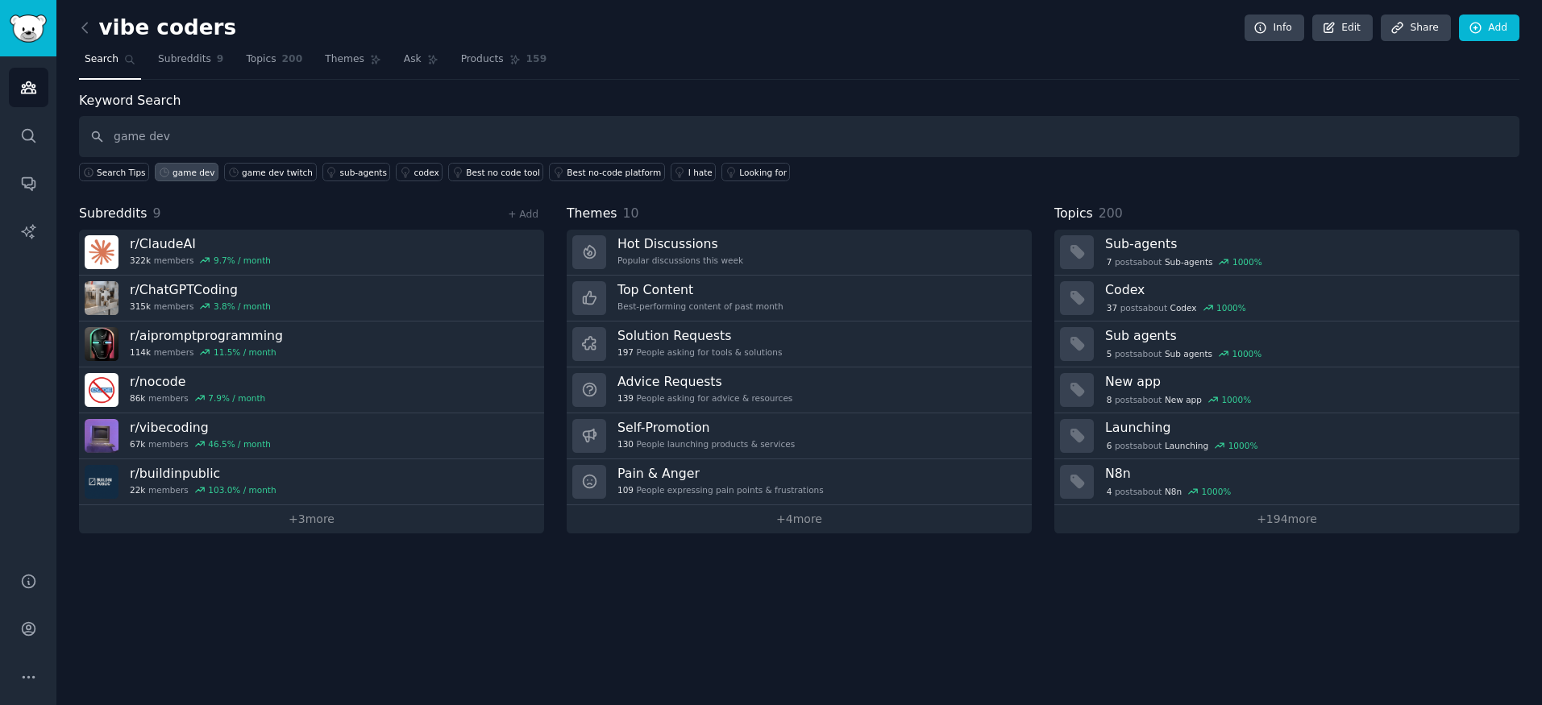
type input "game dev"
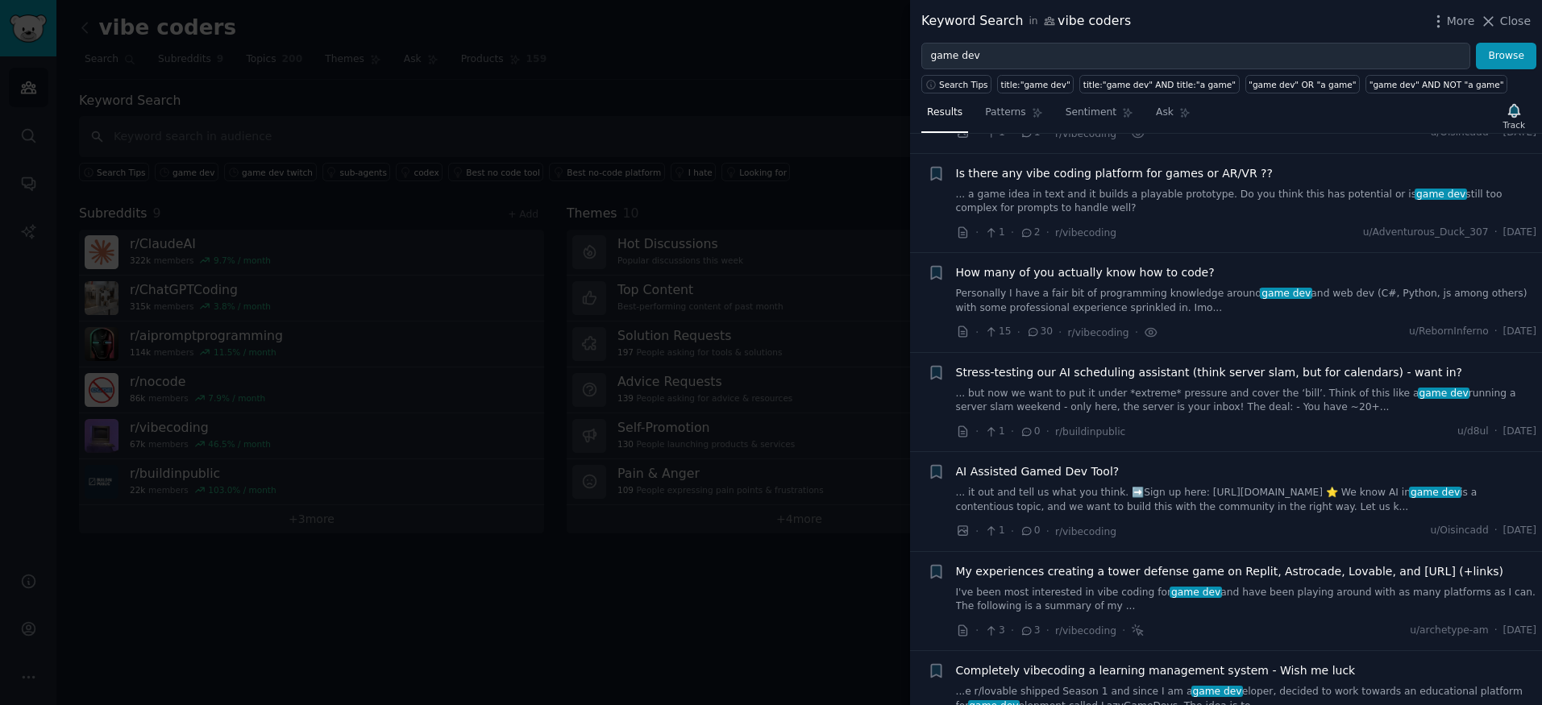
scroll to position [621, 0]
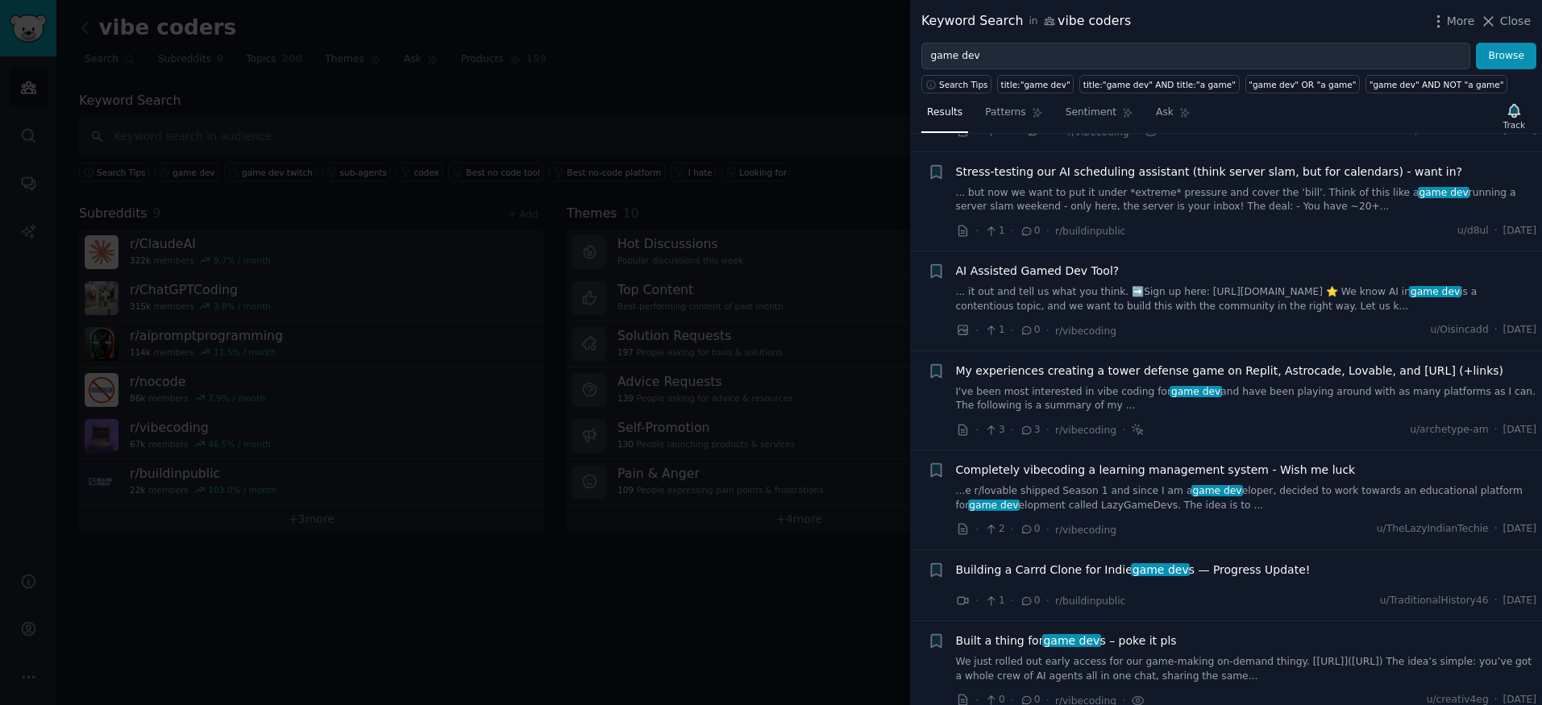
click at [714, 63] on div at bounding box center [771, 352] width 1542 height 705
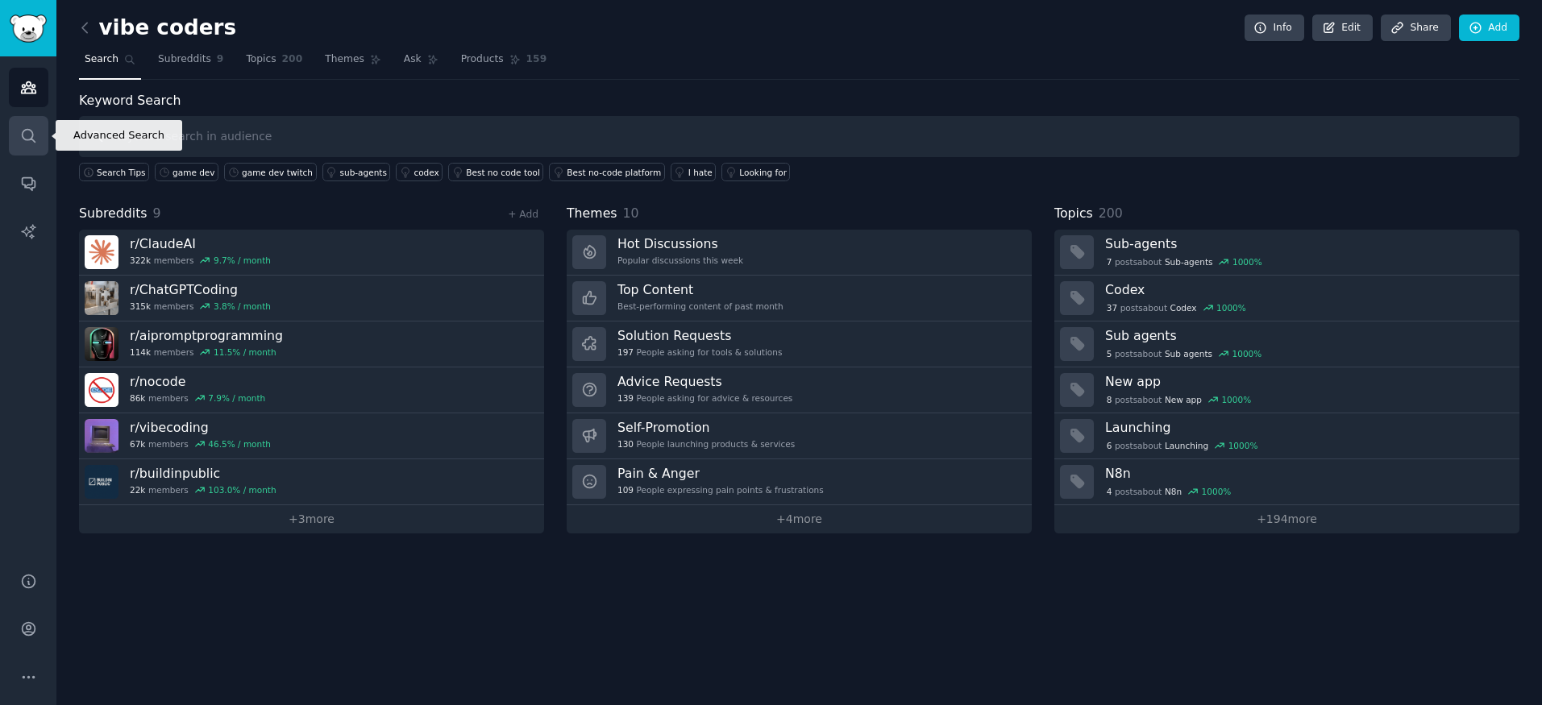
click at [19, 125] on link "Search" at bounding box center [28, 135] width 39 height 39
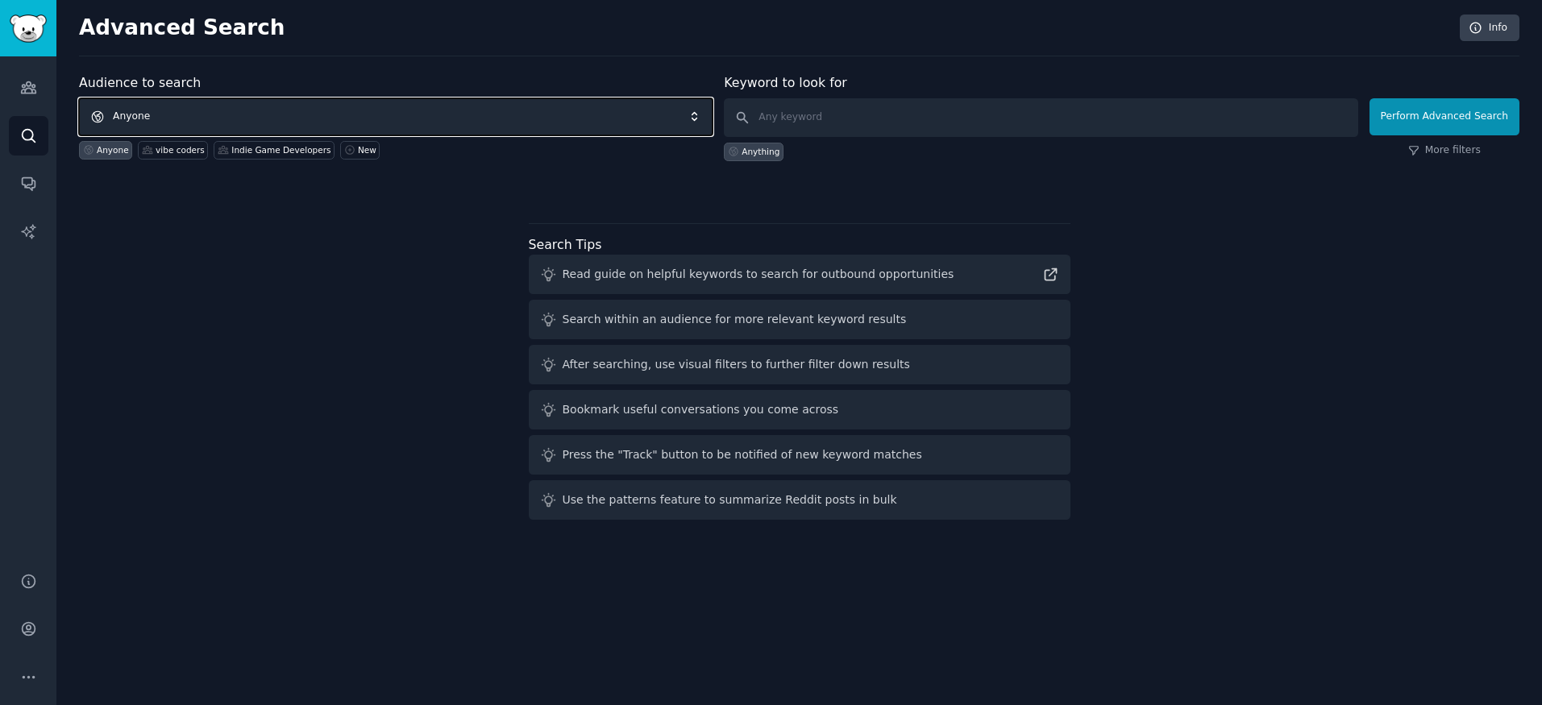
click at [470, 115] on span "Anyone" at bounding box center [396, 116] width 634 height 37
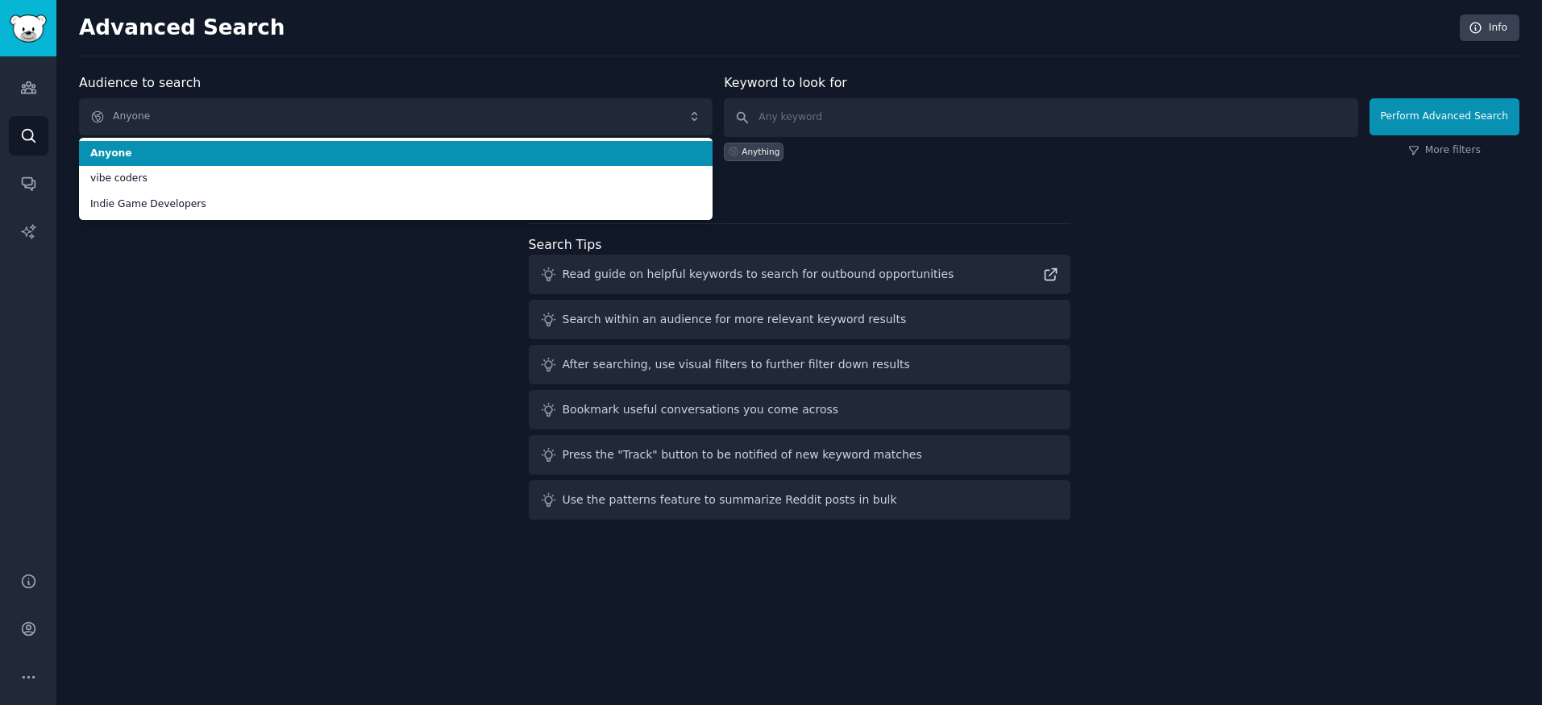
click at [516, 144] on li "Anyone" at bounding box center [396, 154] width 634 height 26
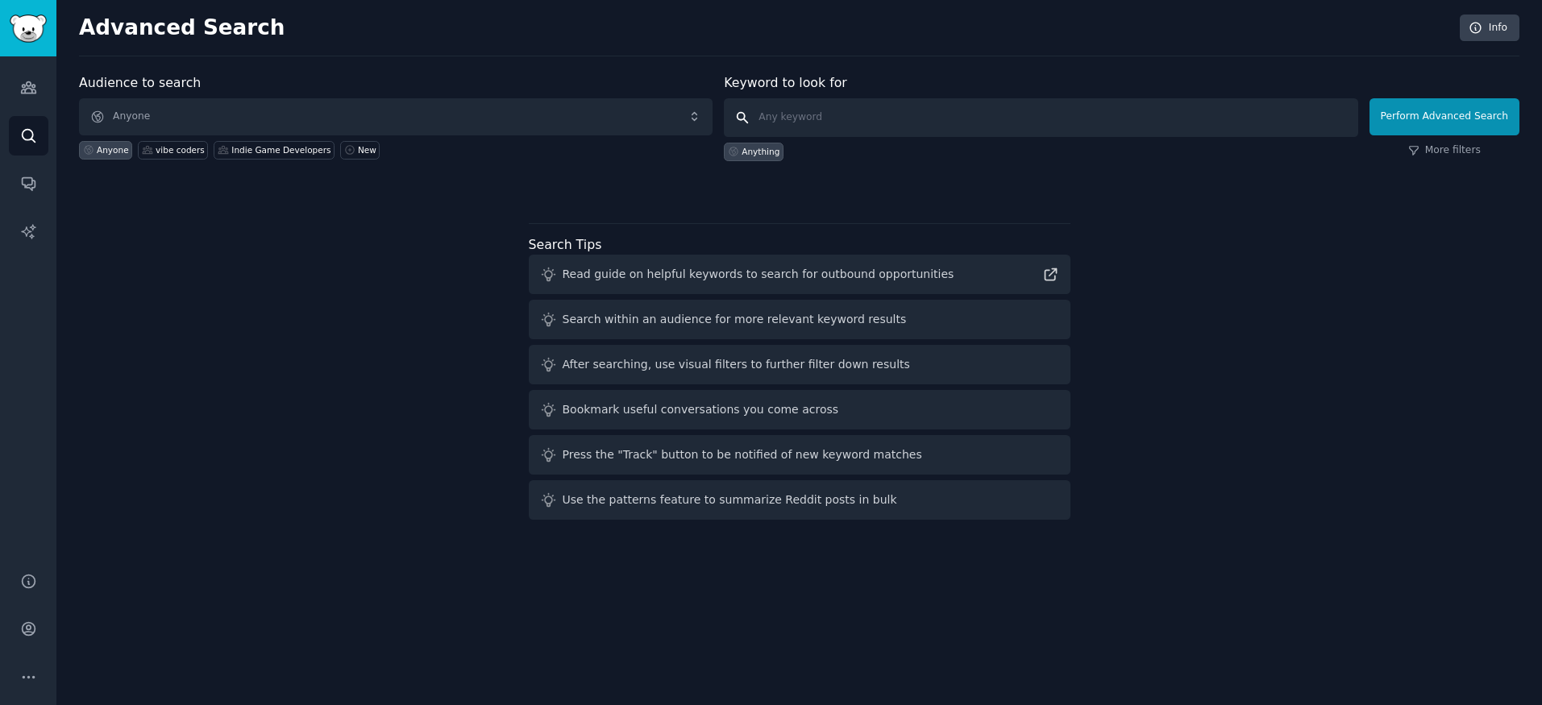
click at [819, 124] on input "text" at bounding box center [1041, 117] width 634 height 39
type input "game dev chatgpt"
click button "Perform Advanced Search" at bounding box center [1445, 116] width 150 height 37
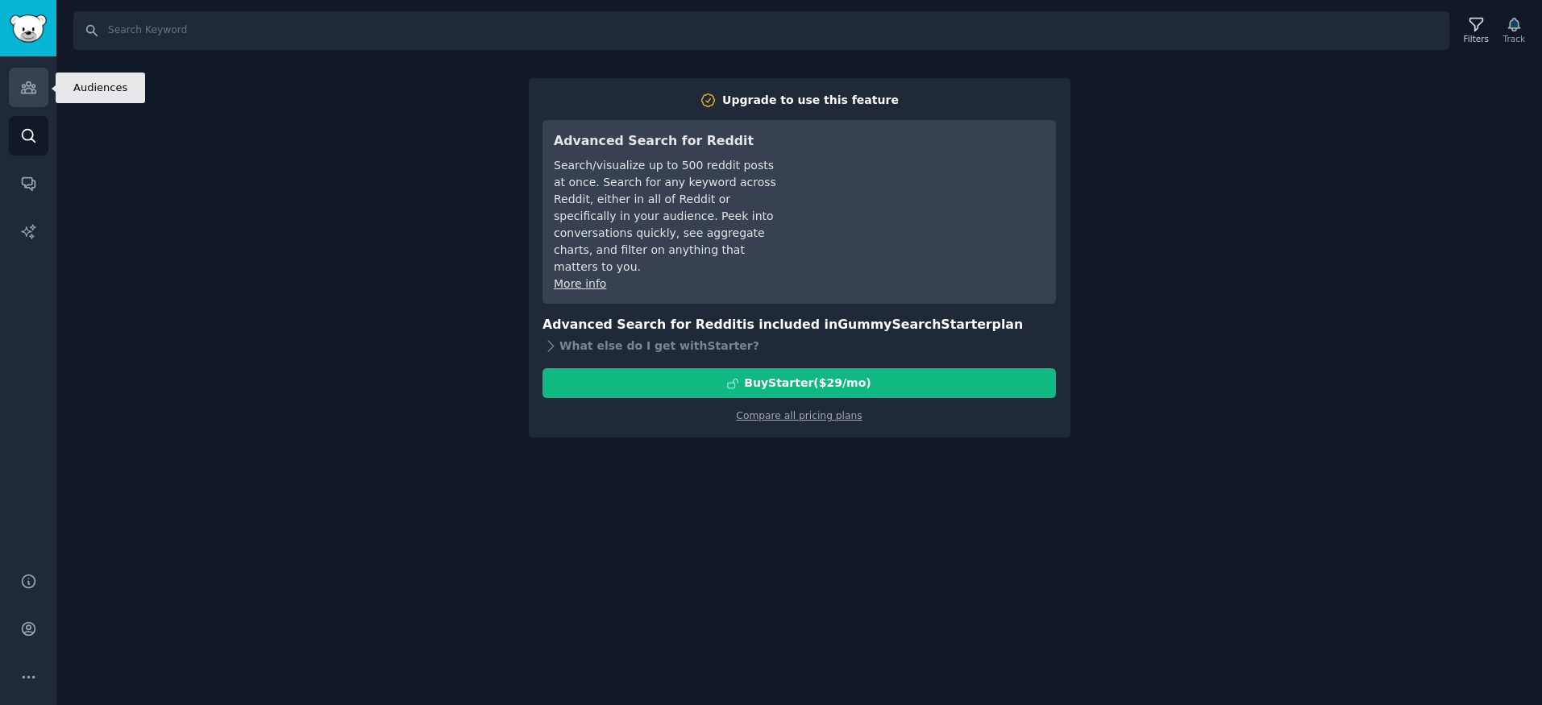
click at [29, 84] on icon "Sidebar" at bounding box center [28, 87] width 17 height 17
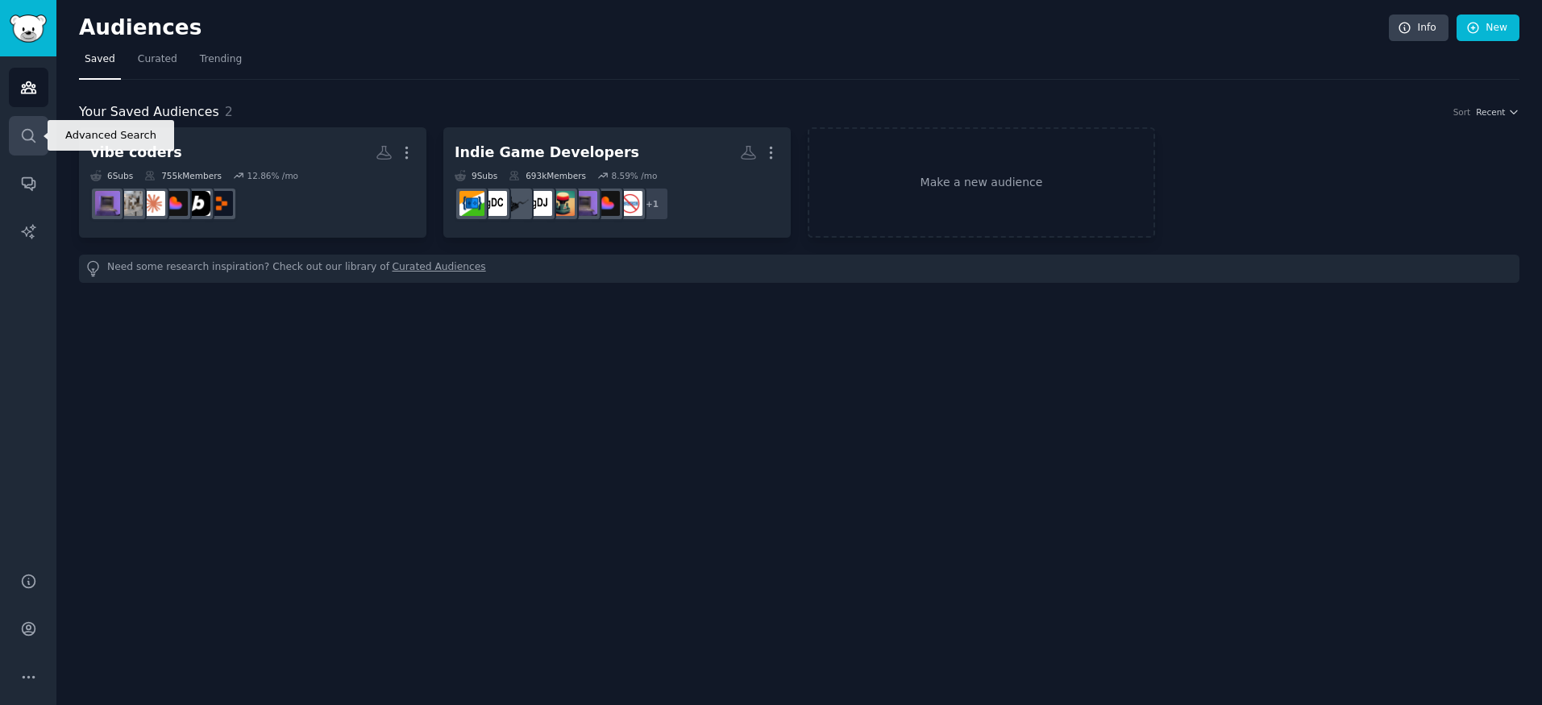
click at [29, 123] on link "Search" at bounding box center [28, 135] width 39 height 39
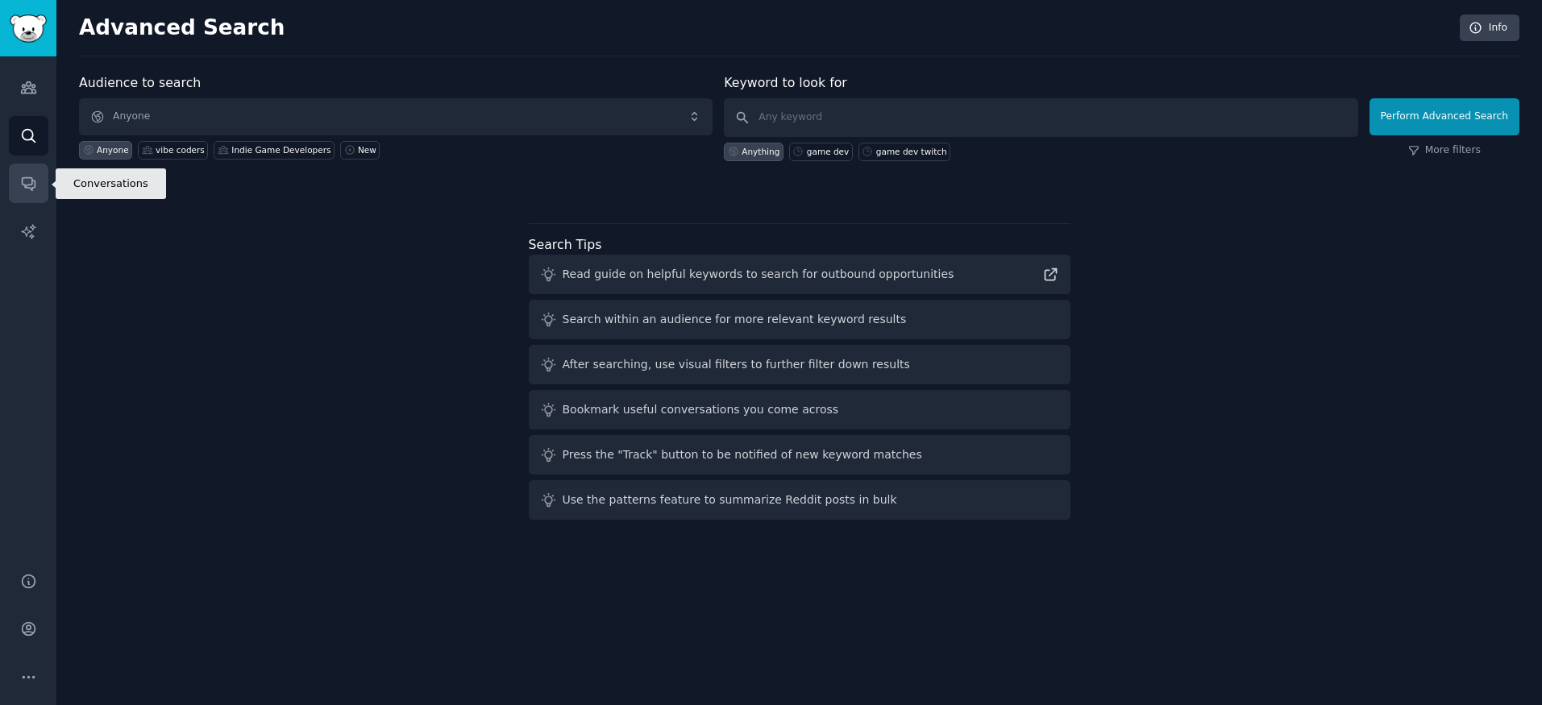
click at [27, 173] on link "Conversations" at bounding box center [28, 183] width 39 height 39
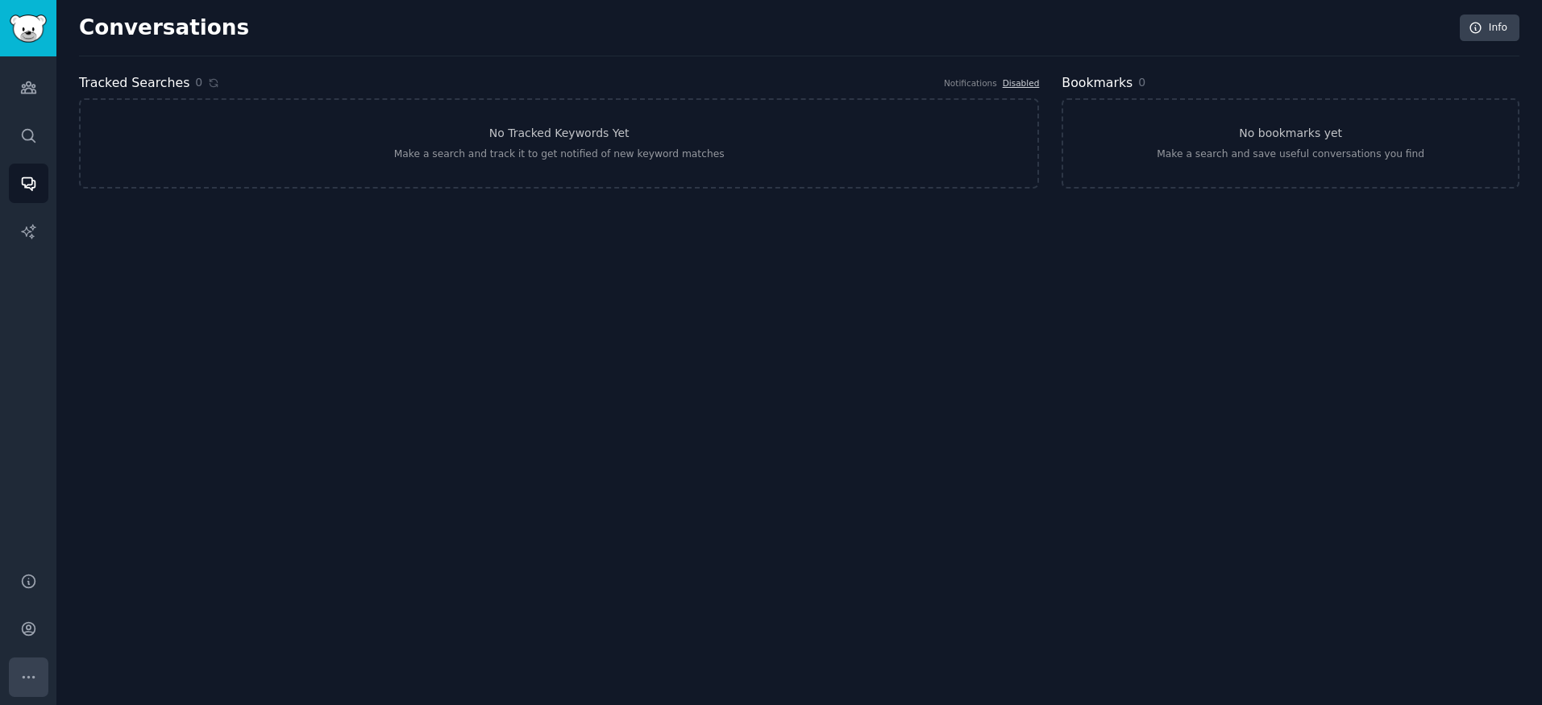
click at [38, 667] on button "More" at bounding box center [28, 677] width 39 height 39
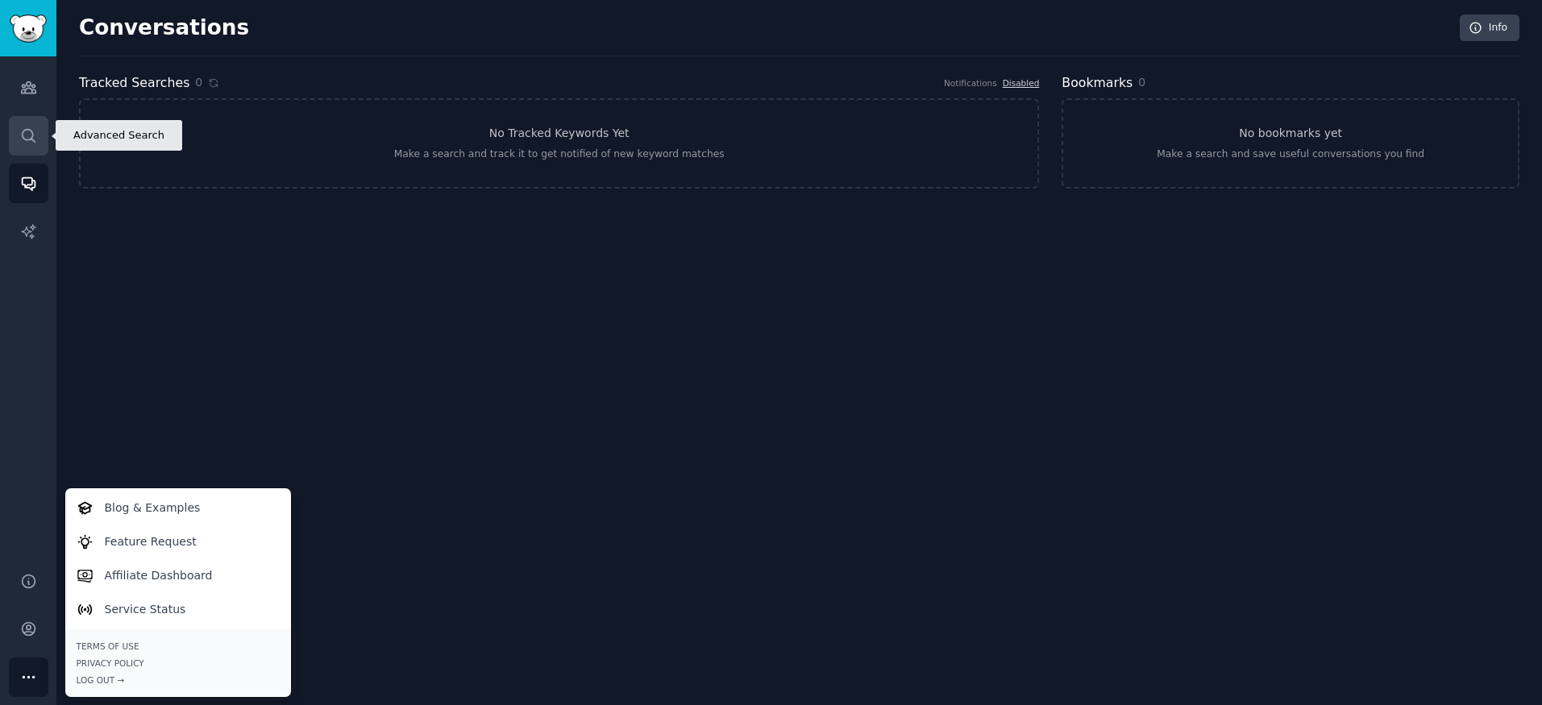
click at [27, 143] on link "Search" at bounding box center [28, 135] width 39 height 39
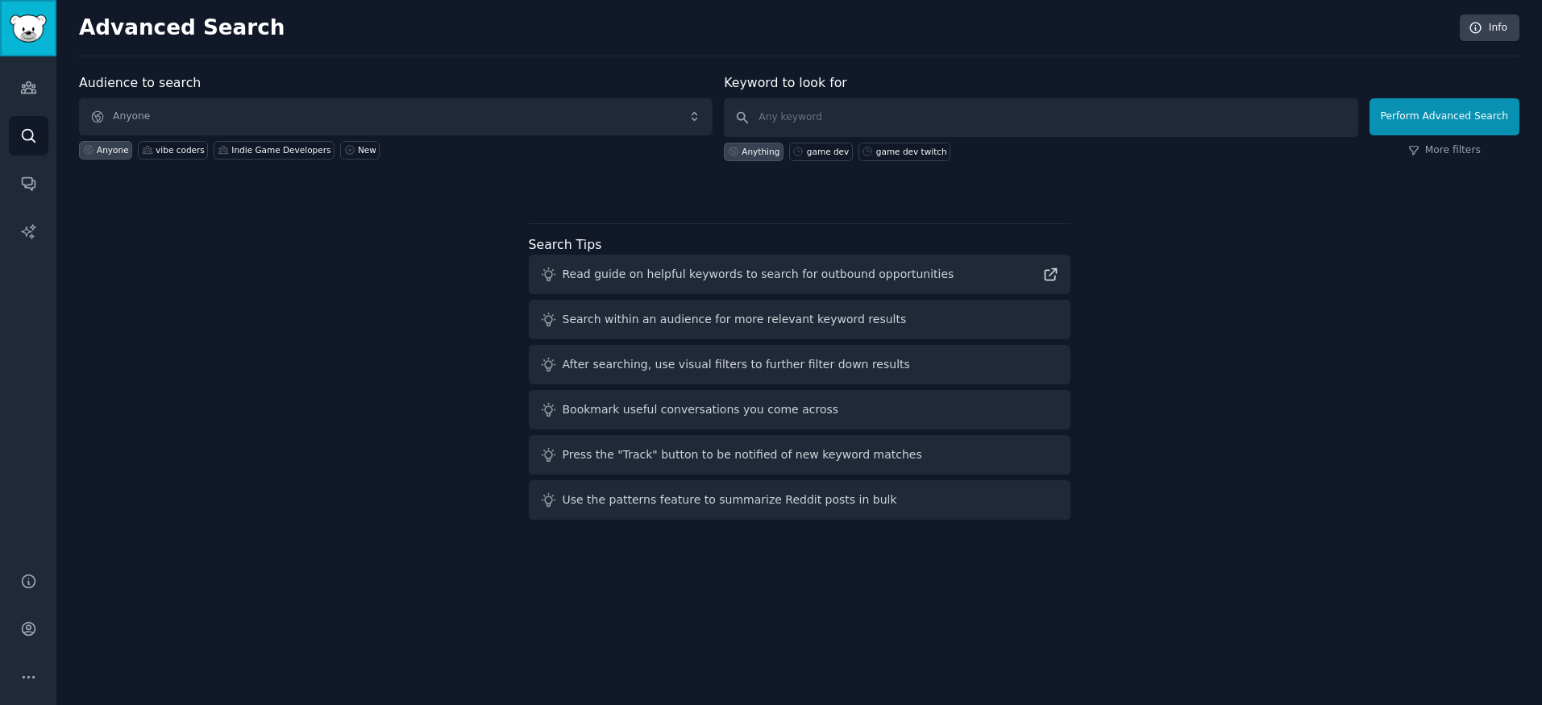
click at [24, 24] on img "Sidebar" at bounding box center [28, 29] width 37 height 28
